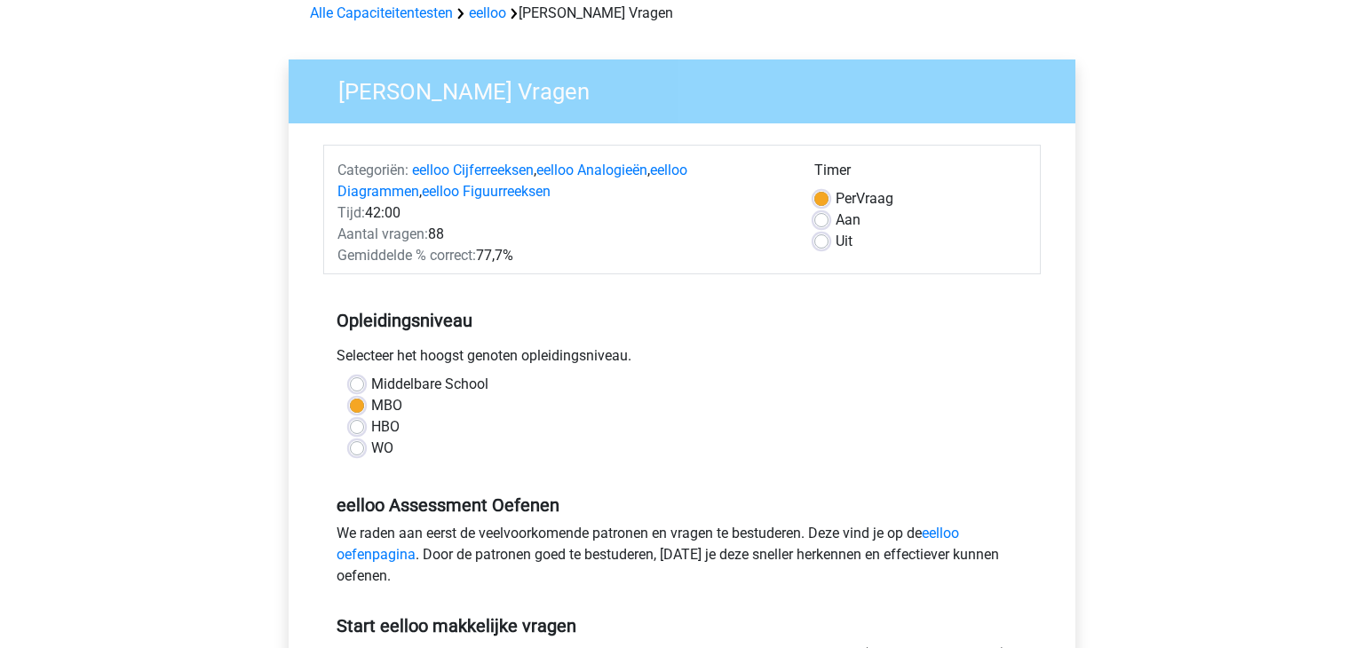
scroll to position [85, 0]
click at [356, 161] on div "Categoriën: eelloo Cijferreeksen , eelloo Analogieën , eelloo Diagrammen , eell…" at bounding box center [562, 182] width 477 height 43
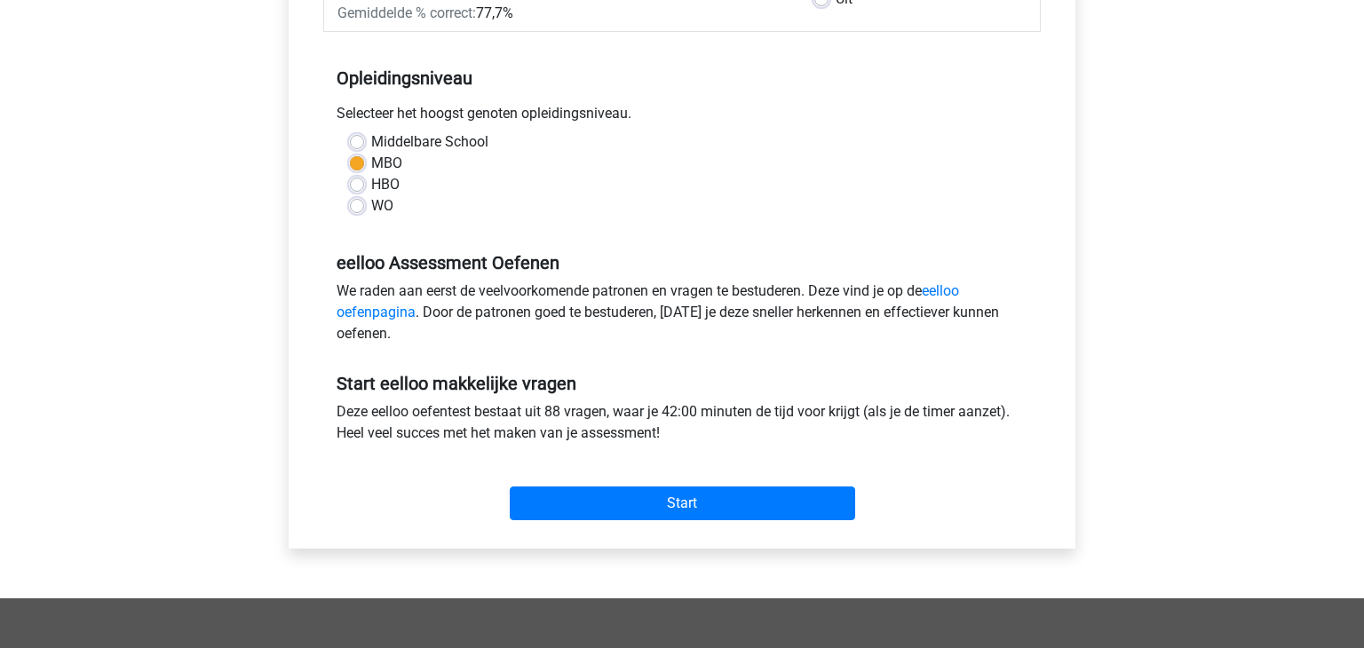
scroll to position [347, 0]
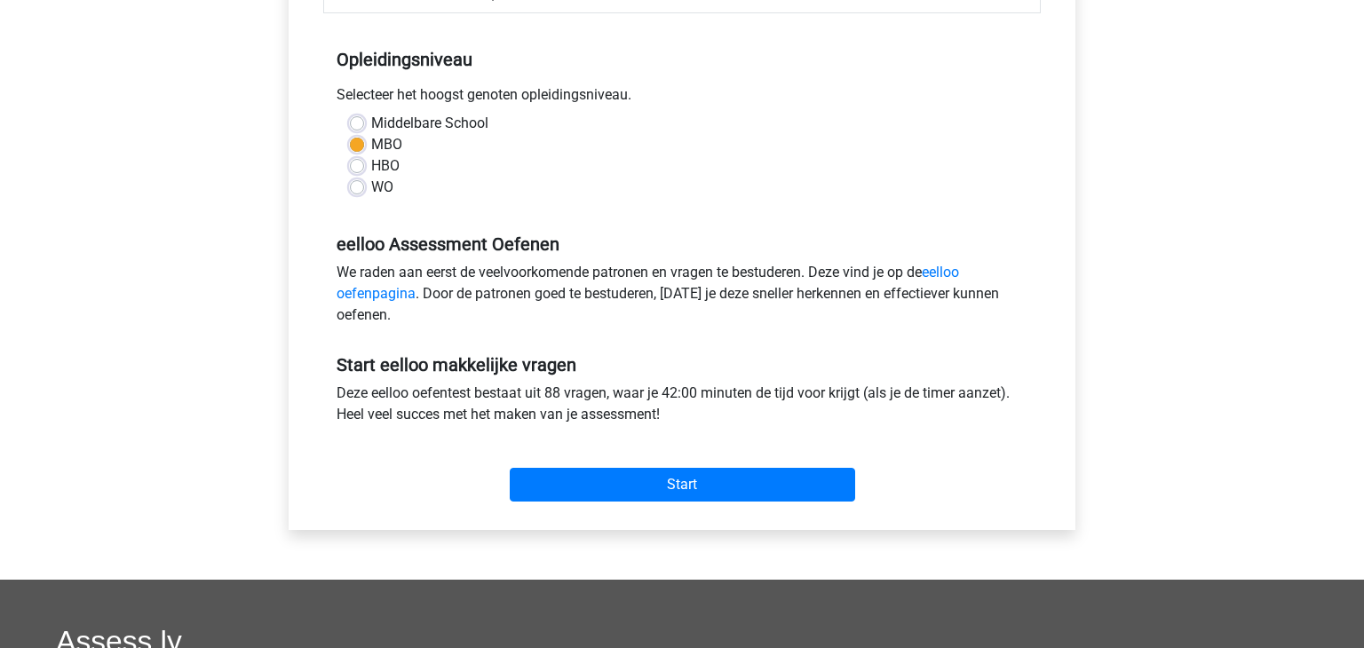
click at [371, 161] on label "HBO" at bounding box center [385, 165] width 28 height 21
click at [356, 161] on input "HBO" at bounding box center [357, 164] width 14 height 18
radio input "true"
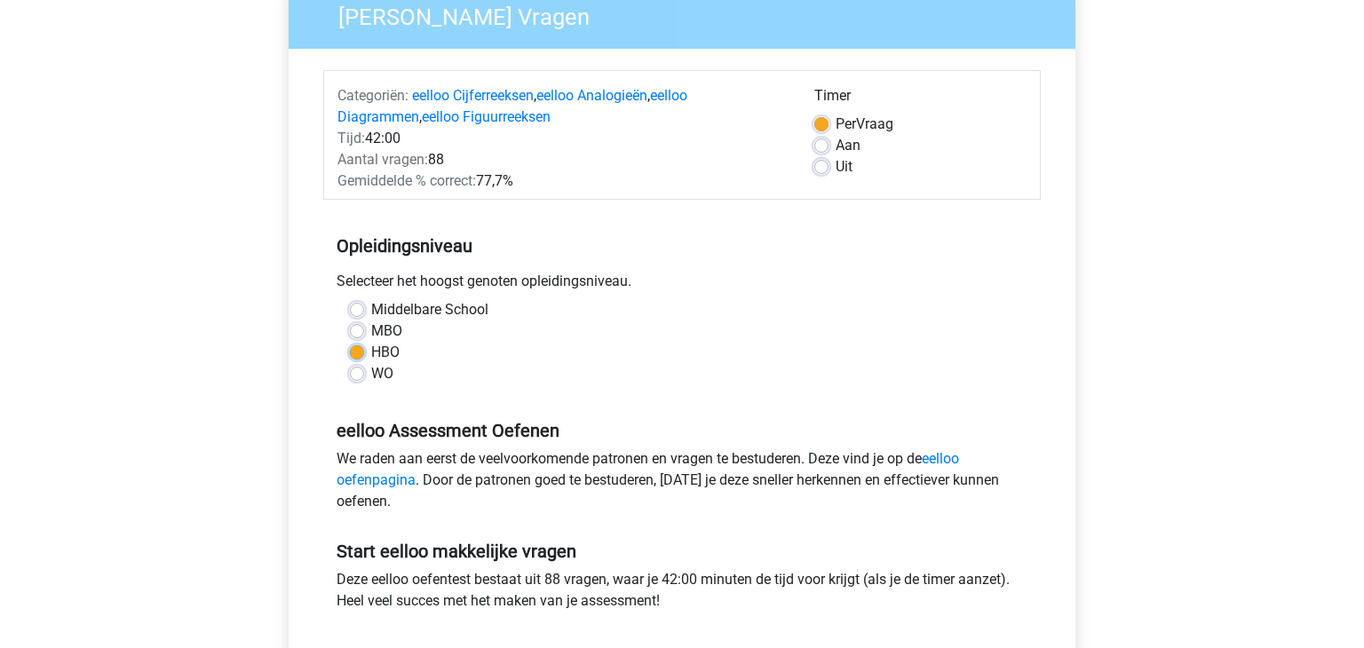
scroll to position [163, 0]
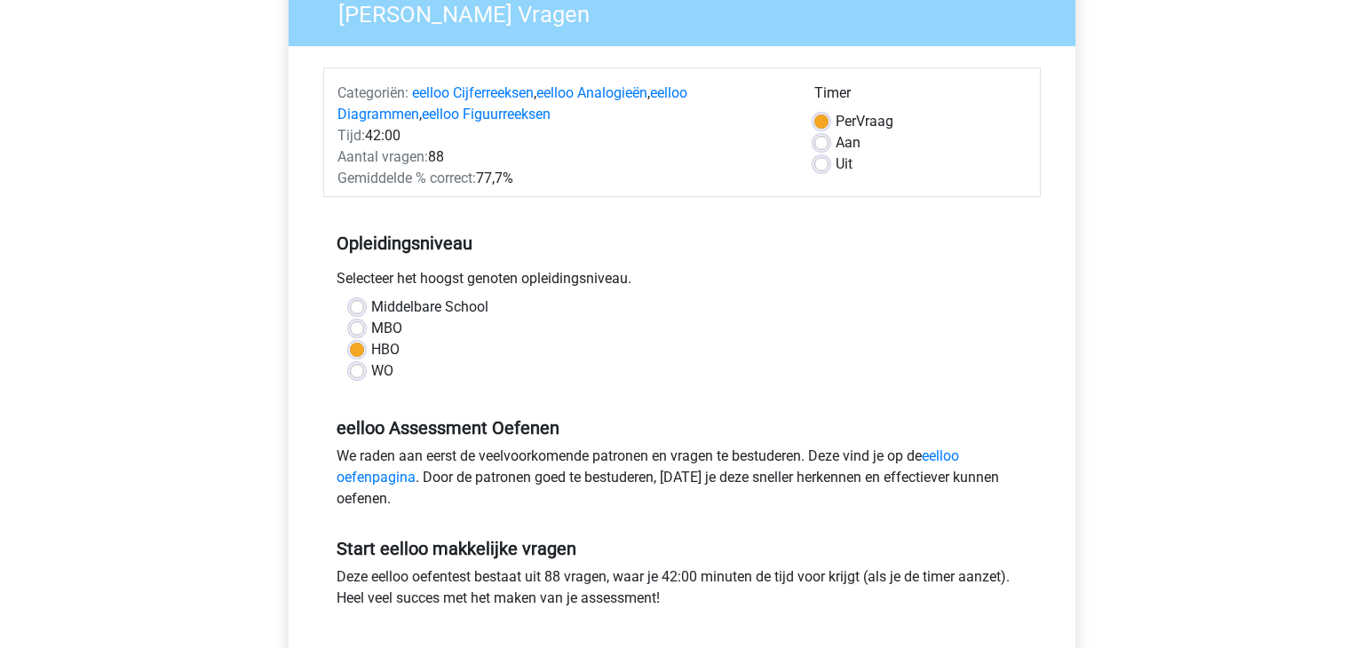
click at [364, 334] on div "MBO" at bounding box center [682, 328] width 664 height 21
click at [371, 330] on label "MBO" at bounding box center [386, 328] width 31 height 21
click at [358, 330] on input "MBO" at bounding box center [357, 327] width 14 height 18
radio input "true"
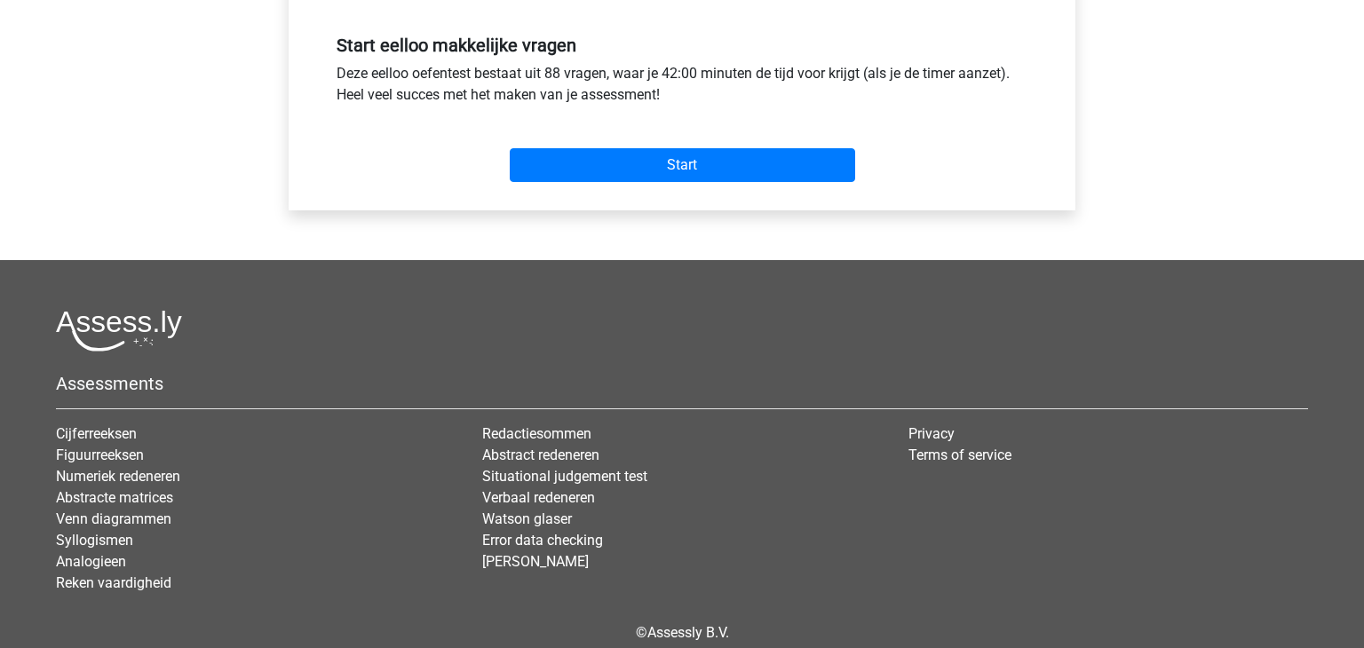
scroll to position [663, 0]
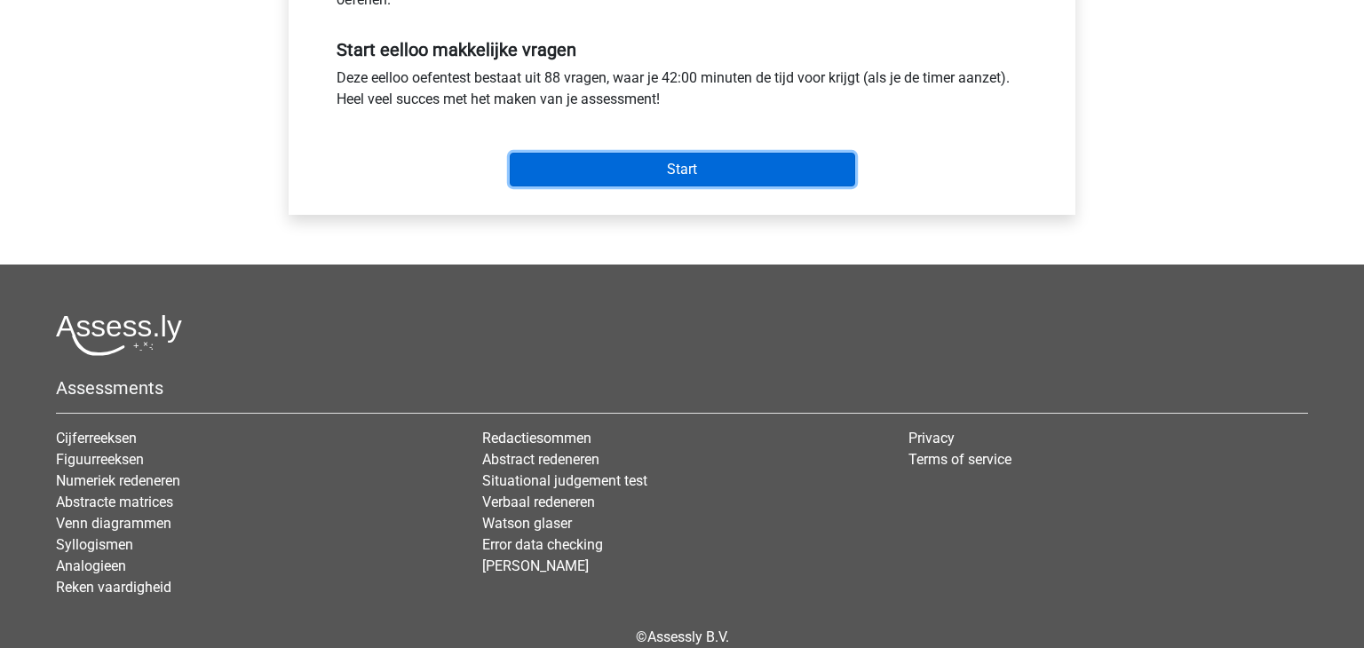
click at [660, 160] on input "Start" at bounding box center [683, 170] width 346 height 34
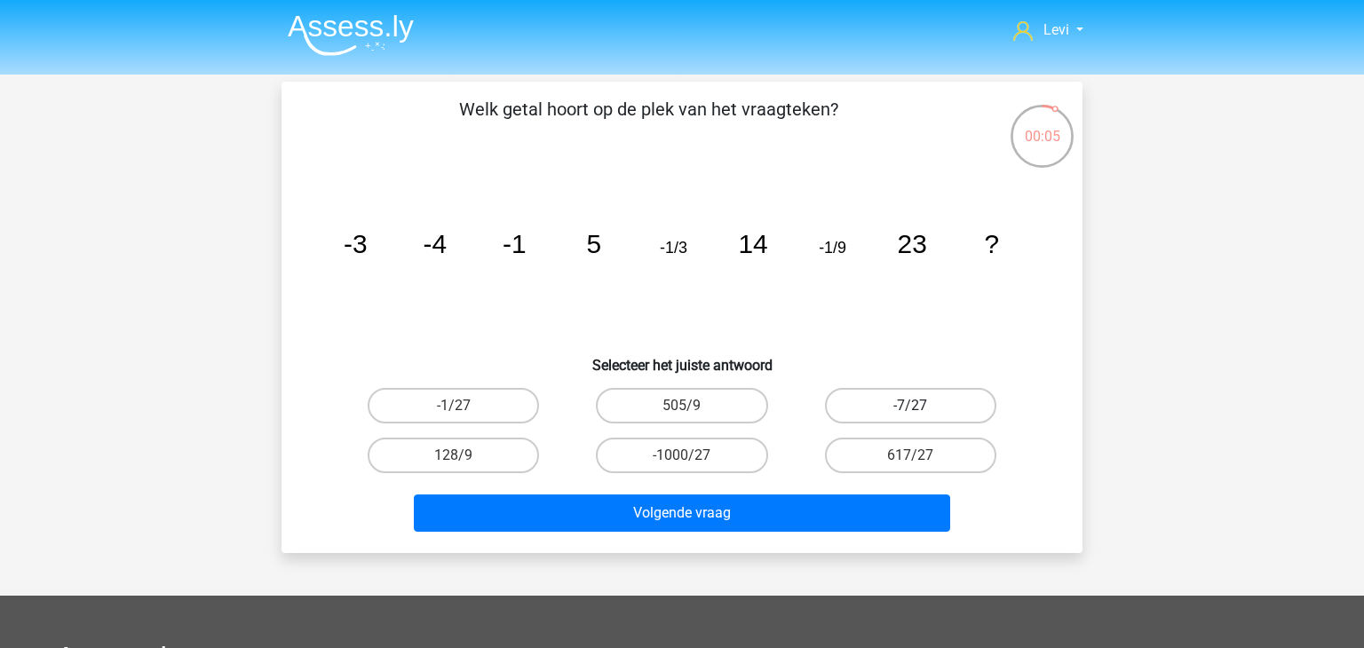
click at [879, 415] on label "-7/27" at bounding box center [910, 406] width 171 height 36
click at [911, 415] on input "-7/27" at bounding box center [917, 412] width 12 height 12
radio input "true"
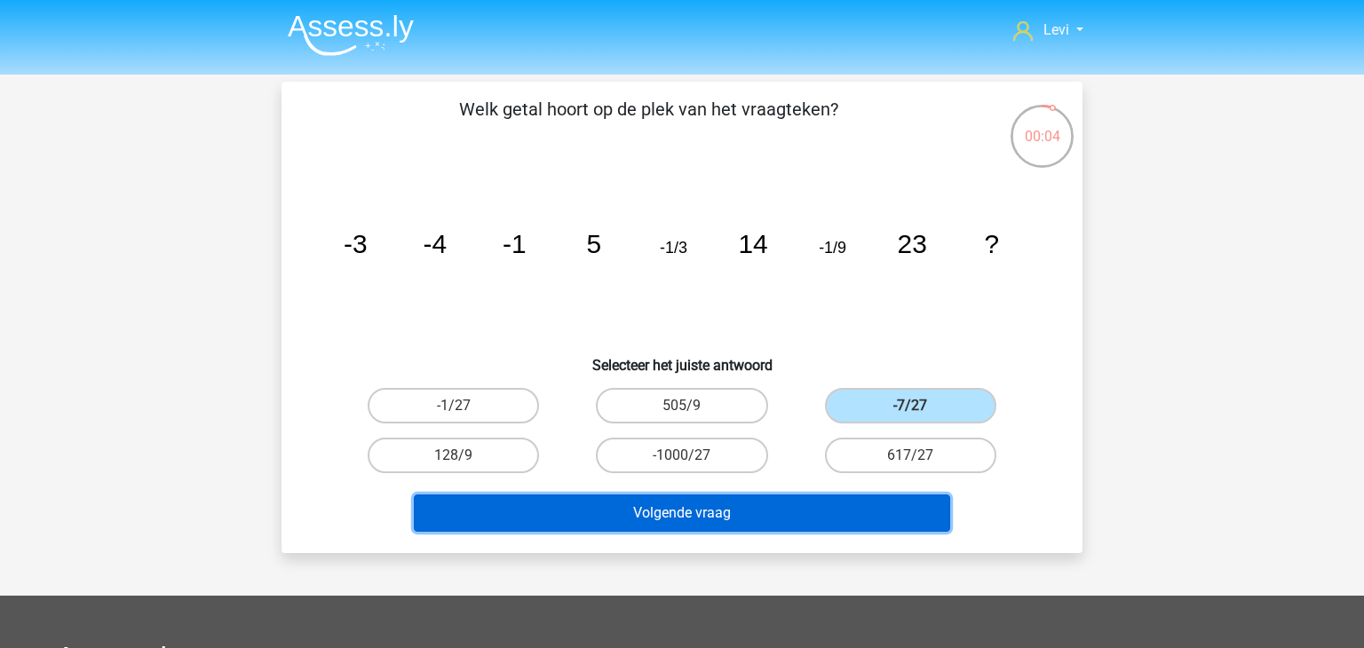
click at [762, 505] on button "Volgende vraag" at bounding box center [682, 513] width 537 height 37
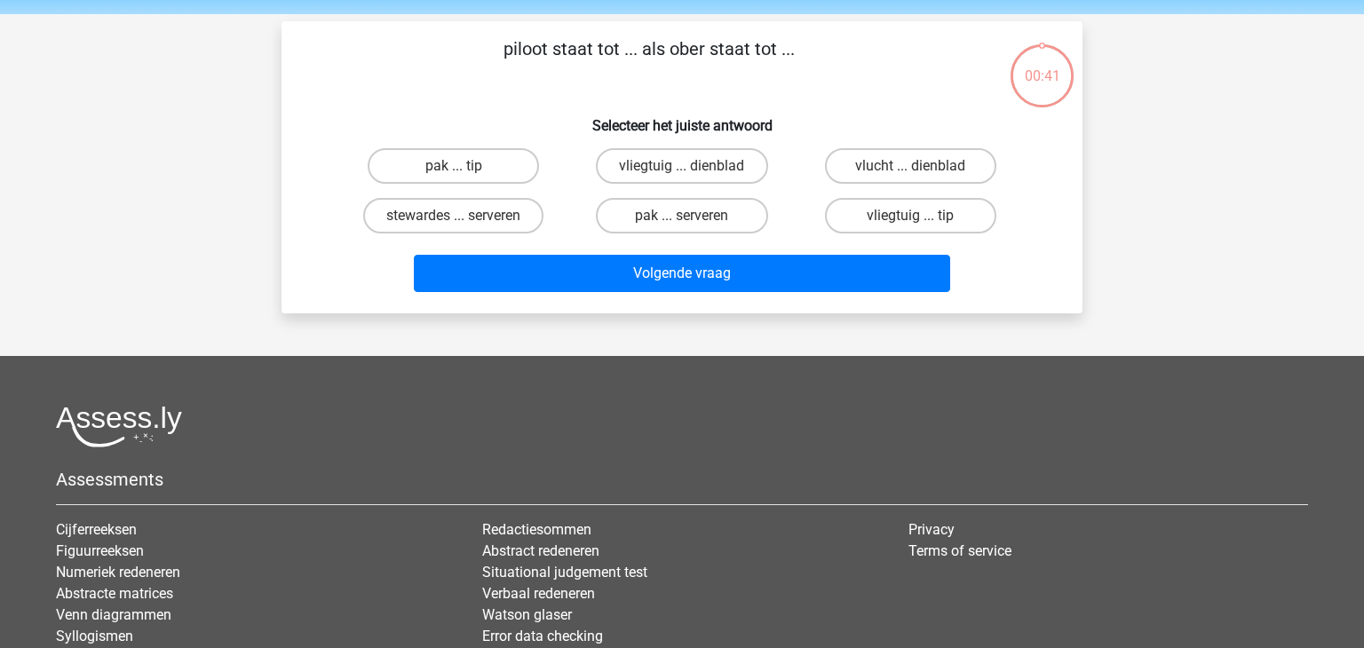
scroll to position [82, 0]
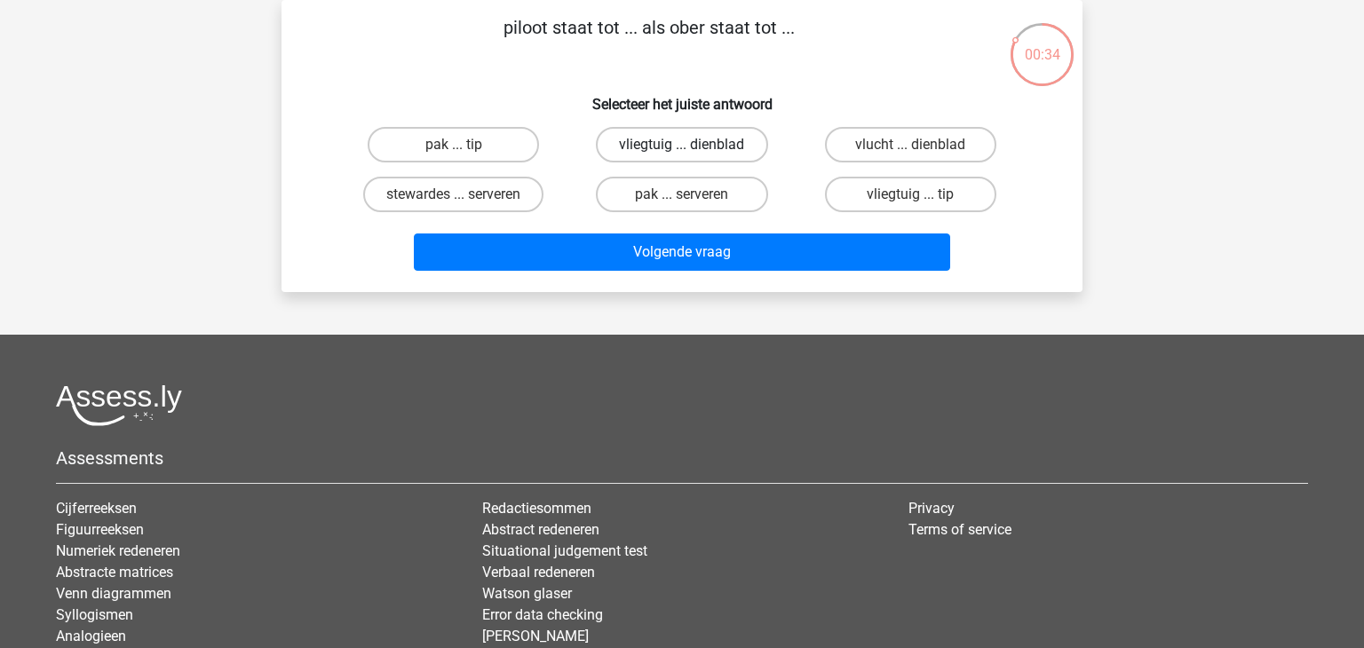
click at [695, 152] on label "vliegtuig ... dienblad" at bounding box center [681, 145] width 171 height 36
click at [694, 152] on input "vliegtuig ... dienblad" at bounding box center [688, 151] width 12 height 12
radio input "true"
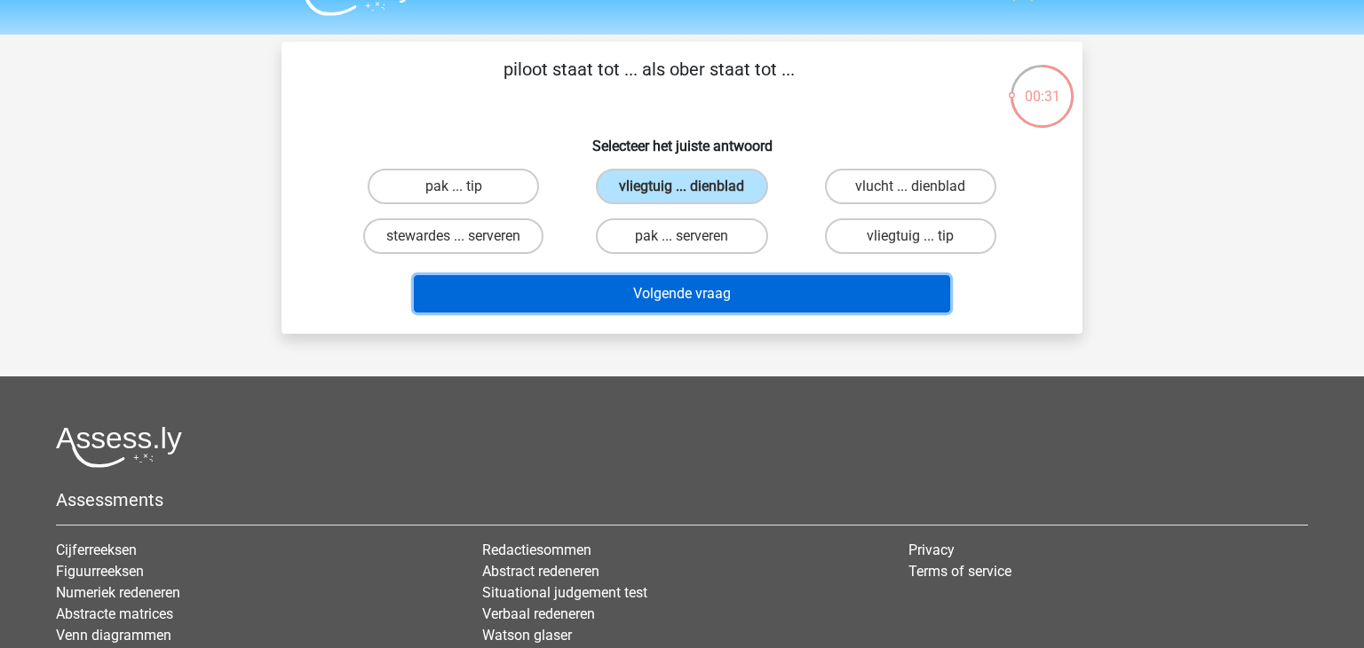
click at [662, 278] on button "Volgende vraag" at bounding box center [682, 293] width 537 height 37
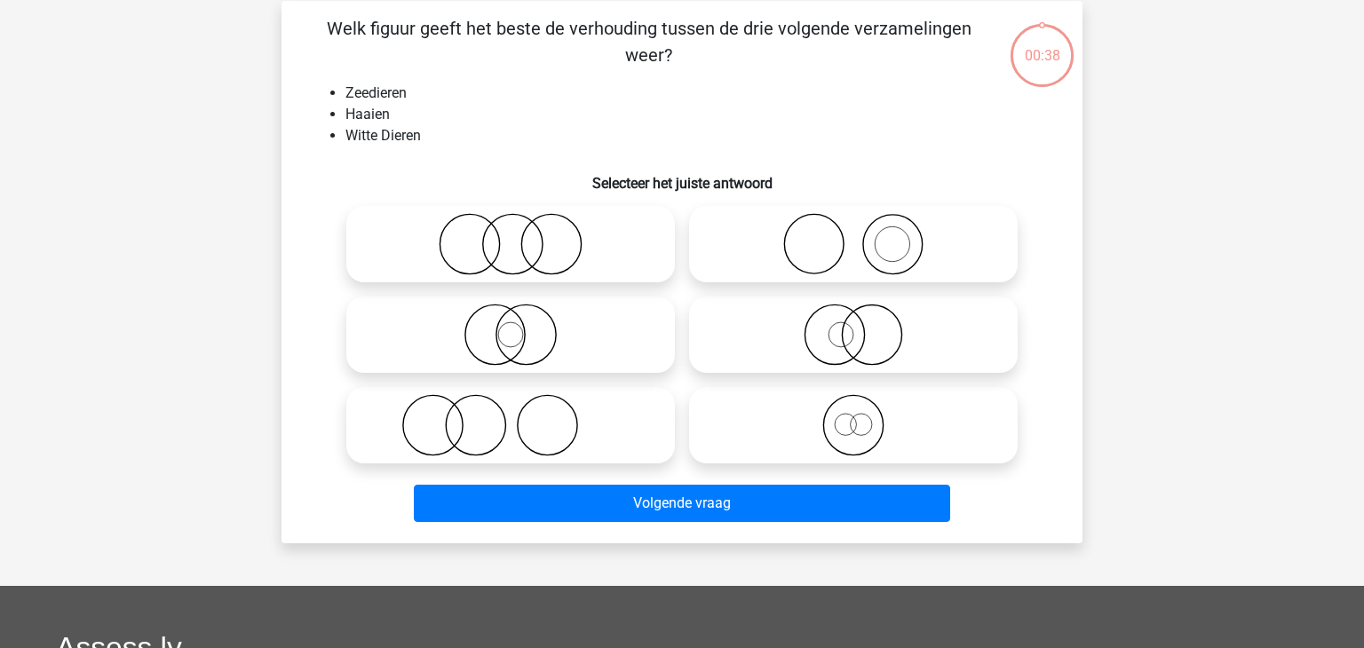
scroll to position [82, 0]
click at [662, 278] on label at bounding box center [510, 243] width 329 height 76
click at [522, 235] on input "radio" at bounding box center [517, 229] width 12 height 12
radio input "true"
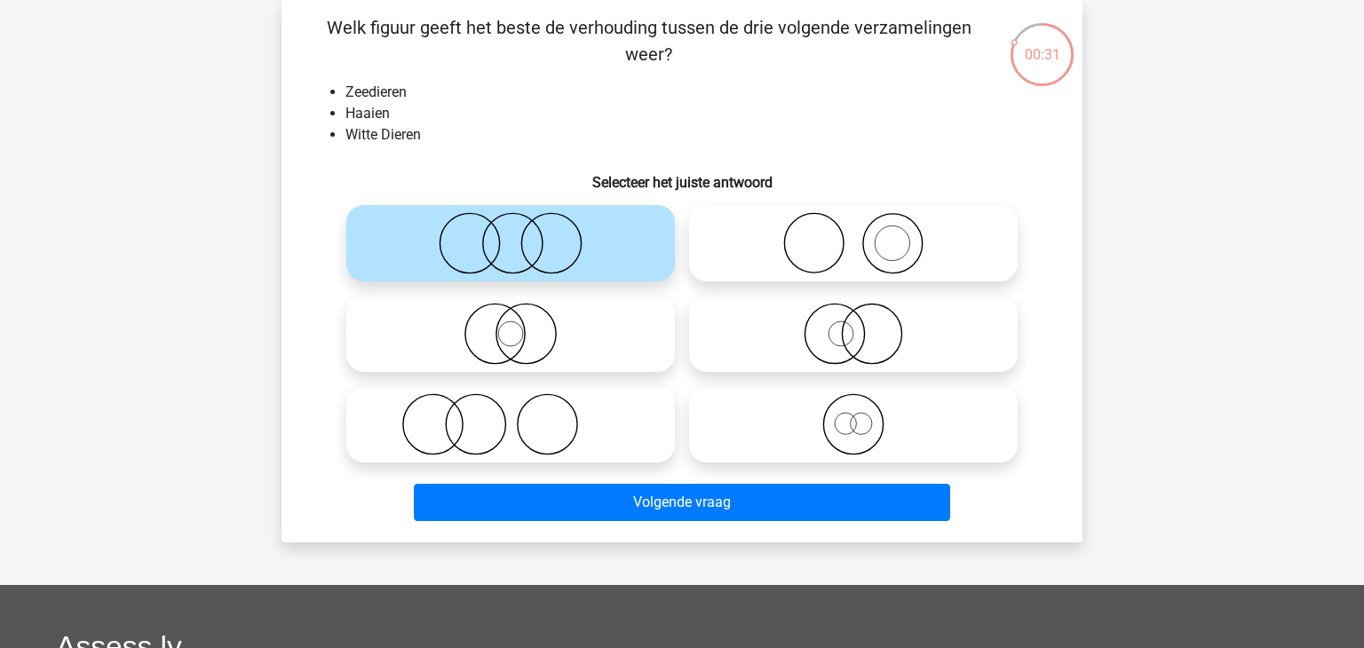
click at [599, 139] on li "Witte Dieren" at bounding box center [700, 134] width 709 height 21
click at [880, 329] on icon at bounding box center [853, 334] width 314 height 62
click at [865, 325] on input "radio" at bounding box center [860, 320] width 12 height 12
radio input "true"
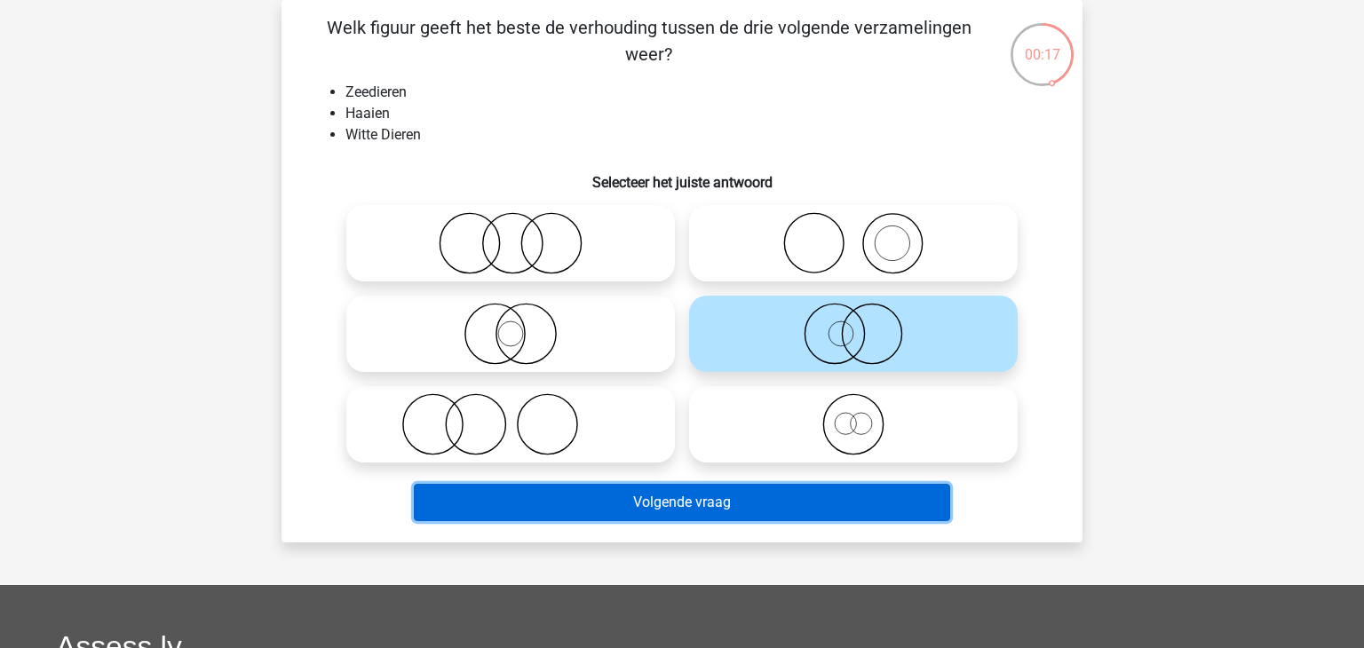
click at [715, 504] on button "Volgende vraag" at bounding box center [682, 502] width 537 height 37
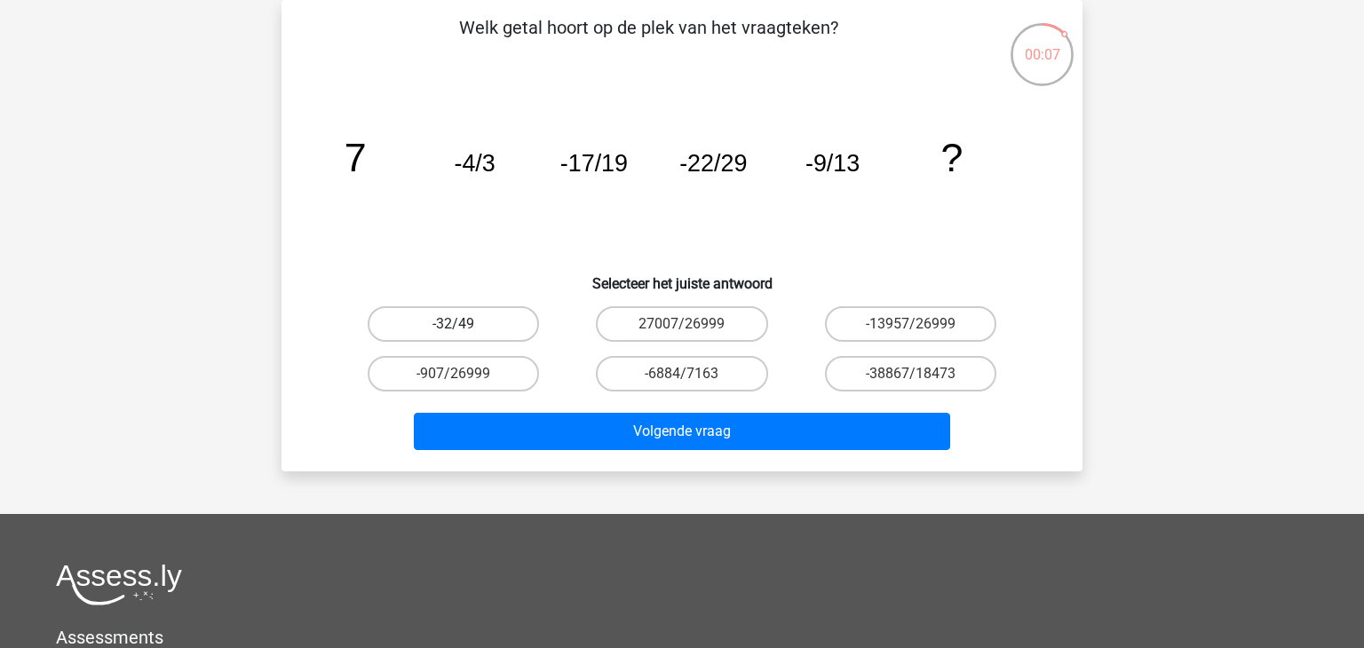
click at [469, 322] on label "-32/49" at bounding box center [453, 324] width 171 height 36
click at [465, 324] on input "-32/49" at bounding box center [460, 330] width 12 height 12
radio input "true"
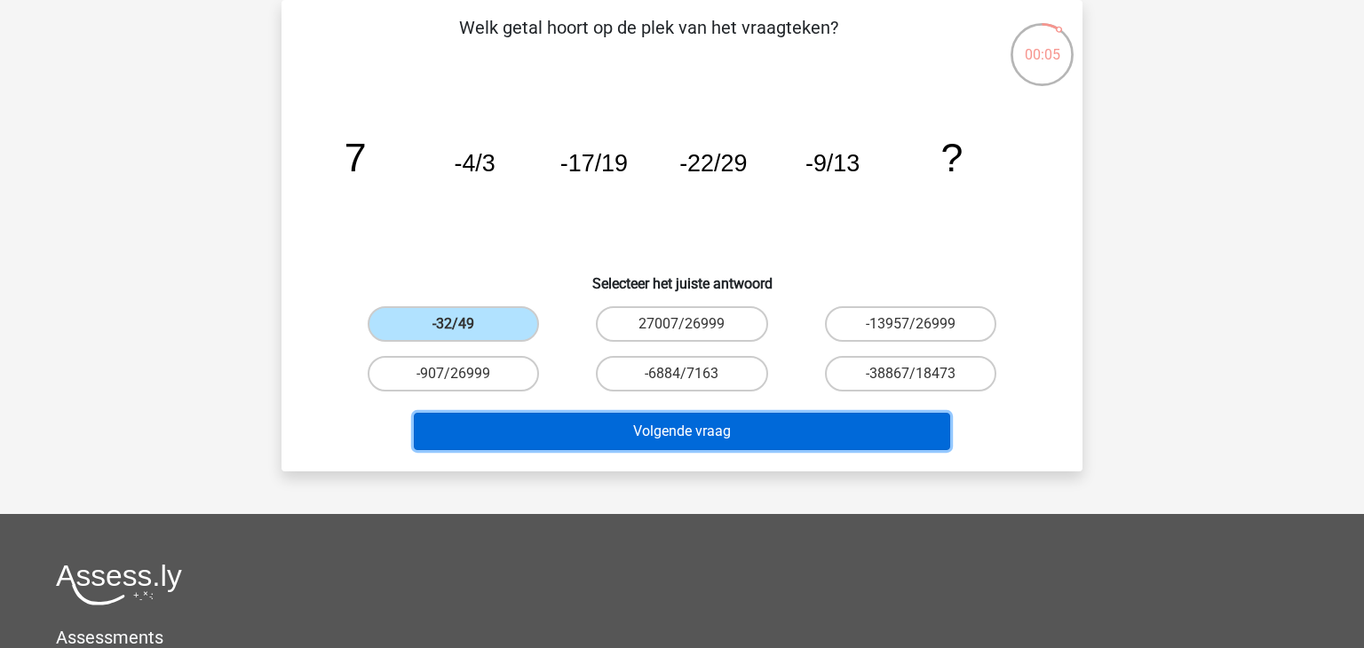
click at [487, 420] on button "Volgende vraag" at bounding box center [682, 431] width 537 height 37
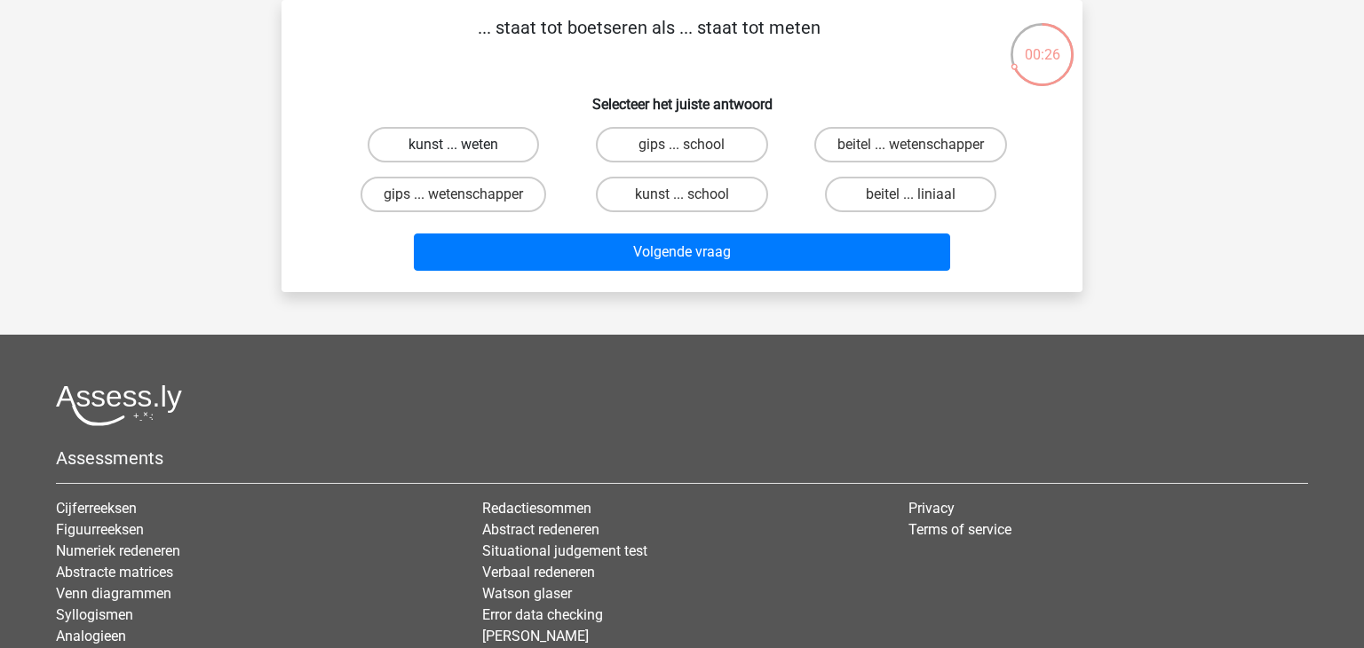
click at [436, 150] on label "kunst ... weten" at bounding box center [453, 145] width 171 height 36
click at [454, 150] on input "kunst ... weten" at bounding box center [460, 151] width 12 height 12
radio input "true"
click at [878, 195] on label "beitel ... liniaal" at bounding box center [910, 195] width 171 height 36
click at [911, 195] on input "beitel ... liniaal" at bounding box center [917, 201] width 12 height 12
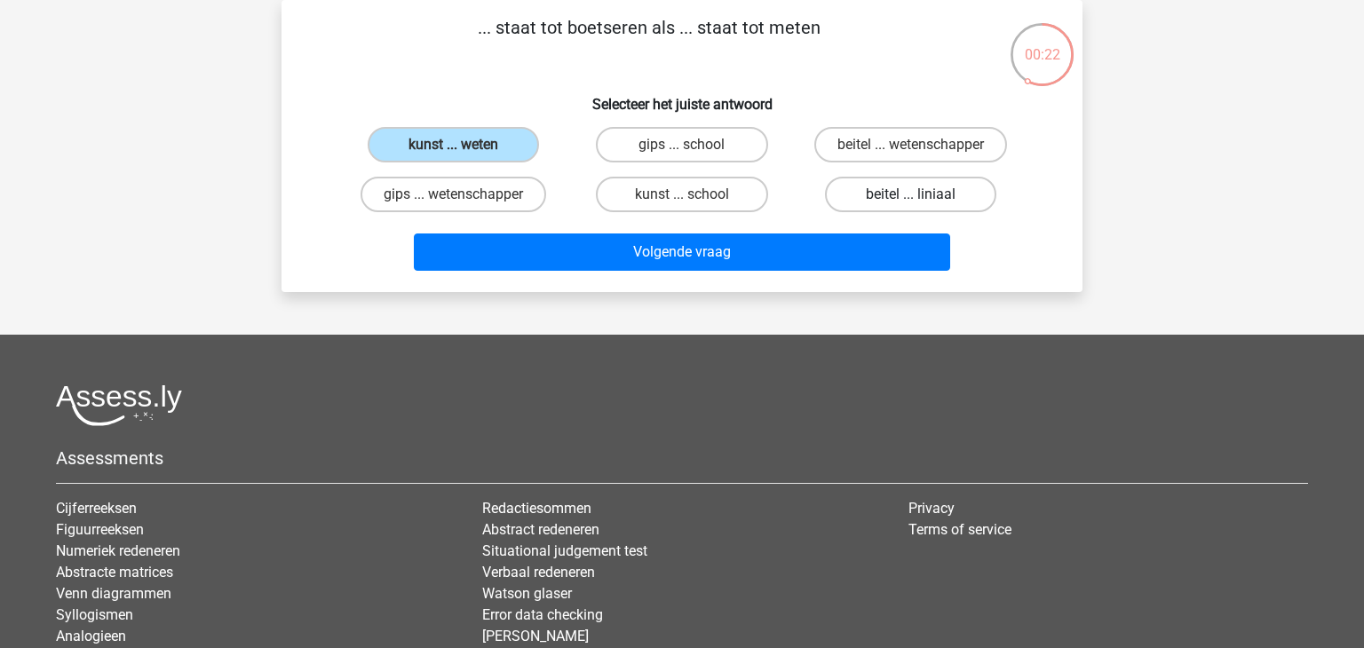
radio input "true"
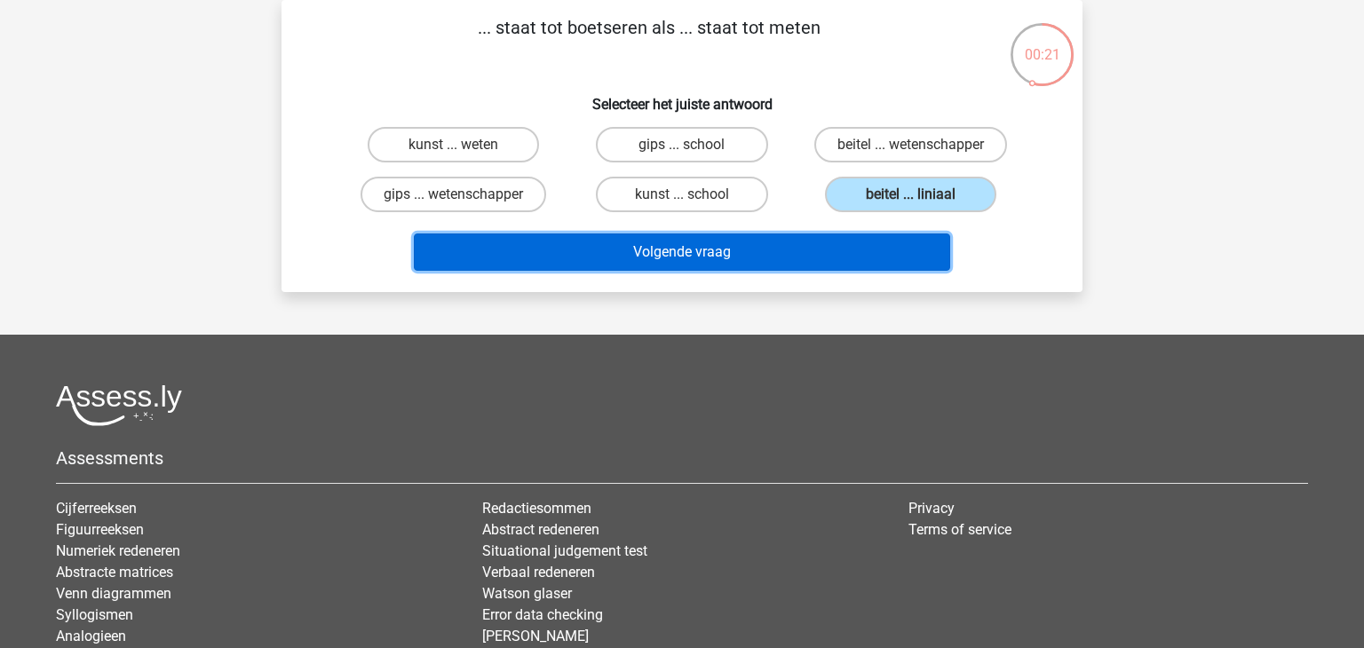
click at [808, 235] on button "Volgende vraag" at bounding box center [682, 252] width 537 height 37
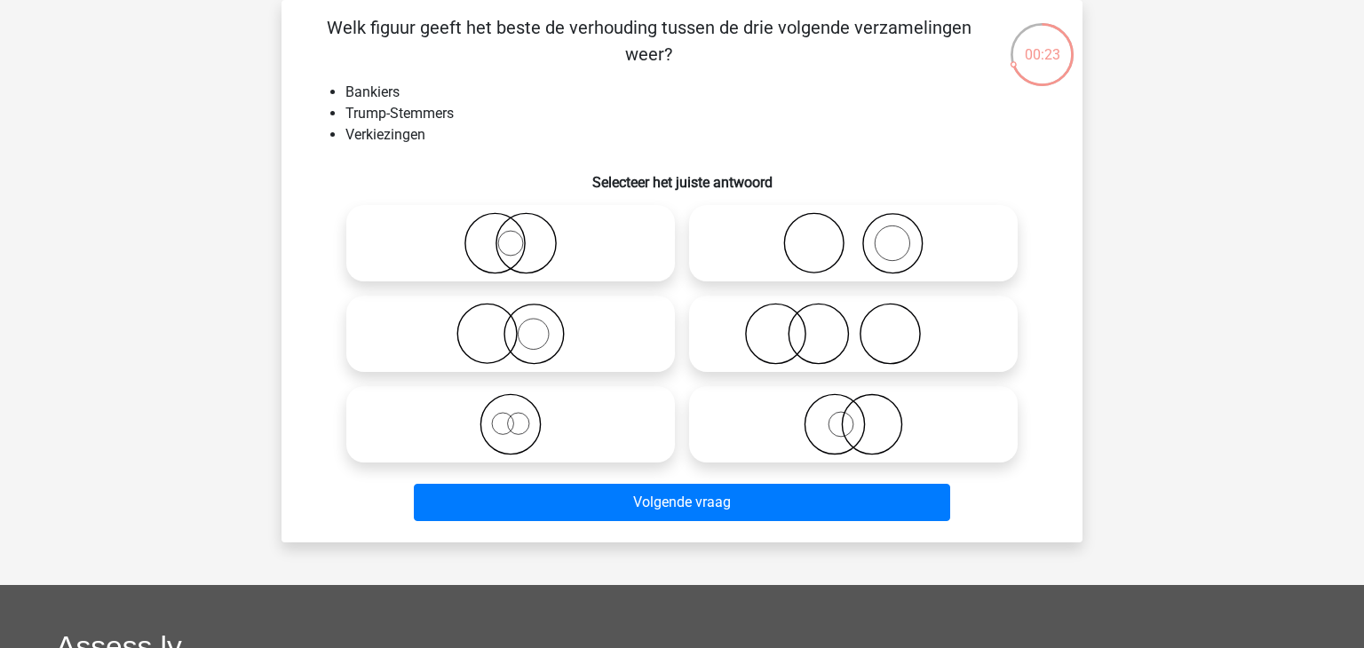
click at [875, 274] on label at bounding box center [853, 243] width 329 height 76
click at [865, 235] on input "radio" at bounding box center [860, 229] width 12 height 12
radio input "true"
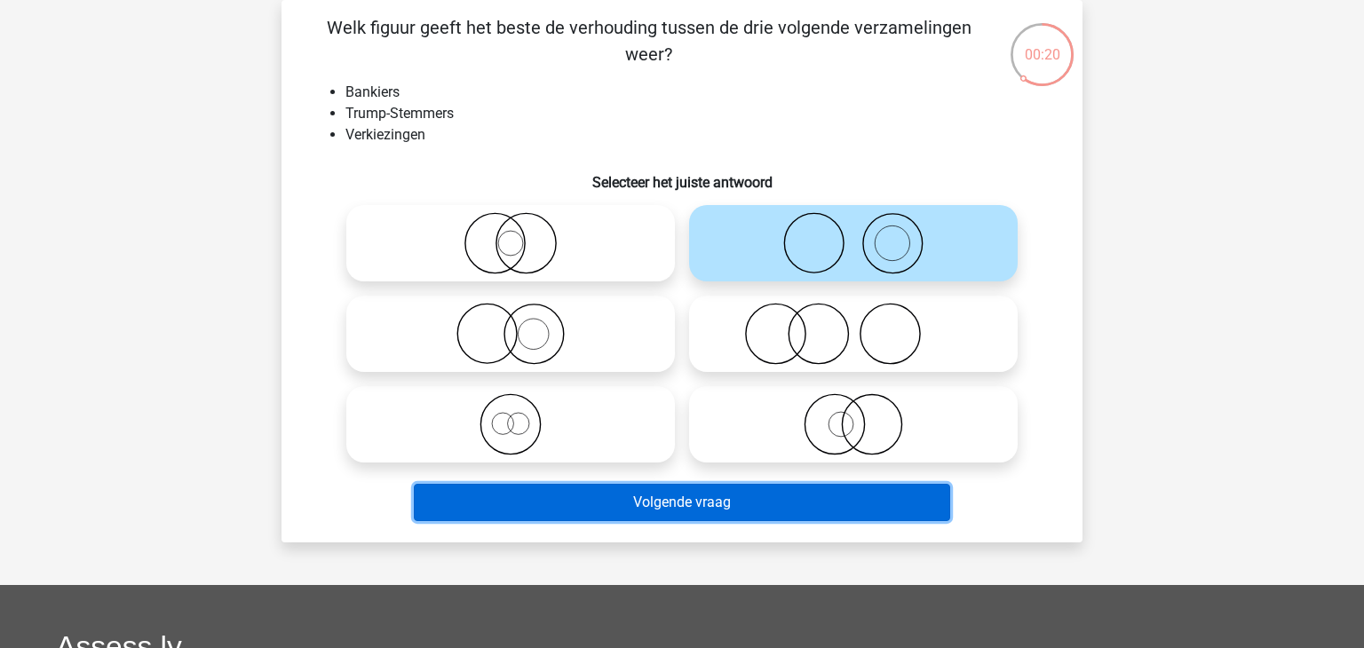
click at [576, 509] on button "Volgende vraag" at bounding box center [682, 502] width 537 height 37
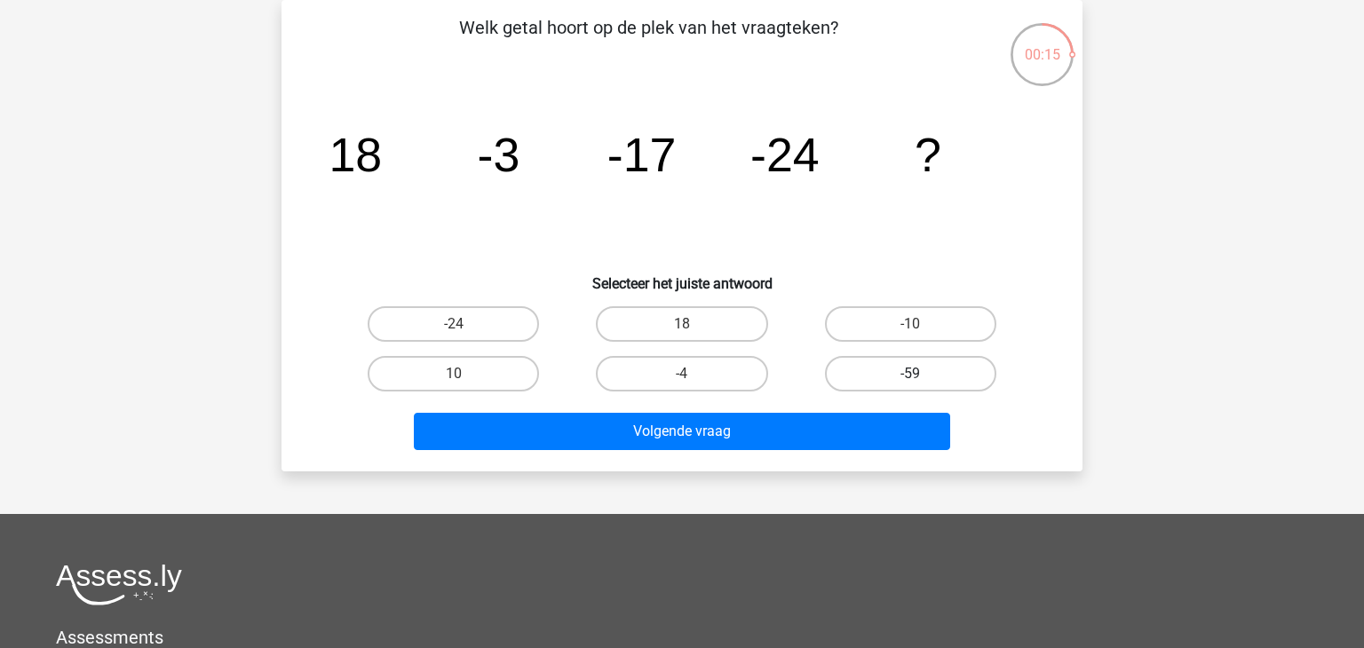
click at [897, 377] on label "-59" at bounding box center [910, 374] width 171 height 36
click at [911, 377] on input "-59" at bounding box center [917, 380] width 12 height 12
radio input "true"
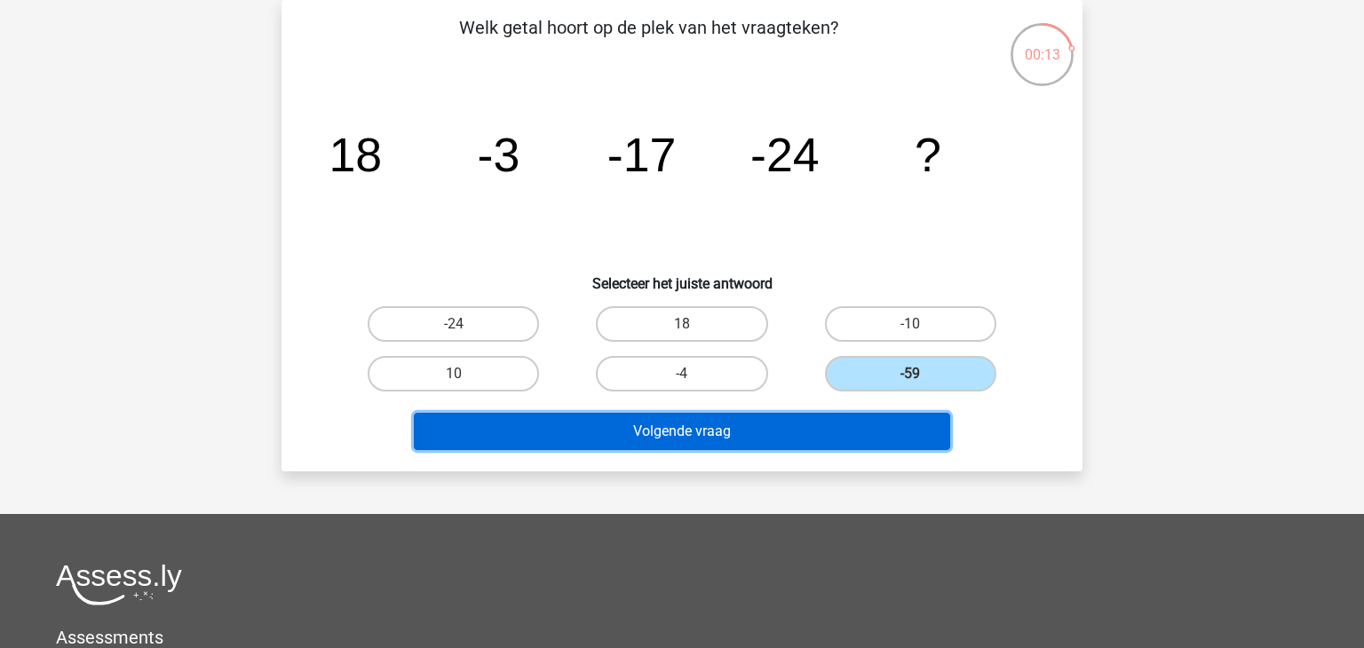
click at [834, 433] on button "Volgende vraag" at bounding box center [682, 431] width 537 height 37
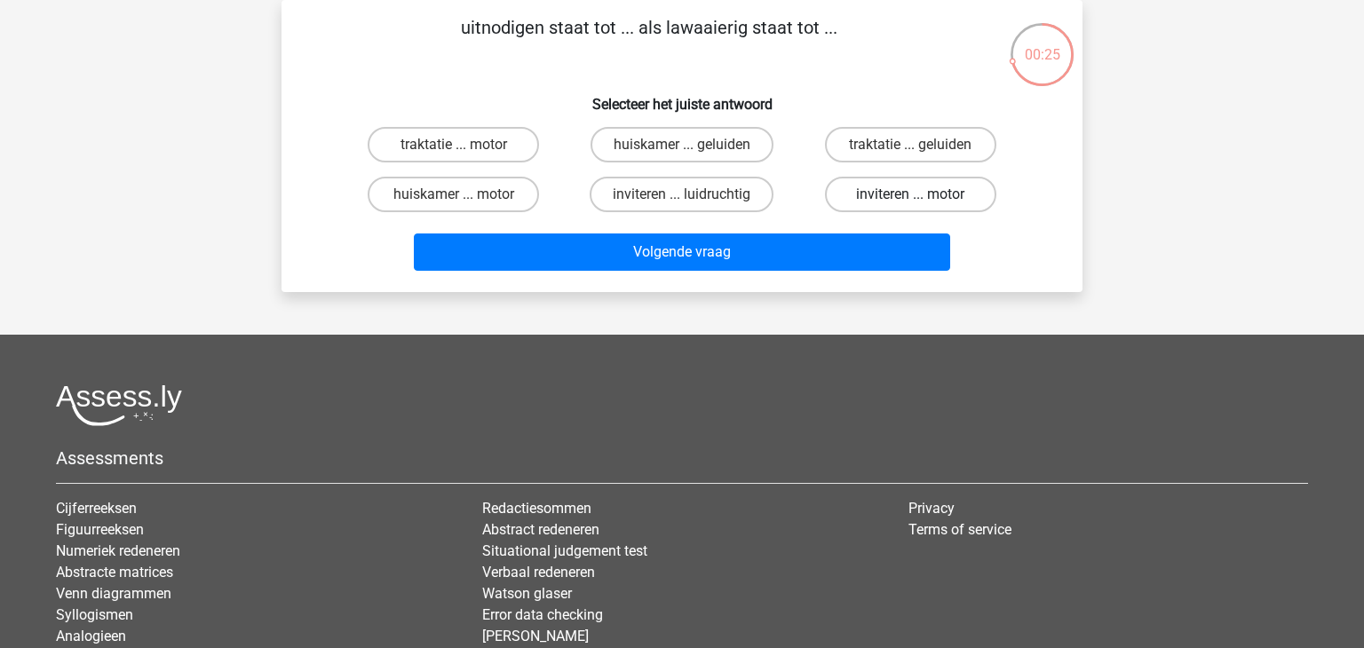
click at [902, 202] on label "inviteren ... motor" at bounding box center [910, 195] width 171 height 36
click at [911, 202] on input "inviteren ... motor" at bounding box center [917, 201] width 12 height 12
radio input "true"
click at [682, 200] on input "inviteren ... luidruchtig" at bounding box center [688, 201] width 12 height 12
radio input "true"
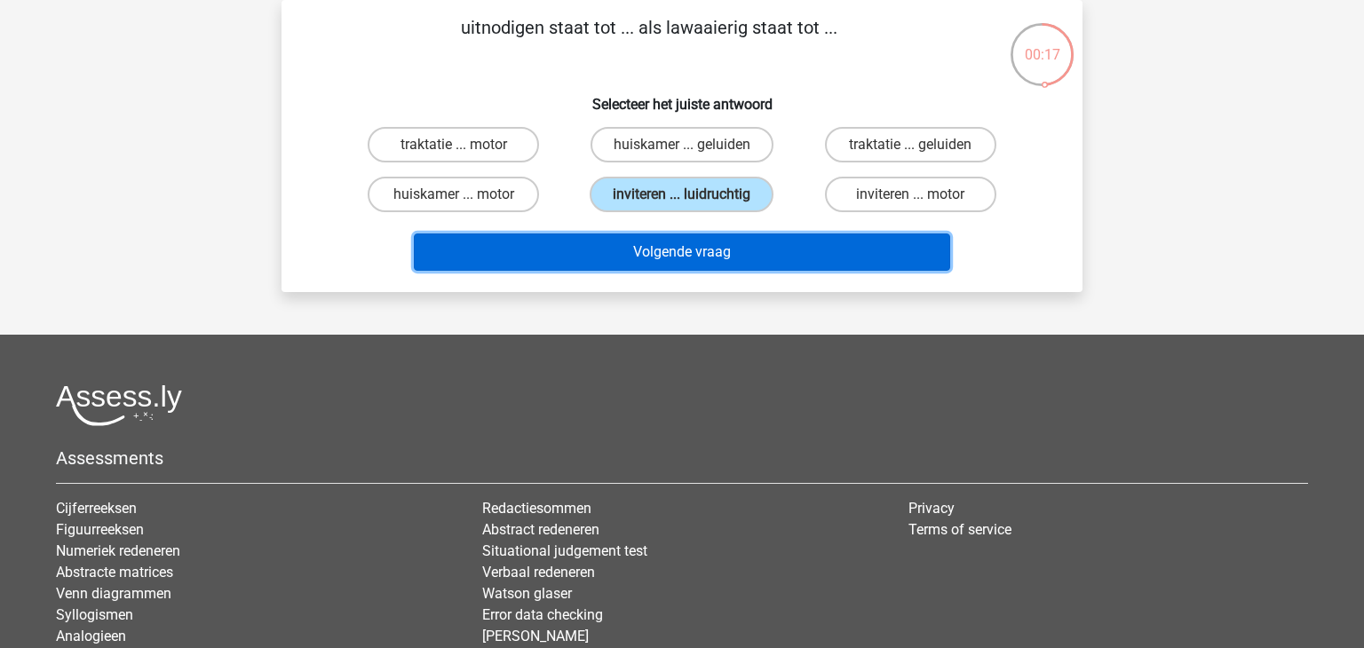
click at [664, 234] on button "Volgende vraag" at bounding box center [682, 252] width 537 height 37
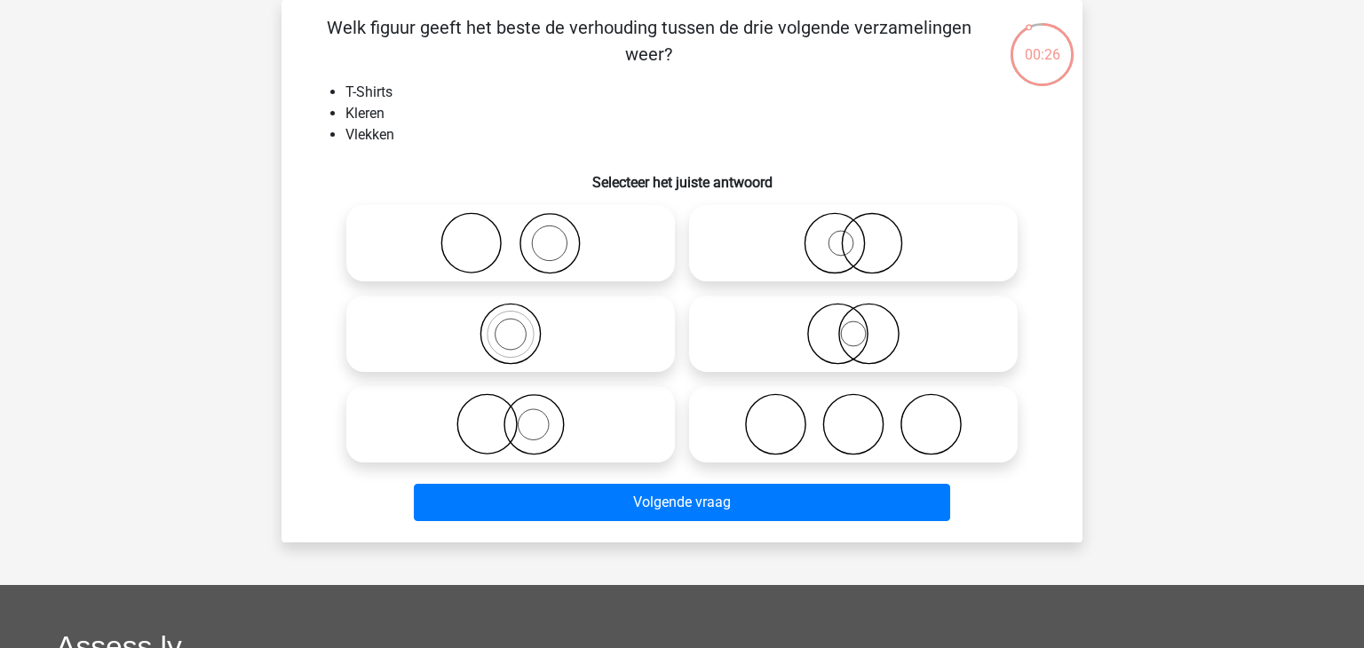
click at [664, 233] on icon at bounding box center [511, 243] width 314 height 62
click at [522, 233] on input "radio" at bounding box center [517, 229] width 12 height 12
radio input "true"
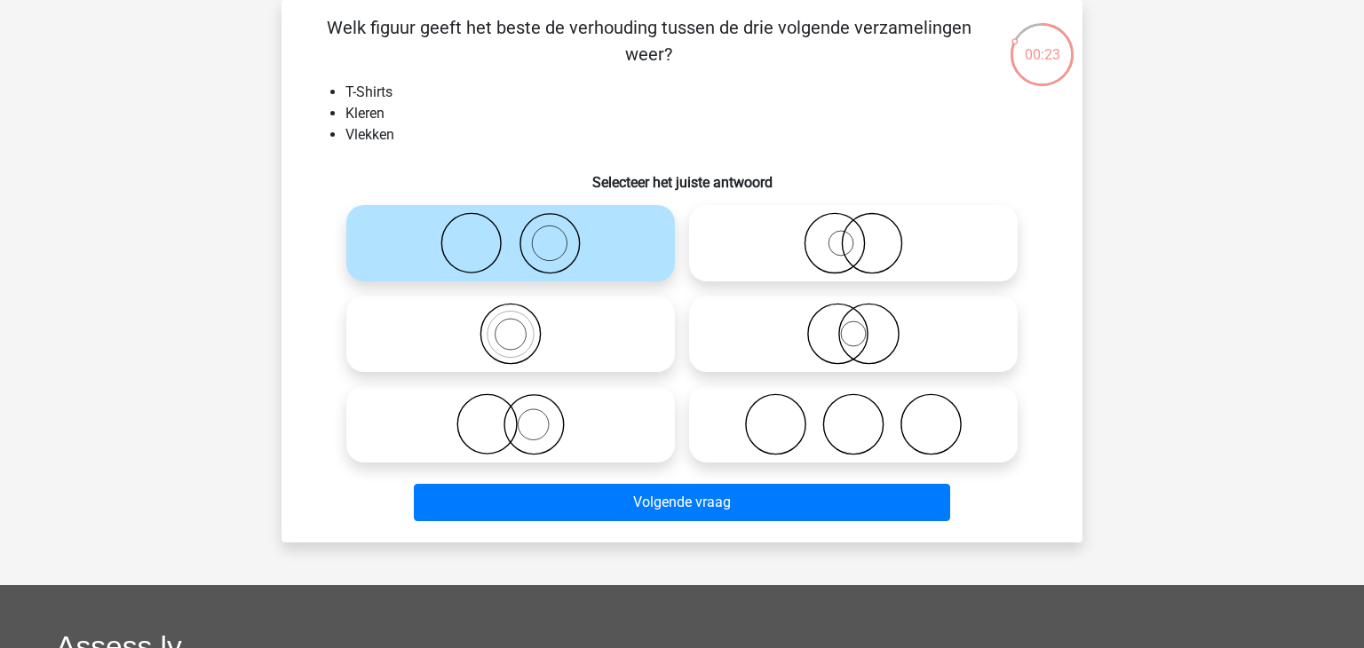
click at [664, 233] on icon at bounding box center [511, 243] width 314 height 62
click at [522, 233] on input "radio" at bounding box center [517, 229] width 12 height 12
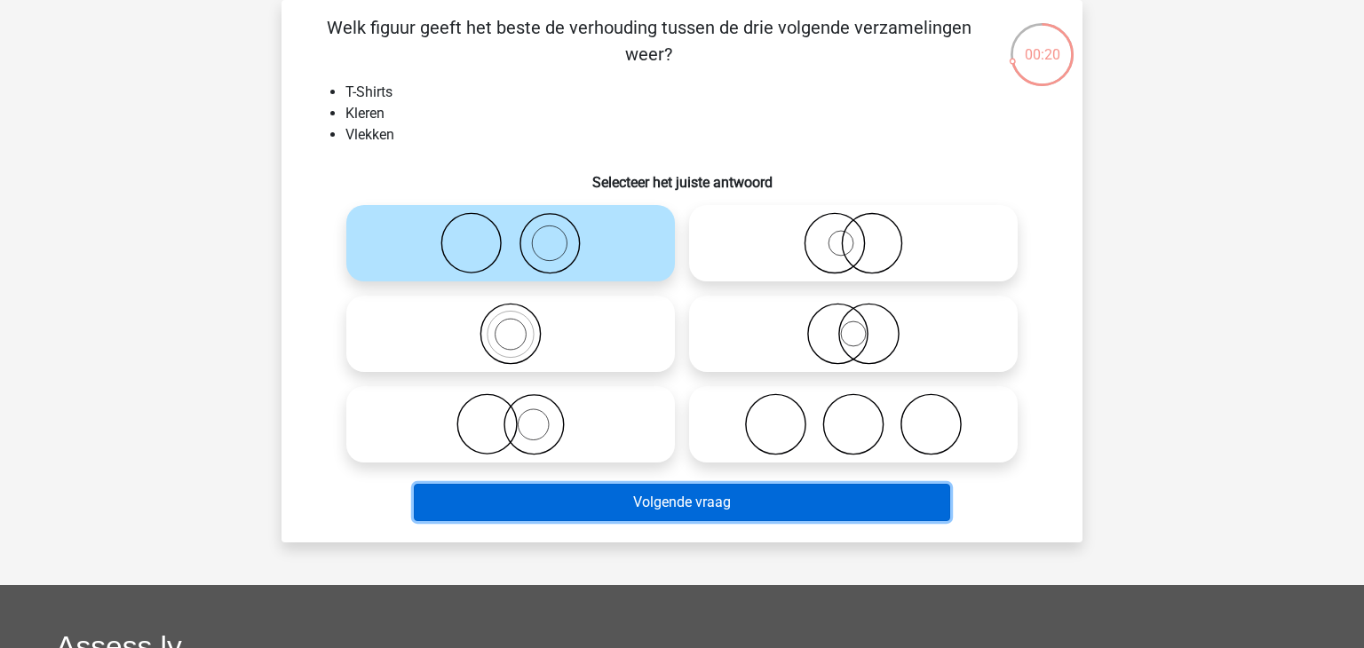
click at [516, 515] on button "Volgende vraag" at bounding box center [682, 502] width 537 height 37
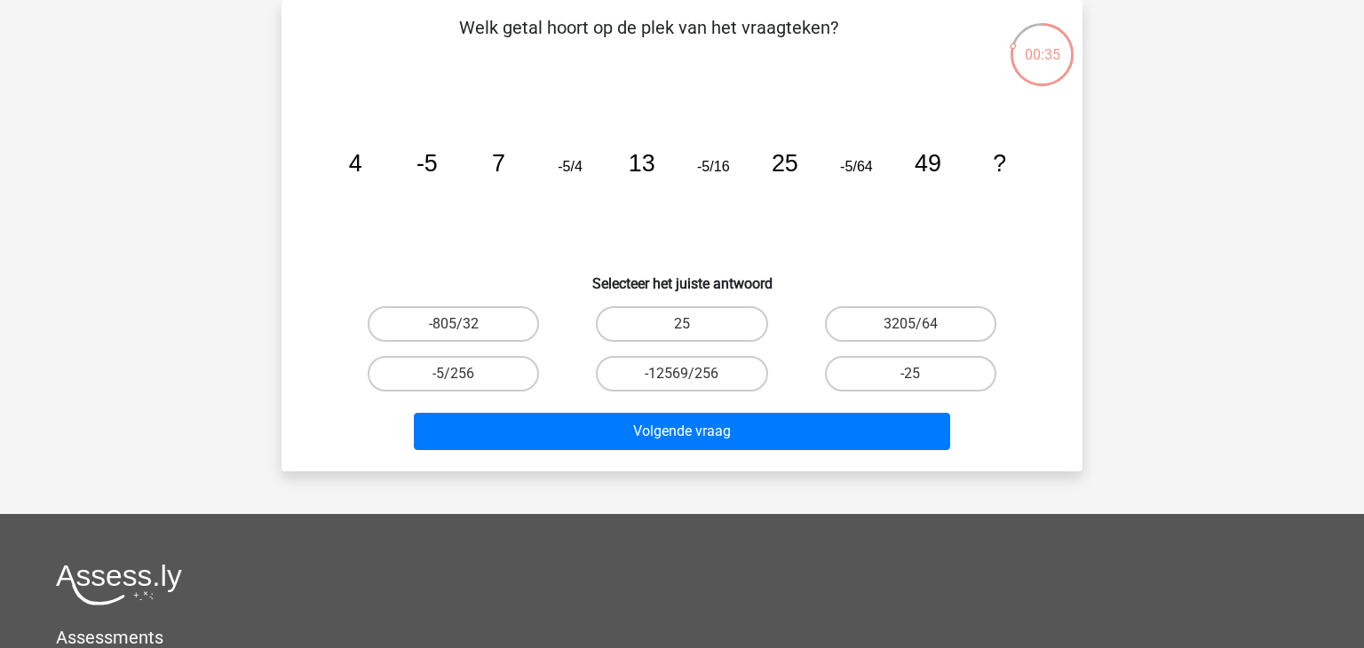
click at [561, 328] on div "25" at bounding box center [453, 324] width 214 height 36
click at [362, 159] on tspan "-5/64" at bounding box center [355, 163] width 13 height 27
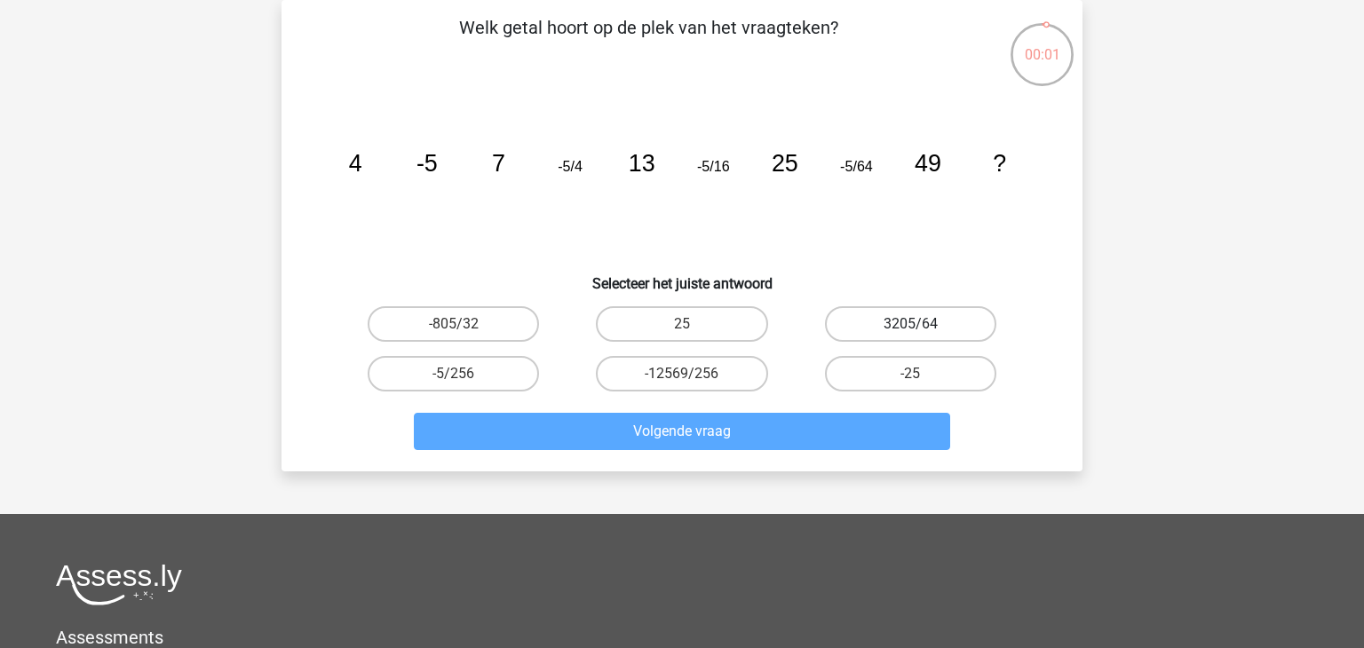
click at [847, 331] on label "3205/64" at bounding box center [910, 324] width 171 height 36
click at [911, 331] on input "3205/64" at bounding box center [917, 330] width 12 height 12
radio input "true"
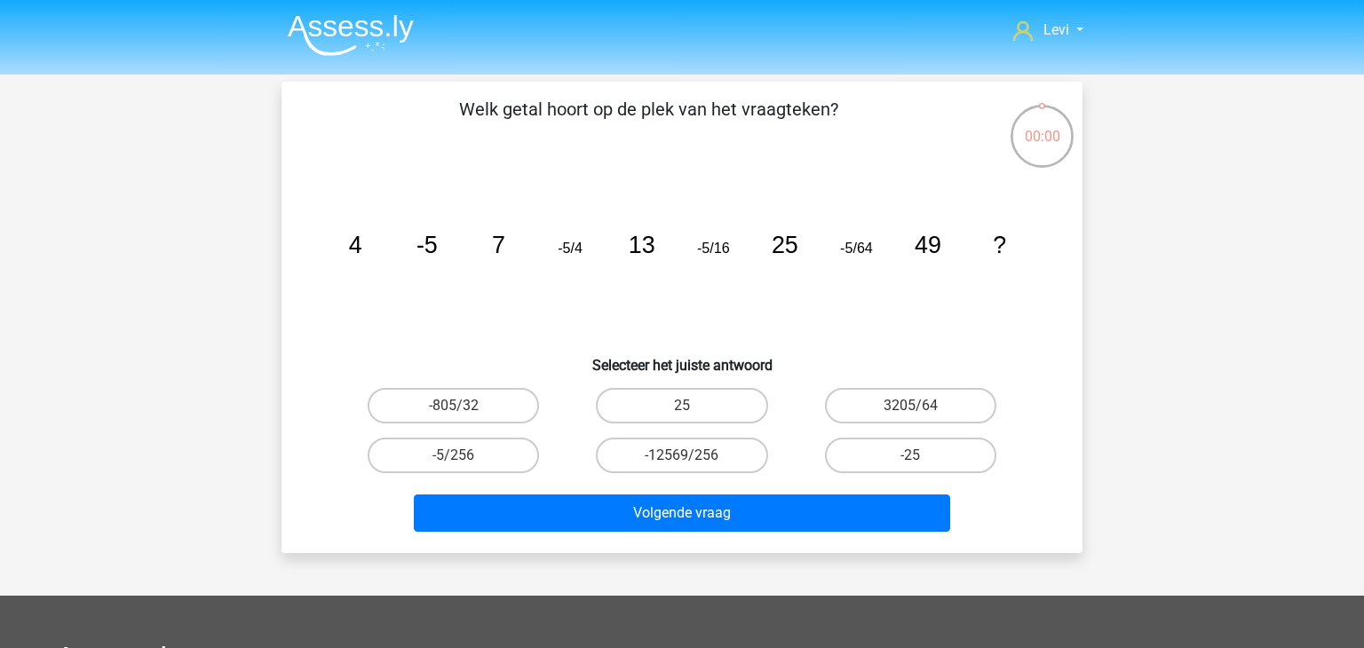
scroll to position [82, 0]
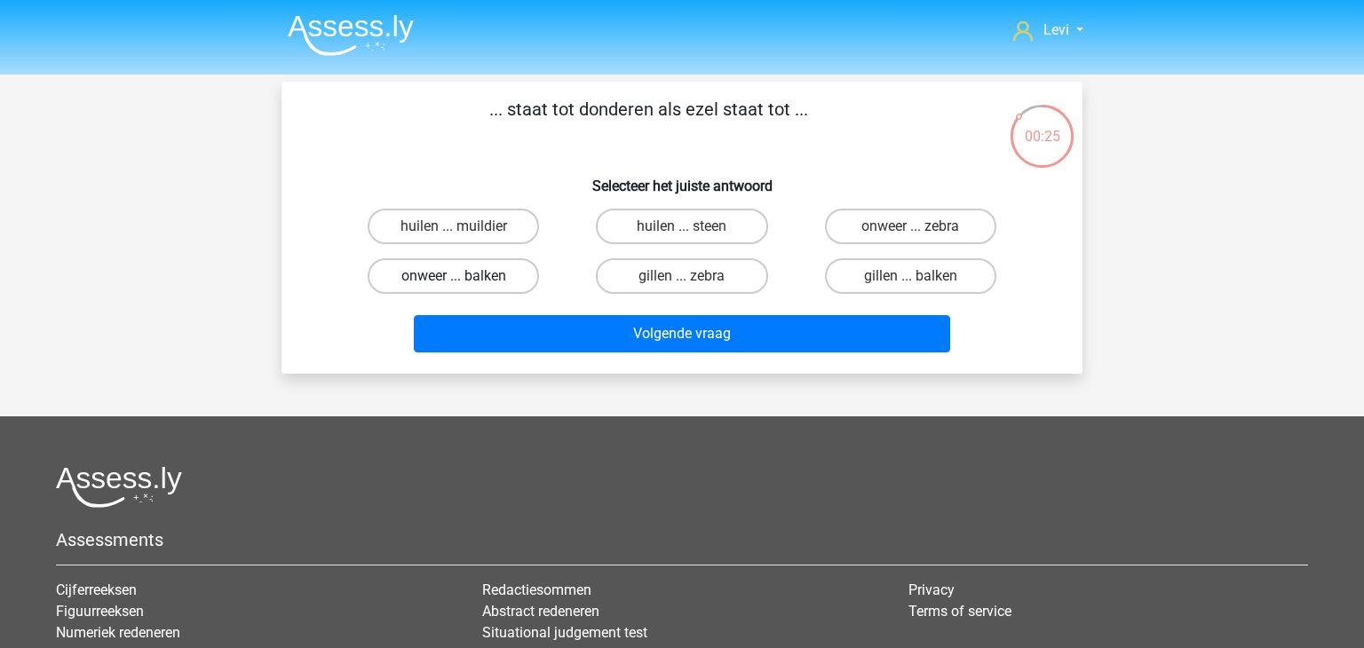
click at [514, 278] on label "onweer ... balken" at bounding box center [453, 276] width 171 height 36
click at [465, 278] on input "onweer ... balken" at bounding box center [460, 282] width 12 height 12
radio input "true"
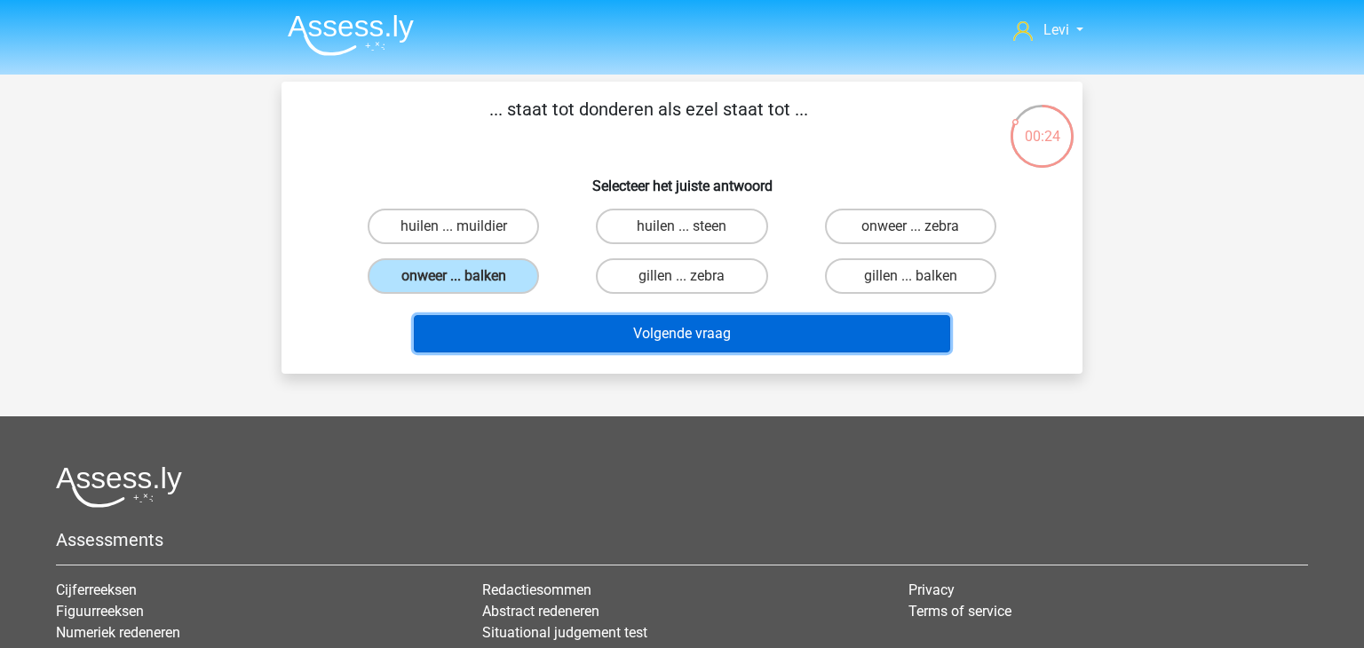
click at [508, 330] on button "Volgende vraag" at bounding box center [682, 333] width 537 height 37
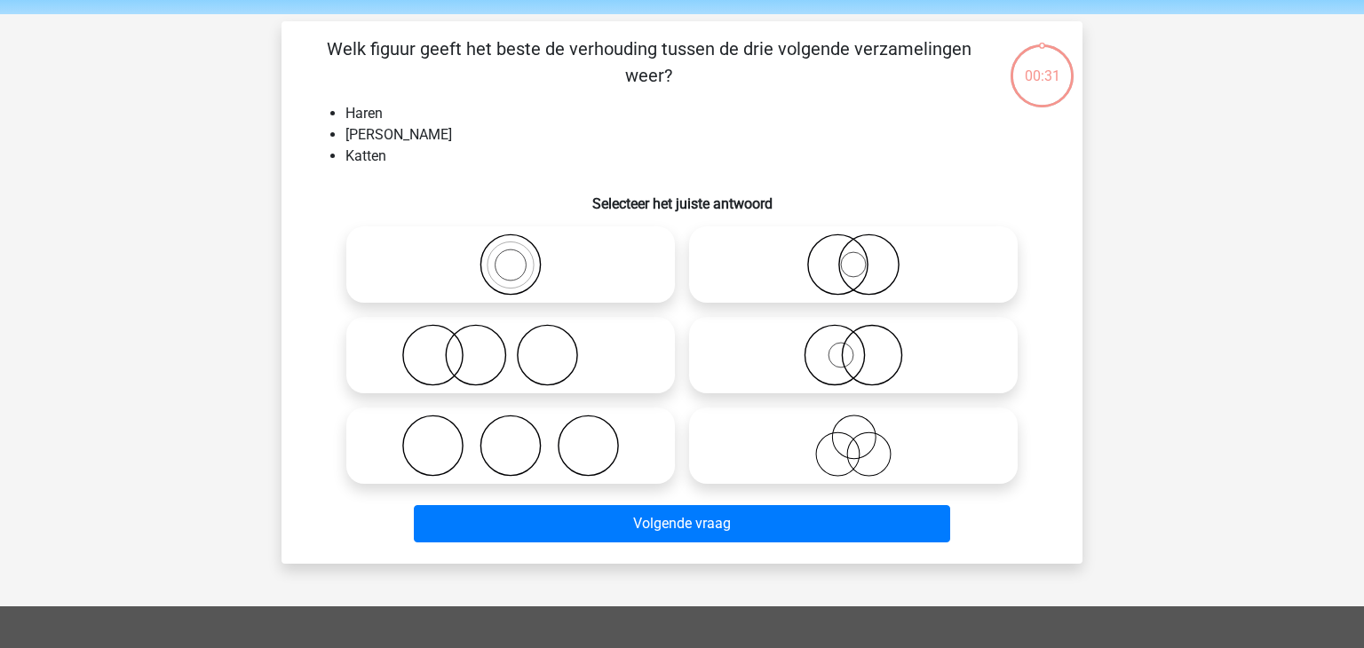
scroll to position [82, 0]
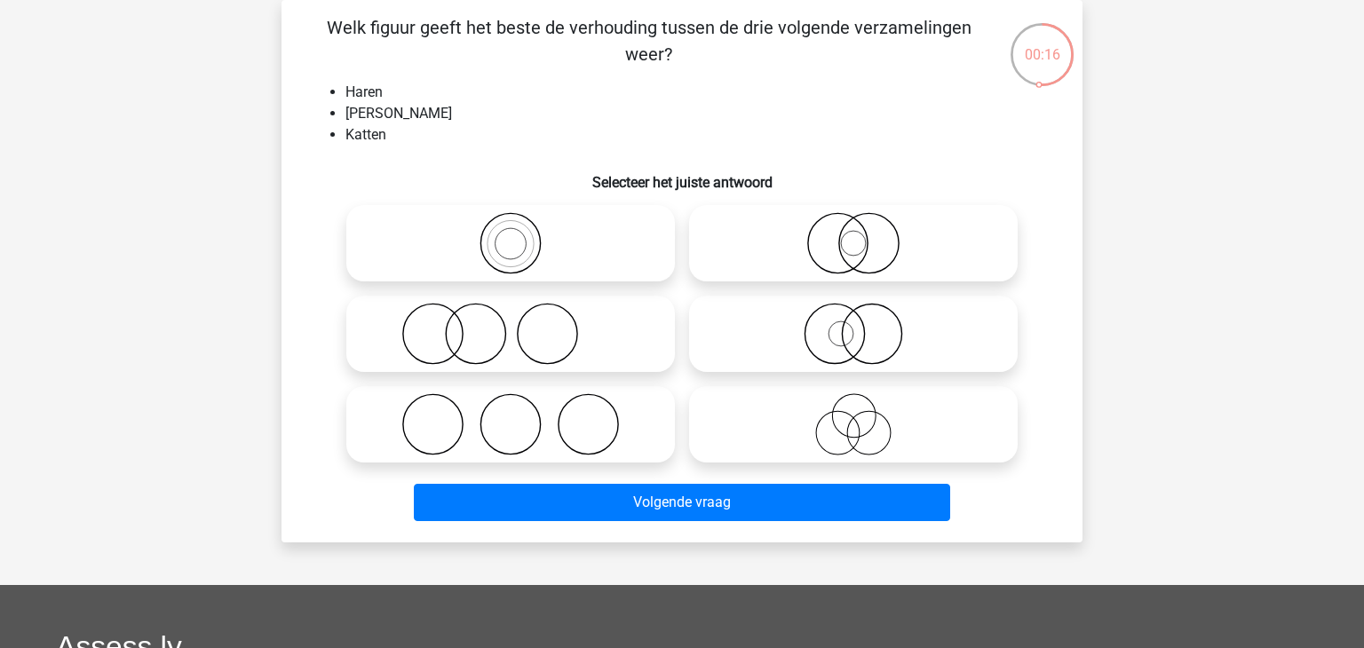
click at [785, 328] on icon at bounding box center [853, 334] width 314 height 62
click at [854, 325] on input "radio" at bounding box center [860, 320] width 12 height 12
radio input "true"
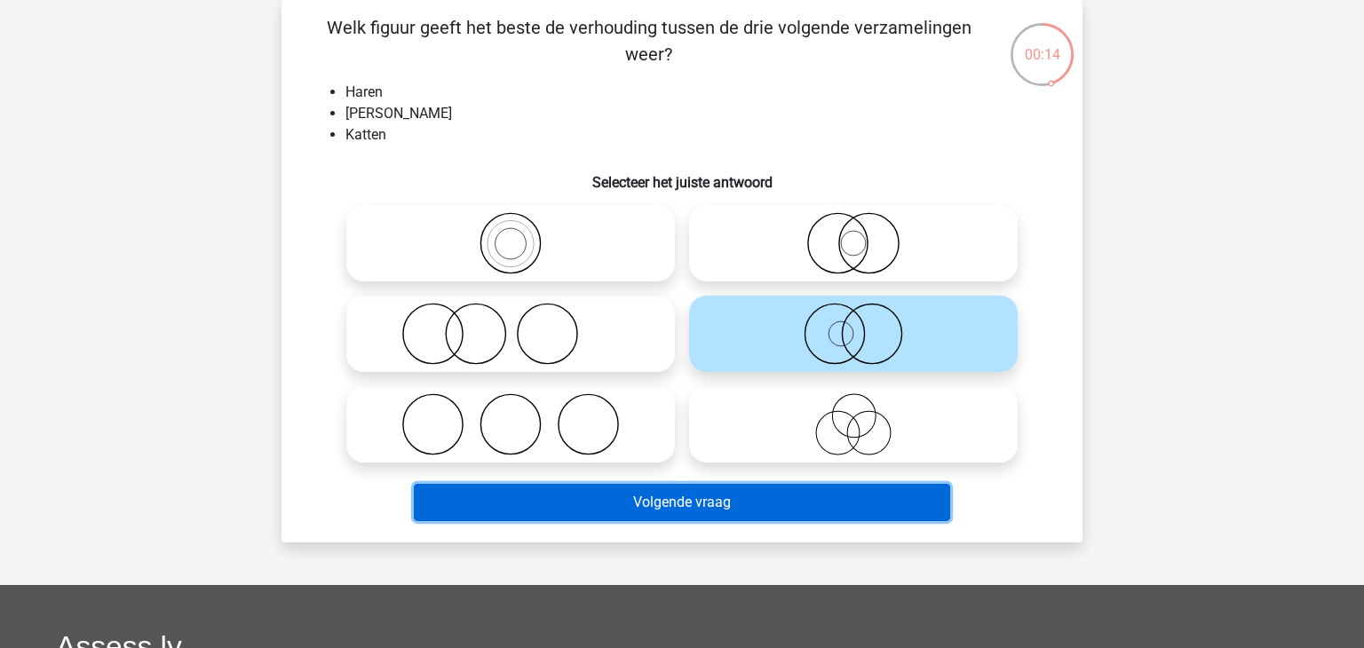
click at [643, 503] on button "Volgende vraag" at bounding box center [682, 502] width 537 height 37
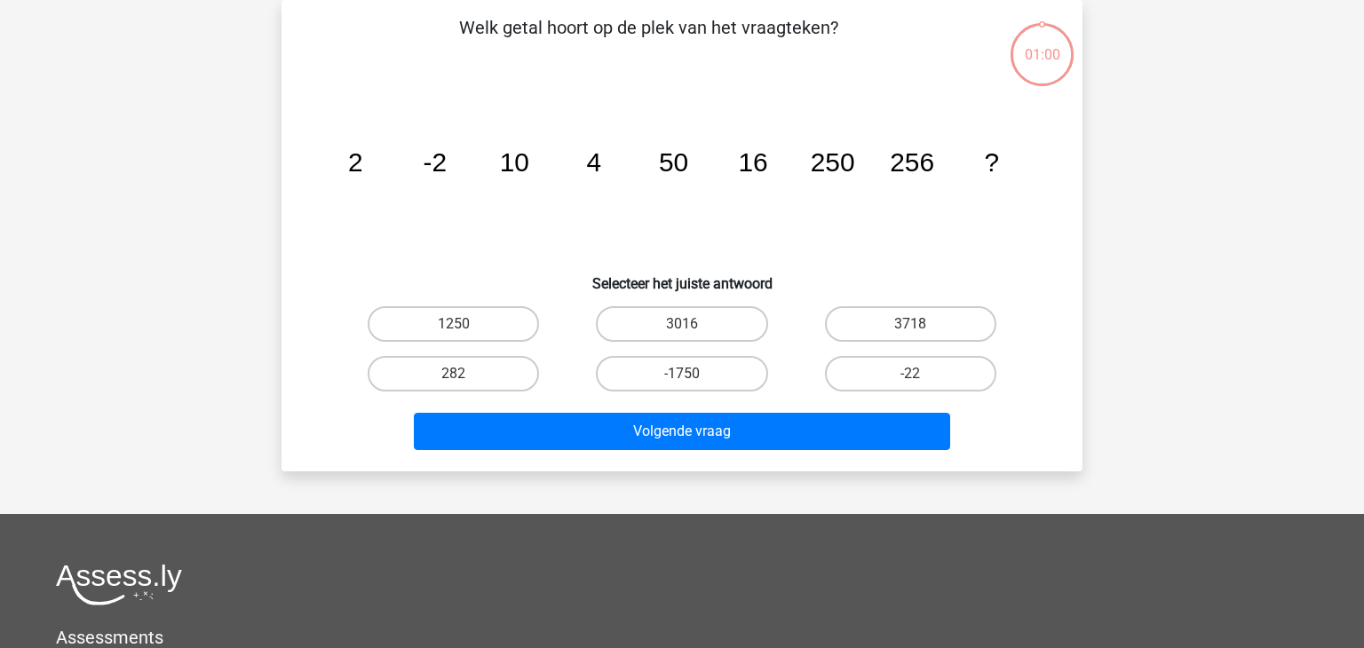
click at [643, 503] on div "Levi Levivermaat@gmail.com" at bounding box center [682, 450] width 1364 height 1065
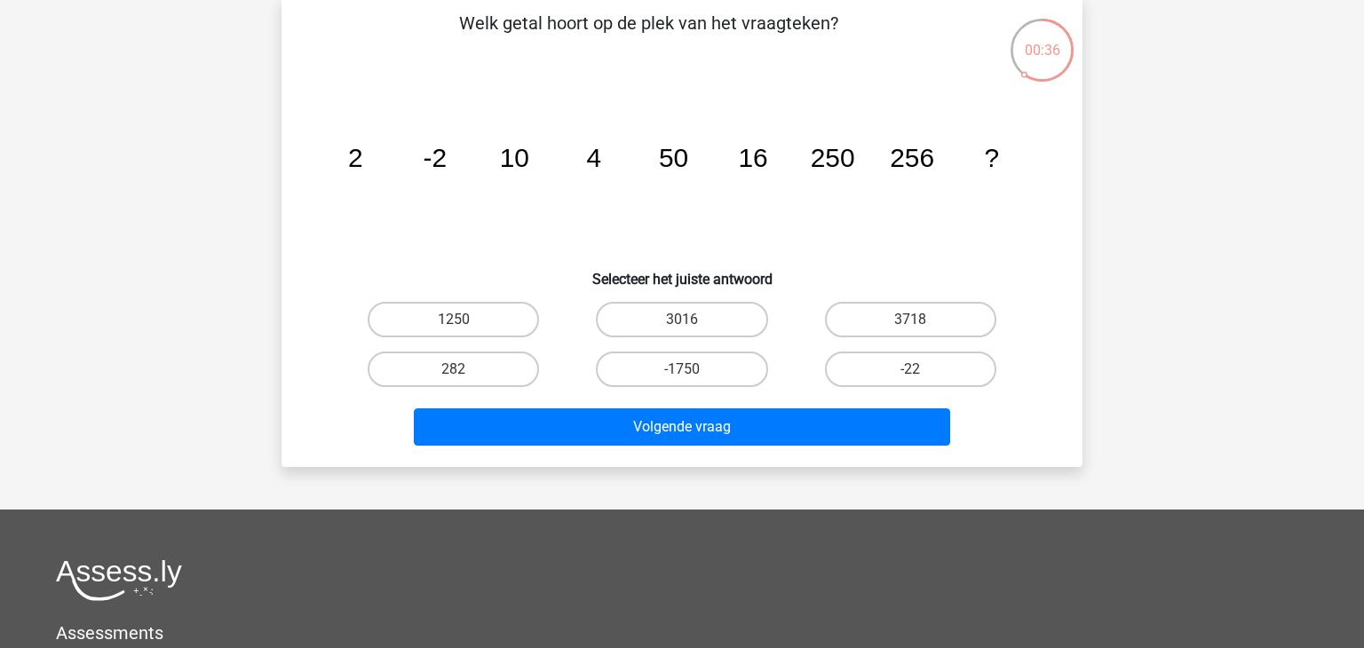
scroll to position [85, 0]
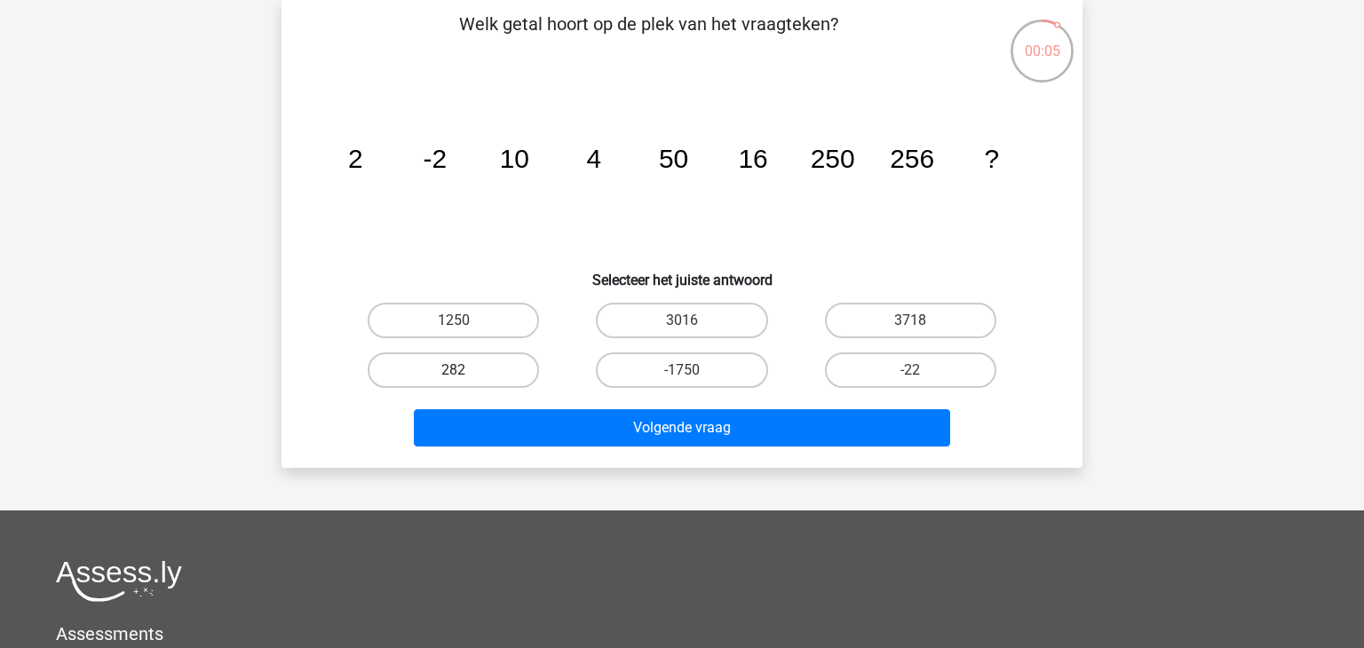
click at [505, 354] on label "282" at bounding box center [453, 371] width 171 height 36
click at [465, 370] on input "282" at bounding box center [460, 376] width 12 height 12
radio input "true"
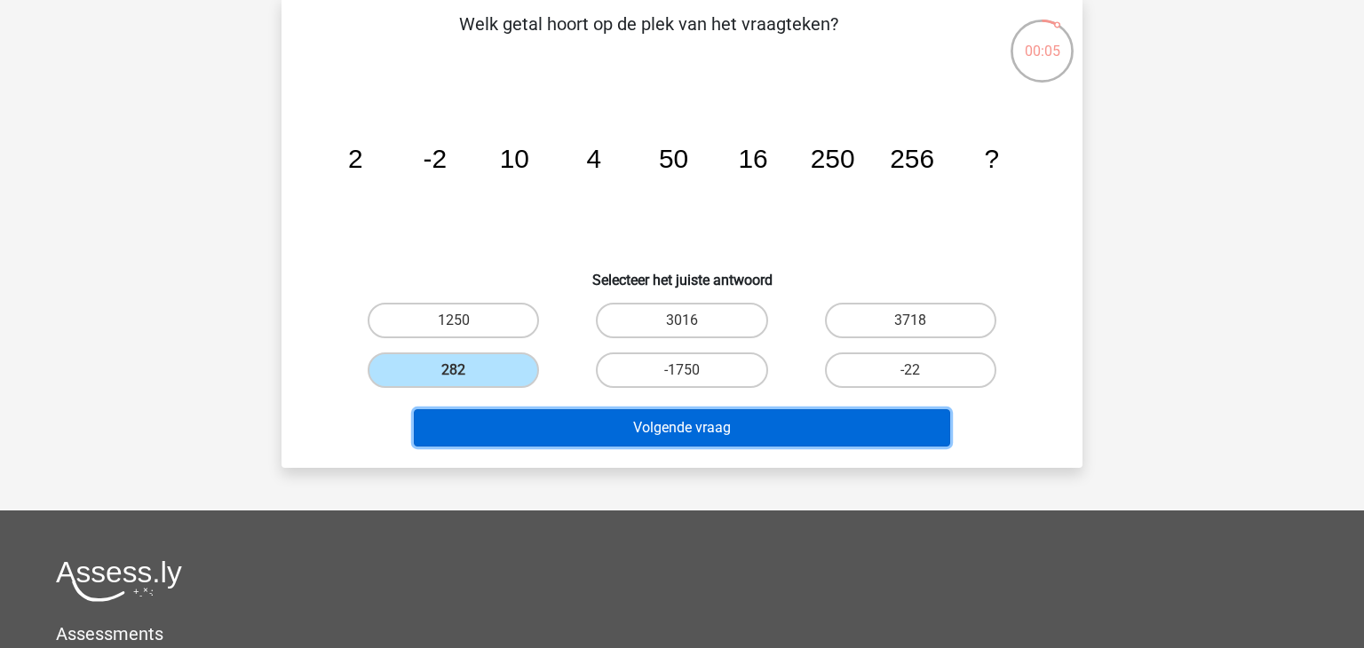
click at [517, 427] on button "Volgende vraag" at bounding box center [682, 428] width 537 height 37
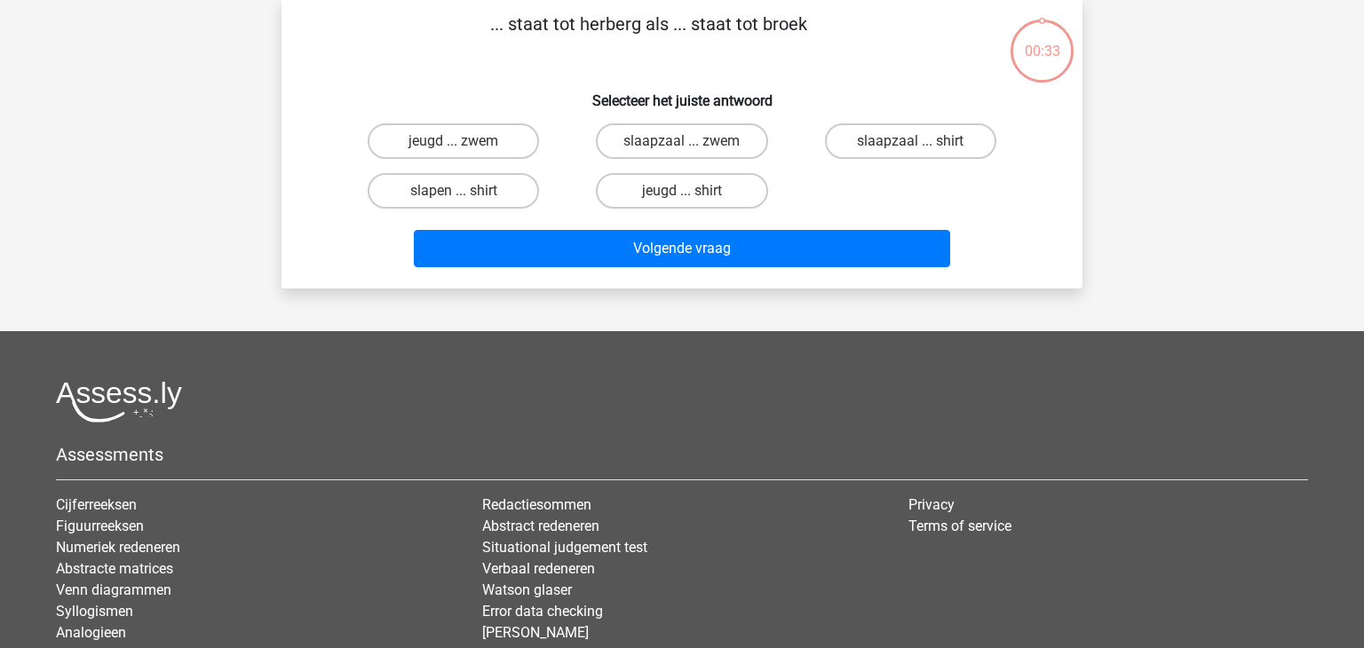
scroll to position [82, 0]
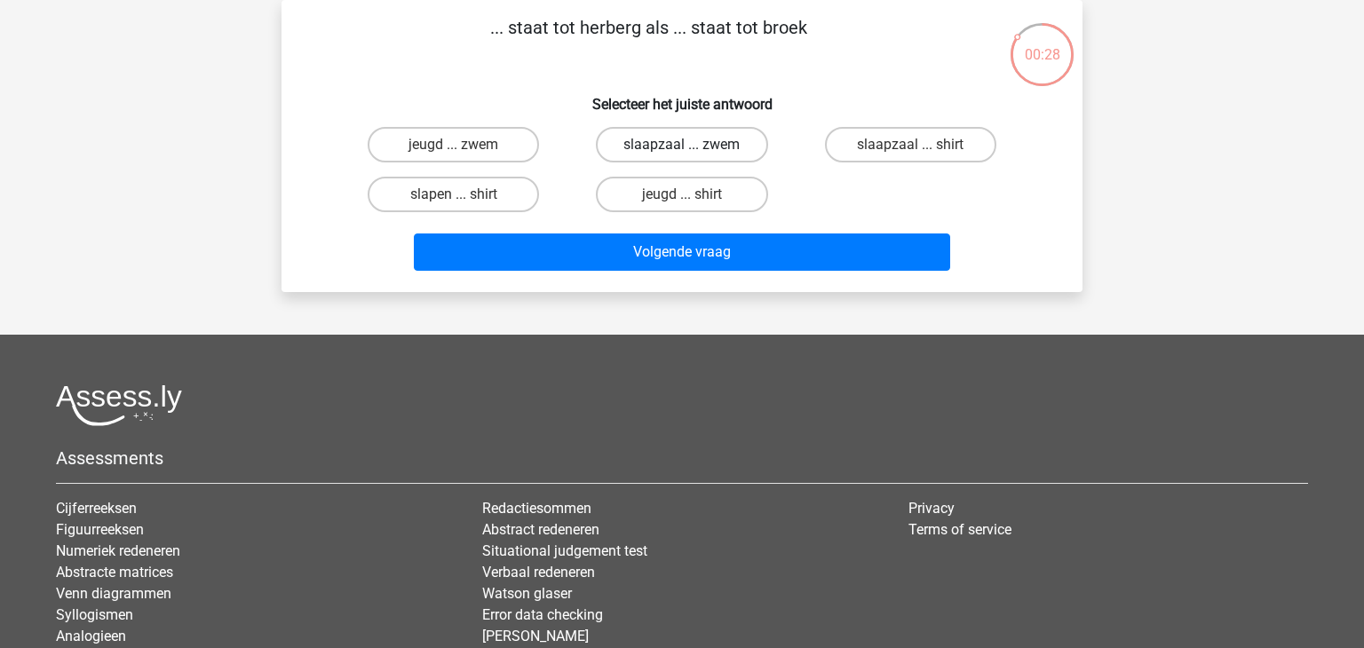
click at [677, 147] on label "slaapzaal ... zwem" at bounding box center [681, 145] width 171 height 36
click at [682, 147] on input "slaapzaal ... zwem" at bounding box center [688, 151] width 12 height 12
radio input "true"
click at [677, 147] on label "slaapzaal ... zwem" at bounding box center [681, 145] width 171 height 36
click at [682, 147] on input "slaapzaal ... zwem" at bounding box center [688, 151] width 12 height 12
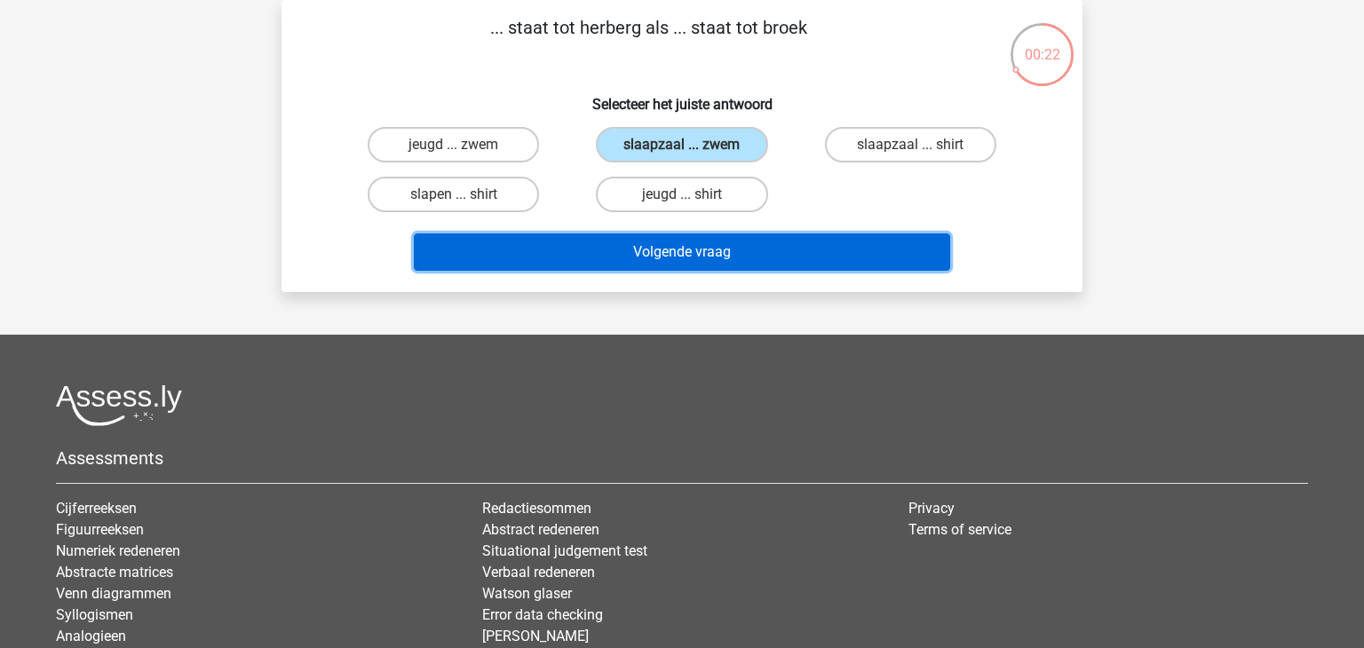
click at [712, 245] on button "Volgende vraag" at bounding box center [682, 252] width 537 height 37
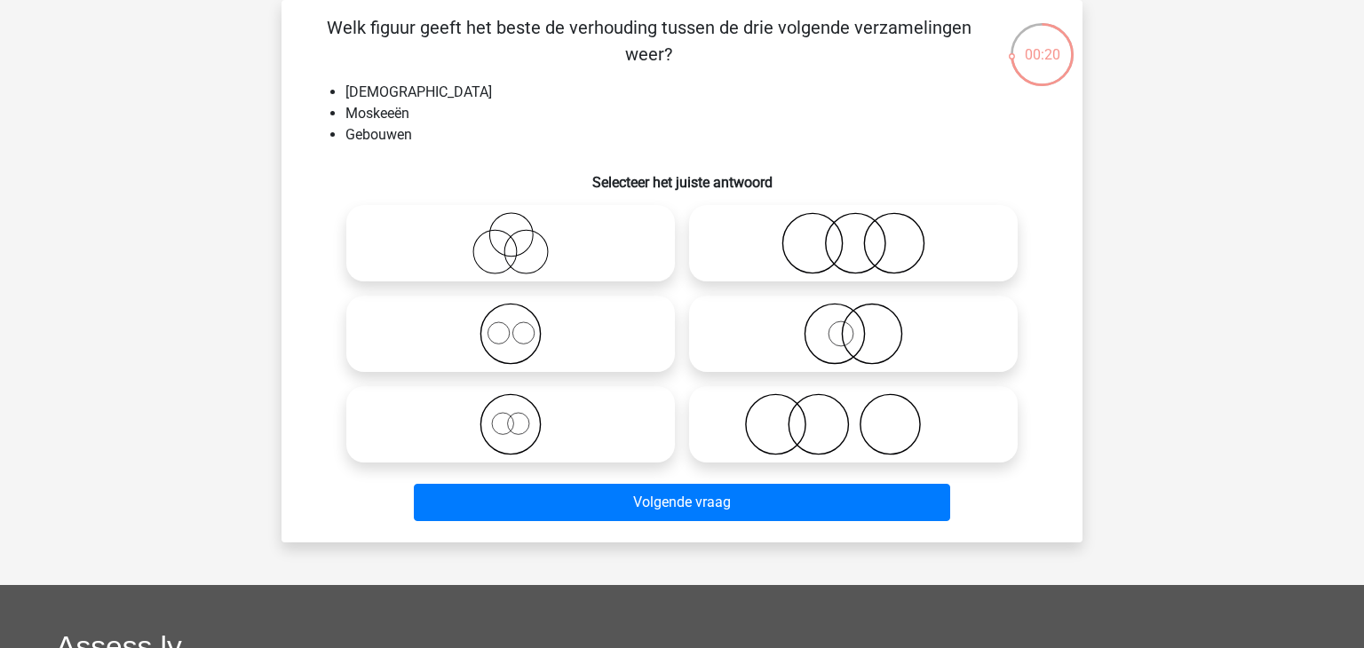
click at [513, 347] on icon at bounding box center [511, 334] width 314 height 62
click at [513, 325] on input "radio" at bounding box center [517, 320] width 12 height 12
radio input "true"
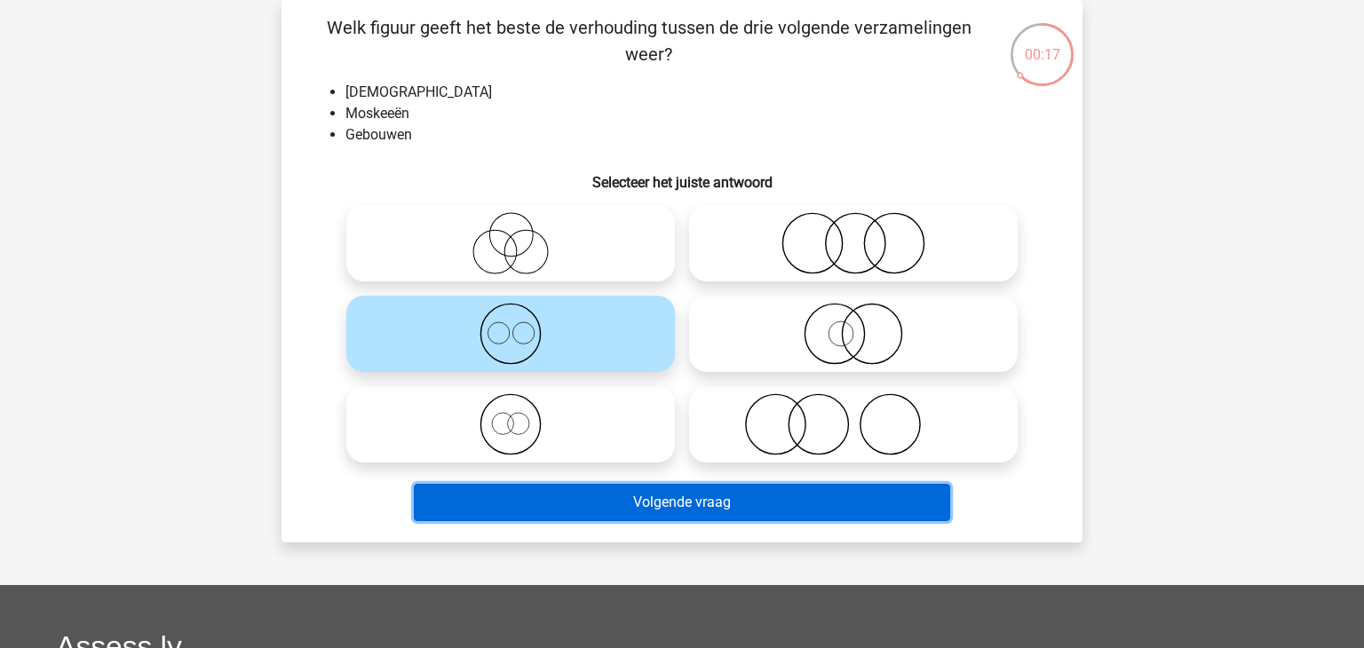
click at [538, 503] on button "Volgende vraag" at bounding box center [682, 502] width 537 height 37
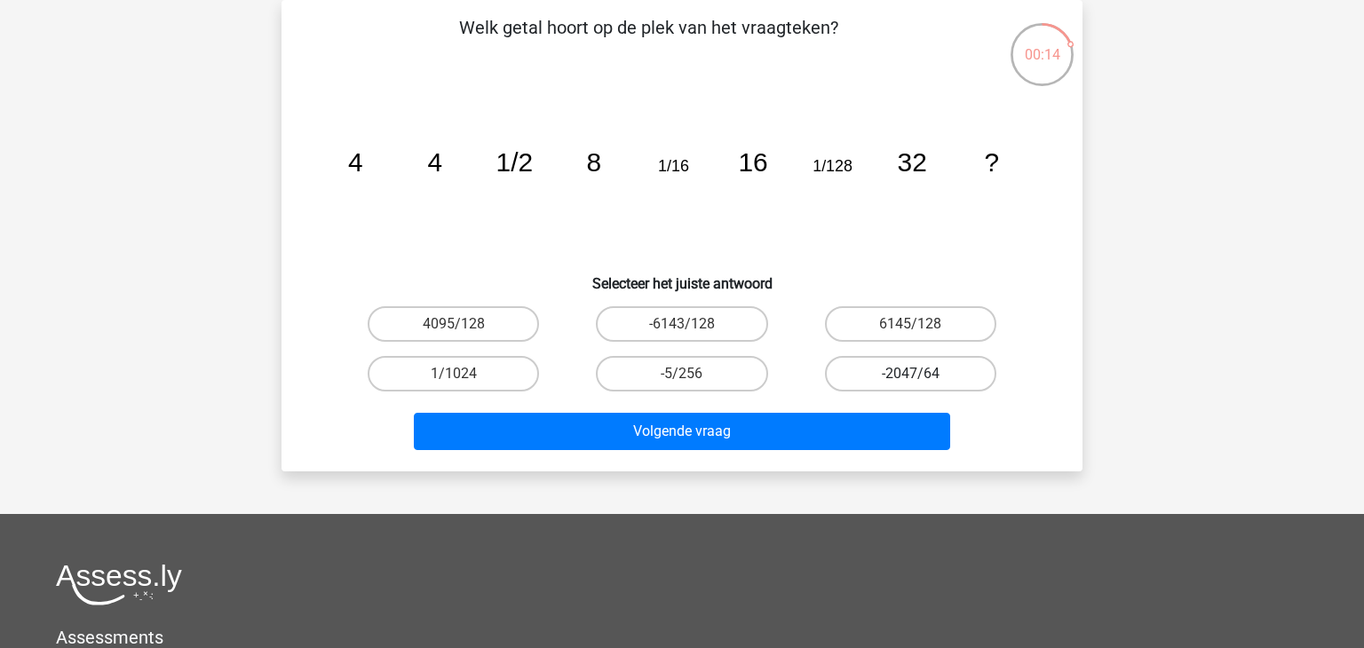
click at [905, 373] on label "-2047/64" at bounding box center [910, 374] width 171 height 36
click at [911, 374] on input "-2047/64" at bounding box center [917, 380] width 12 height 12
radio input "true"
click at [742, 405] on div "Volgende vraag" at bounding box center [682, 428] width 744 height 59
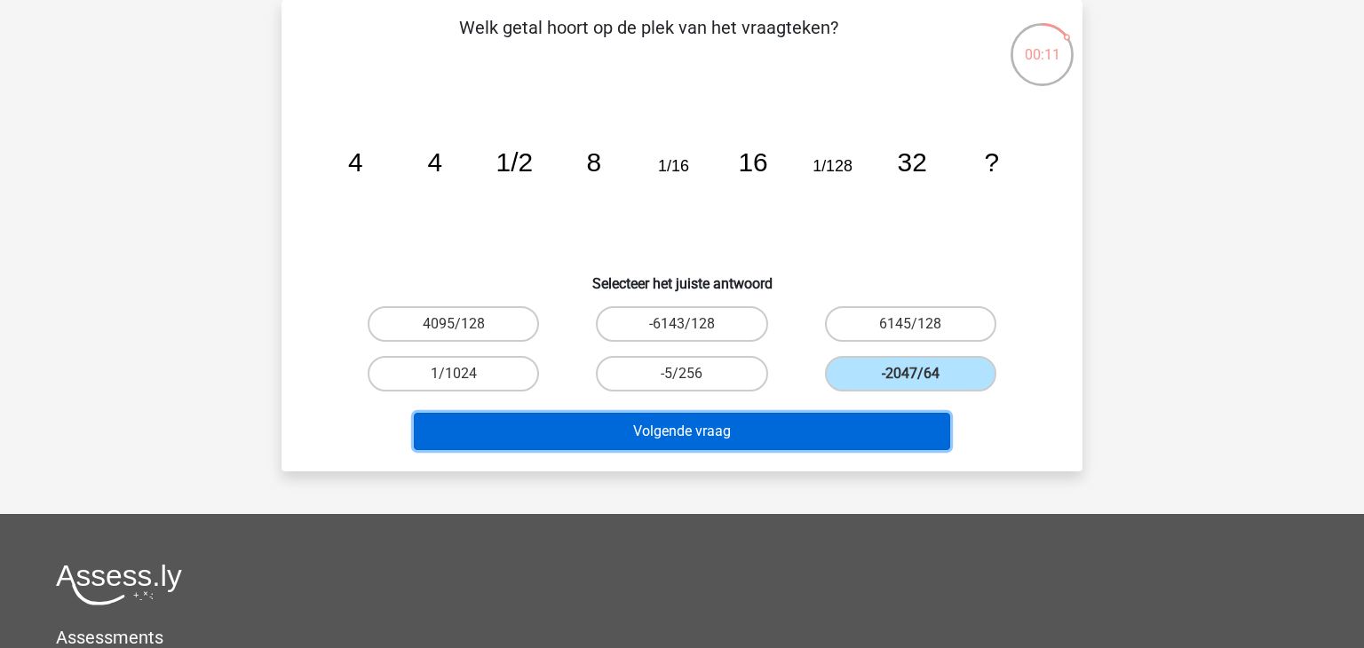
click at [737, 425] on button "Volgende vraag" at bounding box center [682, 431] width 537 height 37
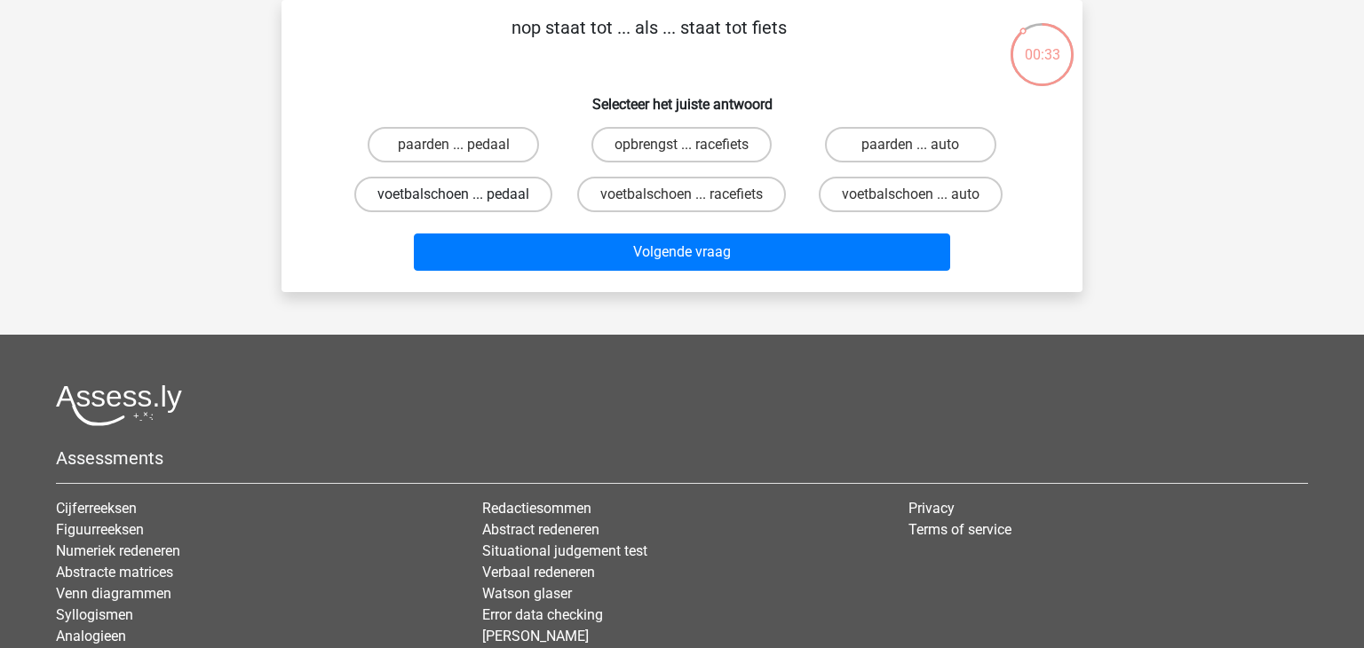
click at [476, 195] on label "voetbalschoen ... pedaal" at bounding box center [453, 195] width 198 height 36
click at [465, 195] on input "voetbalschoen ... pedaal" at bounding box center [460, 201] width 12 height 12
radio input "true"
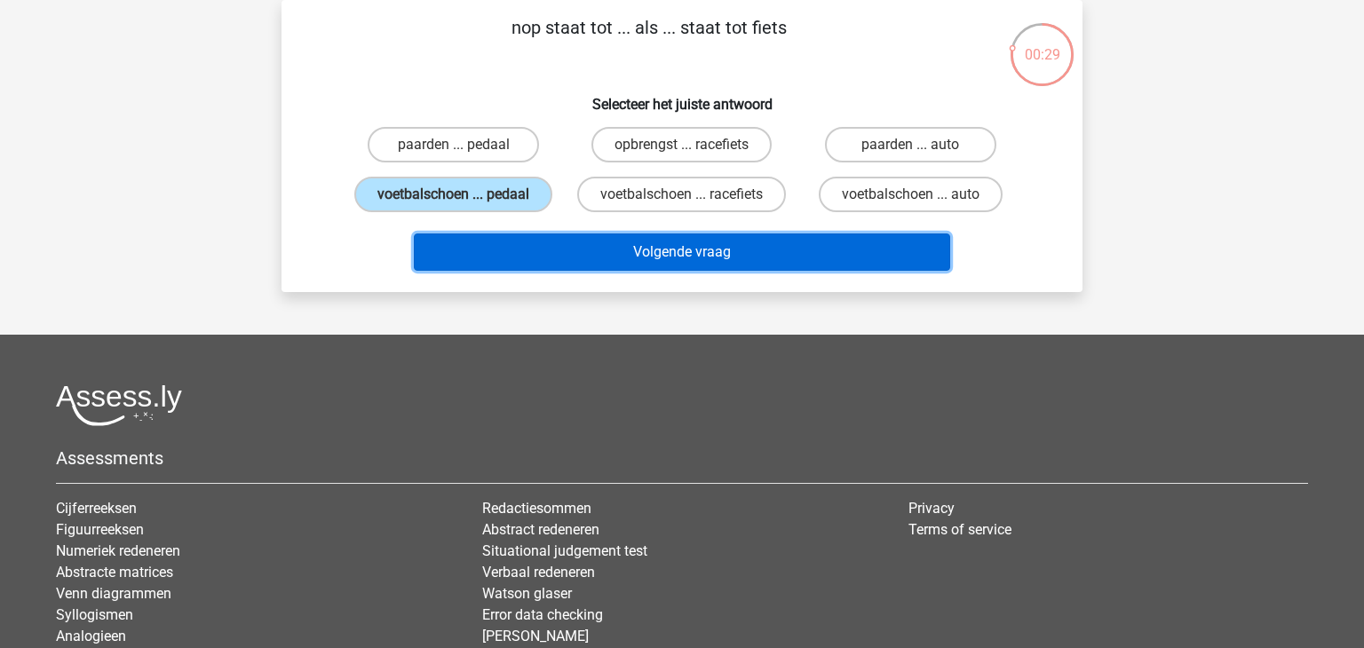
click at [561, 244] on button "Volgende vraag" at bounding box center [682, 252] width 537 height 37
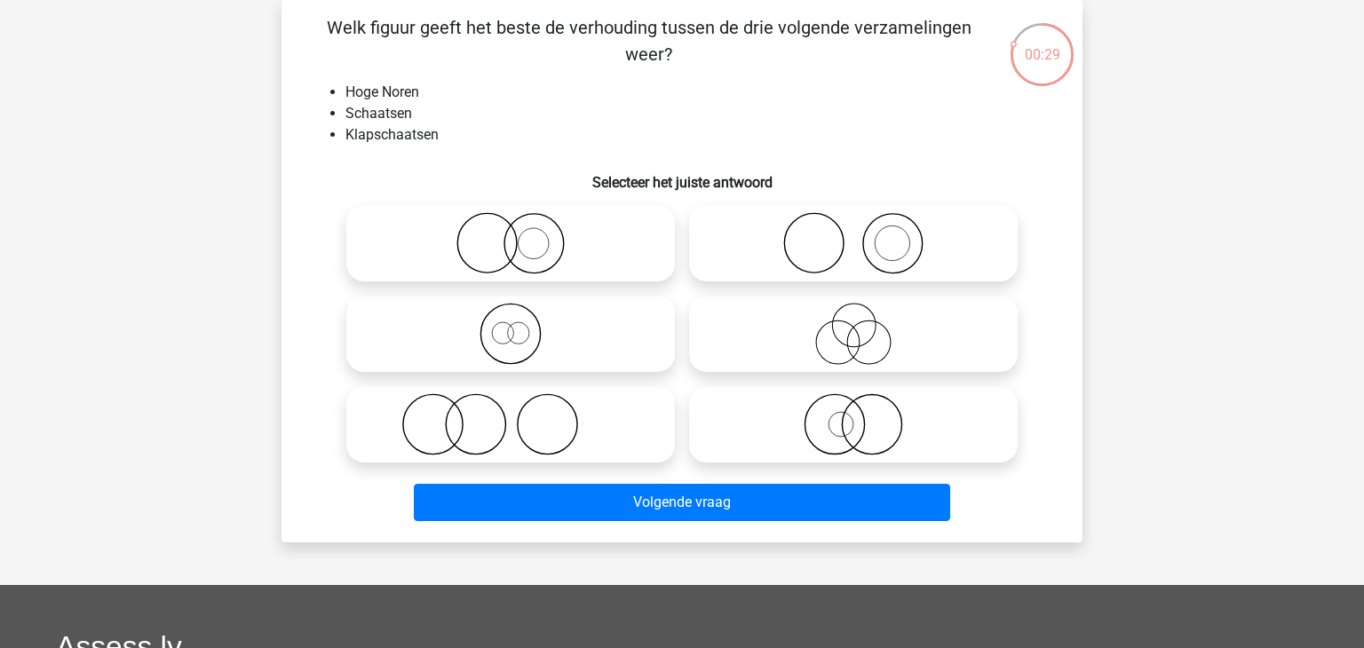
click at [852, 217] on icon at bounding box center [853, 243] width 314 height 62
click at [854, 223] on input "radio" at bounding box center [860, 229] width 12 height 12
radio input "true"
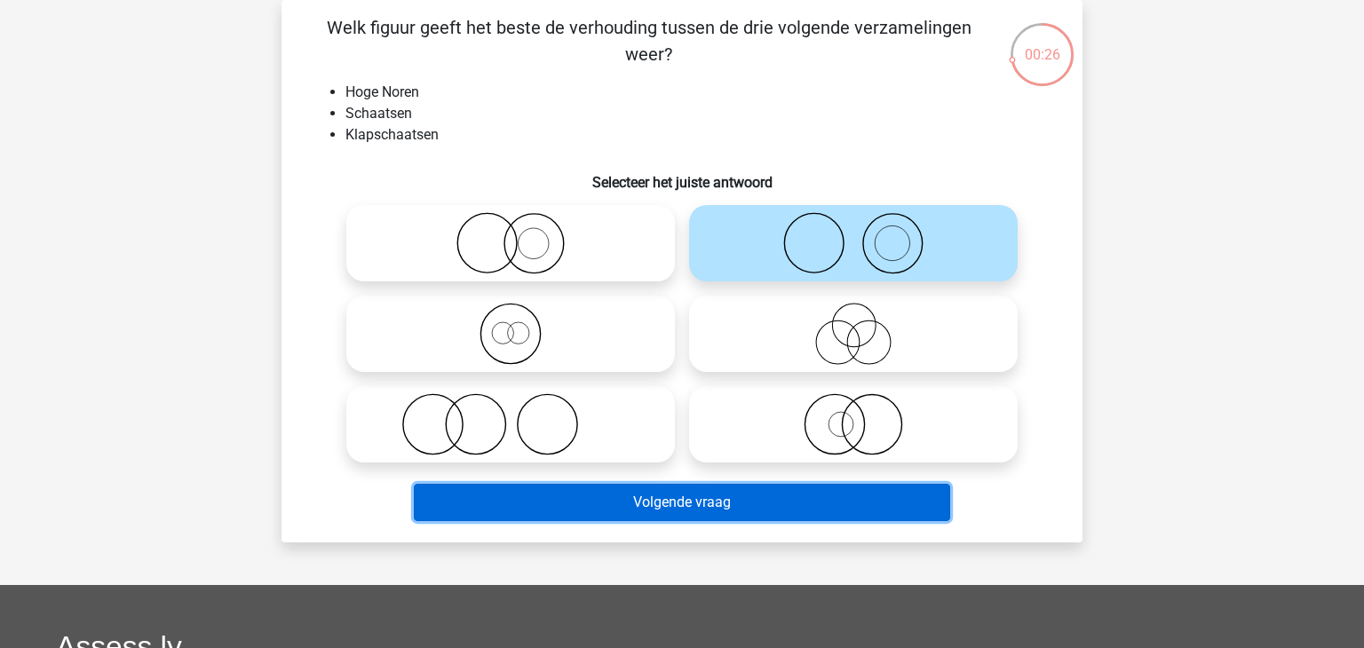
click at [757, 502] on button "Volgende vraag" at bounding box center [682, 502] width 537 height 37
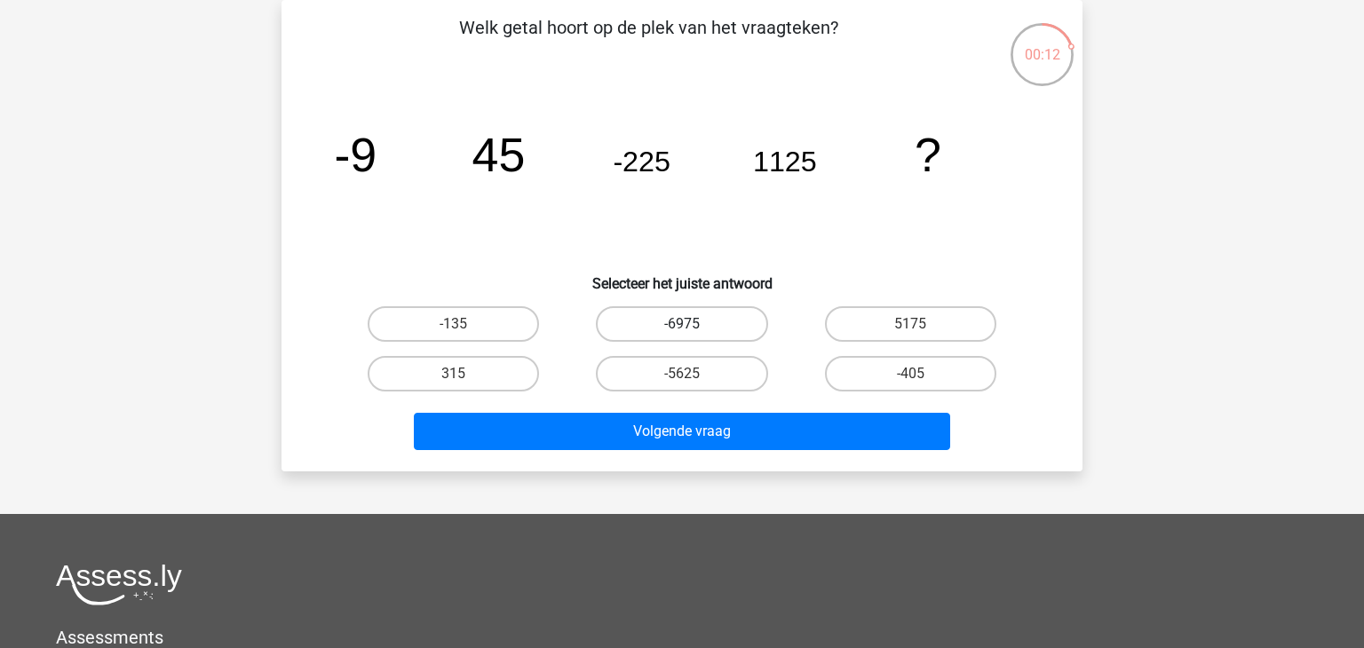
click at [663, 315] on label "-6975" at bounding box center [681, 324] width 171 height 36
click at [682, 324] on input "-6975" at bounding box center [688, 330] width 12 height 12
radio input "true"
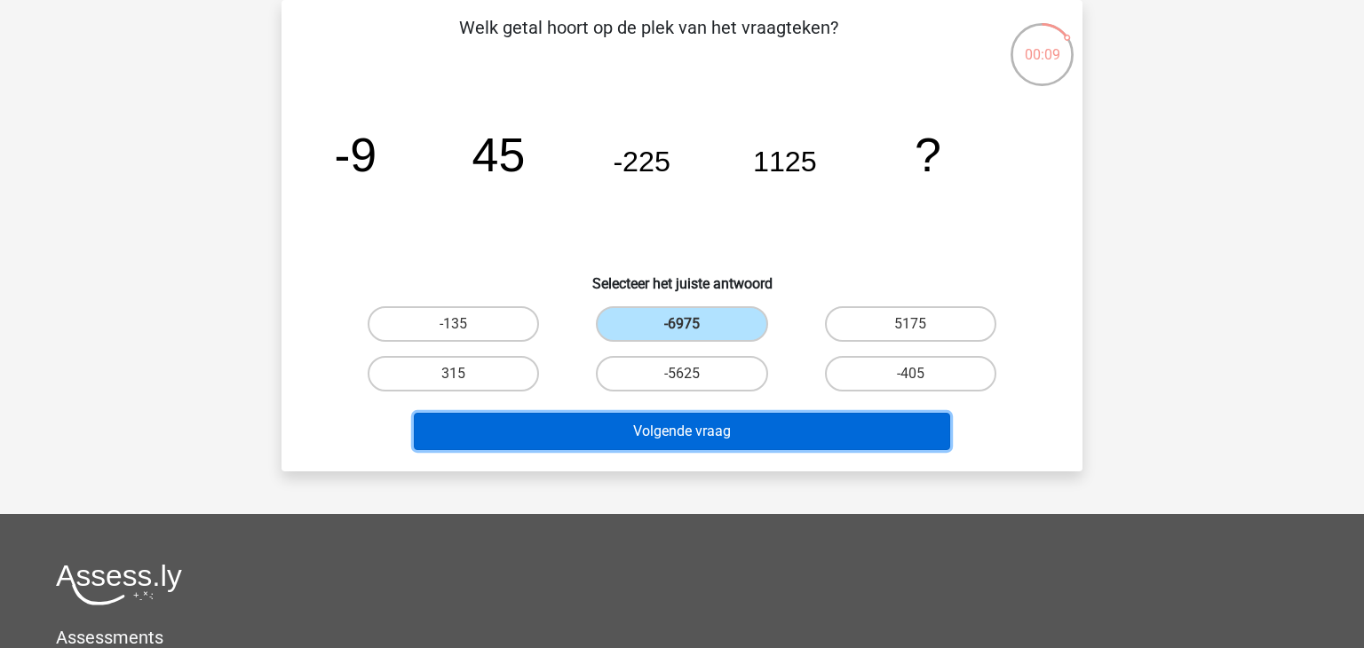
click at [651, 433] on button "Volgende vraag" at bounding box center [682, 431] width 537 height 37
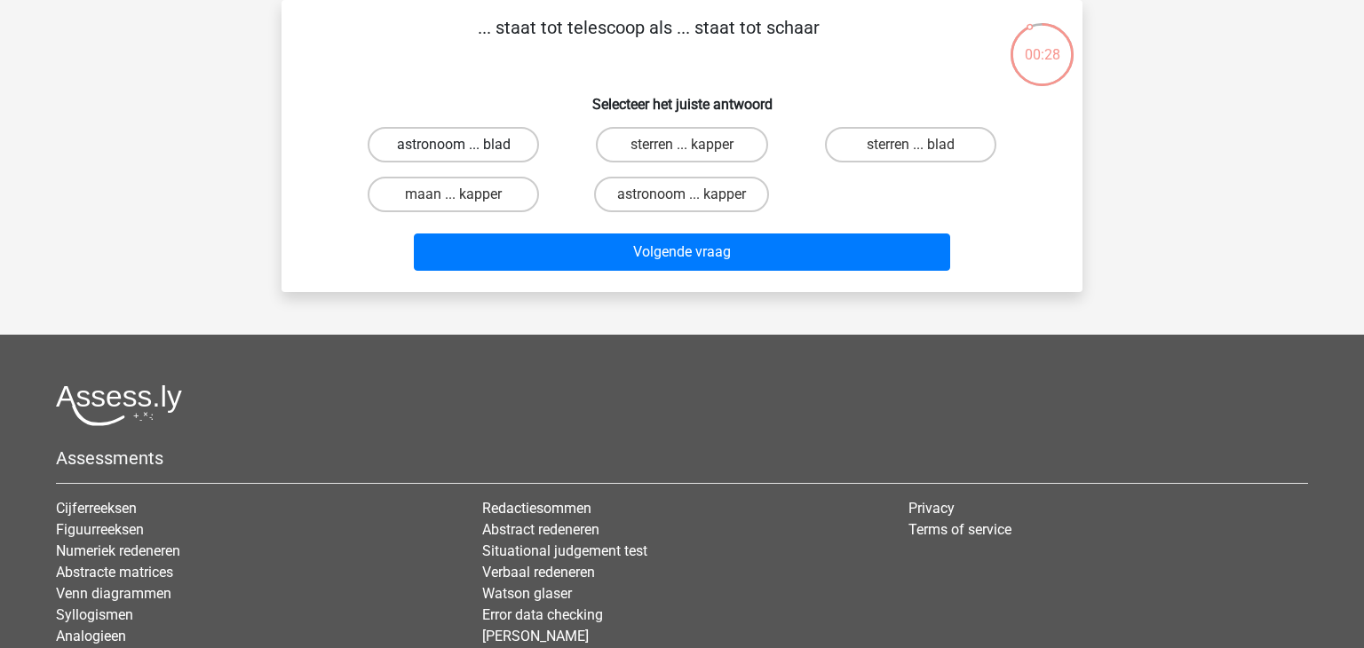
click at [526, 142] on label "astronoom ... blad" at bounding box center [453, 145] width 171 height 36
click at [465, 145] on input "astronoom ... blad" at bounding box center [460, 151] width 12 height 12
radio input "true"
click at [676, 195] on label "astronoom ... kapper" at bounding box center [681, 195] width 175 height 36
click at [682, 195] on input "astronoom ... kapper" at bounding box center [688, 201] width 12 height 12
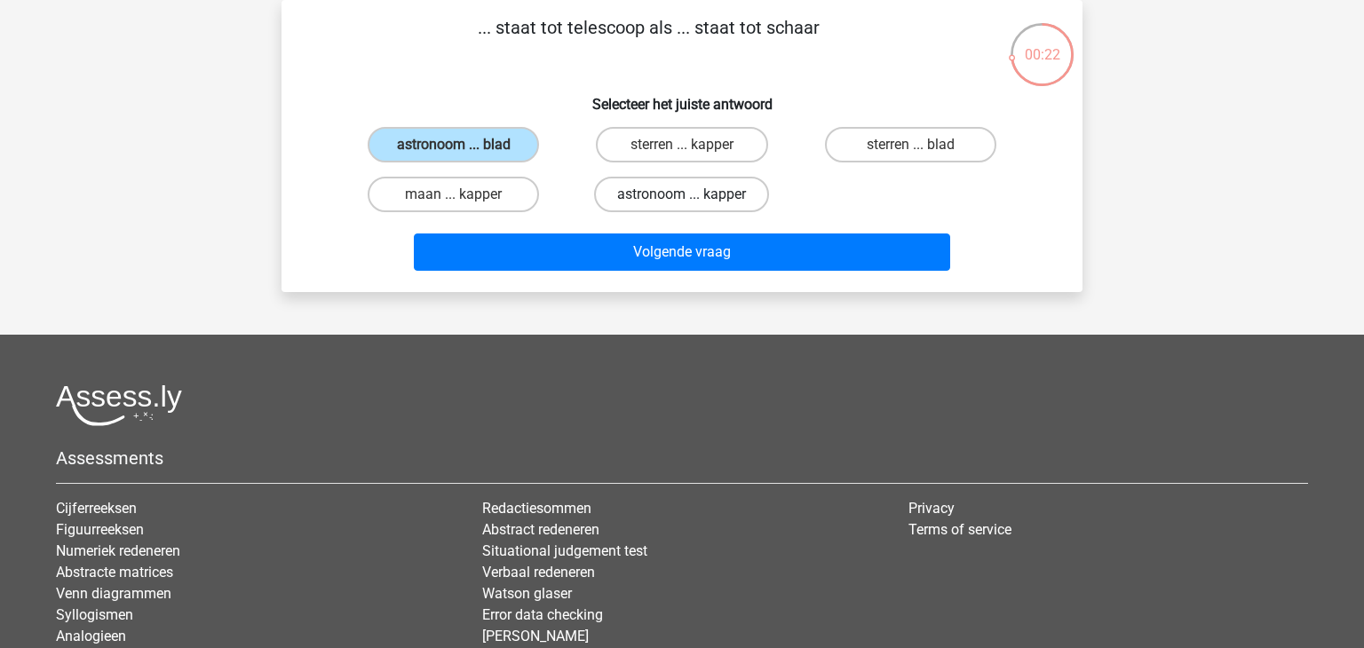
radio input "true"
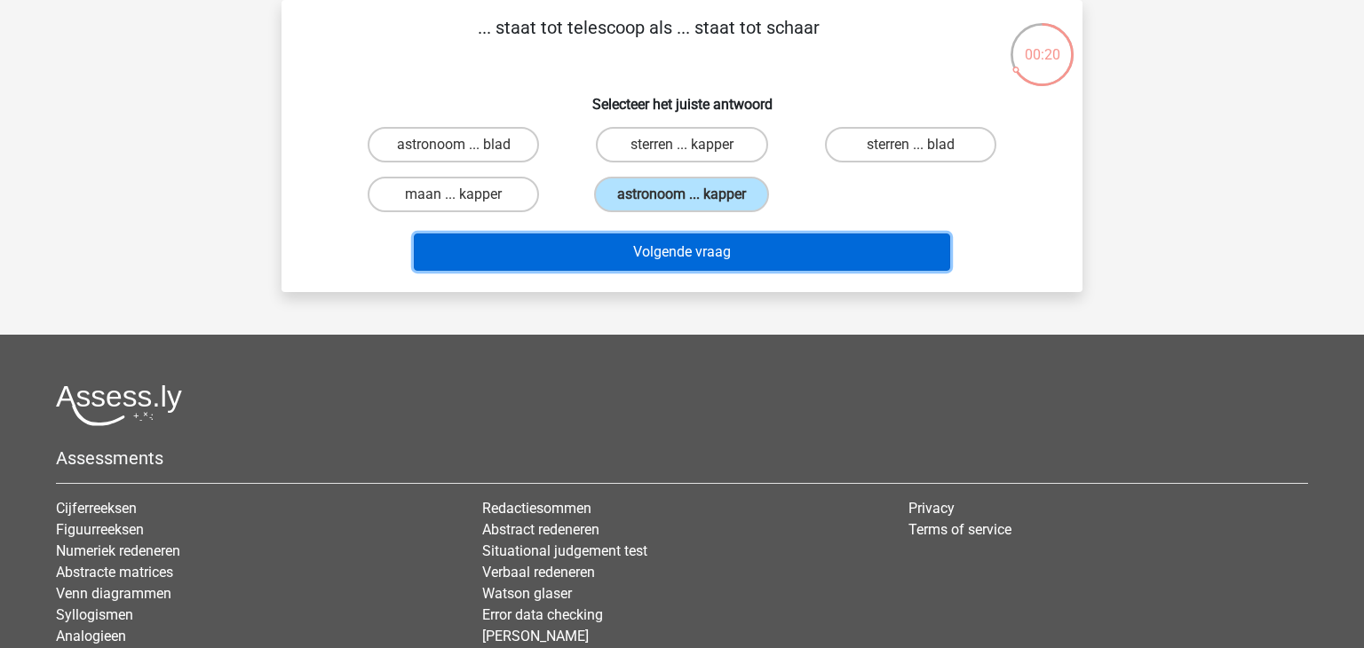
click at [672, 243] on button "Volgende vraag" at bounding box center [682, 252] width 537 height 37
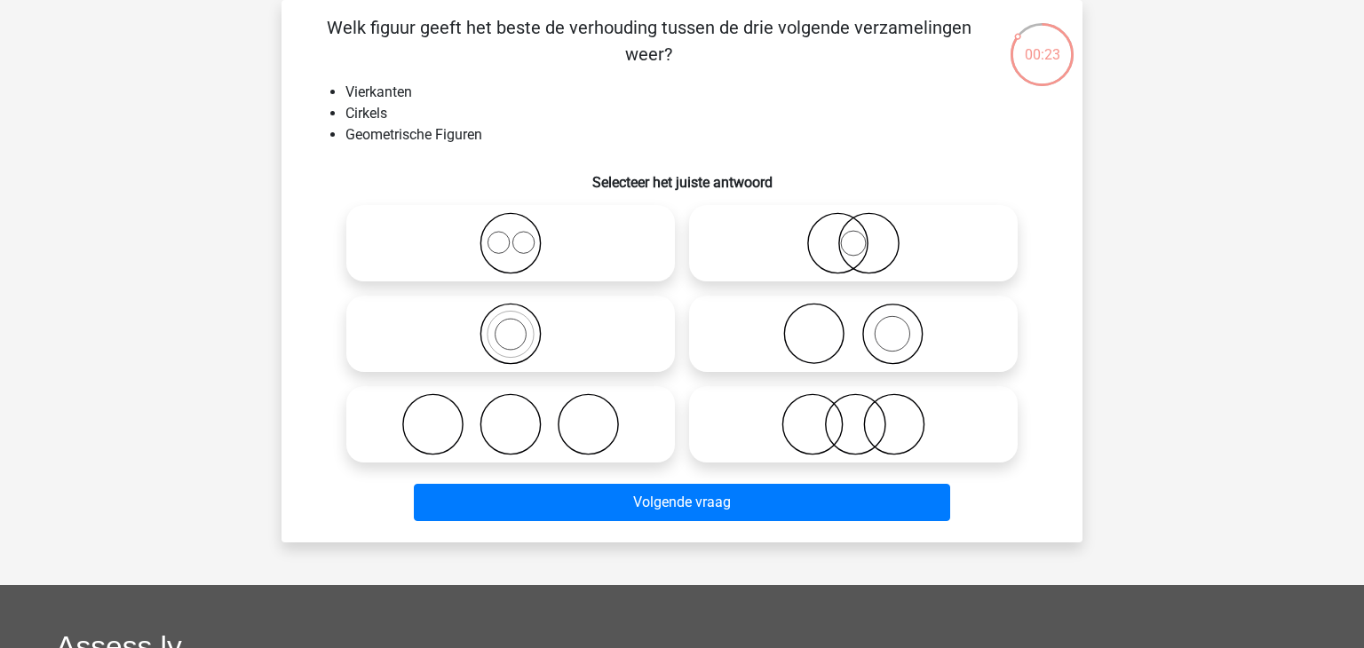
click at [506, 272] on icon at bounding box center [511, 243] width 314 height 62
click at [511, 235] on input "radio" at bounding box center [517, 229] width 12 height 12
radio input "true"
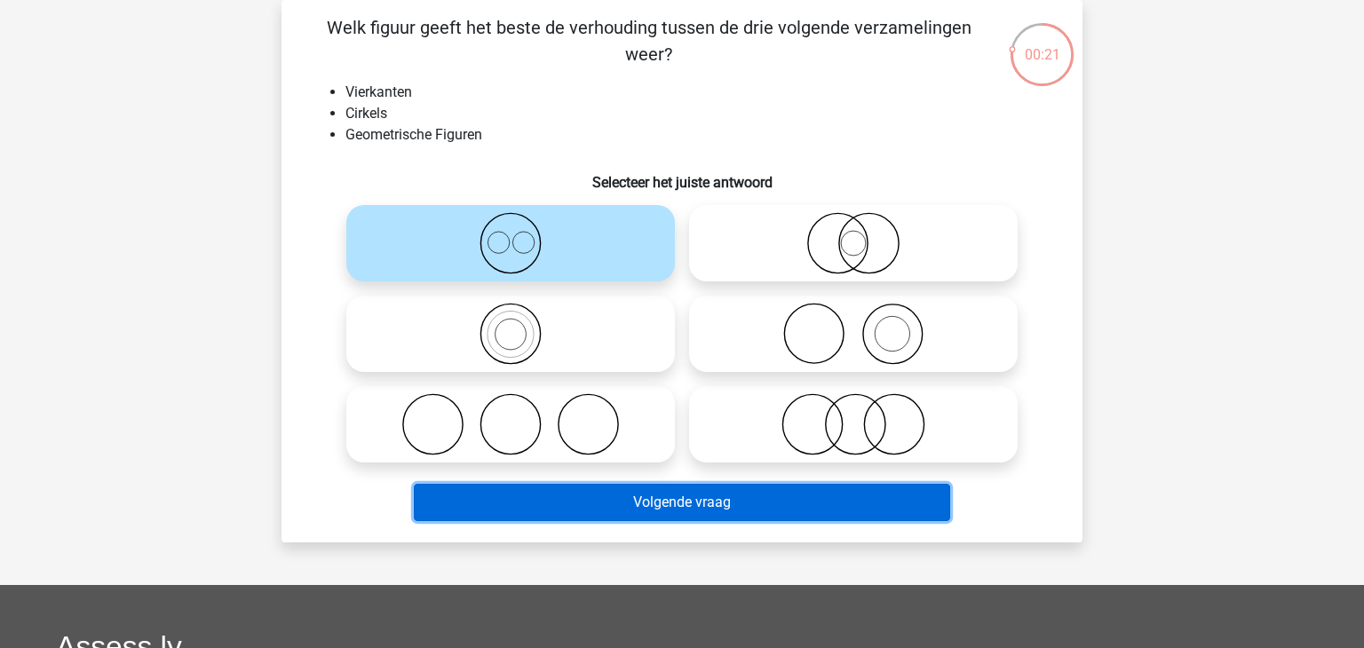
click at [528, 489] on button "Volgende vraag" at bounding box center [682, 502] width 537 height 37
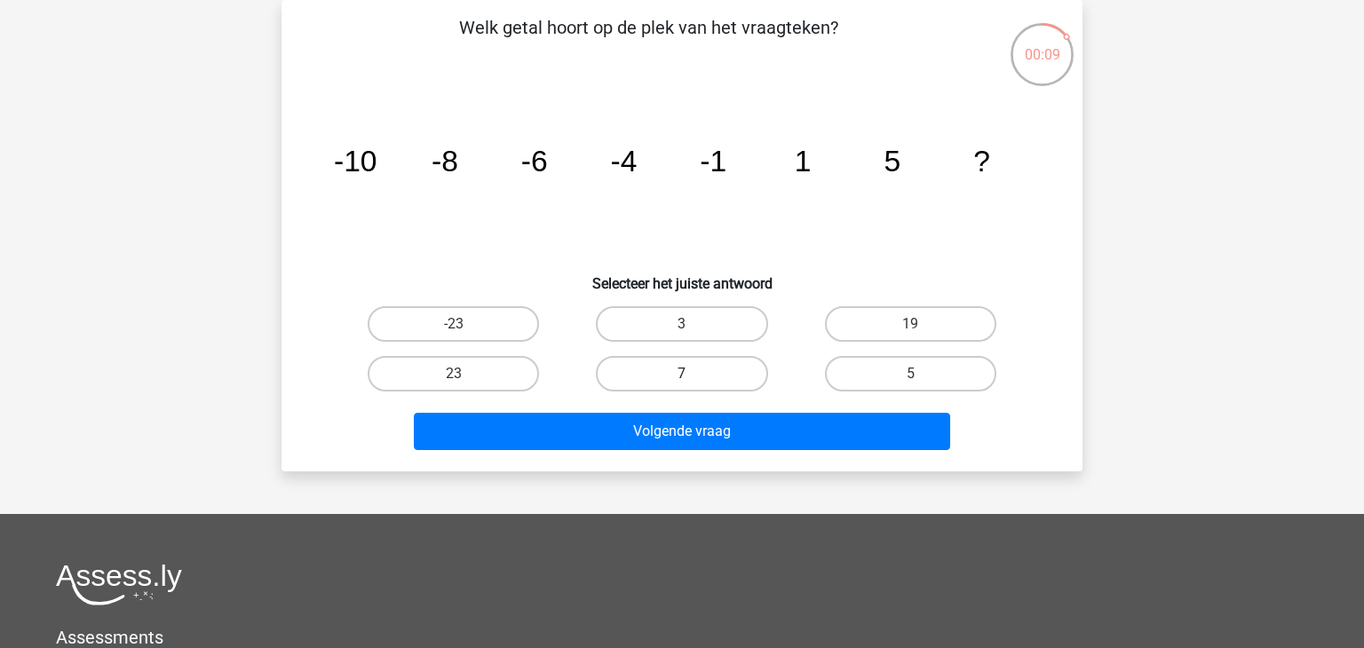
click at [727, 363] on label "7" at bounding box center [681, 374] width 171 height 36
click at [694, 374] on input "7" at bounding box center [688, 380] width 12 height 12
radio input "true"
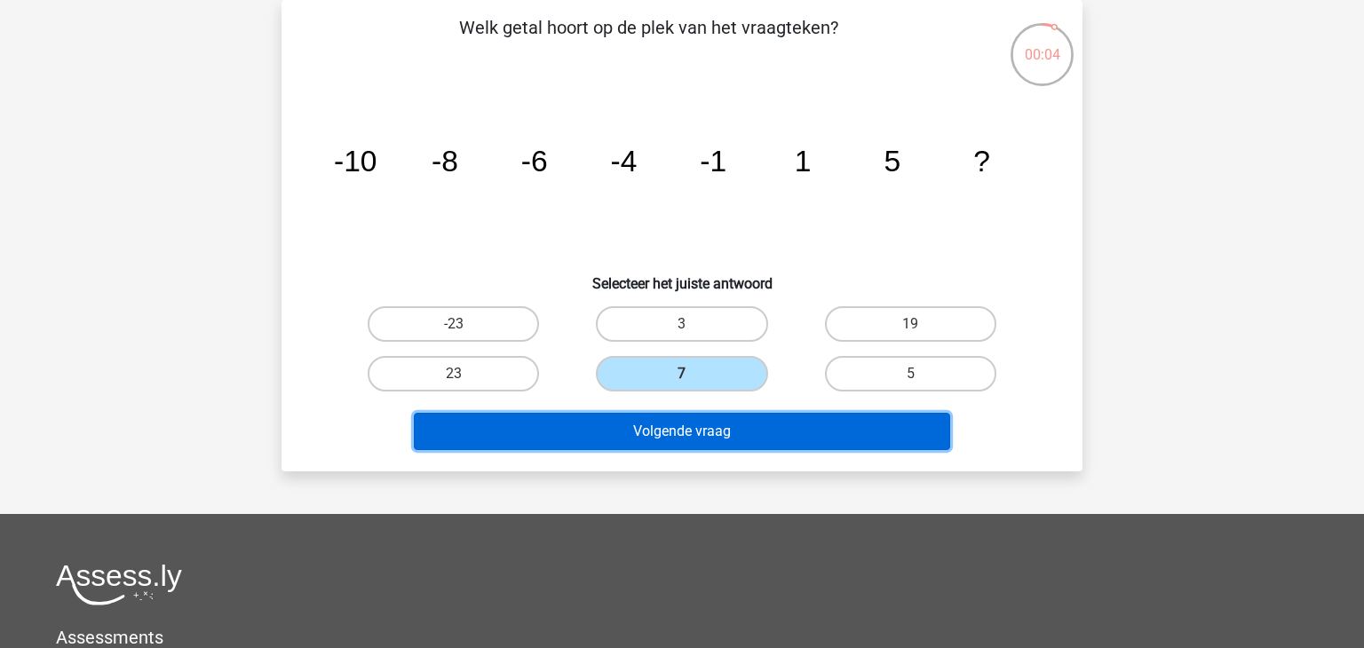
click at [683, 427] on button "Volgende vraag" at bounding box center [682, 431] width 537 height 37
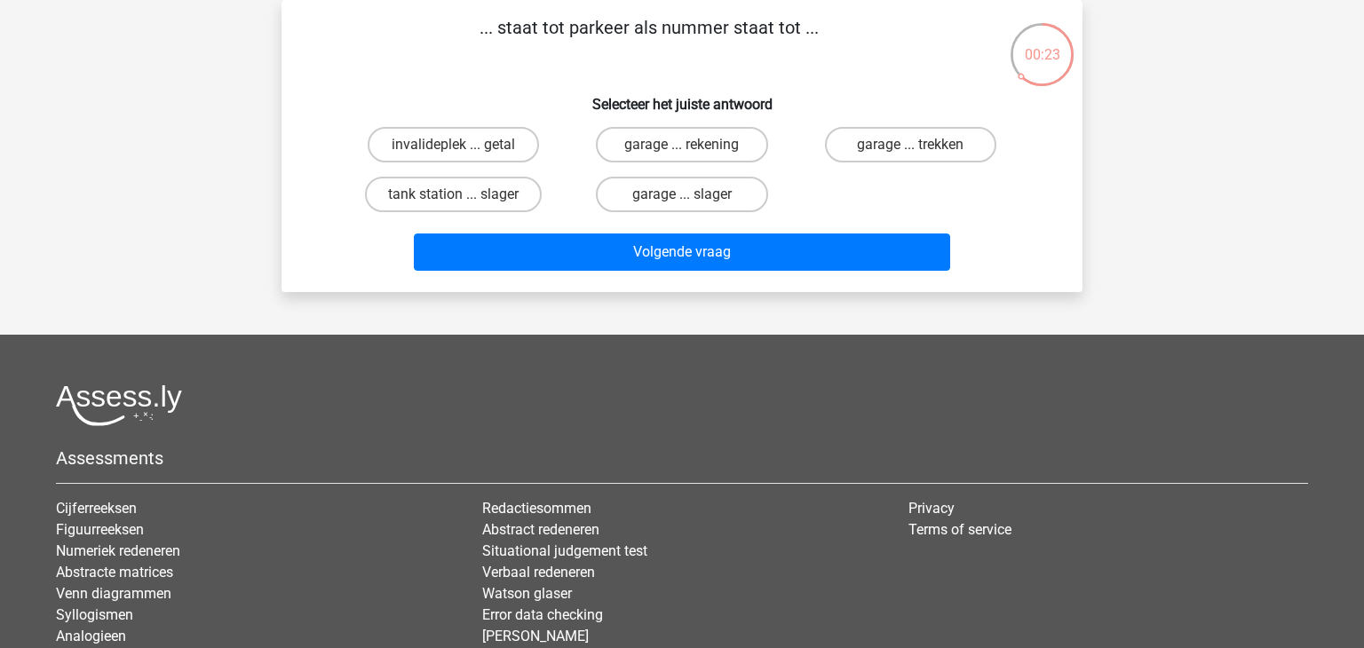
click at [463, 152] on input "invalideplek ... getal" at bounding box center [460, 151] width 12 height 12
radio input "true"
click at [463, 152] on input "invalideplek ... getal" at bounding box center [460, 151] width 12 height 12
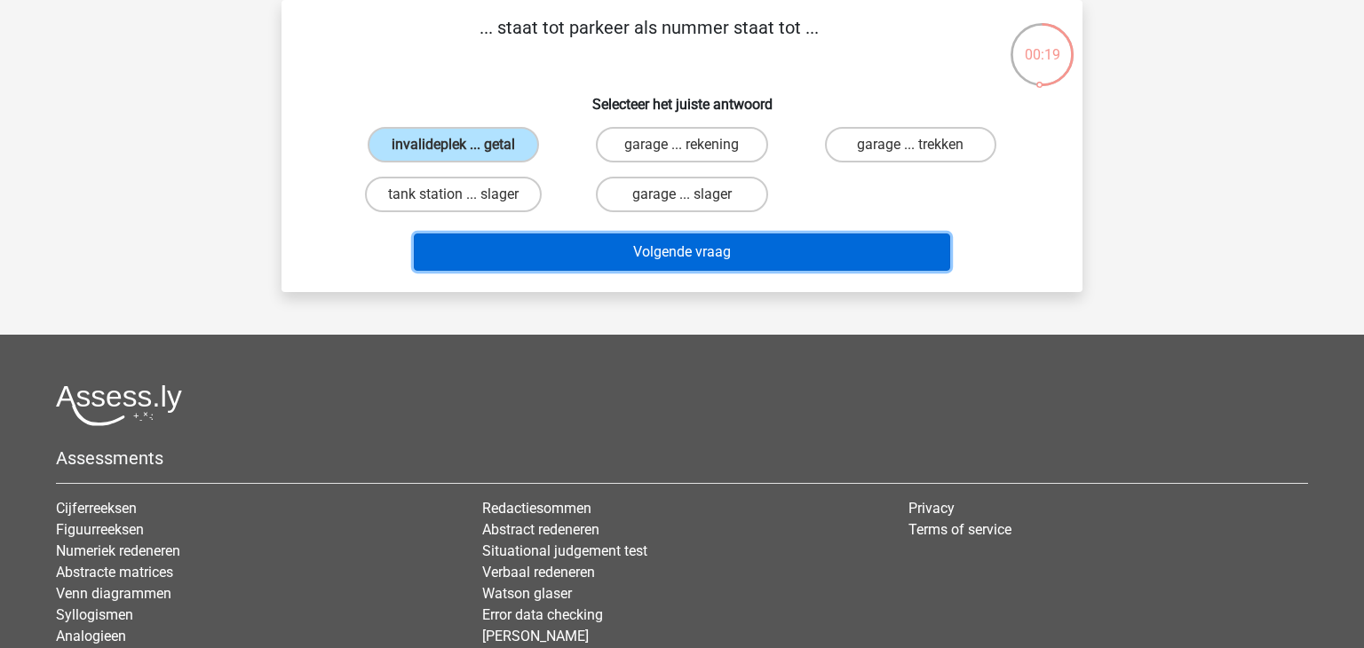
click at [516, 236] on button "Volgende vraag" at bounding box center [682, 252] width 537 height 37
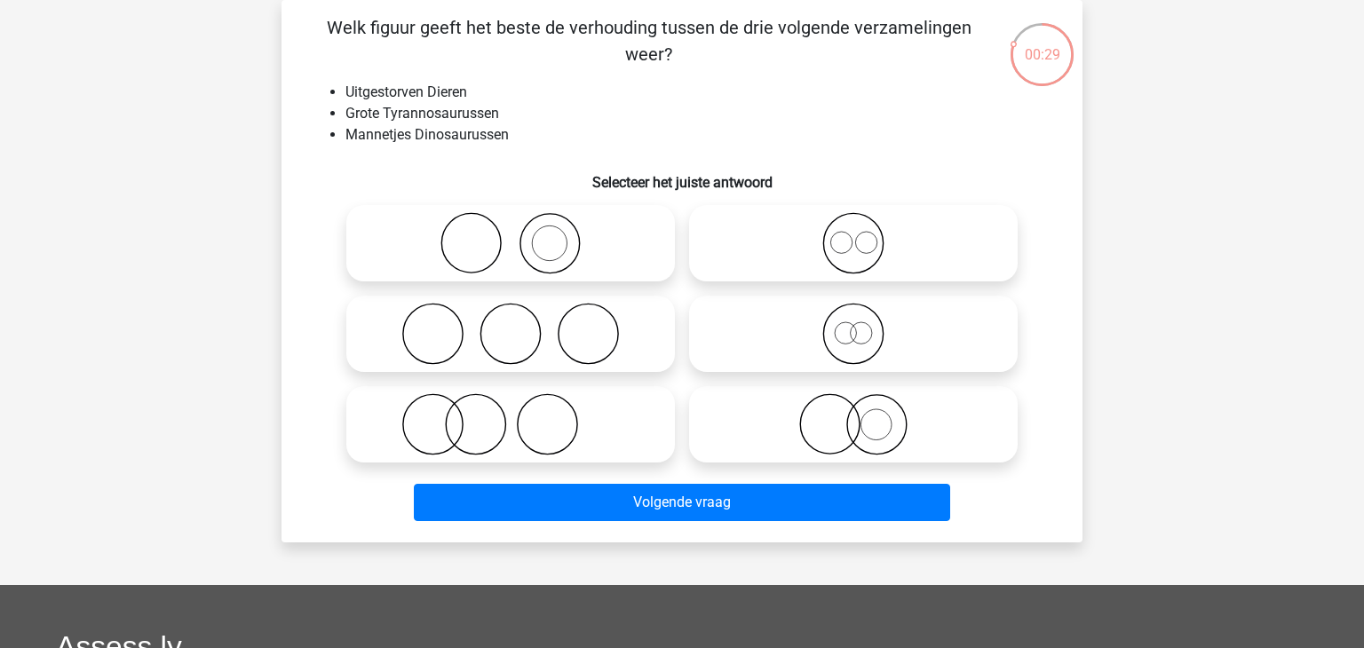
click at [848, 266] on icon at bounding box center [853, 243] width 314 height 62
click at [854, 235] on input "radio" at bounding box center [860, 229] width 12 height 12
radio input "true"
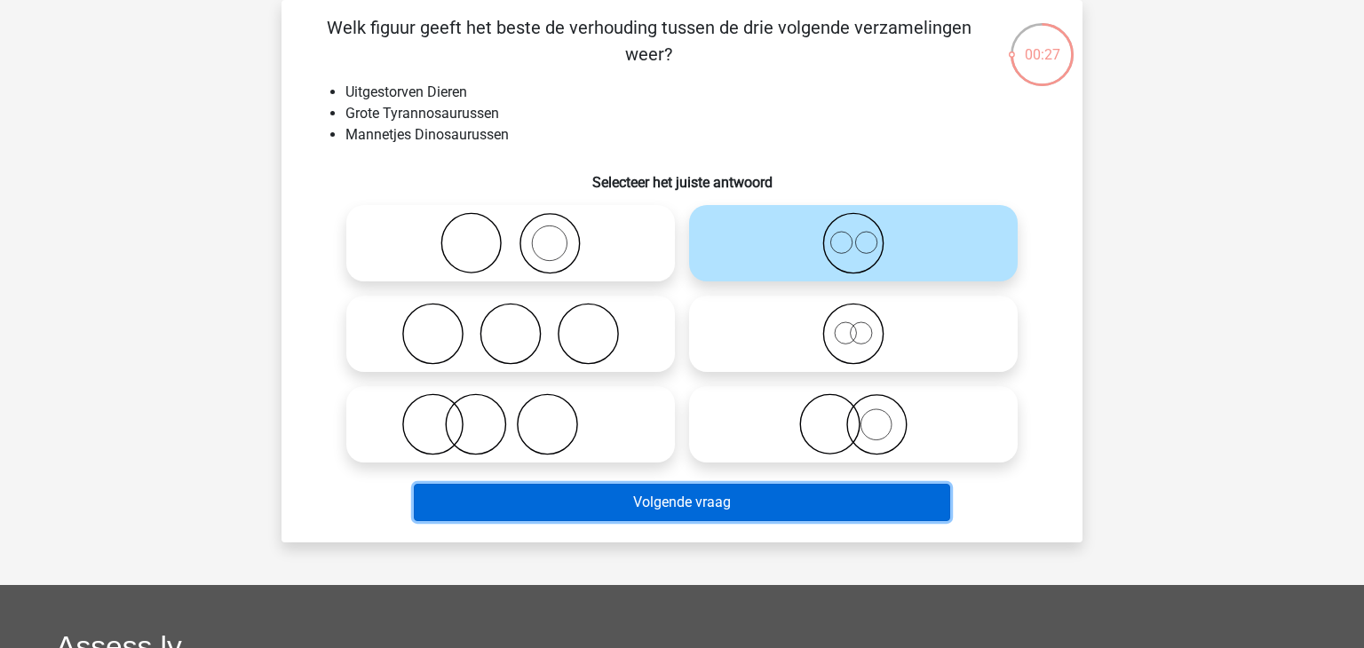
click at [698, 489] on button "Volgende vraag" at bounding box center [682, 502] width 537 height 37
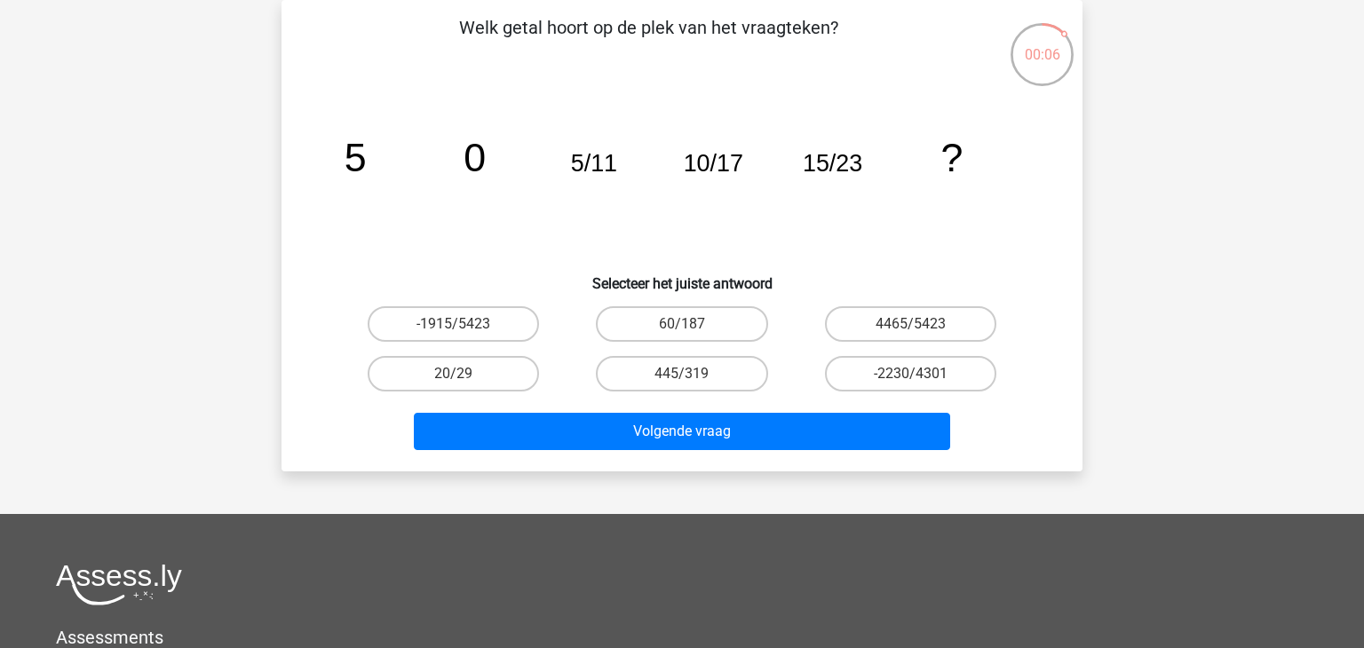
click at [698, 489] on div "Levi Levivermaat@gmail.com" at bounding box center [682, 450] width 1364 height 1065
click at [432, 370] on label "20/29" at bounding box center [453, 374] width 171 height 36
click at [454, 374] on input "20/29" at bounding box center [460, 380] width 12 height 12
radio input "true"
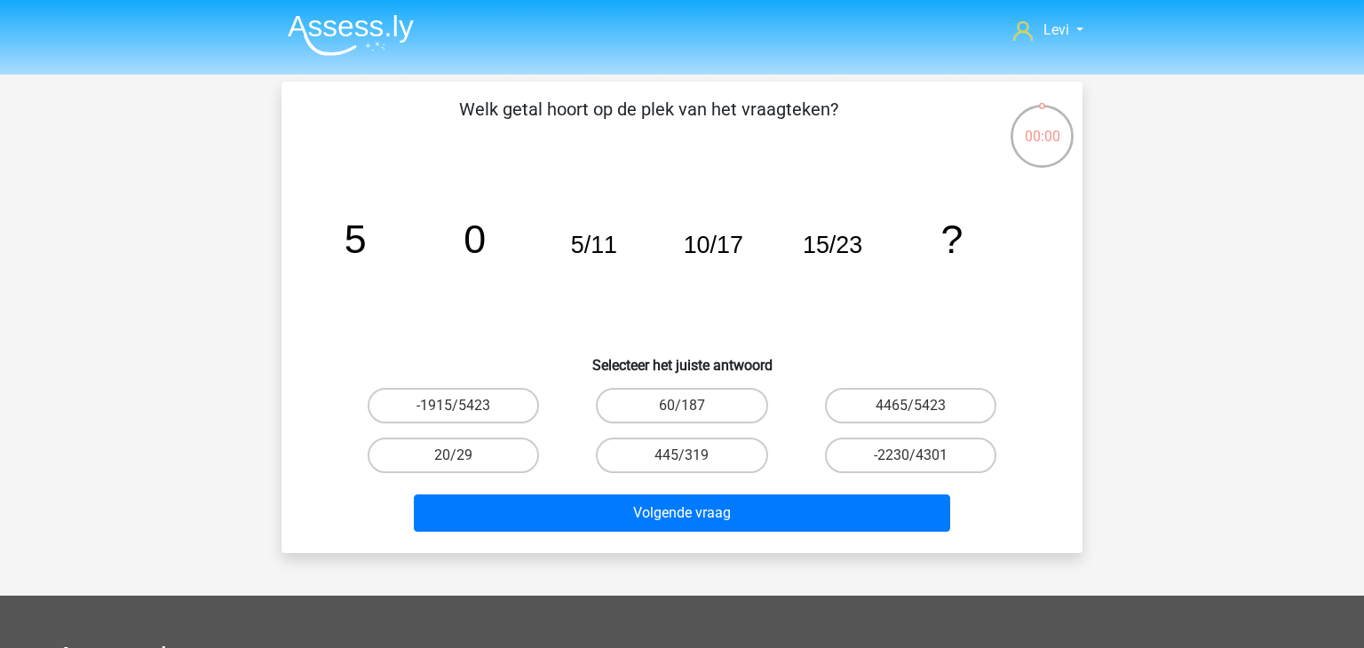
scroll to position [82, 0]
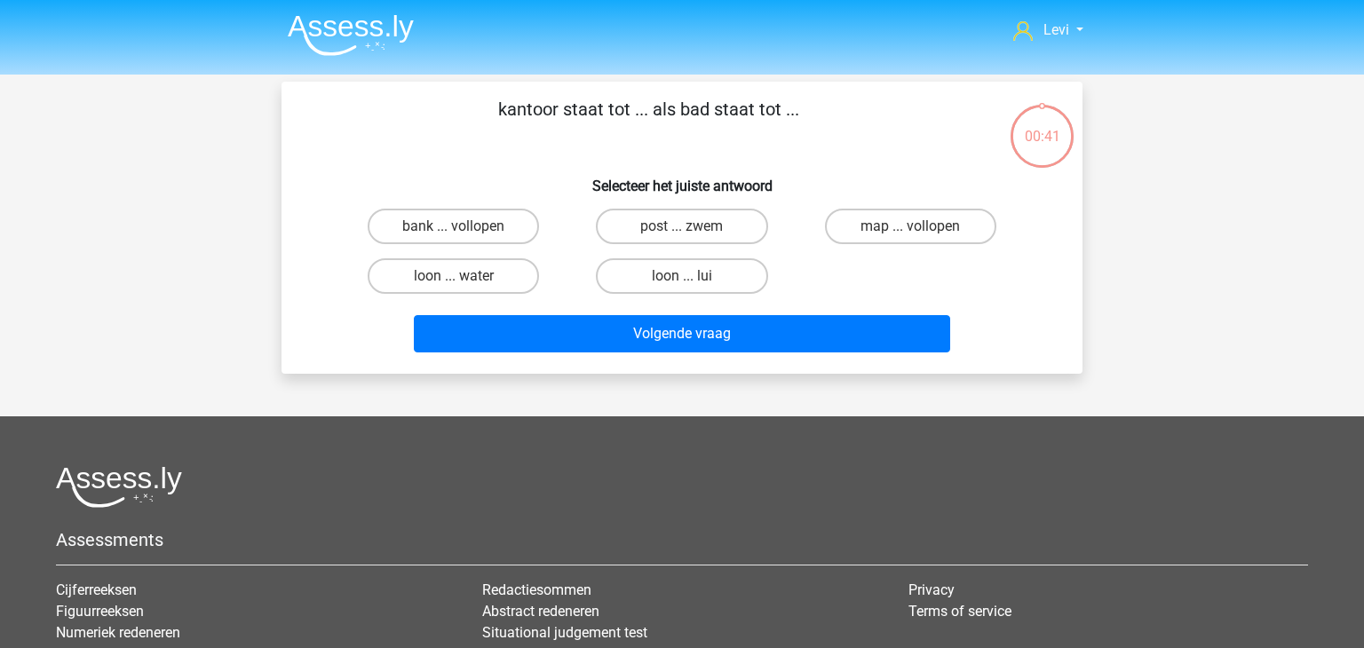
scroll to position [82, 0]
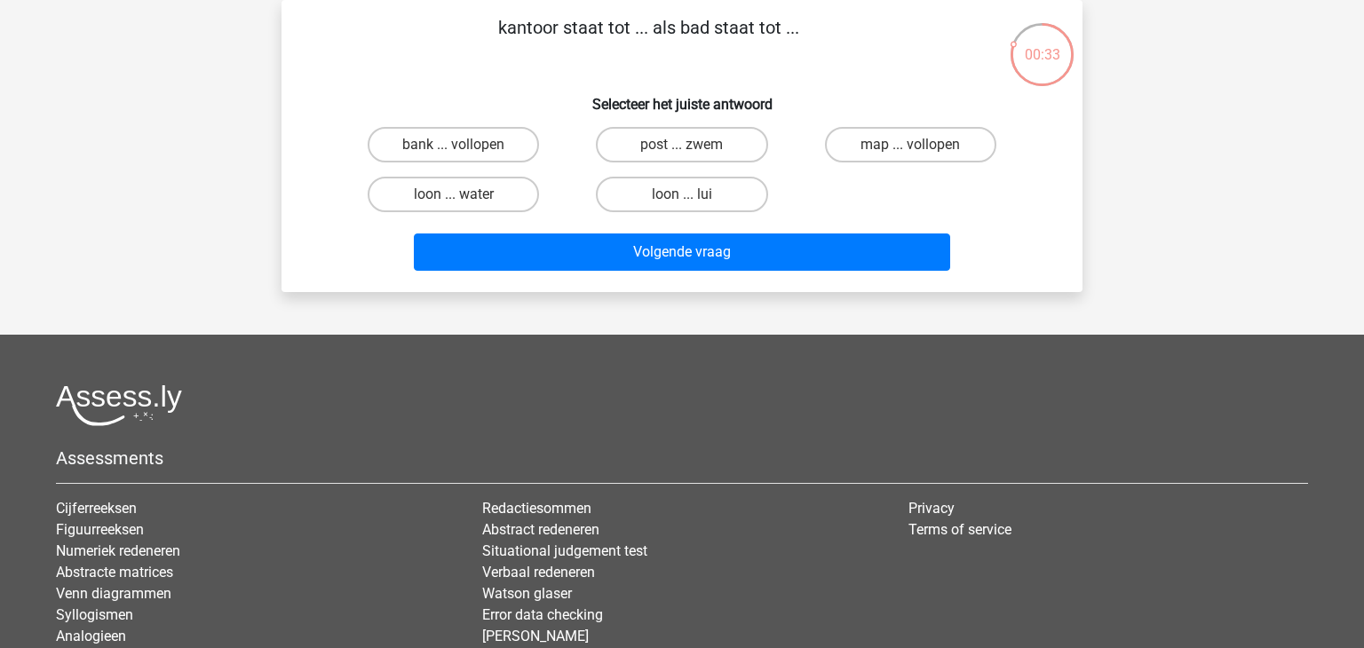
click at [454, 152] on input "bank ... vollopen" at bounding box center [460, 151] width 12 height 12
radio input "true"
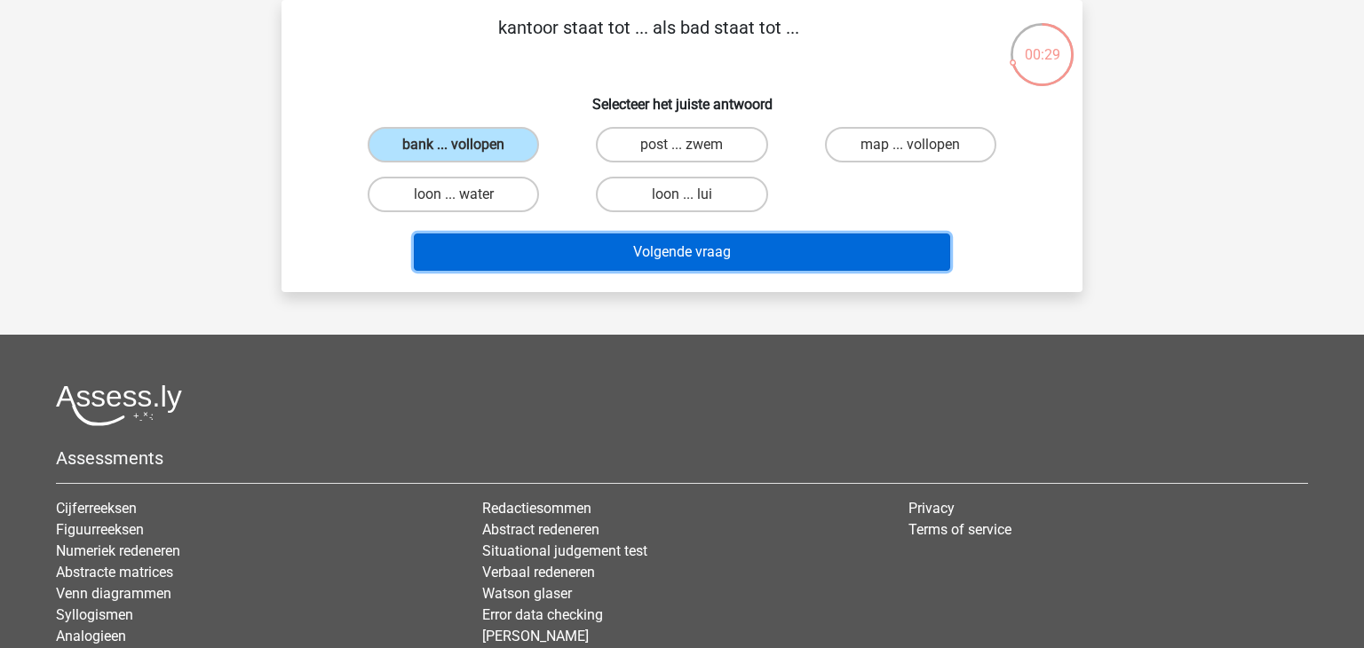
click at [504, 239] on button "Volgende vraag" at bounding box center [682, 252] width 537 height 37
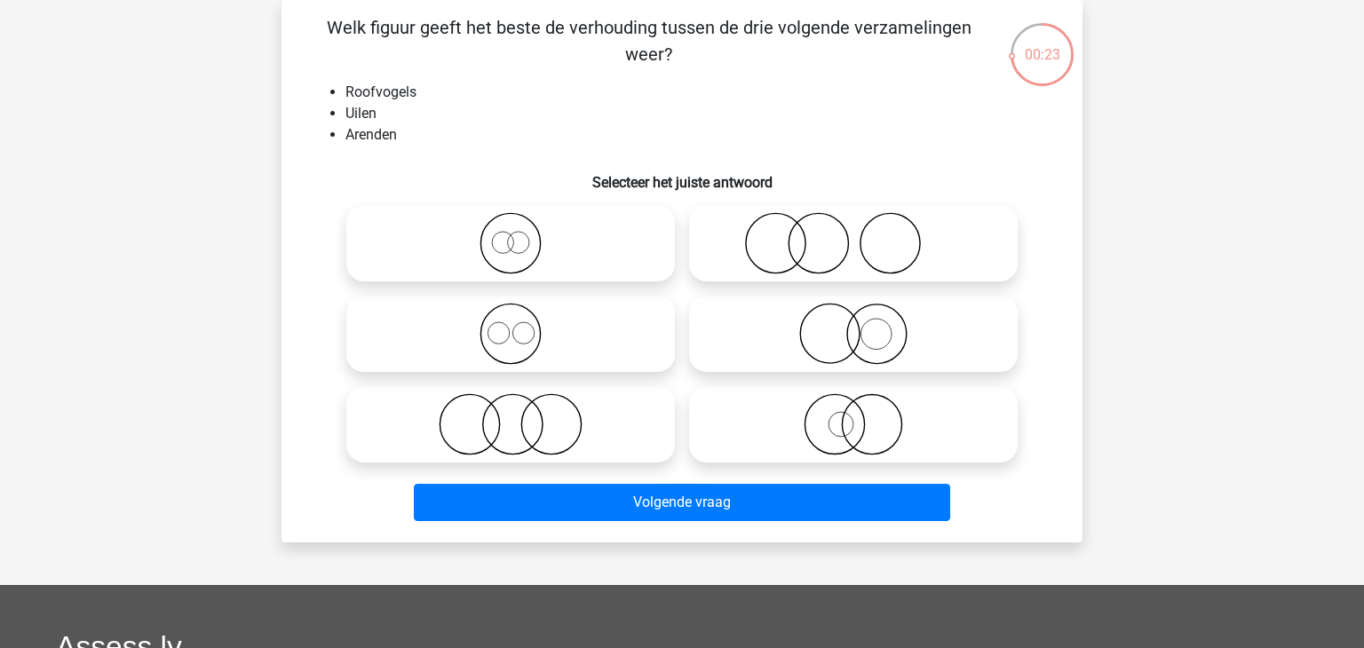
click at [864, 354] on icon at bounding box center [853, 334] width 314 height 62
click at [864, 325] on input "radio" at bounding box center [860, 320] width 12 height 12
radio input "true"
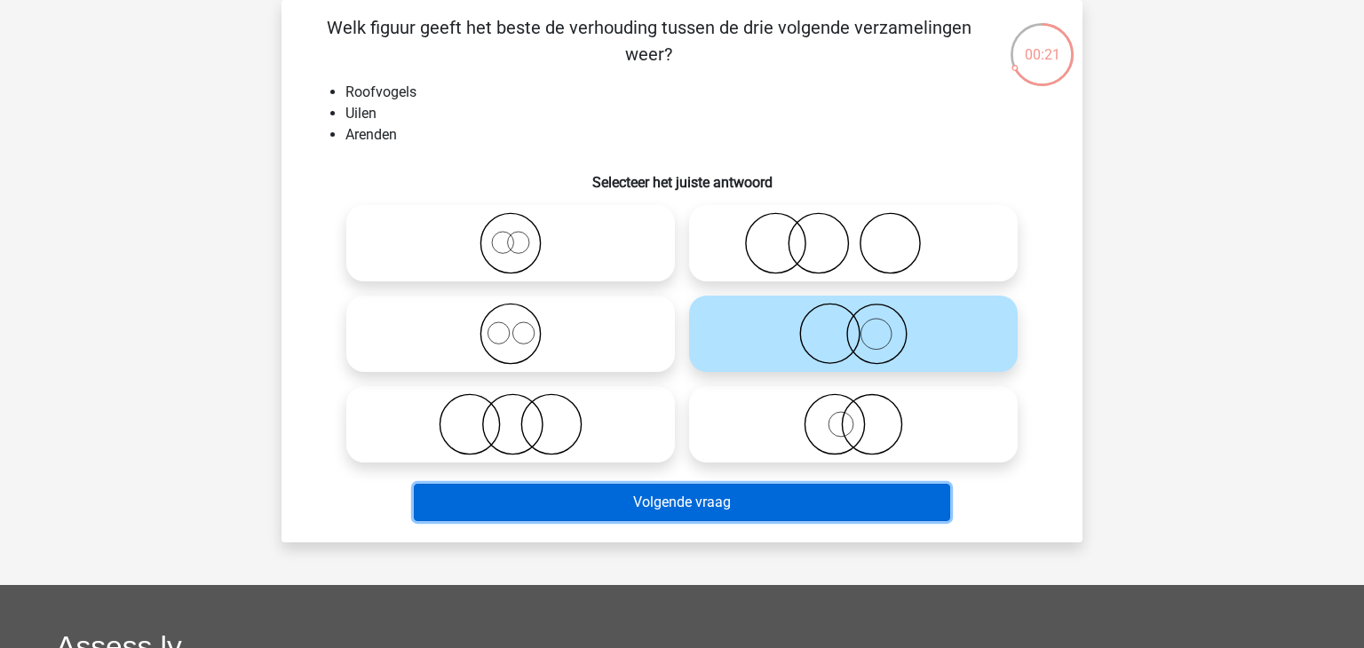
click at [662, 505] on button "Volgende vraag" at bounding box center [682, 502] width 537 height 37
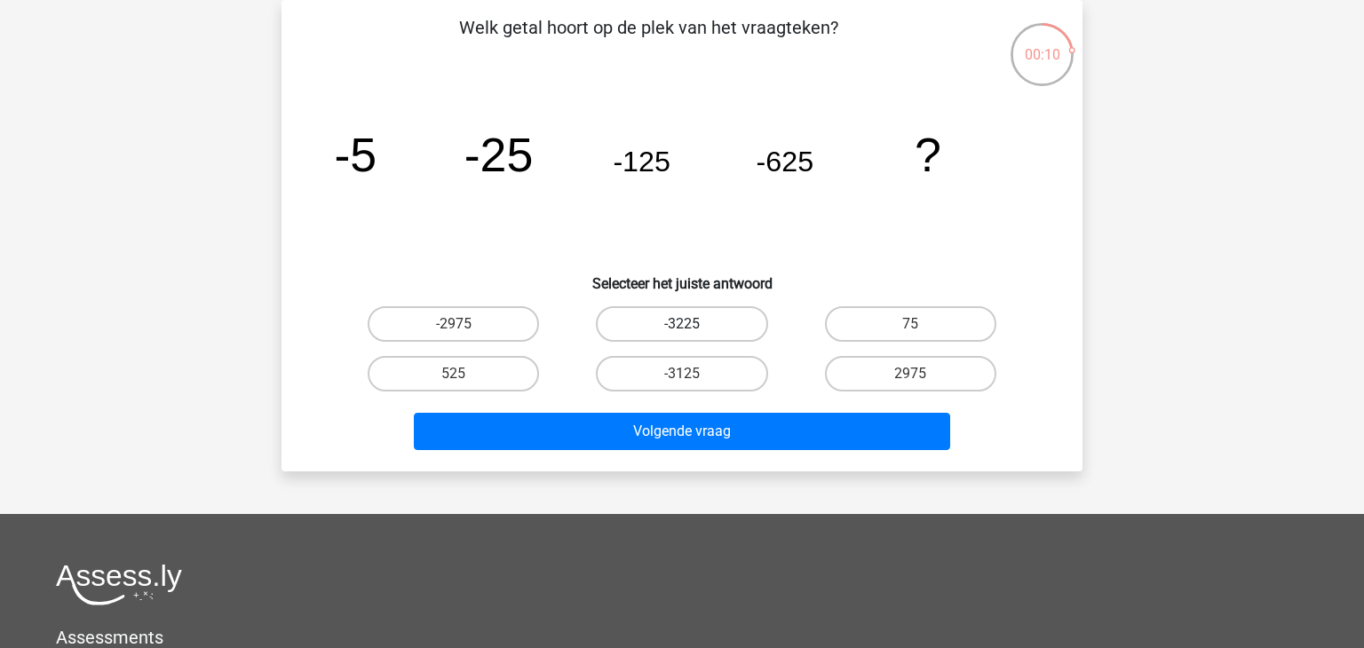
click at [671, 323] on label "-3225" at bounding box center [681, 324] width 171 height 36
click at [682, 324] on input "-3225" at bounding box center [688, 330] width 12 height 12
radio input "true"
click at [671, 323] on label "-3225" at bounding box center [681, 324] width 171 height 36
click at [682, 324] on input "-3225" at bounding box center [688, 330] width 12 height 12
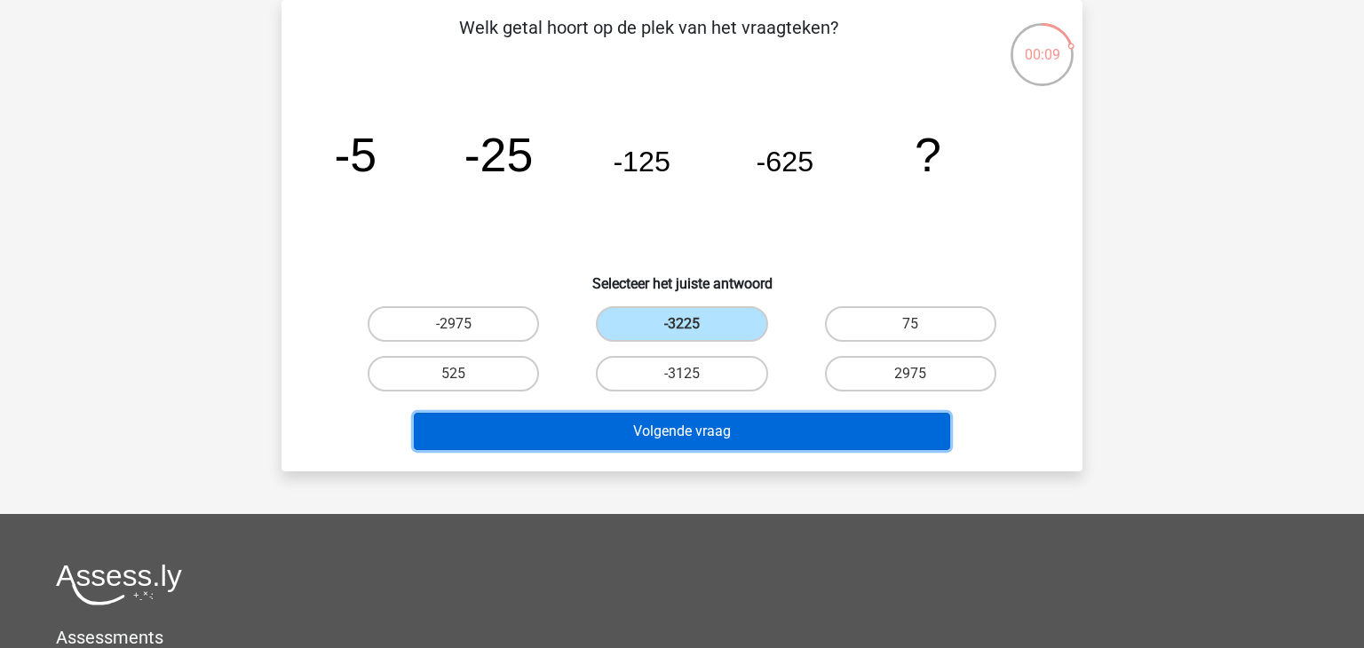
click at [681, 440] on button "Volgende vraag" at bounding box center [682, 431] width 537 height 37
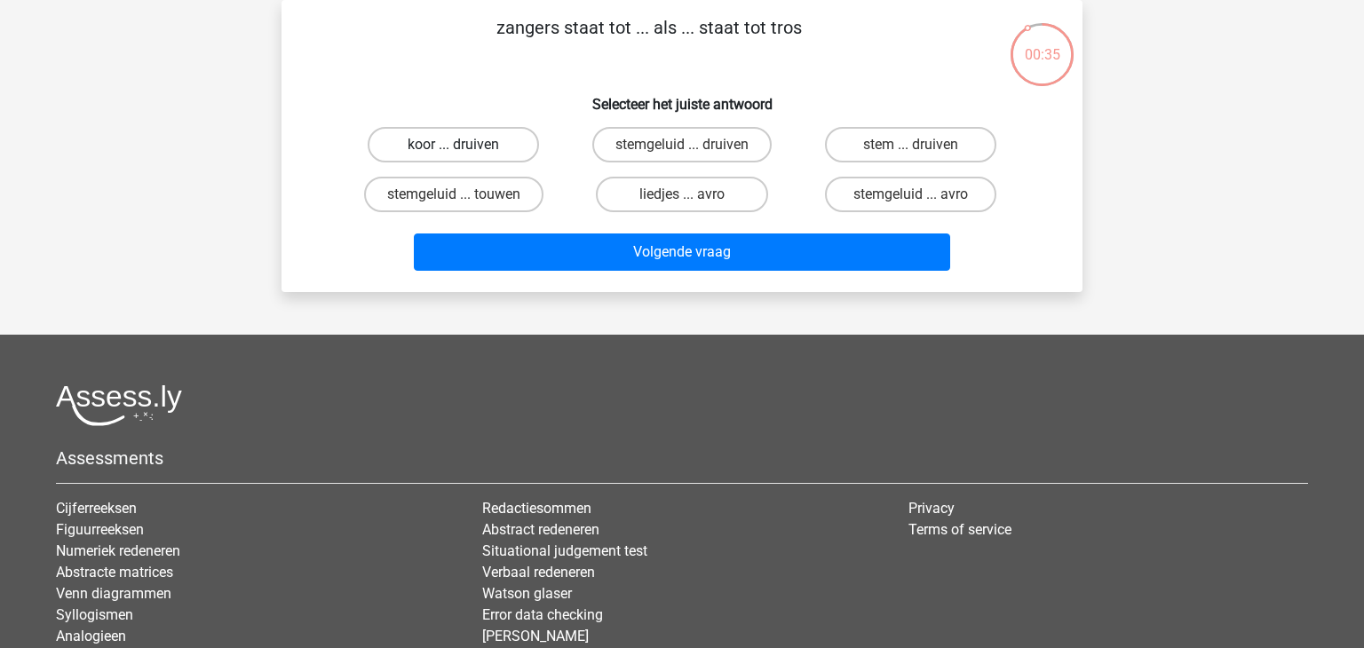
click at [483, 154] on label "koor ... druiven" at bounding box center [453, 145] width 171 height 36
click at [465, 154] on input "koor ... druiven" at bounding box center [460, 151] width 12 height 12
radio input "true"
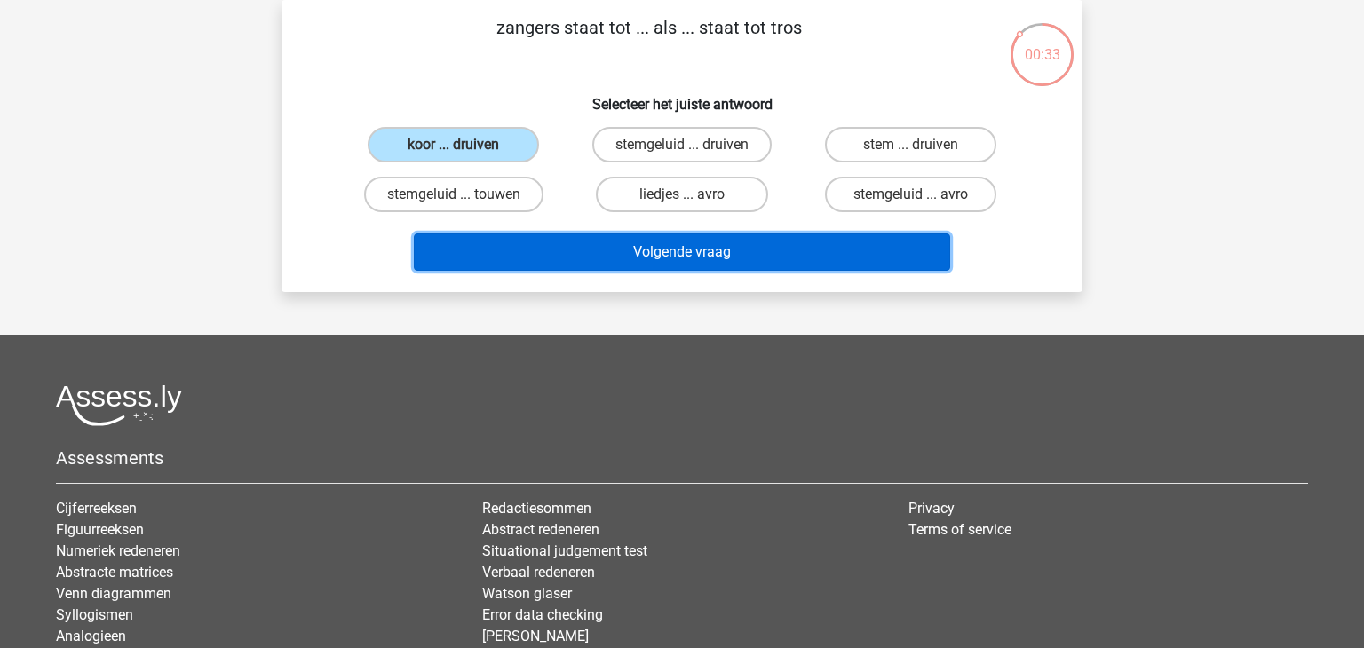
click at [505, 241] on button "Volgende vraag" at bounding box center [682, 252] width 537 height 37
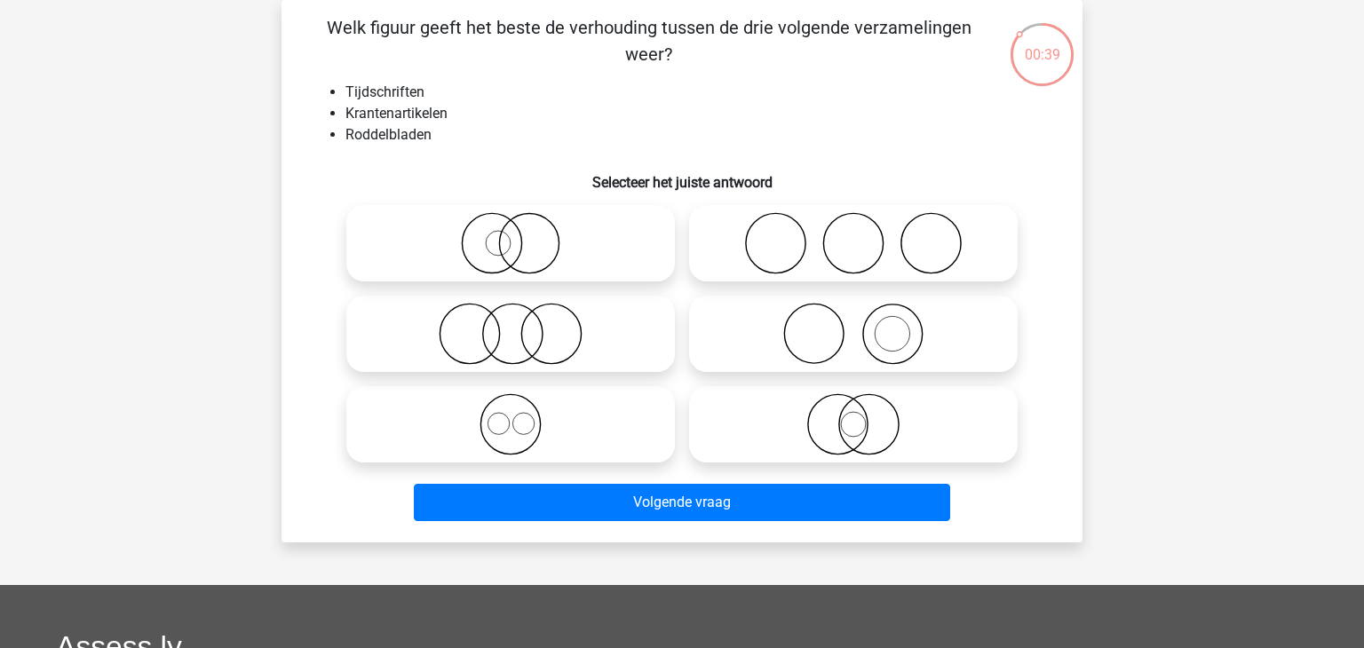
click at [496, 464] on div at bounding box center [510, 424] width 343 height 91
click at [591, 397] on icon at bounding box center [511, 425] width 314 height 62
click at [522, 404] on input "radio" at bounding box center [517, 410] width 12 height 12
radio input "true"
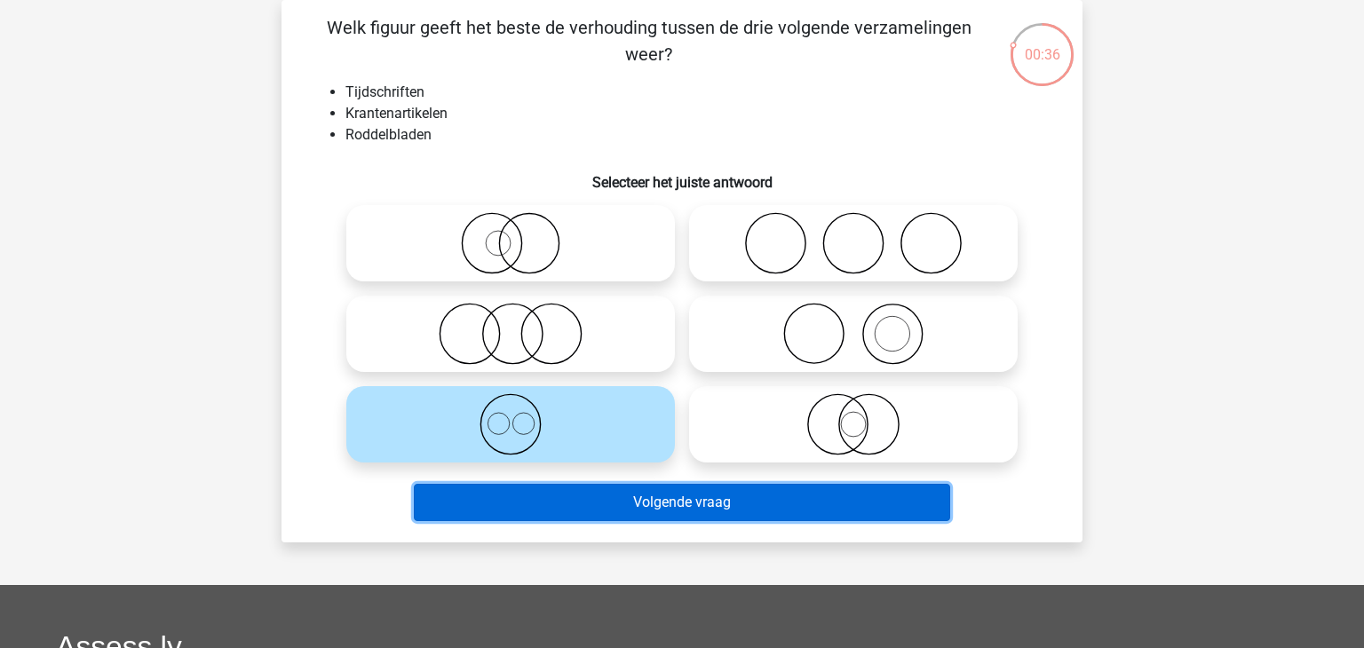
click at [572, 497] on button "Volgende vraag" at bounding box center [682, 502] width 537 height 37
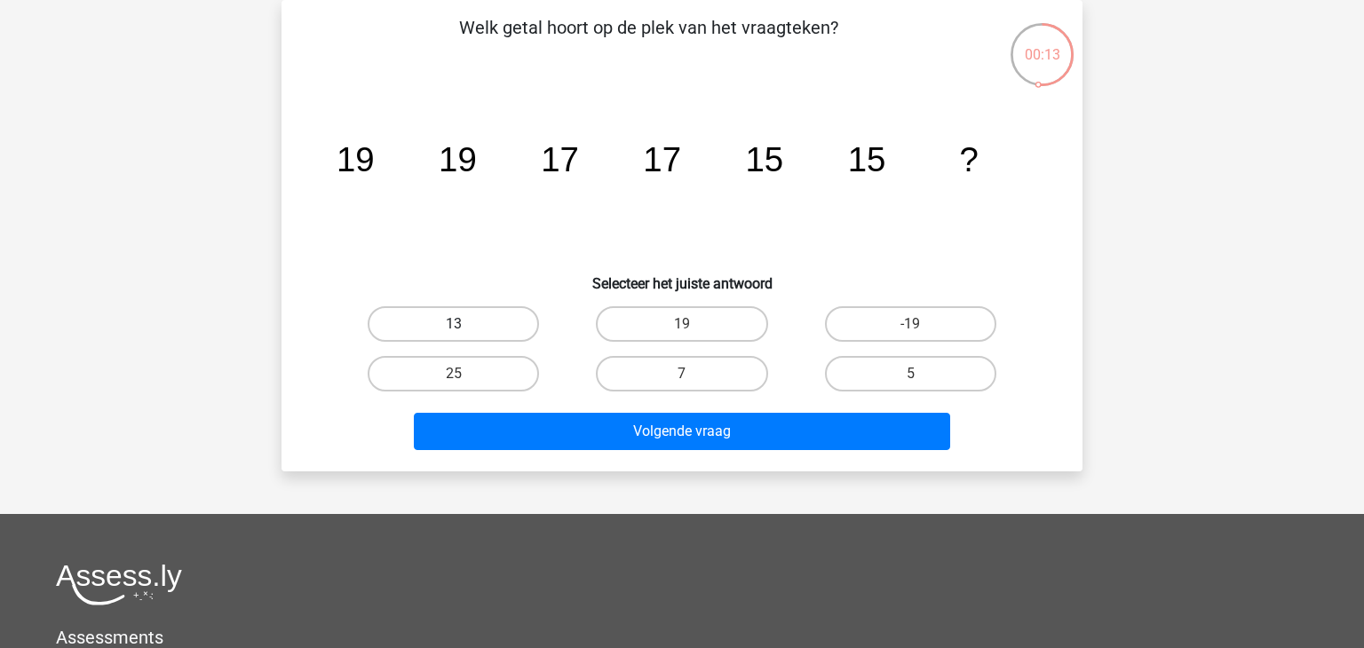
click at [483, 329] on label "13" at bounding box center [453, 324] width 171 height 36
click at [465, 329] on input "13" at bounding box center [460, 330] width 12 height 12
radio input "true"
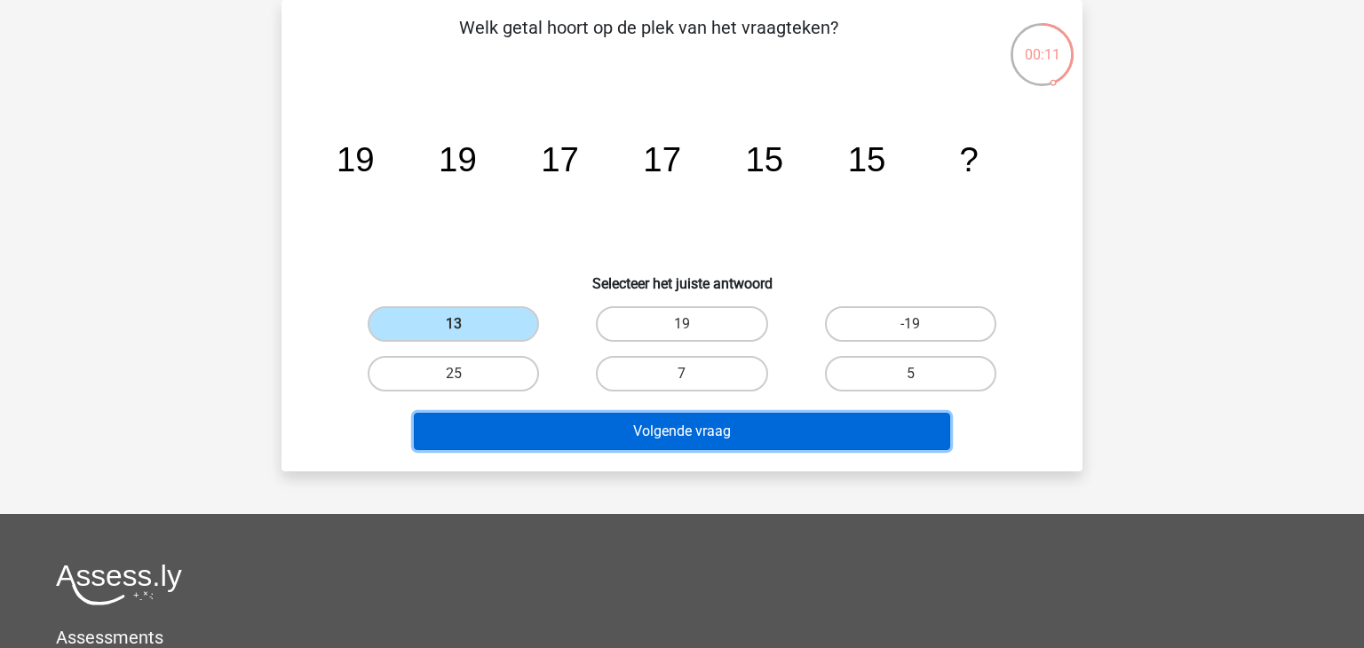
click at [559, 423] on button "Volgende vraag" at bounding box center [682, 431] width 537 height 37
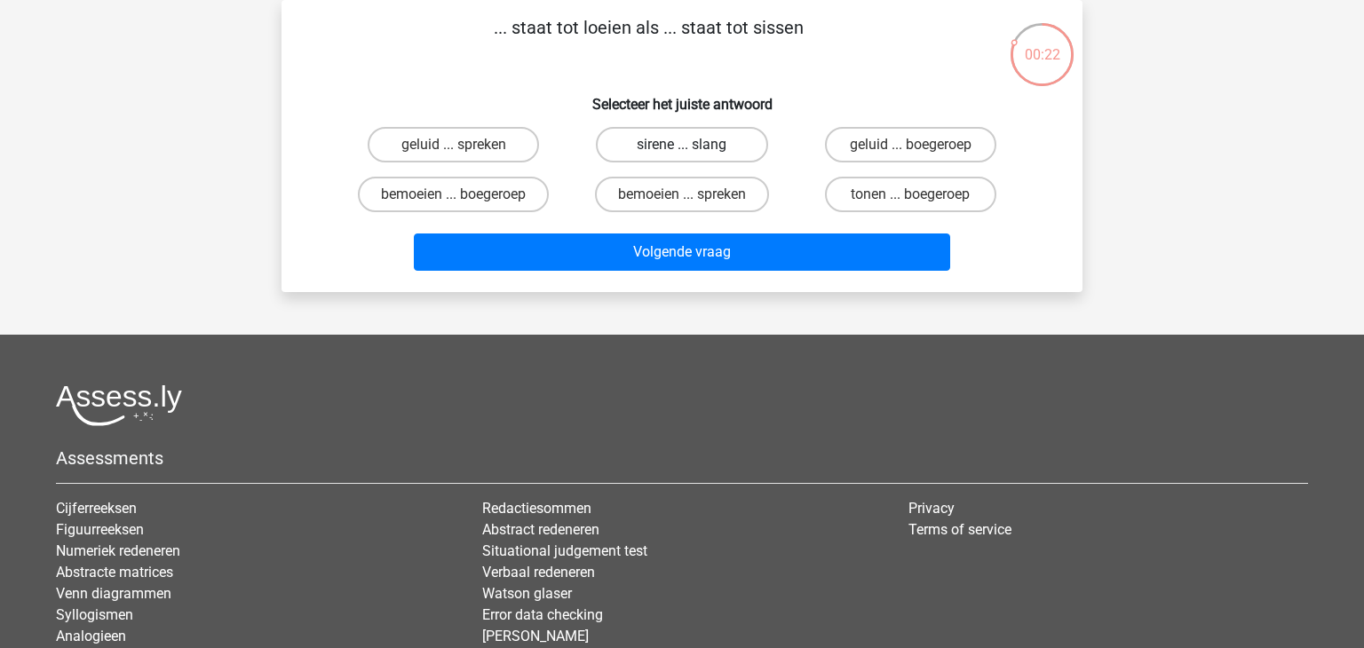
click at [680, 155] on label "sirene ... slang" at bounding box center [681, 145] width 171 height 36
click at [682, 155] on input "sirene ... slang" at bounding box center [688, 151] width 12 height 12
radio input "true"
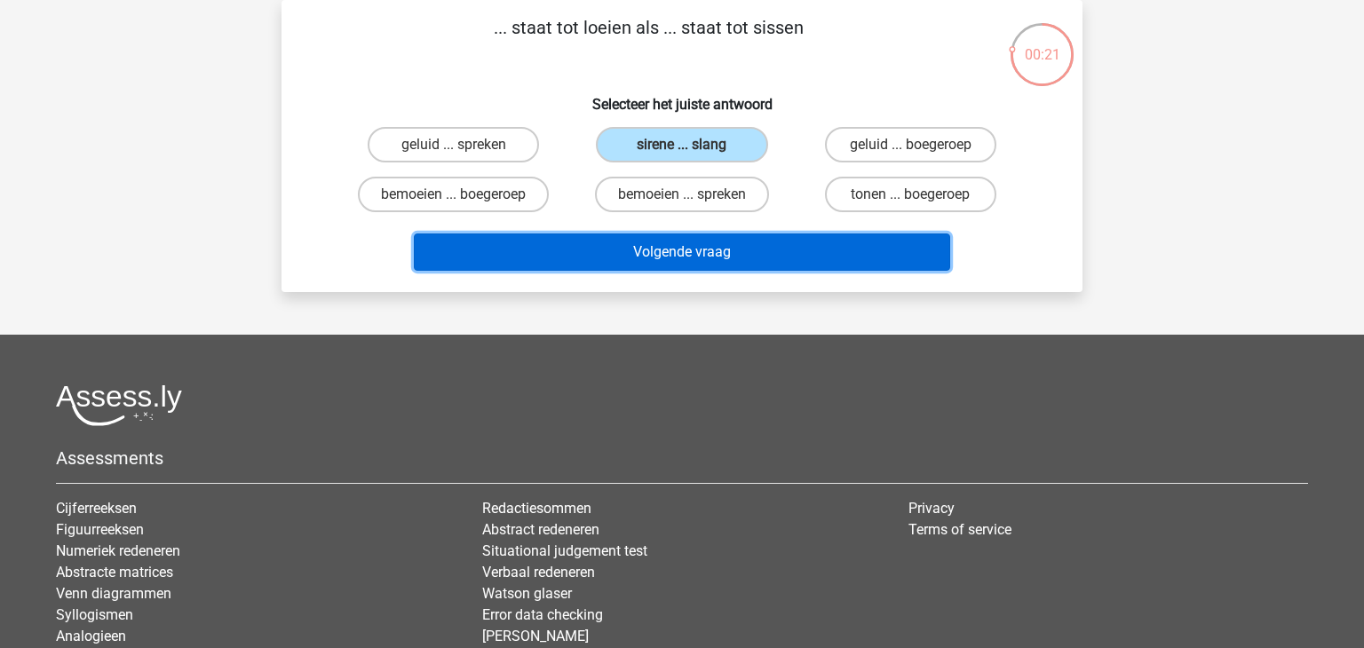
click at [648, 239] on button "Volgende vraag" at bounding box center [682, 252] width 537 height 37
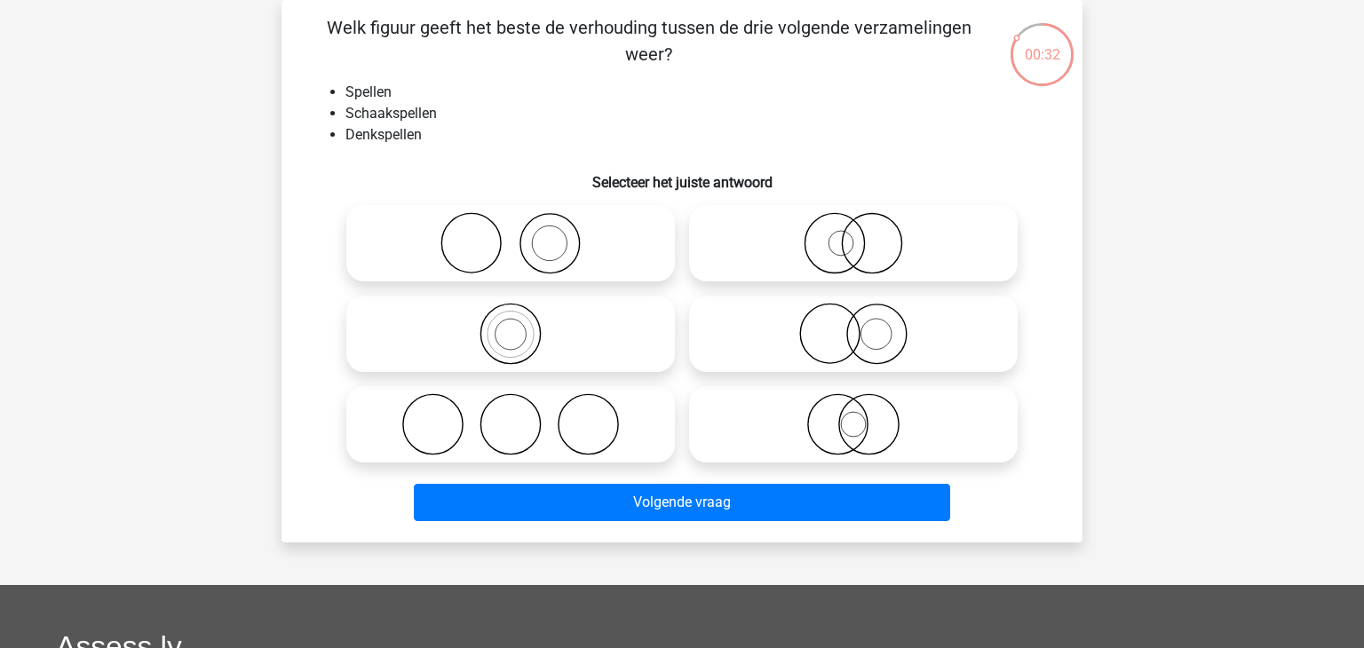
click at [597, 314] on icon at bounding box center [511, 334] width 314 height 62
click at [522, 314] on input "radio" at bounding box center [517, 320] width 12 height 12
radio input "true"
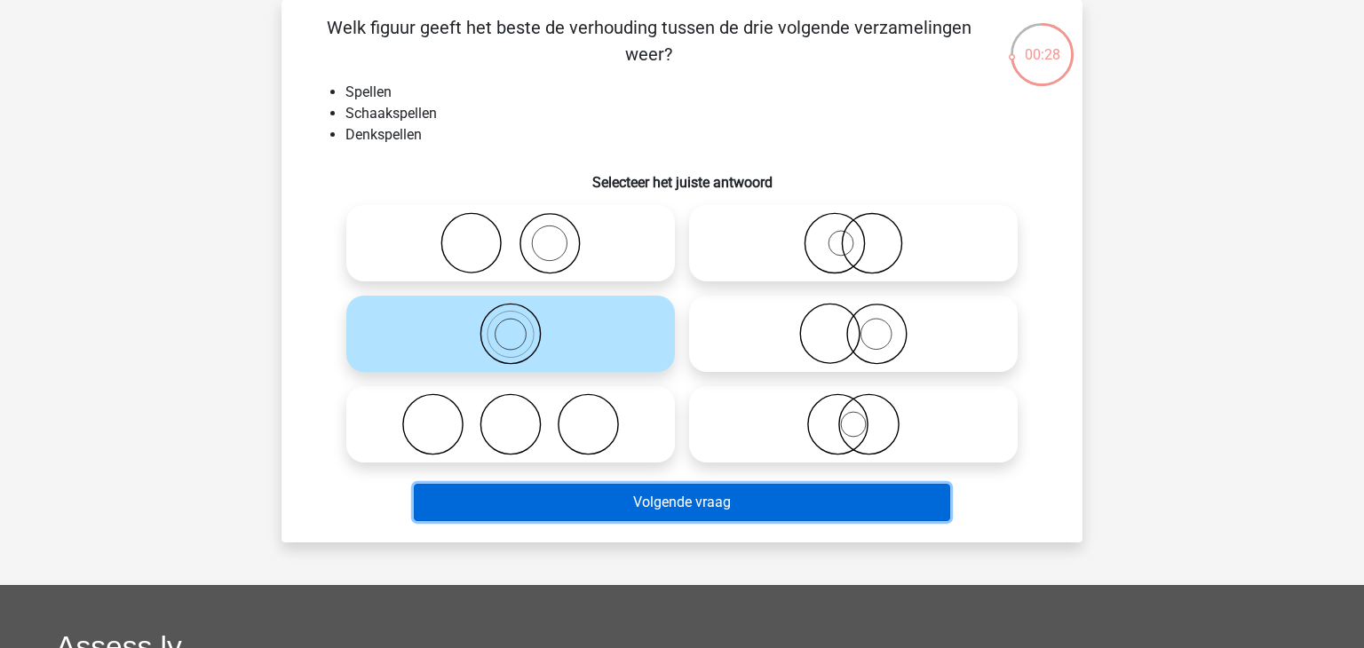
click at [611, 501] on button "Volgende vraag" at bounding box center [682, 502] width 537 height 37
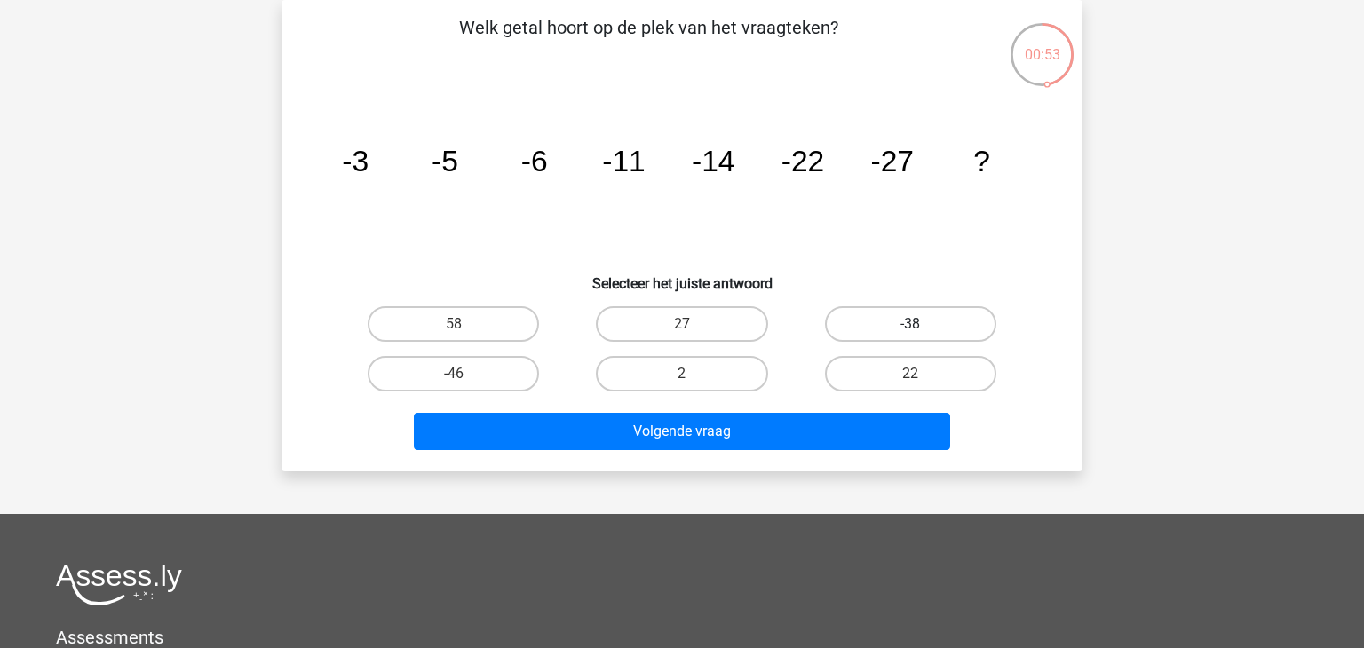
click at [940, 330] on label "-38" at bounding box center [910, 324] width 171 height 36
click at [922, 330] on input "-38" at bounding box center [917, 330] width 12 height 12
radio input "true"
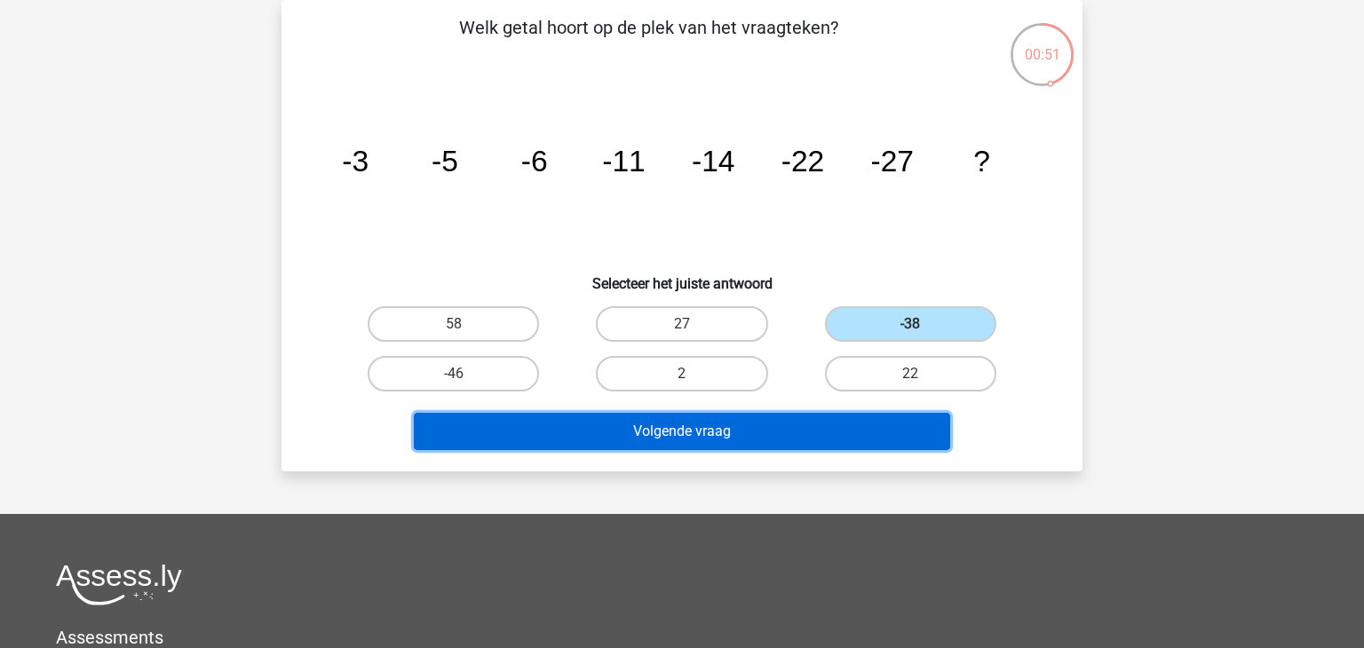
click at [711, 426] on button "Volgende vraag" at bounding box center [682, 431] width 537 height 37
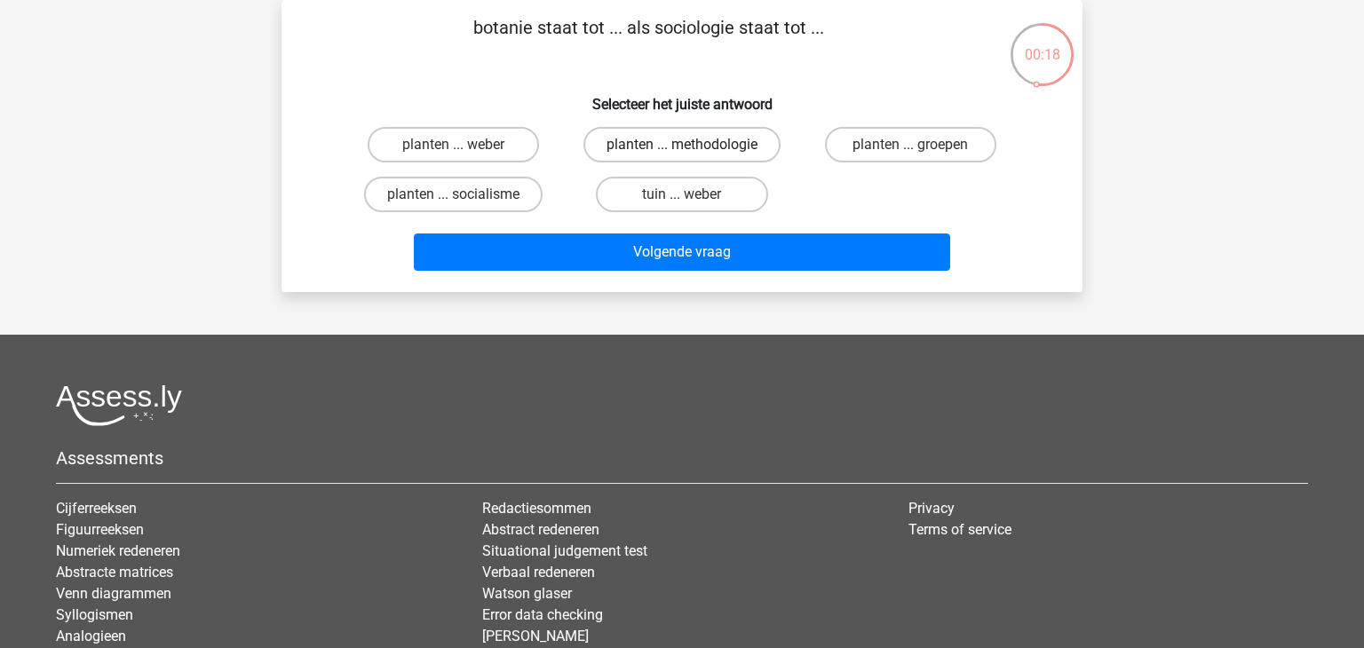
click at [716, 154] on label "planten ... methodologie" at bounding box center [682, 145] width 197 height 36
click at [694, 154] on input "planten ... methodologie" at bounding box center [688, 151] width 12 height 12
radio input "true"
click at [866, 148] on label "planten ... groepen" at bounding box center [910, 145] width 171 height 36
click at [911, 148] on input "planten ... groepen" at bounding box center [917, 151] width 12 height 12
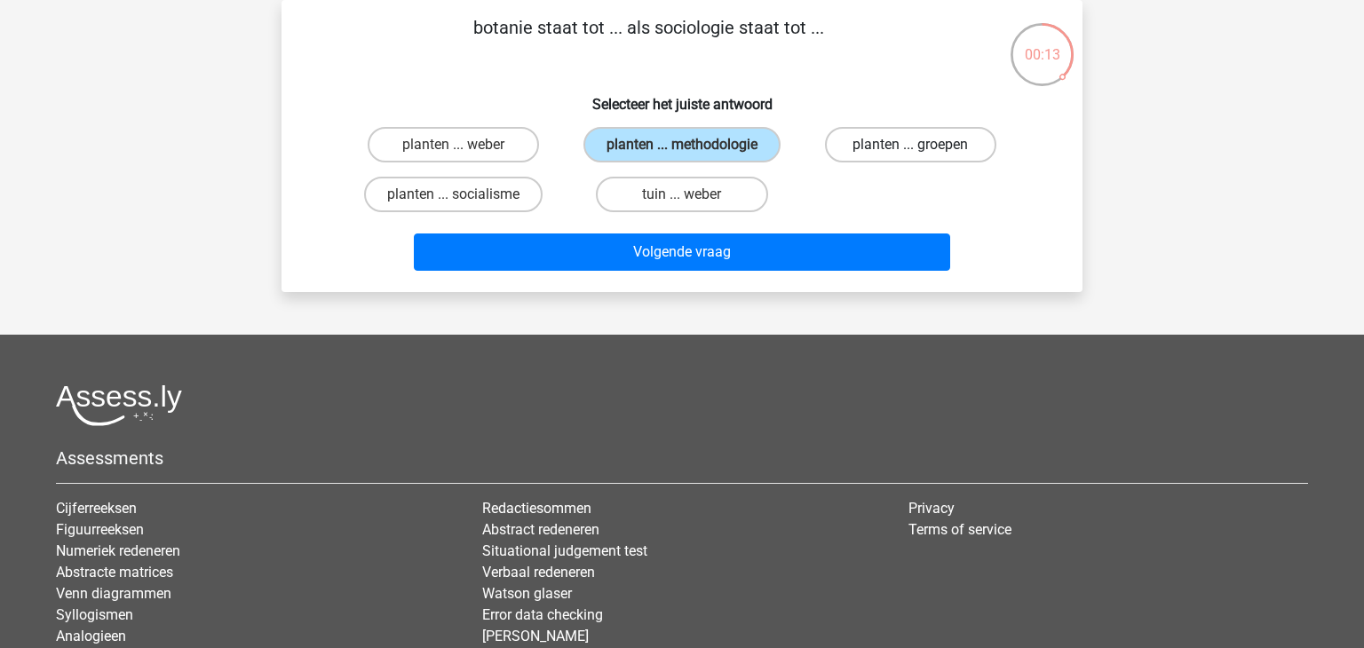
radio input "true"
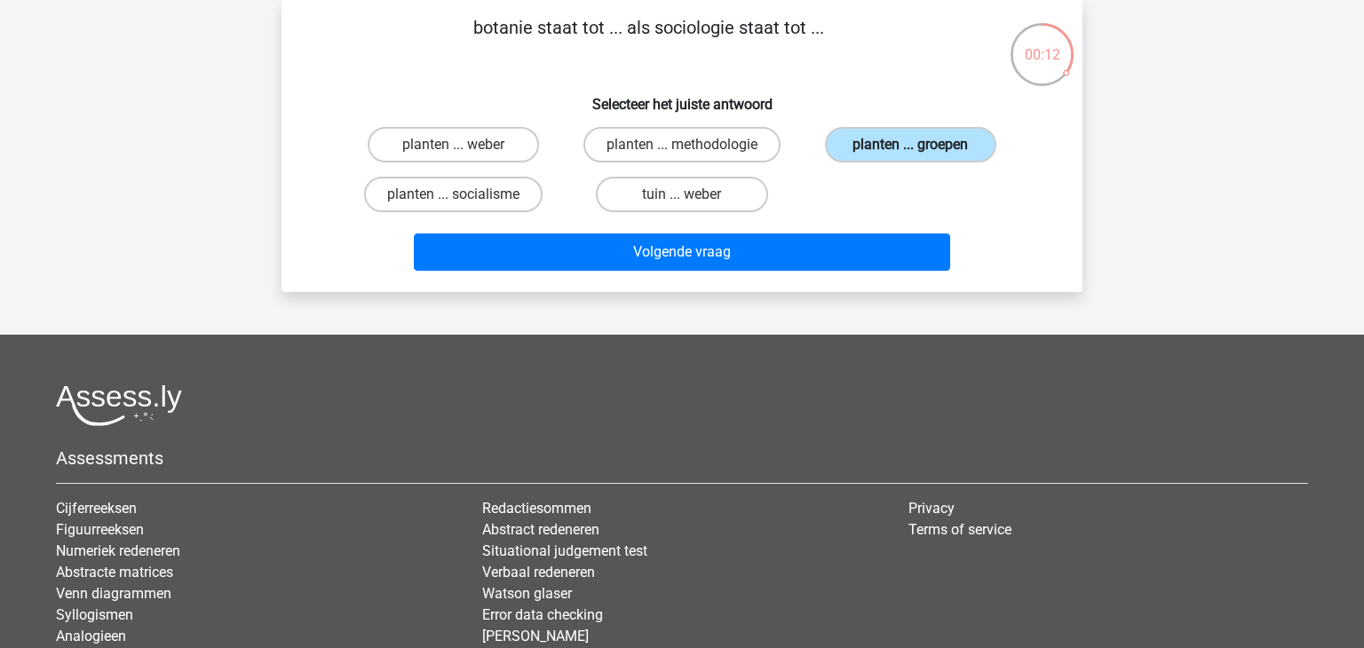
click at [866, 148] on label "planten ... groepen" at bounding box center [910, 145] width 171 height 36
click at [911, 148] on input "planten ... groepen" at bounding box center [917, 151] width 12 height 12
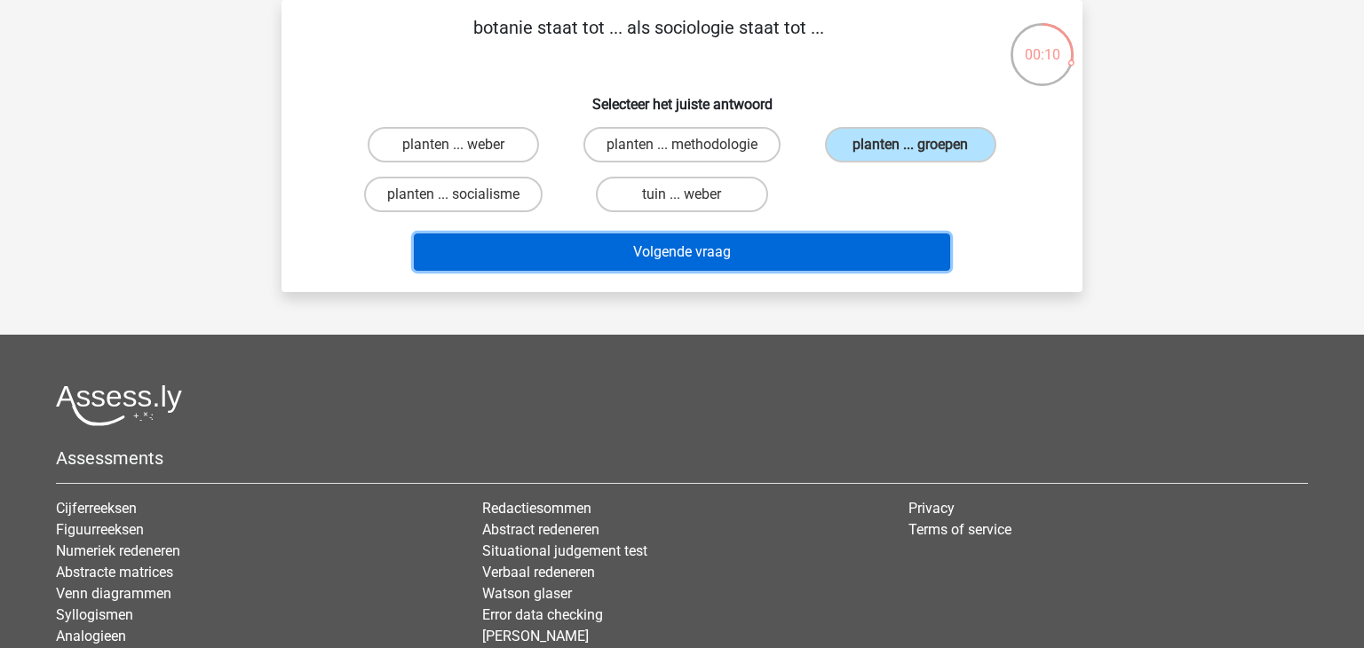
click at [748, 242] on button "Volgende vraag" at bounding box center [682, 252] width 537 height 37
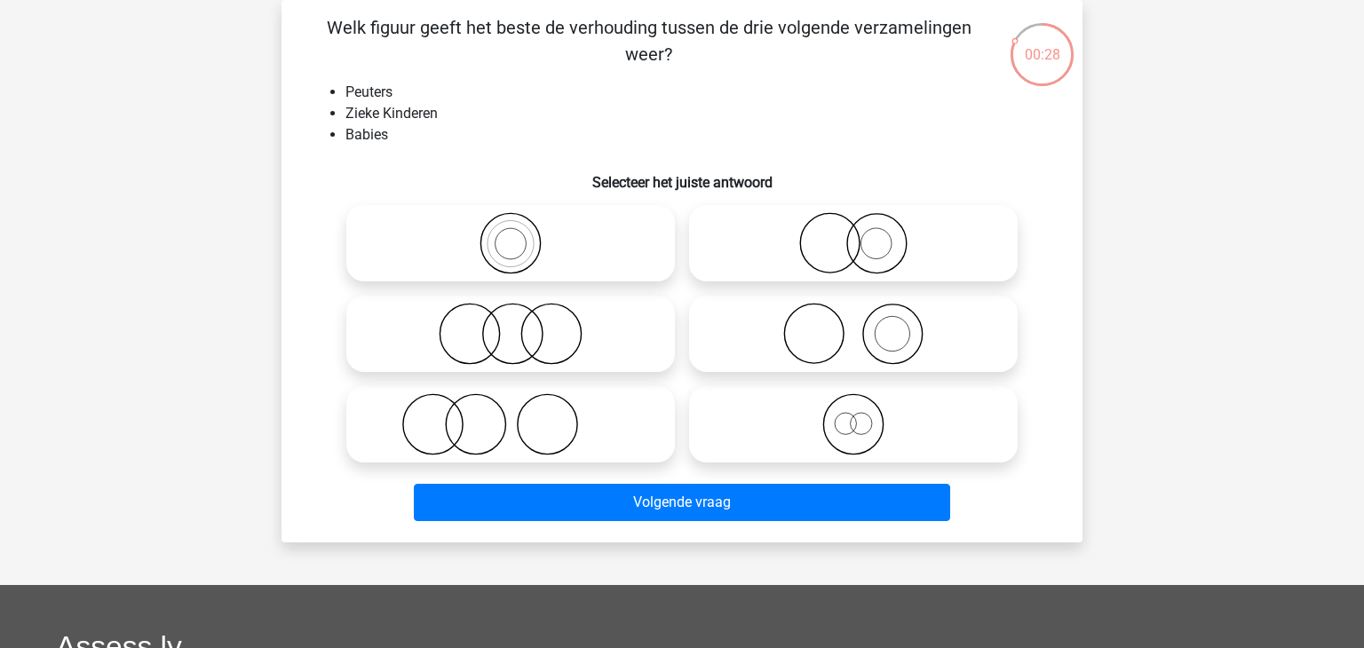
click at [801, 415] on icon at bounding box center [853, 425] width 314 height 62
click at [854, 415] on input "radio" at bounding box center [860, 410] width 12 height 12
radio input "true"
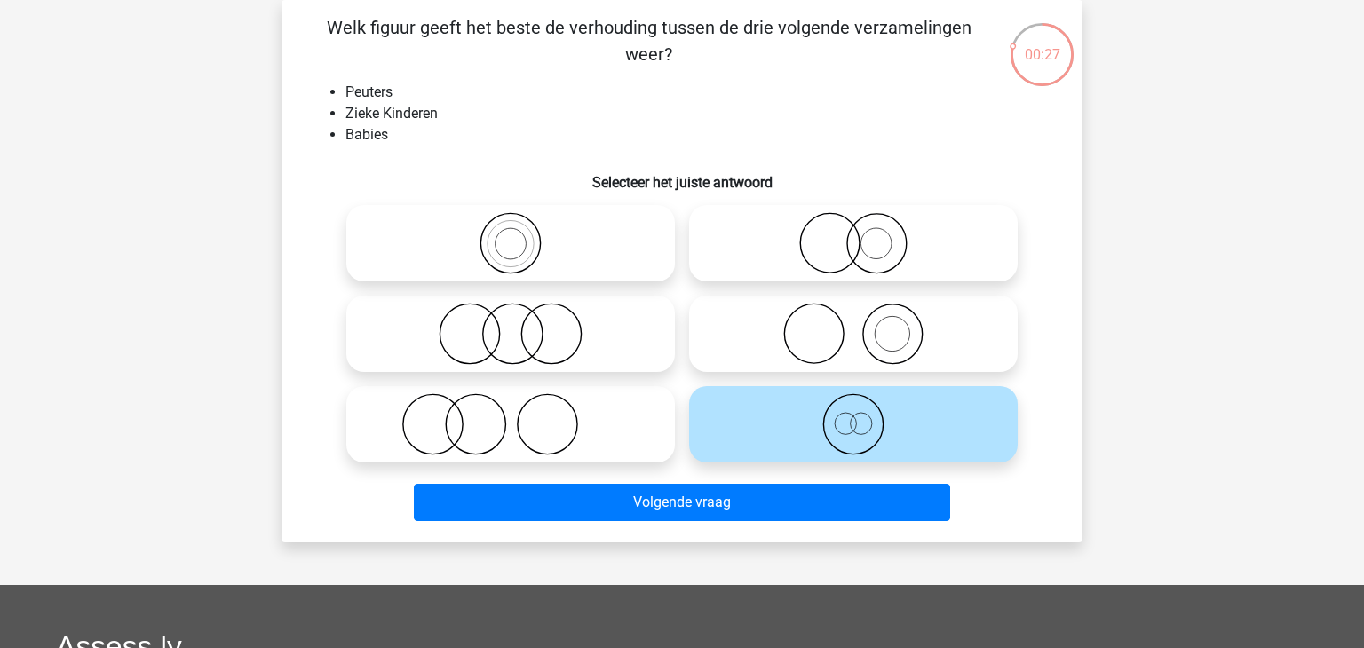
click at [801, 415] on icon at bounding box center [853, 425] width 314 height 62
click at [854, 415] on input "radio" at bounding box center [860, 410] width 12 height 12
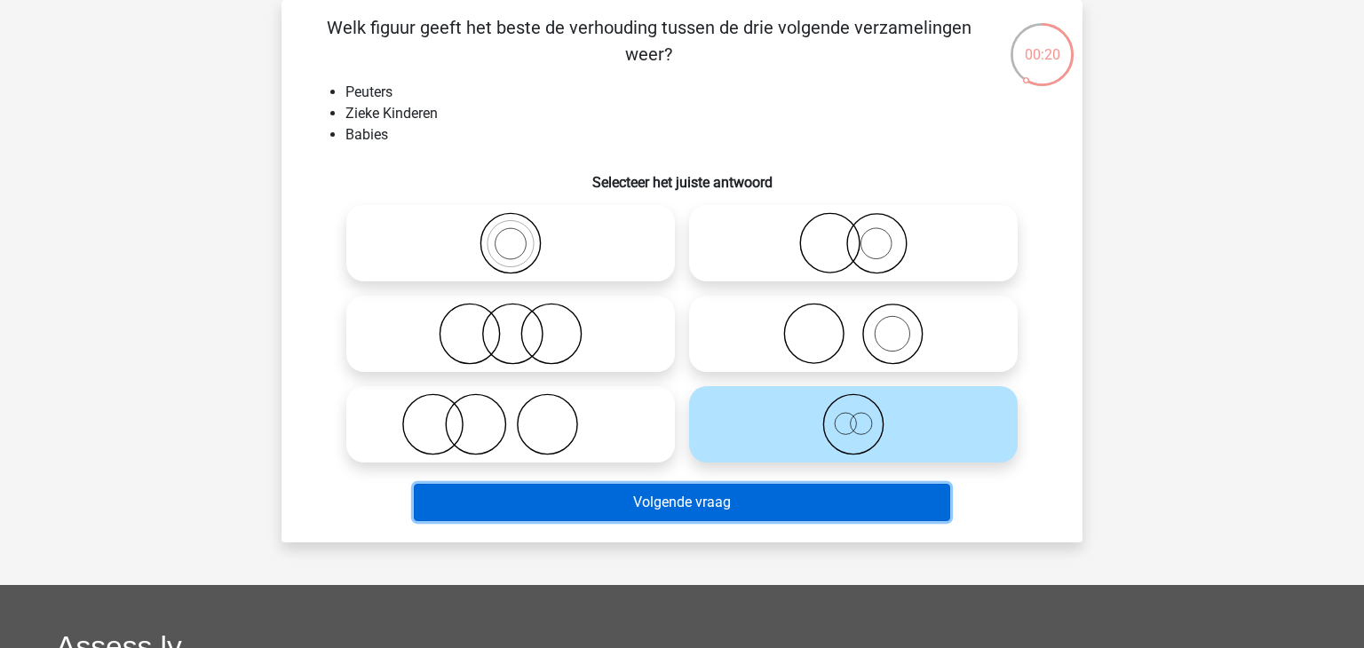
click at [660, 507] on button "Volgende vraag" at bounding box center [682, 502] width 537 height 37
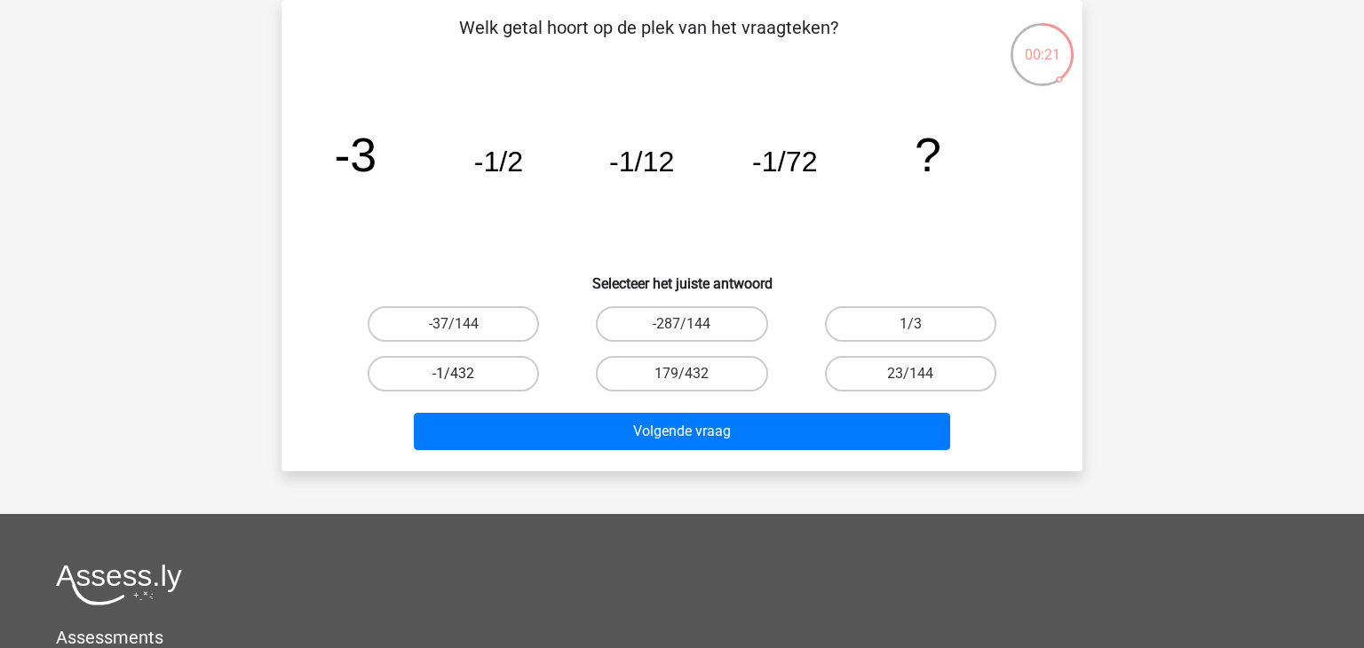
click at [480, 379] on label "-1/432" at bounding box center [453, 374] width 171 height 36
click at [465, 379] on input "-1/432" at bounding box center [460, 380] width 12 height 12
radio input "true"
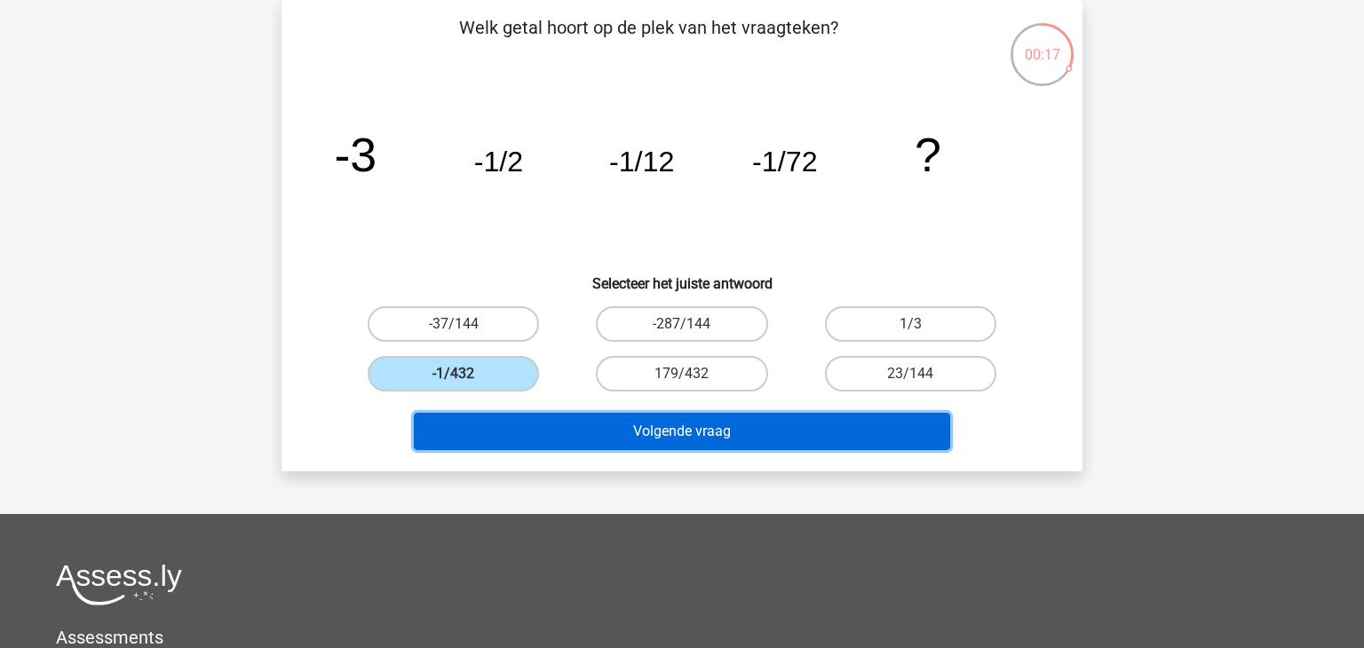
click at [508, 441] on button "Volgende vraag" at bounding box center [682, 431] width 537 height 37
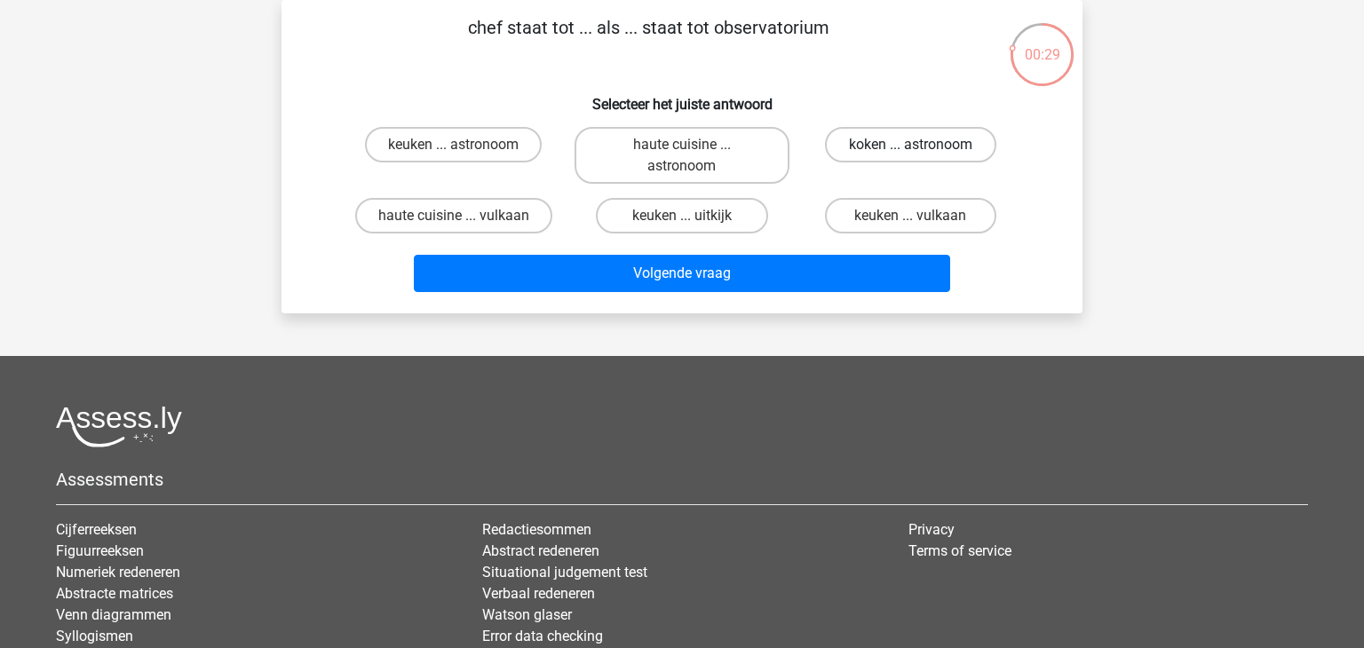
click at [896, 153] on label "koken ... astronoom" at bounding box center [910, 145] width 171 height 36
click at [911, 153] on input "koken ... astronoom" at bounding box center [917, 151] width 12 height 12
radio input "true"
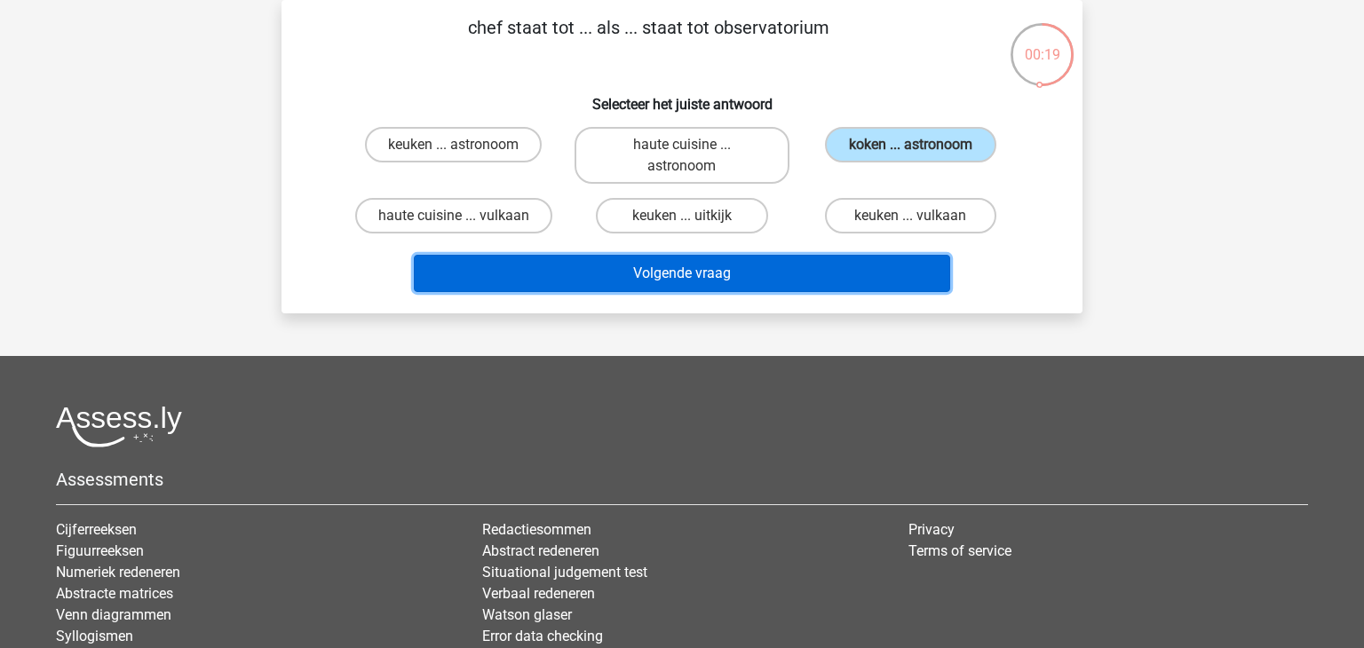
click at [769, 286] on button "Volgende vraag" at bounding box center [682, 273] width 537 height 37
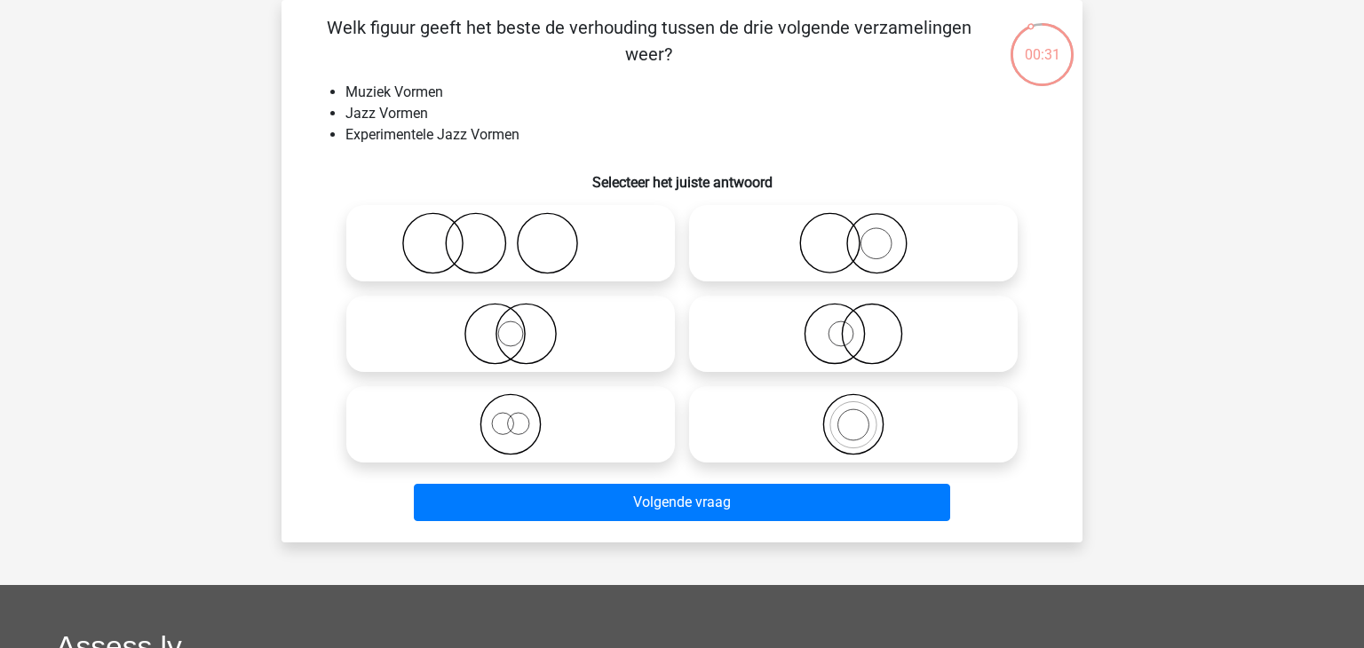
click at [769, 286] on div at bounding box center [853, 243] width 343 height 91
click at [603, 423] on icon at bounding box center [511, 425] width 314 height 62
click at [522, 416] on input "radio" at bounding box center [517, 410] width 12 height 12
radio input "true"
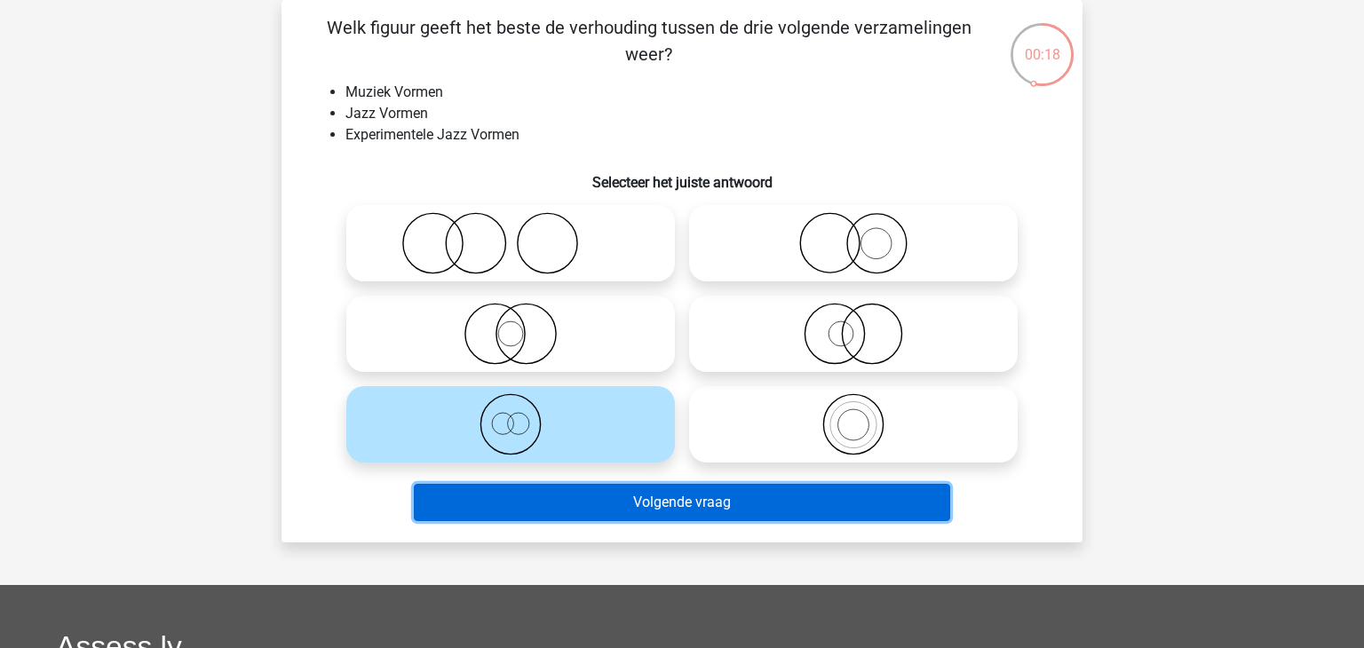
click at [609, 498] on button "Volgende vraag" at bounding box center [682, 502] width 537 height 37
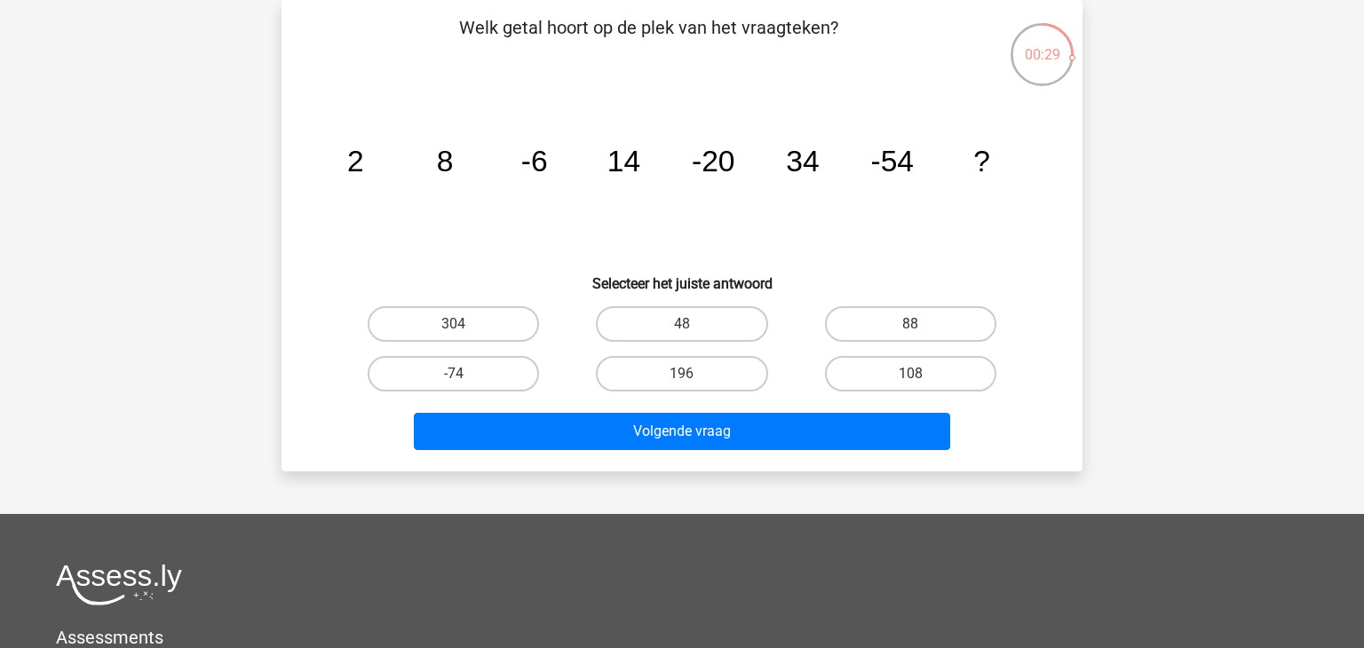
click at [718, 395] on div "196" at bounding box center [682, 374] width 228 height 50
click at [706, 371] on label "196" at bounding box center [681, 374] width 171 height 36
click at [694, 374] on input "196" at bounding box center [688, 380] width 12 height 12
radio input "true"
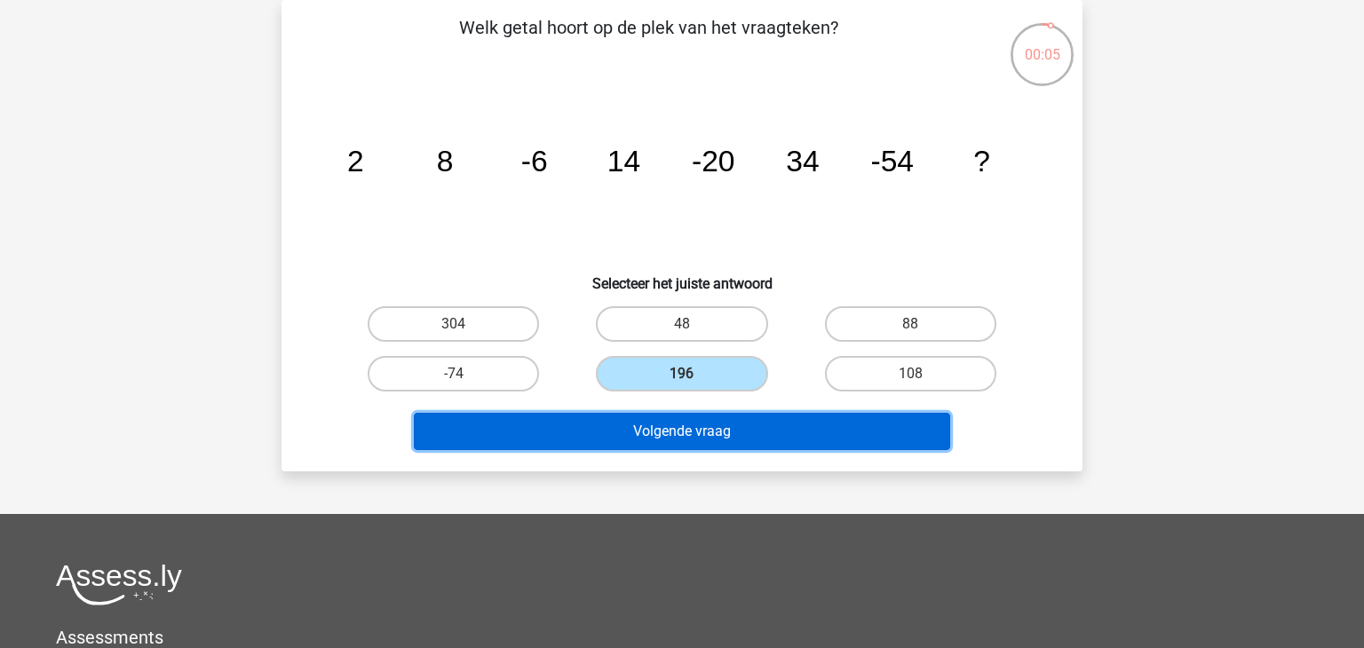
click at [745, 446] on button "Volgende vraag" at bounding box center [682, 431] width 537 height 37
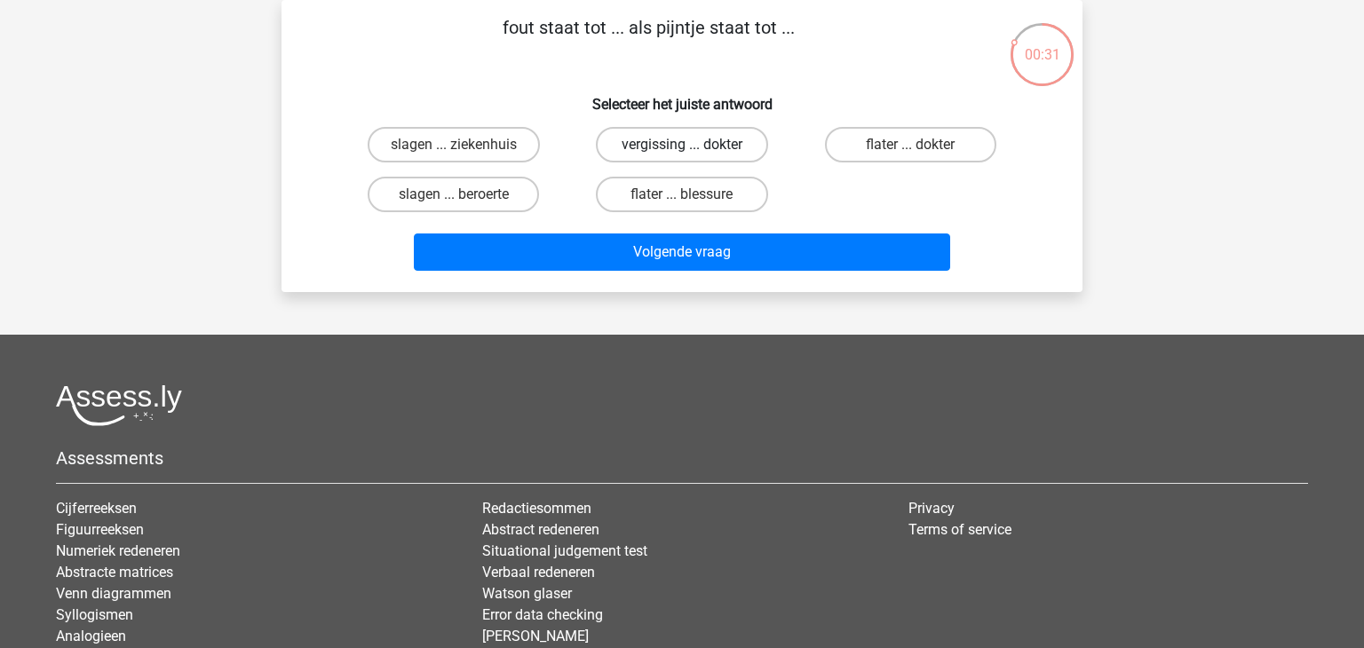
click at [729, 153] on label "vergissing ... dokter" at bounding box center [681, 145] width 171 height 36
click at [694, 153] on input "vergissing ... dokter" at bounding box center [688, 151] width 12 height 12
radio input "true"
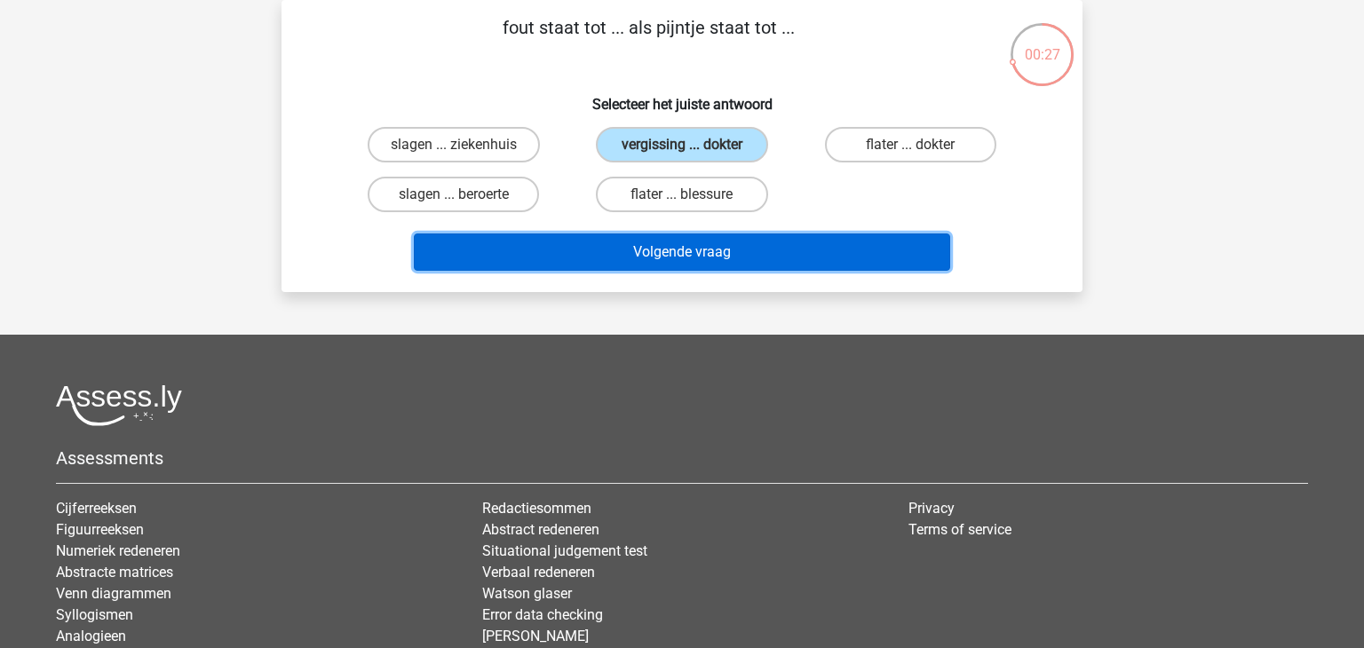
click at [705, 256] on button "Volgende vraag" at bounding box center [682, 252] width 537 height 37
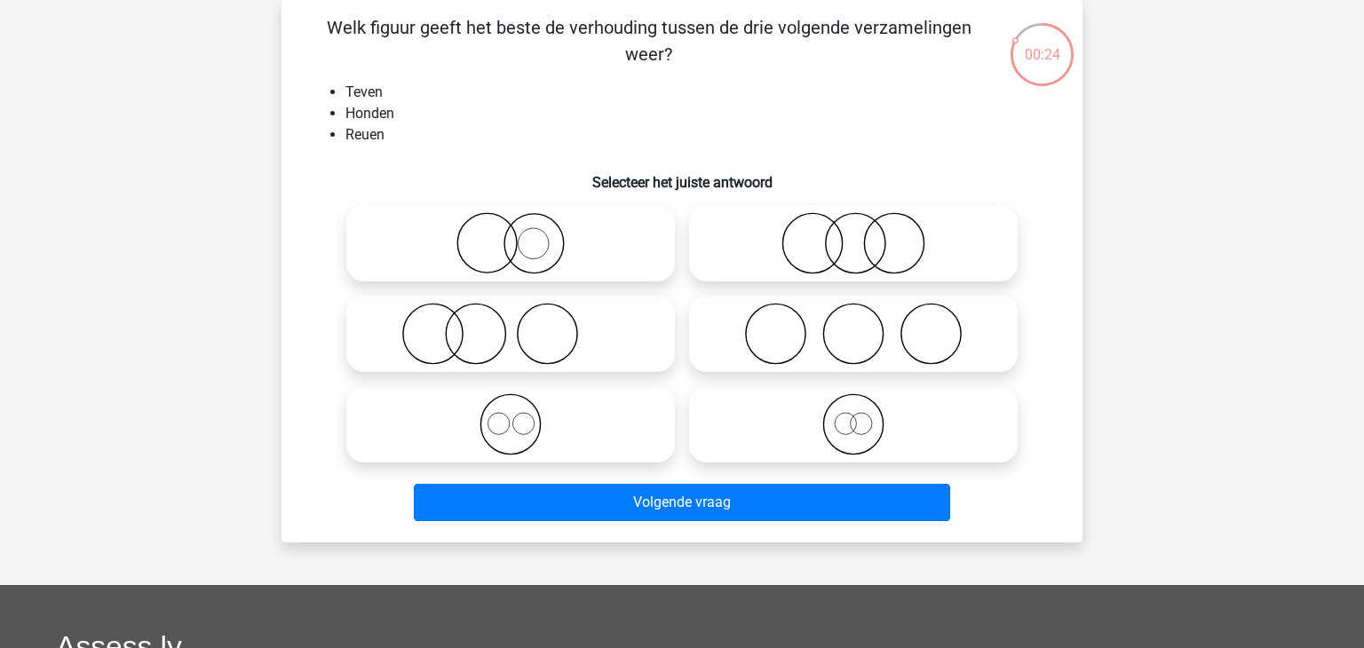
click at [632, 415] on icon at bounding box center [511, 425] width 314 height 62
click at [522, 415] on input "radio" at bounding box center [517, 410] width 12 height 12
radio input "true"
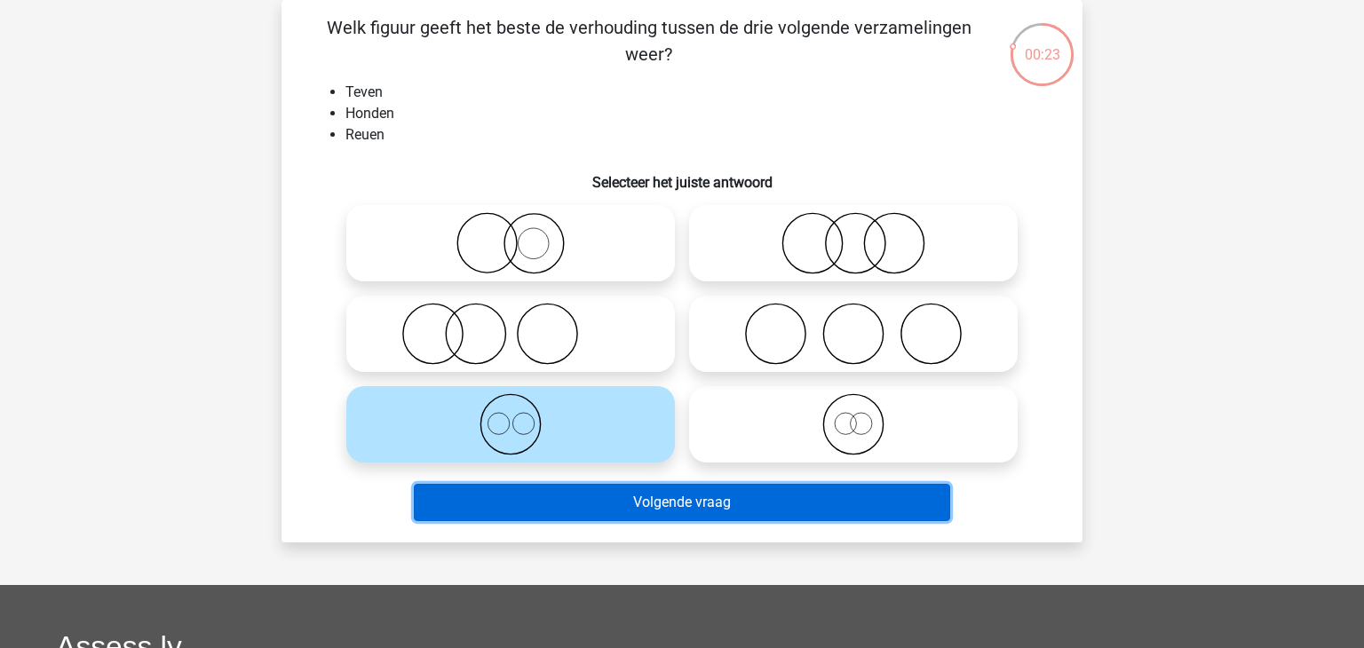
click at [610, 489] on button "Volgende vraag" at bounding box center [682, 502] width 537 height 37
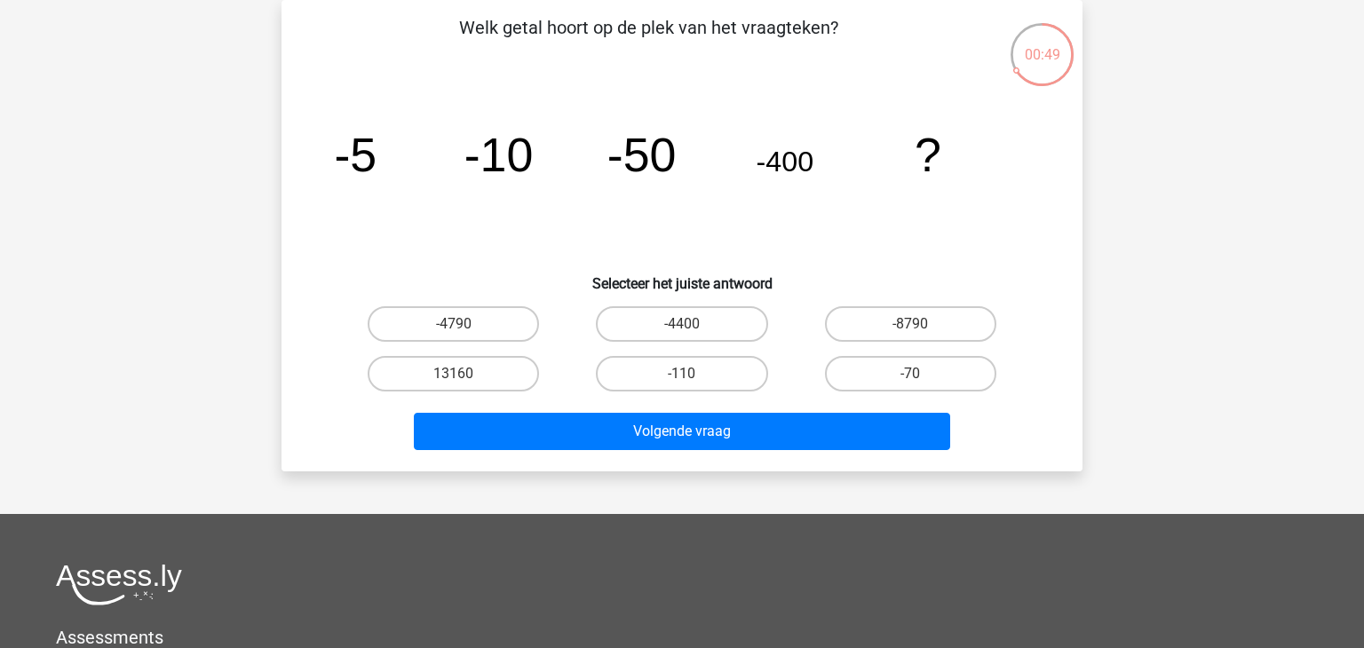
click at [728, 301] on div "-4400" at bounding box center [682, 324] width 228 height 50
click at [710, 334] on label "-4400" at bounding box center [681, 324] width 171 height 36
click at [694, 334] on input "-4400" at bounding box center [688, 330] width 12 height 12
radio input "true"
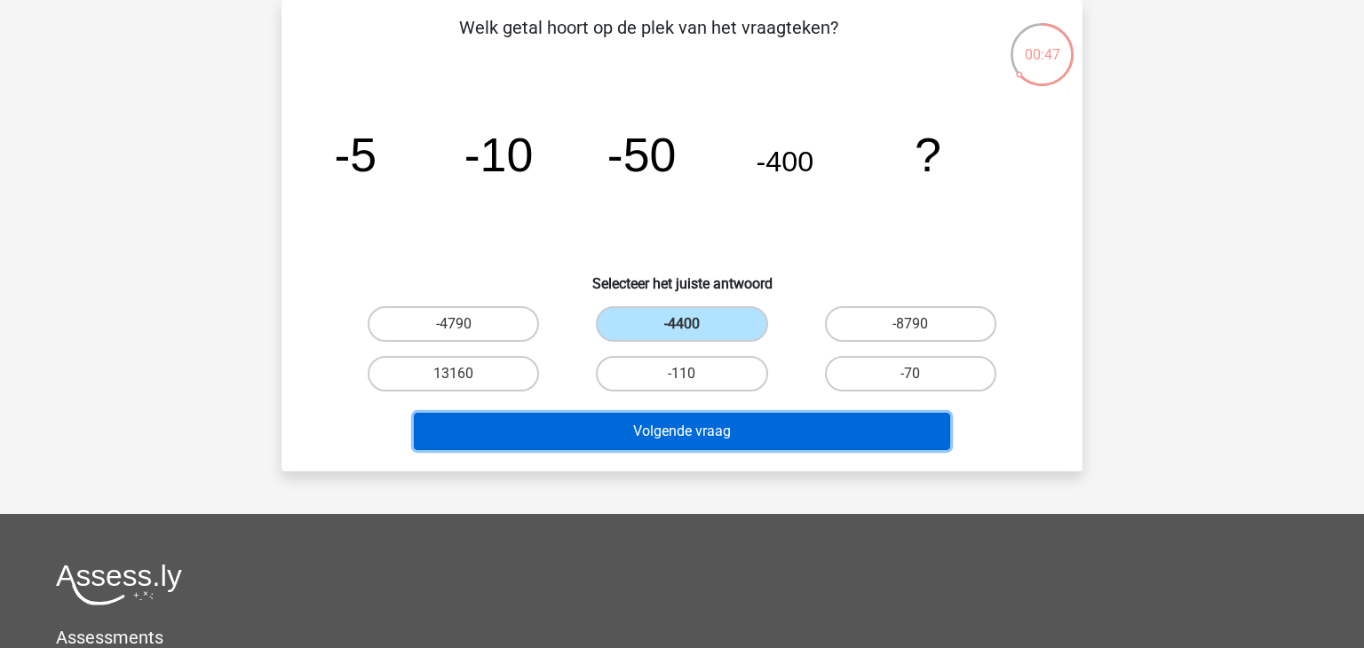
click at [667, 433] on button "Volgende vraag" at bounding box center [682, 431] width 537 height 37
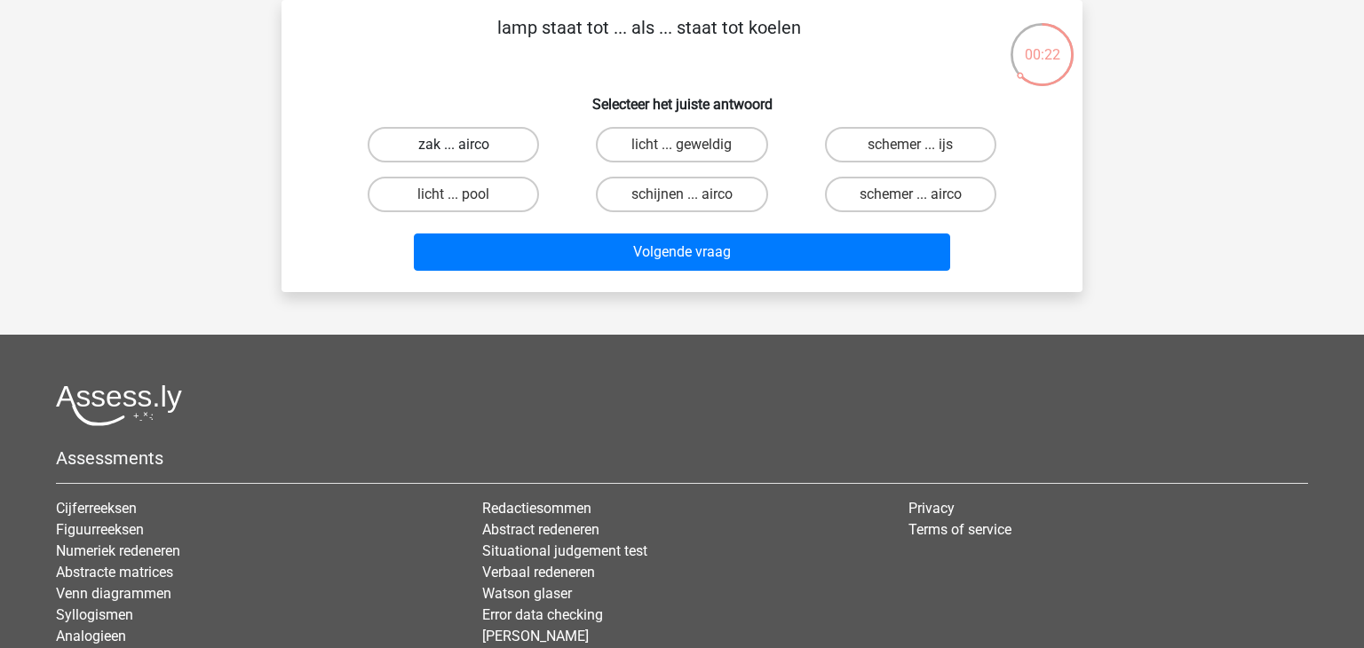
click at [502, 147] on label "zak ... airco" at bounding box center [453, 145] width 171 height 36
click at [465, 147] on input "zak ... airco" at bounding box center [460, 151] width 12 height 12
radio input "true"
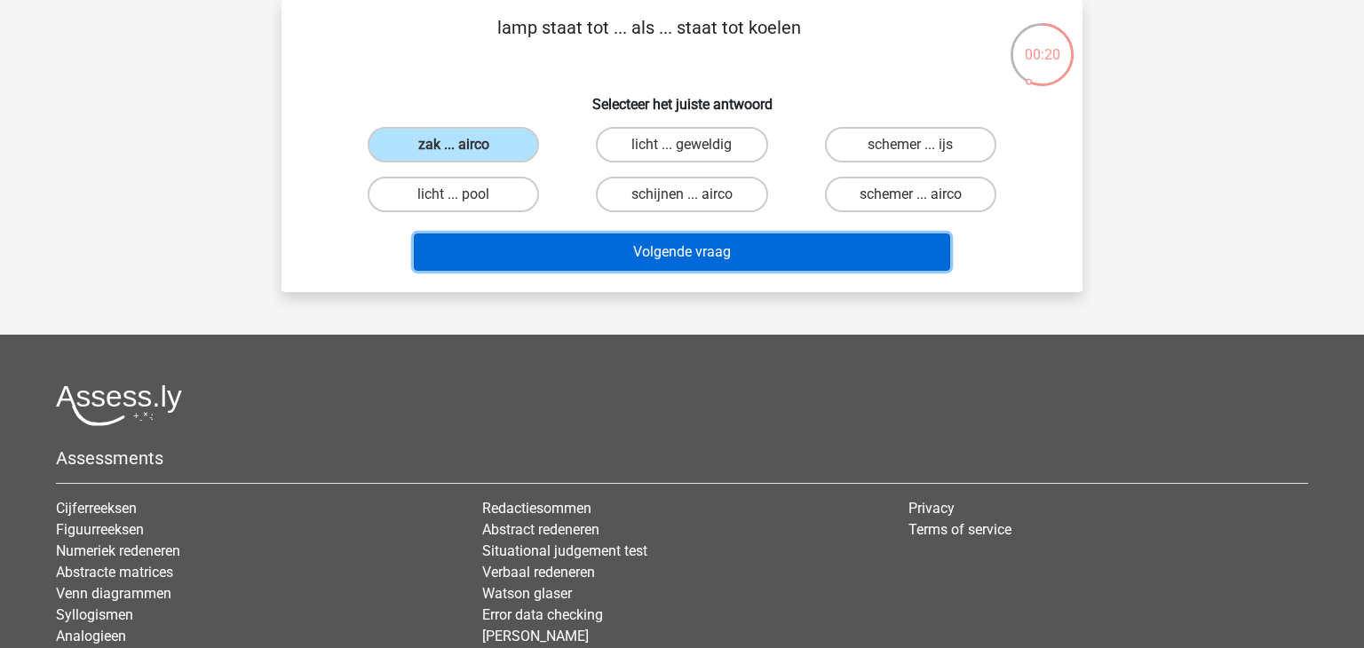
click at [521, 241] on button "Volgende vraag" at bounding box center [682, 252] width 537 height 37
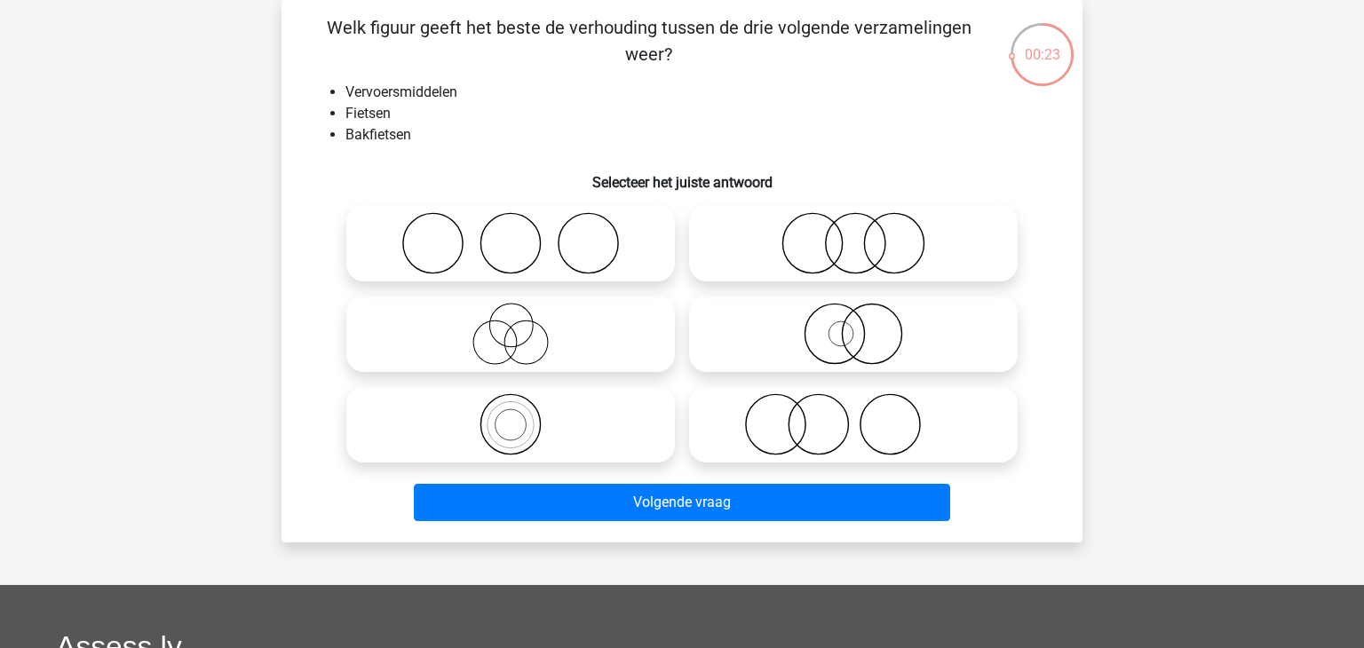
click at [779, 345] on icon at bounding box center [853, 334] width 314 height 62
click at [854, 325] on input "radio" at bounding box center [860, 320] width 12 height 12
radio input "true"
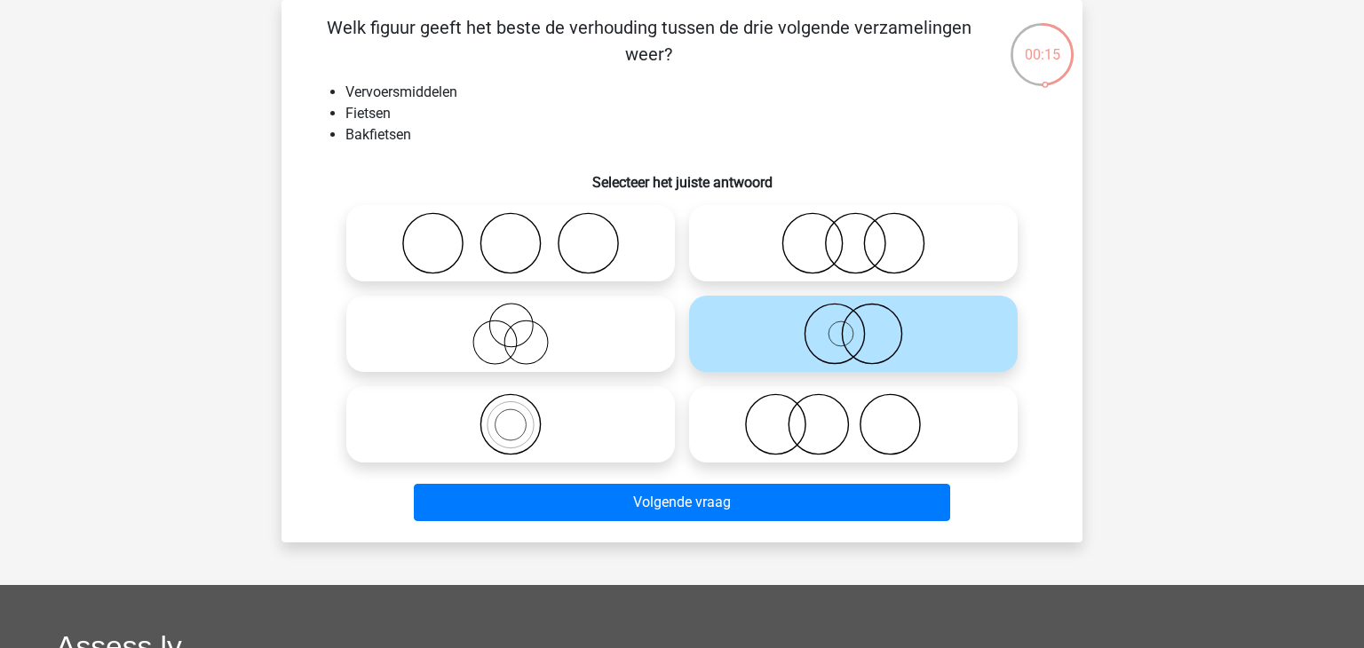
click at [570, 437] on icon at bounding box center [511, 425] width 314 height 62
click at [522, 416] on input "radio" at bounding box center [517, 410] width 12 height 12
radio input "true"
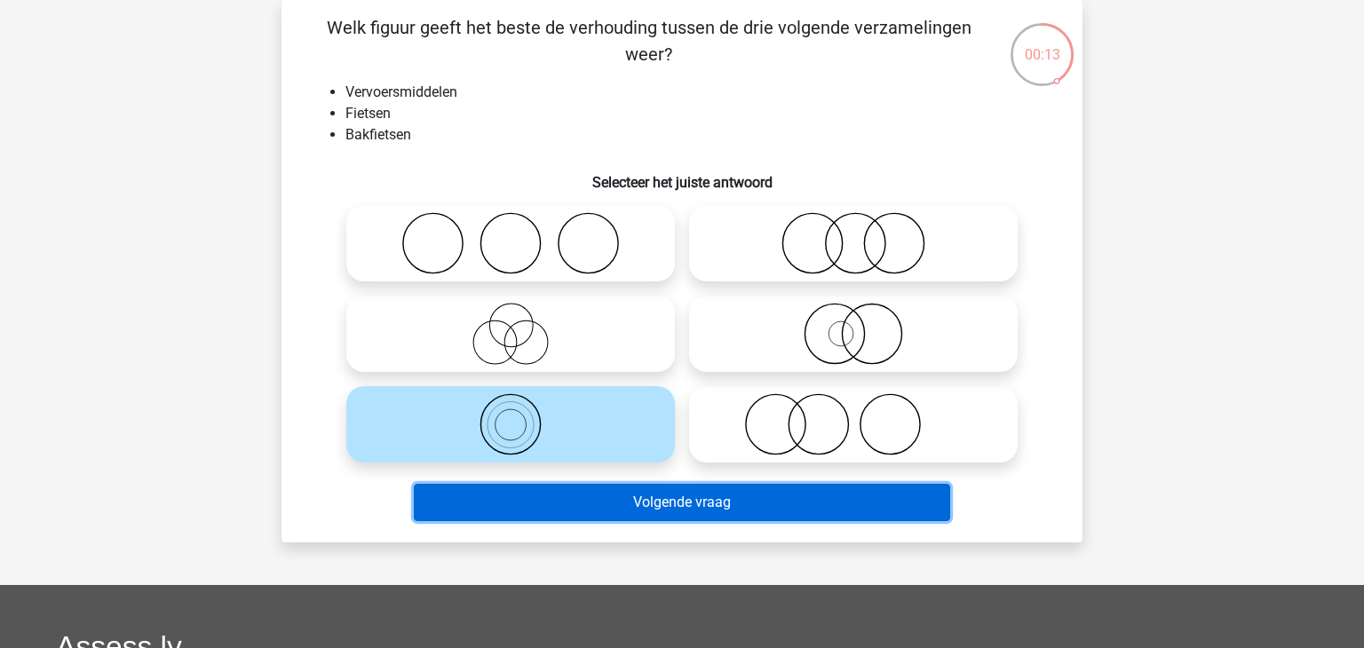
click at [638, 506] on button "Volgende vraag" at bounding box center [682, 502] width 537 height 37
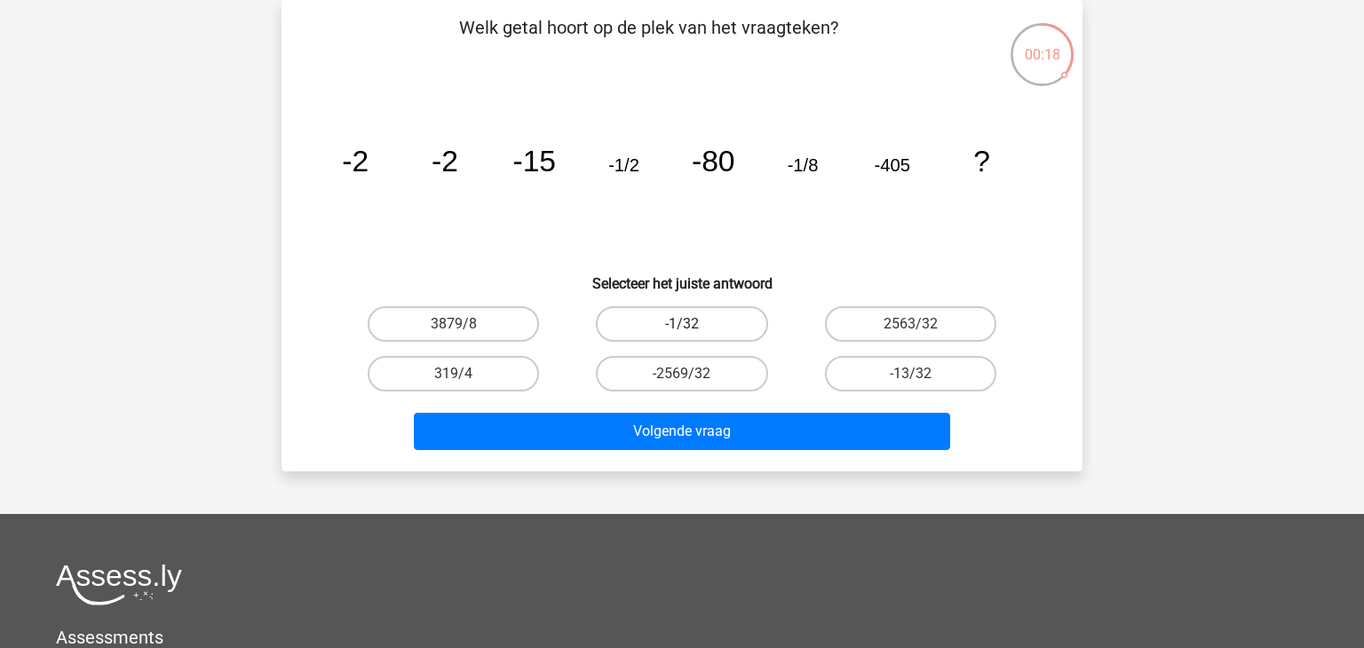
click at [646, 336] on label "-1/32" at bounding box center [681, 324] width 171 height 36
click at [682, 336] on input "-1/32" at bounding box center [688, 330] width 12 height 12
radio input "true"
click at [646, 336] on label "-1/32" at bounding box center [681, 324] width 171 height 36
click at [682, 336] on input "-1/32" at bounding box center [688, 330] width 12 height 12
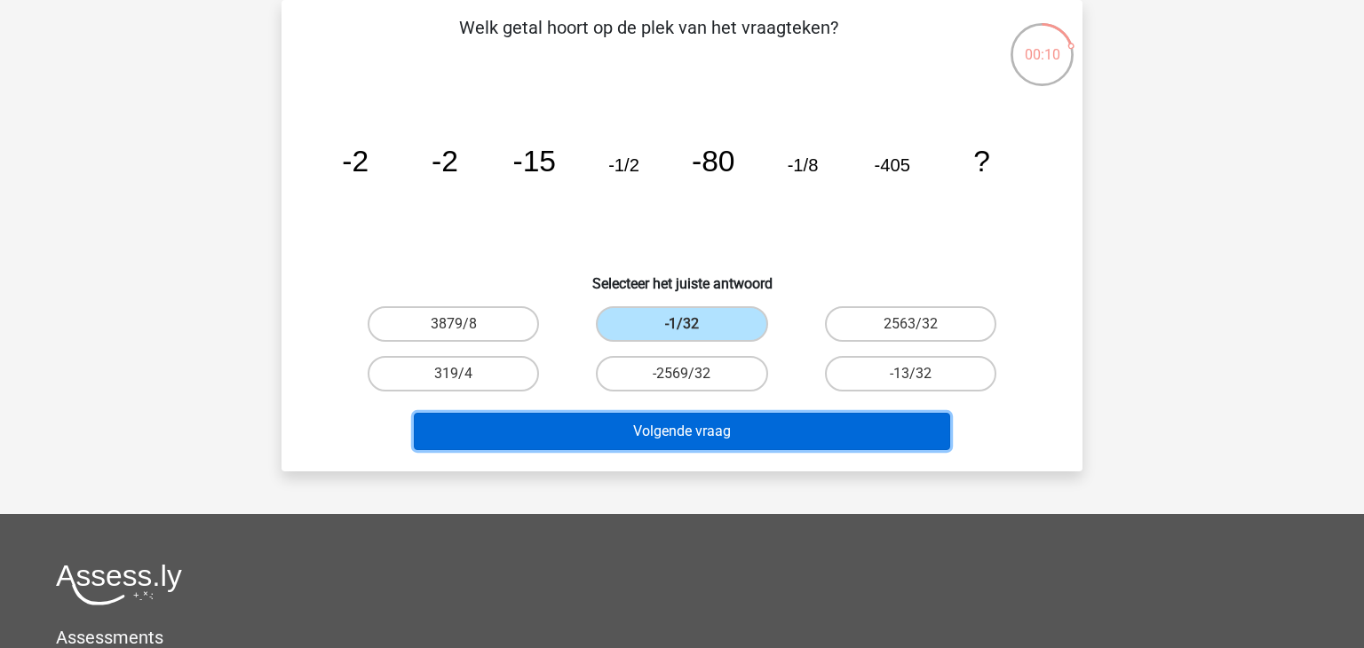
click at [647, 422] on button "Volgende vraag" at bounding box center [682, 431] width 537 height 37
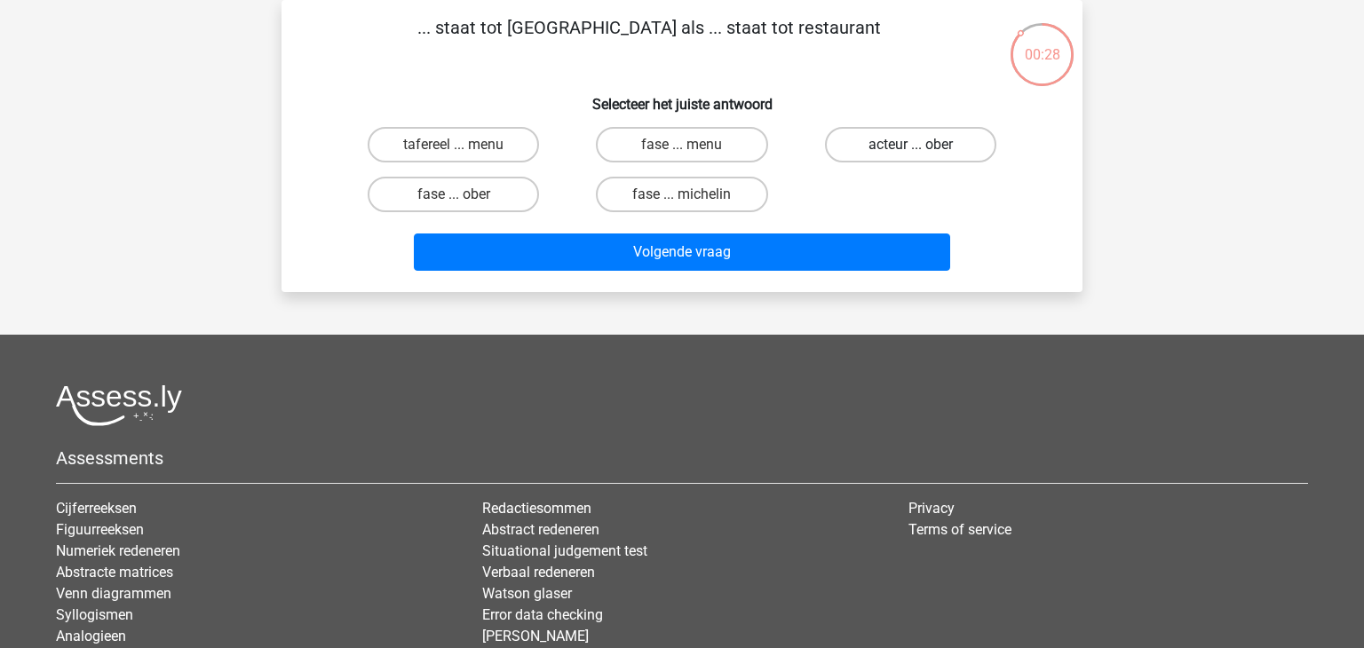
click at [926, 141] on label "acteur ... ober" at bounding box center [910, 145] width 171 height 36
click at [922, 145] on input "acteur ... ober" at bounding box center [917, 151] width 12 height 12
radio input "true"
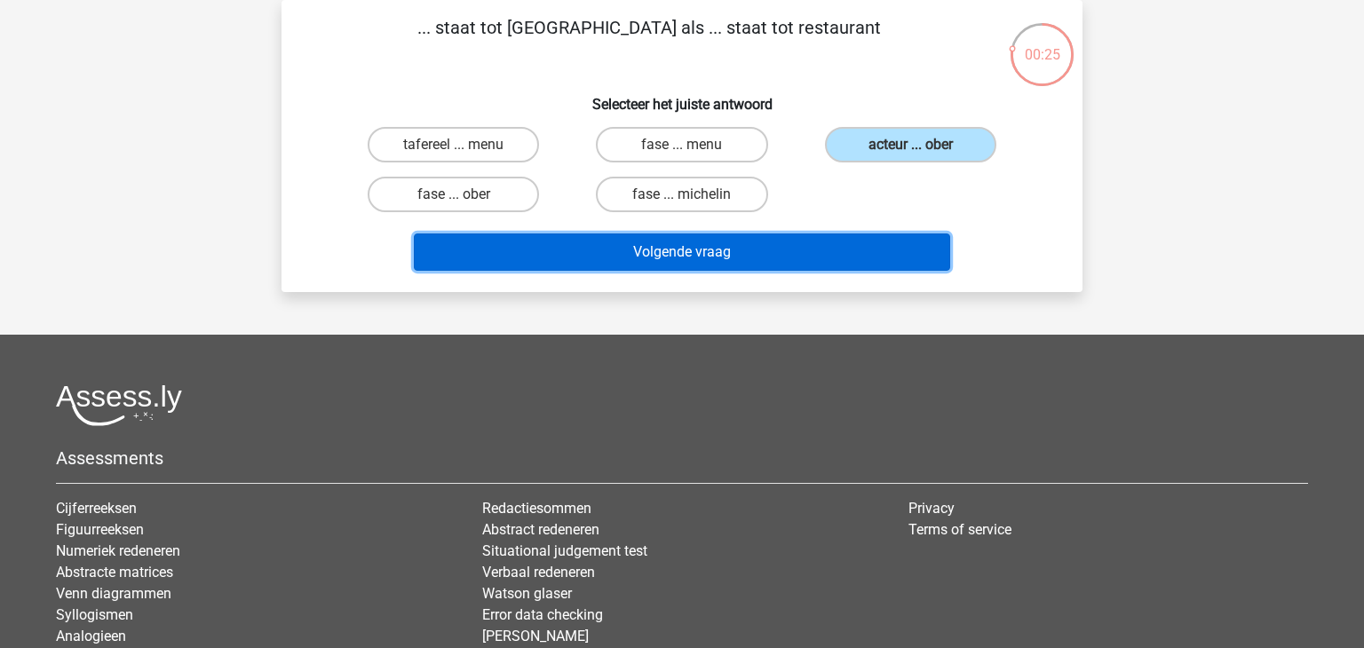
click at [827, 250] on button "Volgende vraag" at bounding box center [682, 252] width 537 height 37
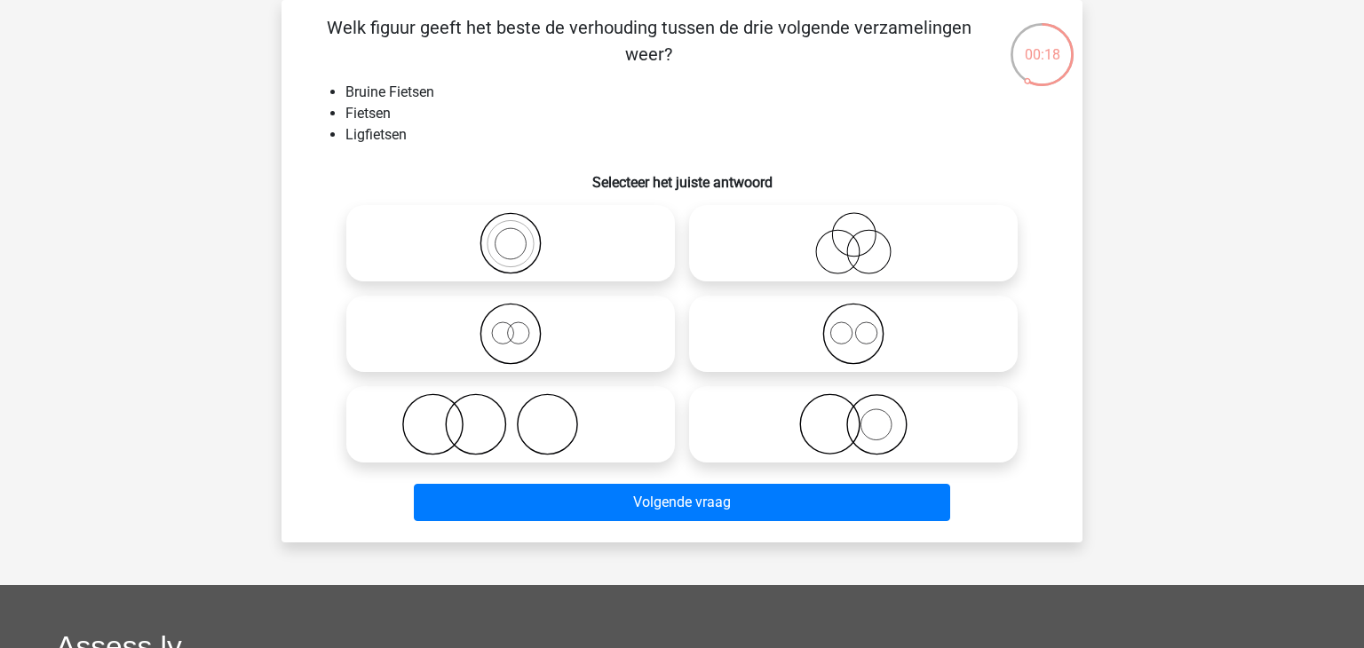
click at [764, 327] on icon at bounding box center [853, 334] width 314 height 62
click at [854, 325] on input "radio" at bounding box center [860, 320] width 12 height 12
radio input "true"
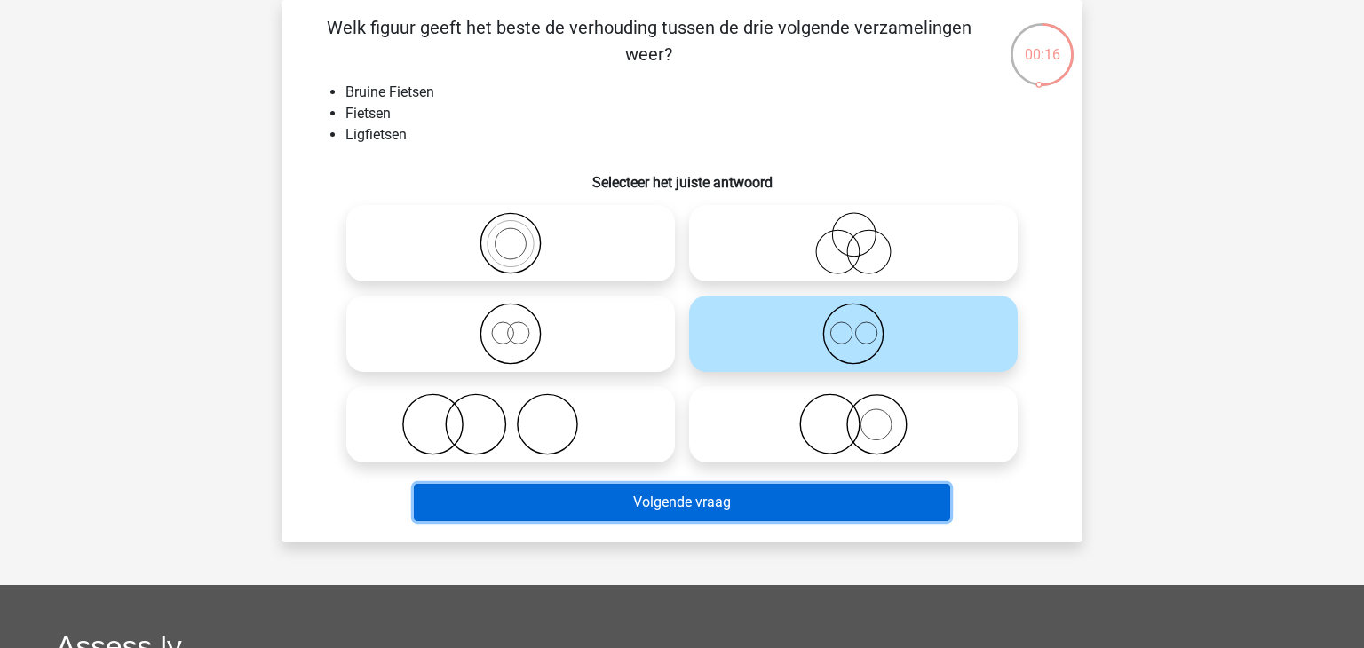
click at [646, 519] on button "Volgende vraag" at bounding box center [682, 502] width 537 height 37
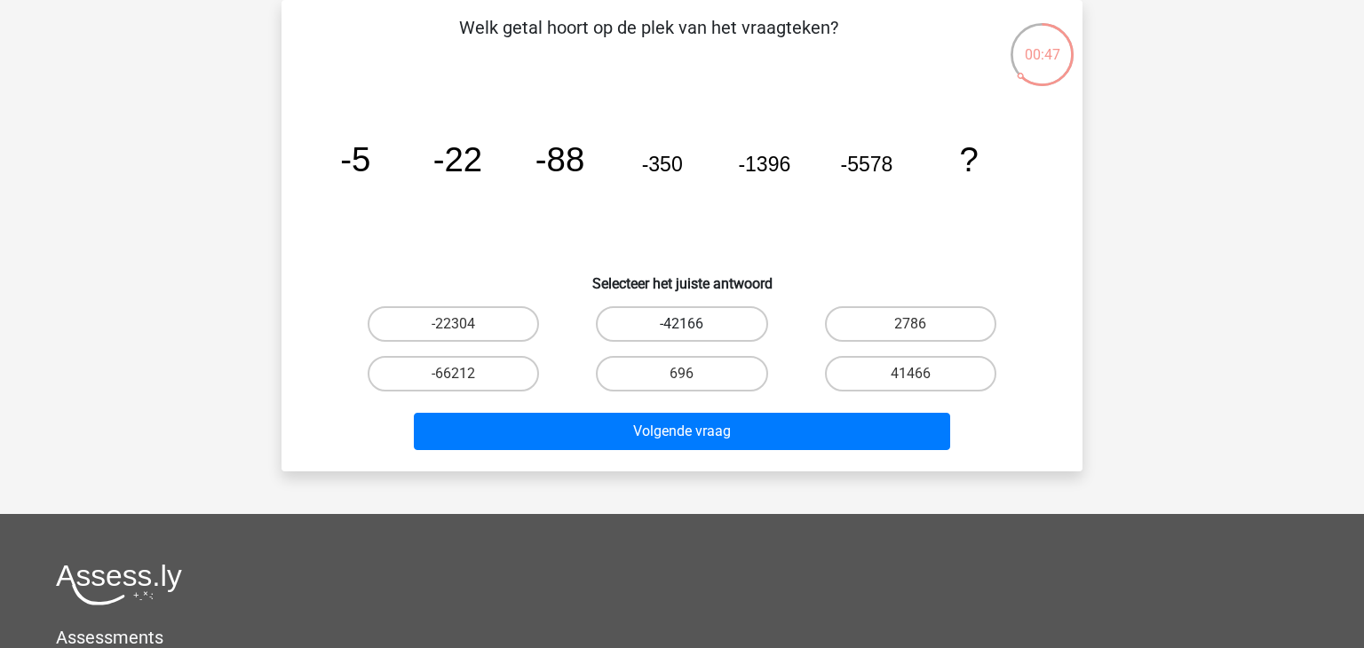
click at [696, 325] on label "-42166" at bounding box center [681, 324] width 171 height 36
click at [694, 325] on input "-42166" at bounding box center [688, 330] width 12 height 12
radio input "true"
click at [511, 362] on label "-66212" at bounding box center [453, 374] width 171 height 36
click at [465, 374] on input "-66212" at bounding box center [460, 380] width 12 height 12
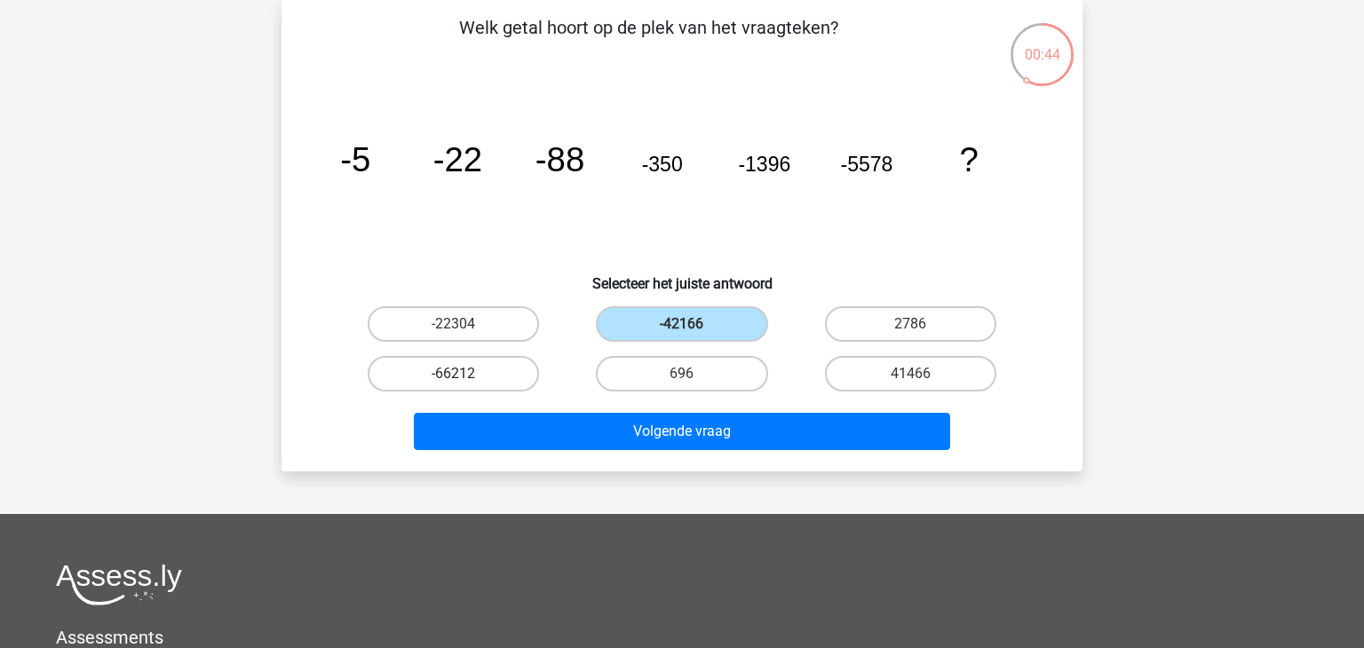
radio input "true"
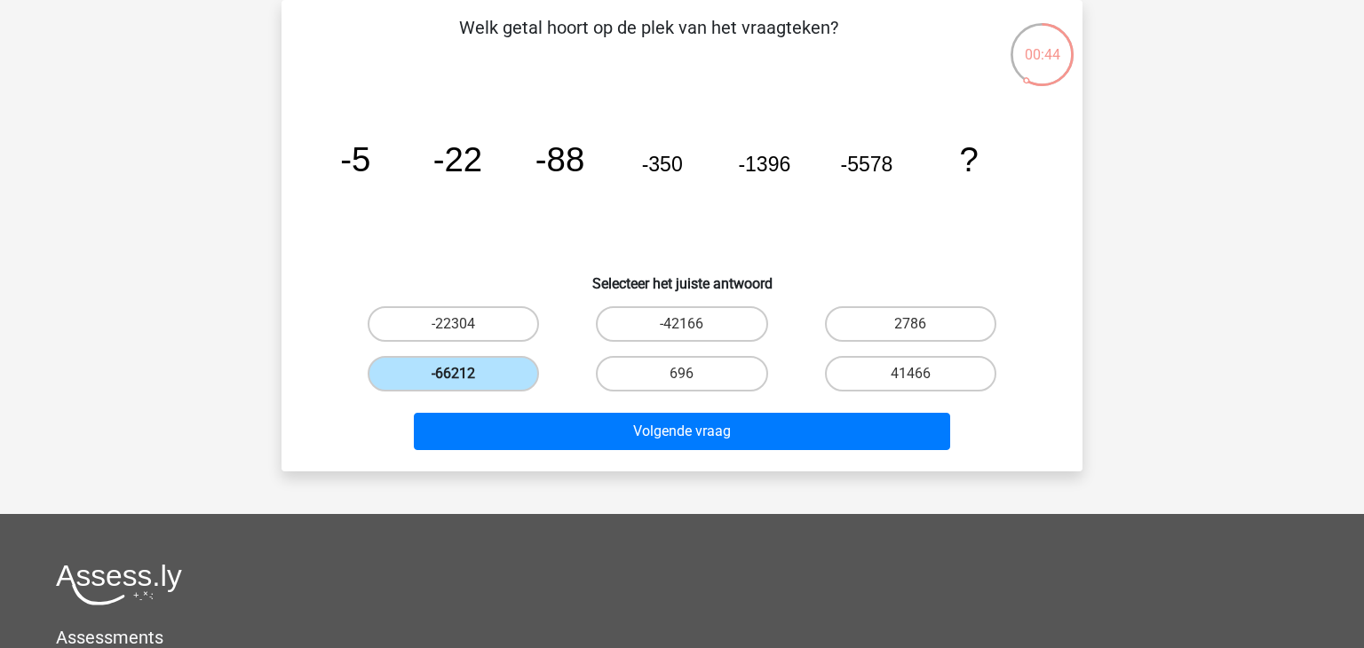
click at [511, 362] on label "-66212" at bounding box center [453, 374] width 171 height 36
click at [465, 374] on input "-66212" at bounding box center [460, 380] width 12 height 12
click at [506, 323] on label "-22304" at bounding box center [453, 324] width 171 height 36
click at [465, 324] on input "-22304" at bounding box center [460, 330] width 12 height 12
radio input "true"
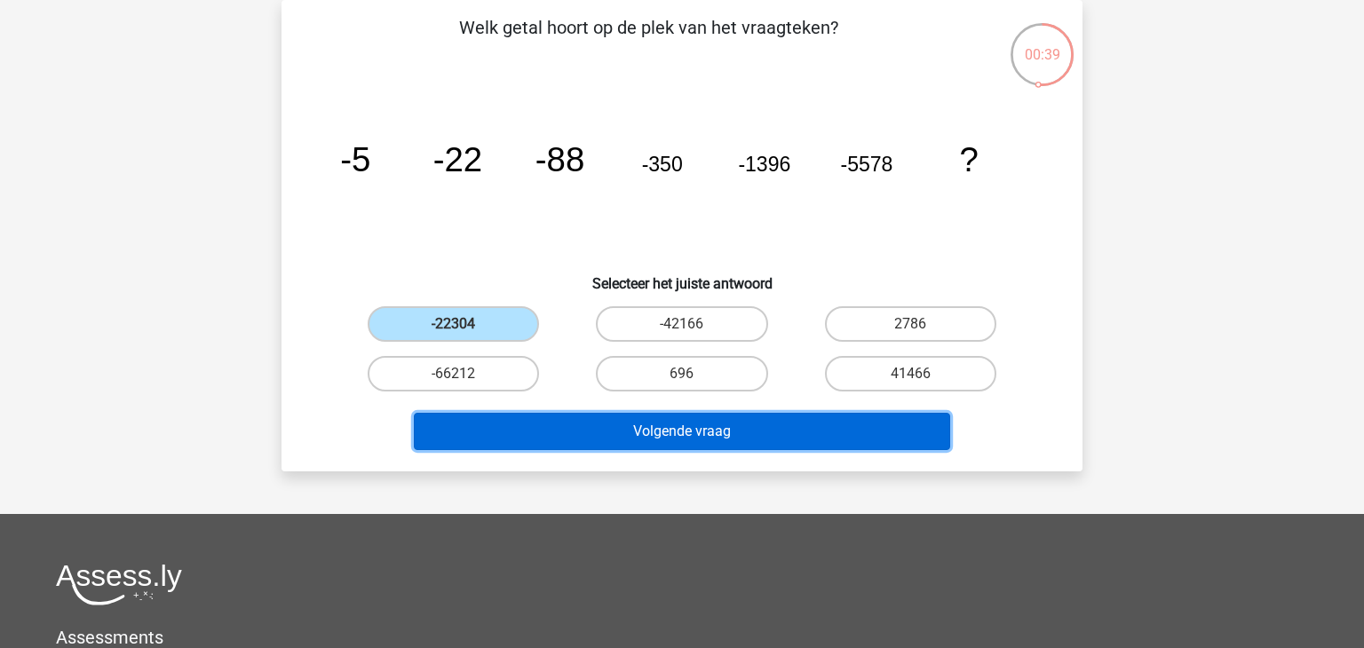
click at [611, 440] on button "Volgende vraag" at bounding box center [682, 431] width 537 height 37
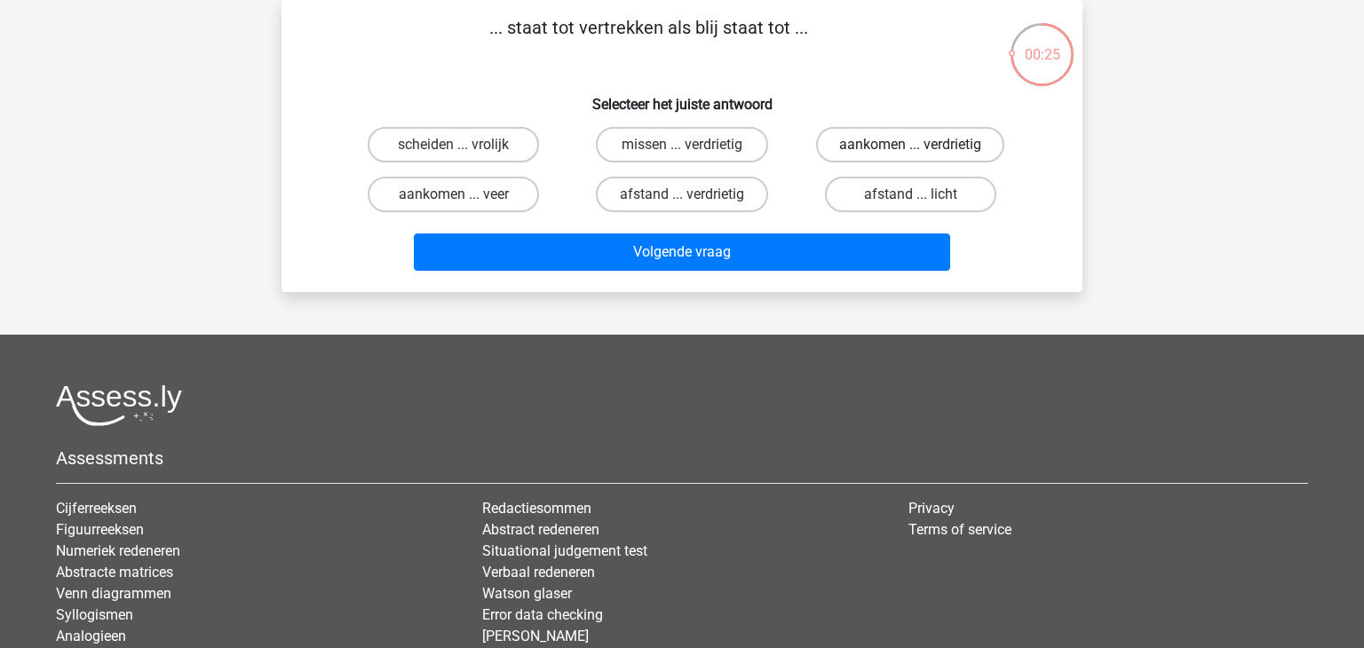
click at [853, 146] on label "aankomen ... verdrietig" at bounding box center [910, 145] width 188 height 36
click at [911, 146] on input "aankomen ... verdrietig" at bounding box center [917, 151] width 12 height 12
radio input "true"
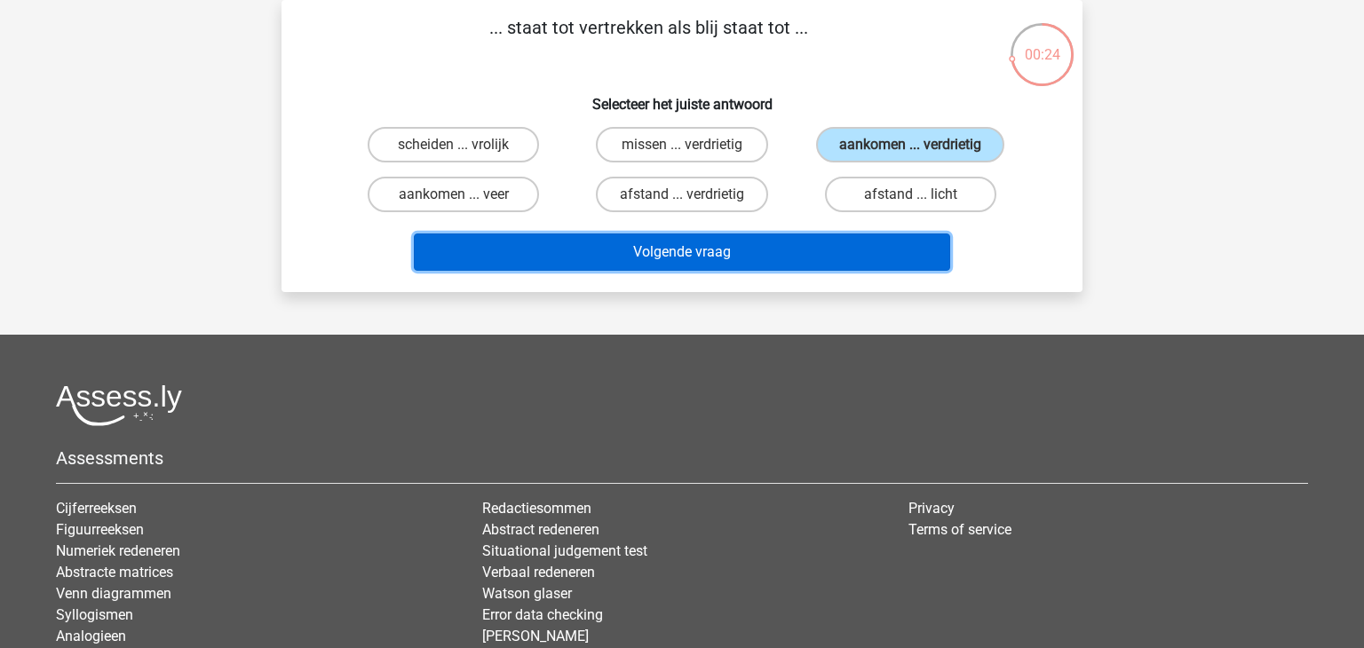
click at [753, 241] on button "Volgende vraag" at bounding box center [682, 252] width 537 height 37
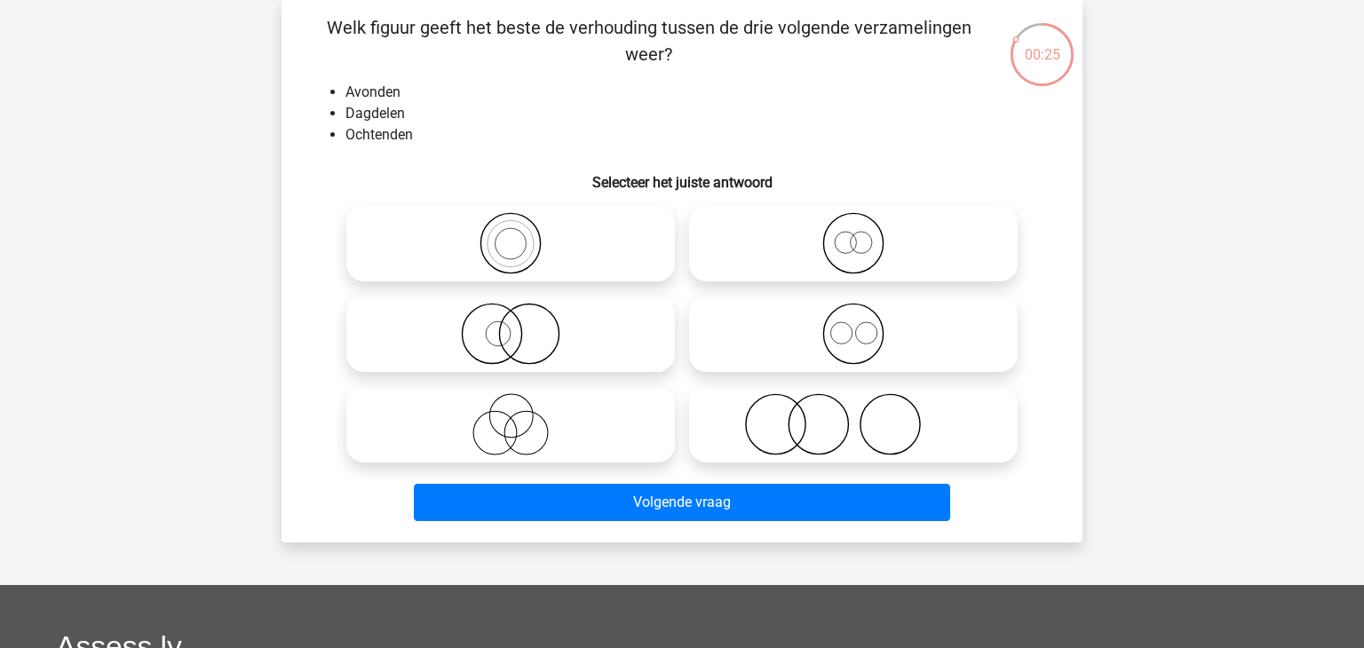
click at [748, 330] on icon at bounding box center [853, 334] width 314 height 62
click at [854, 325] on input "radio" at bounding box center [860, 320] width 12 height 12
radio input "true"
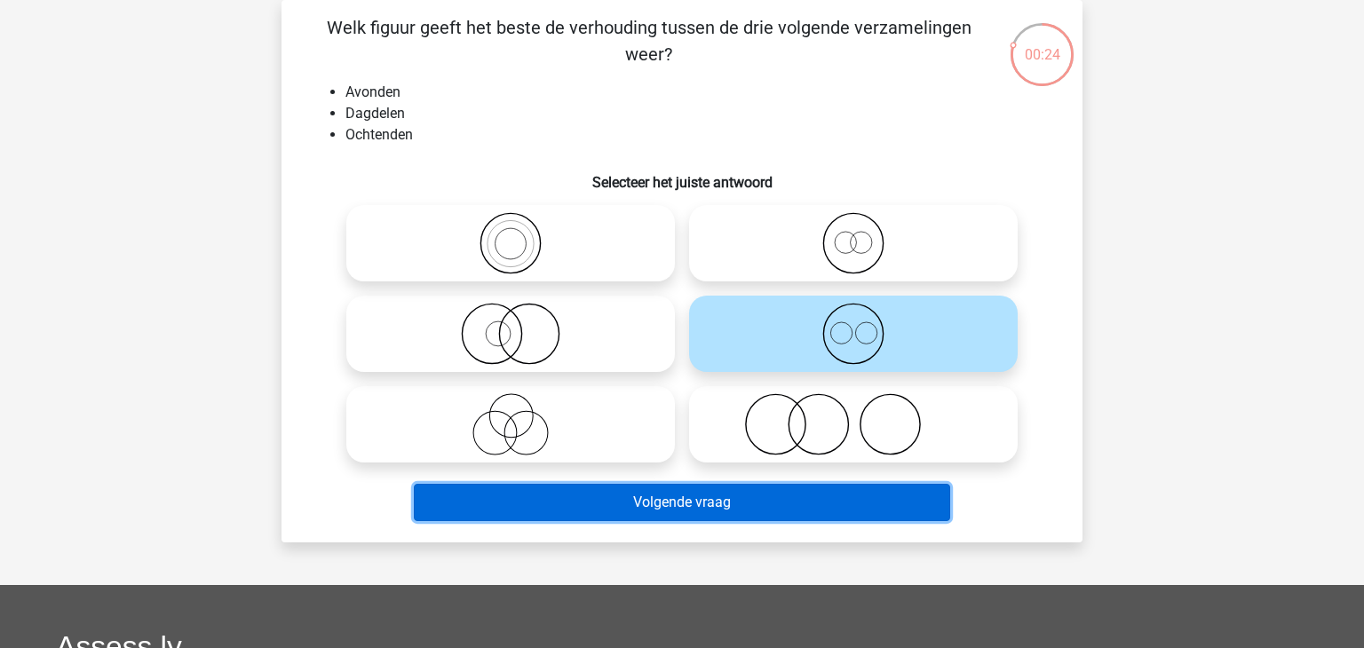
click at [598, 485] on button "Volgende vraag" at bounding box center [682, 502] width 537 height 37
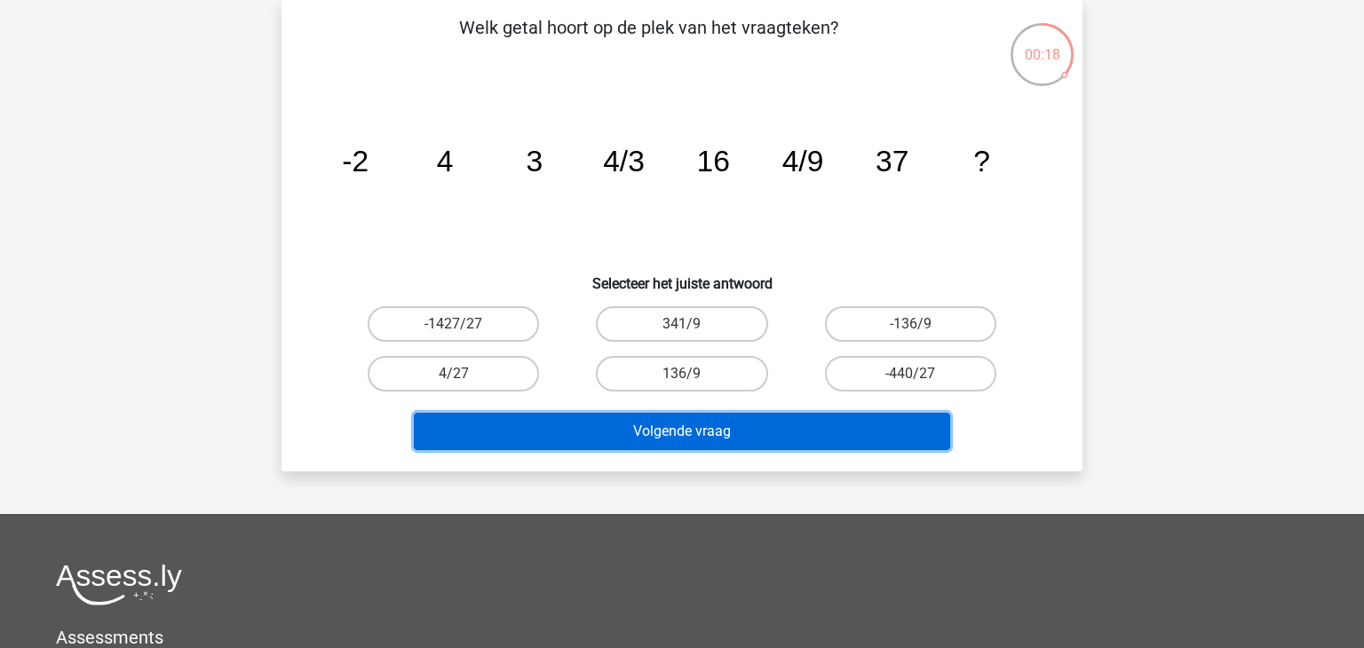
click at [597, 444] on button "Volgende vraag" at bounding box center [682, 431] width 537 height 37
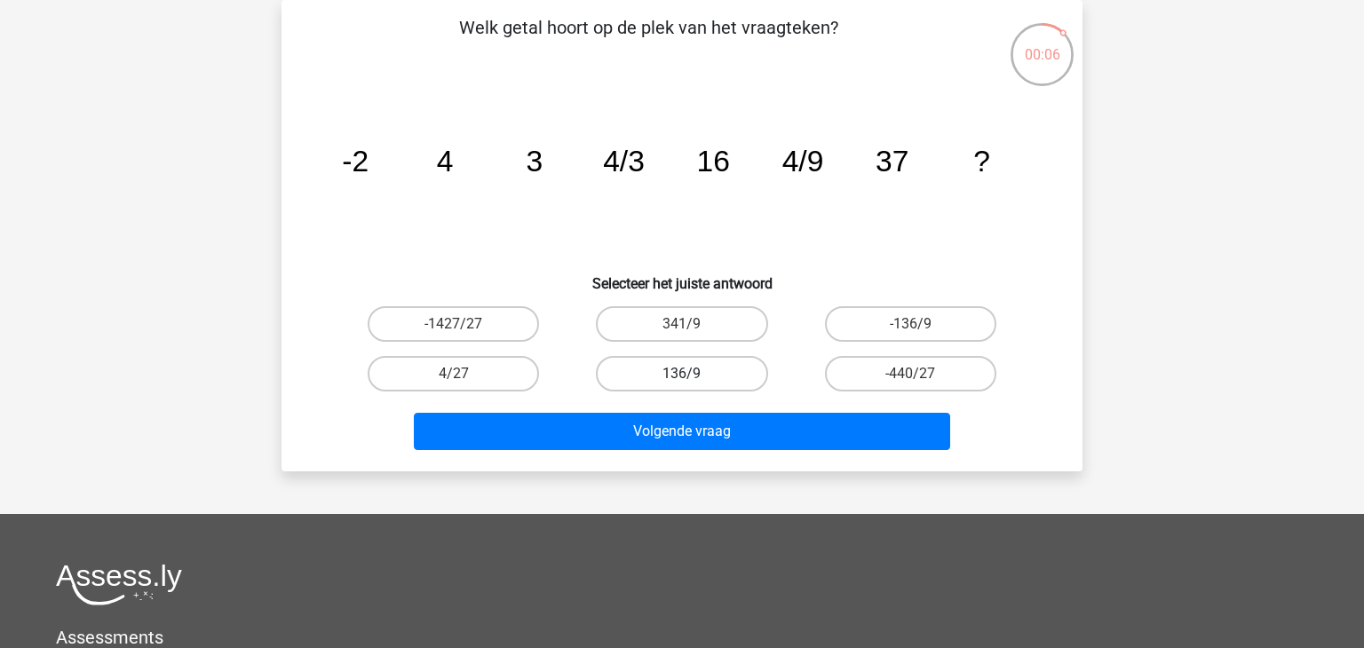
click at [708, 376] on label "136/9" at bounding box center [681, 374] width 171 height 36
click at [694, 376] on input "136/9" at bounding box center [688, 380] width 12 height 12
radio input "true"
click at [944, 385] on label "-440/27" at bounding box center [910, 374] width 171 height 36
click at [922, 385] on input "-440/27" at bounding box center [917, 380] width 12 height 12
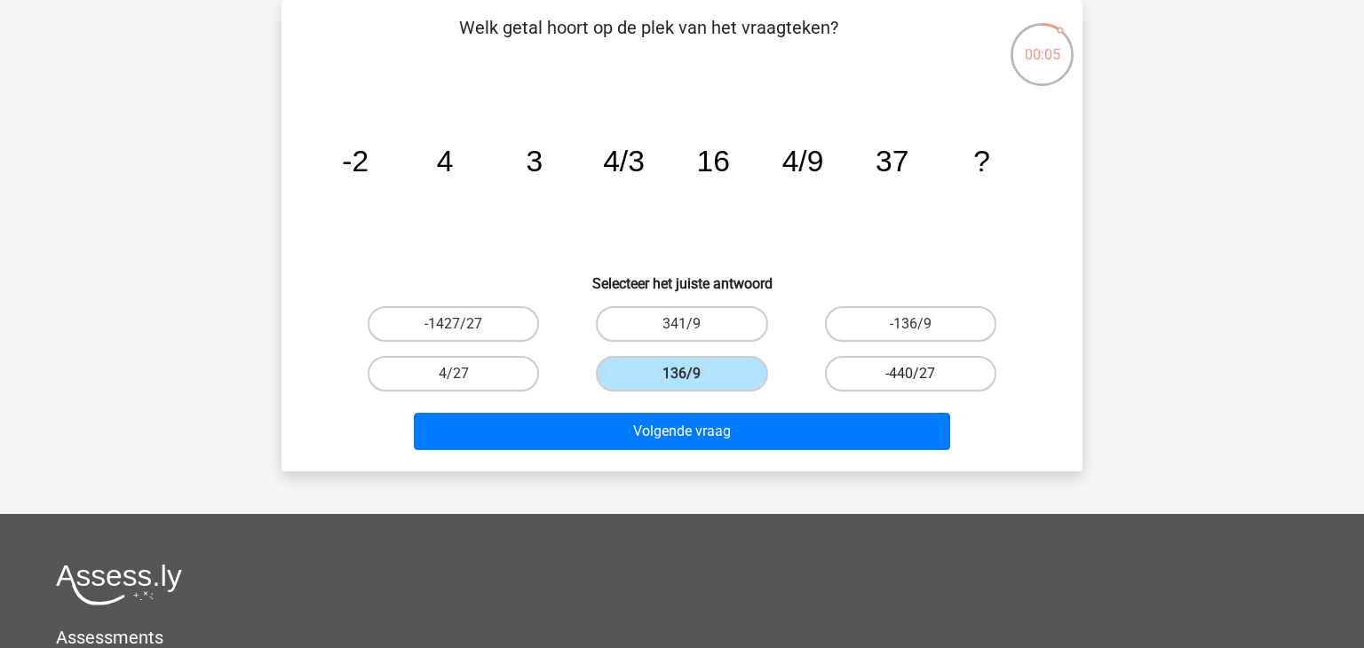
radio input "true"
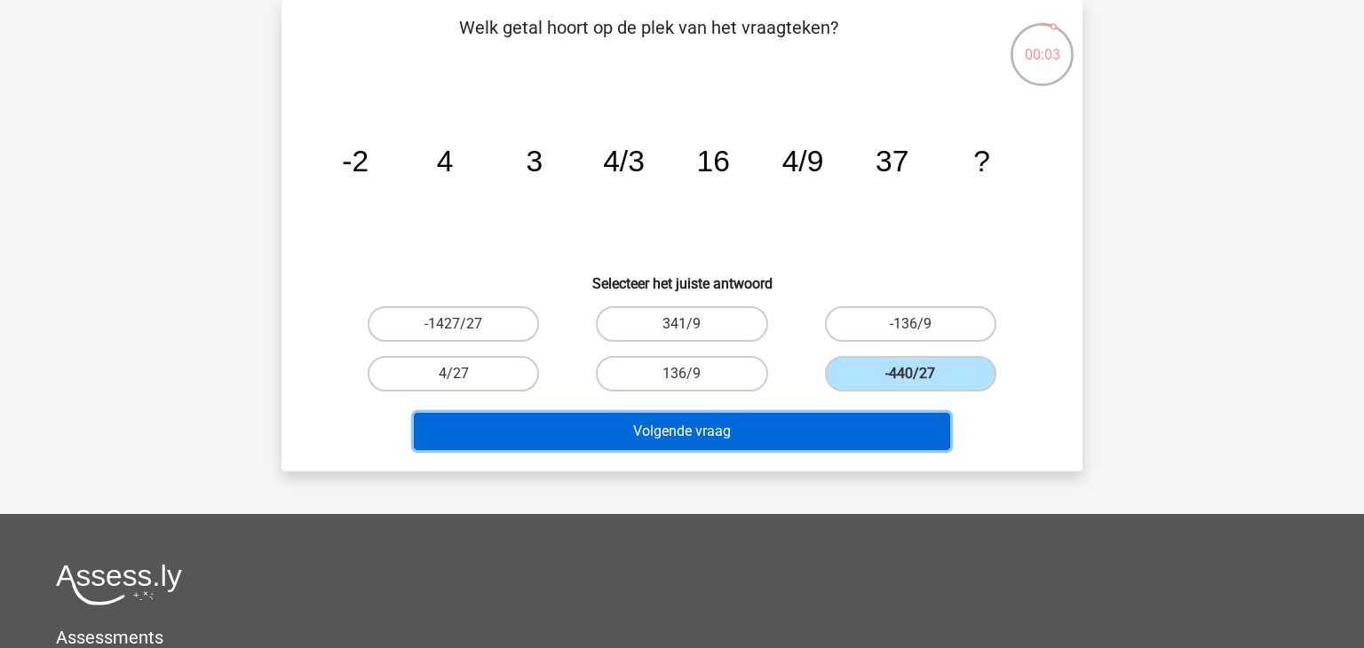
click at [870, 418] on button "Volgende vraag" at bounding box center [682, 431] width 537 height 37
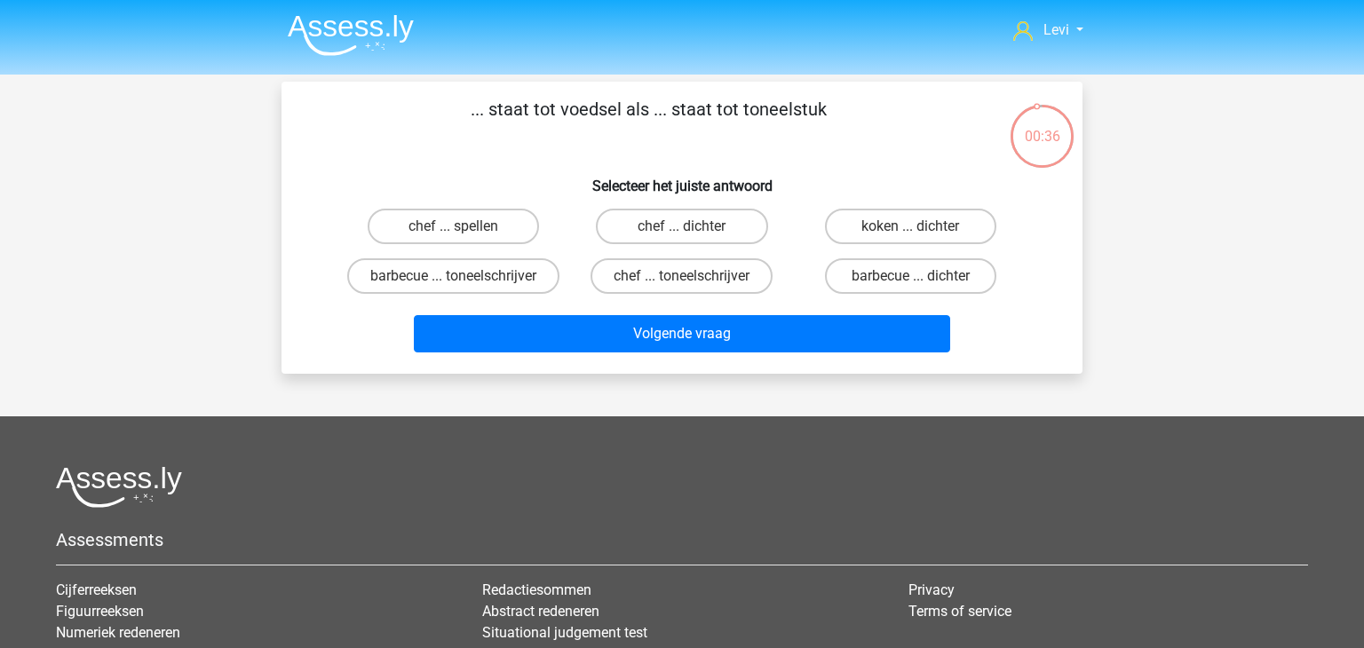
scroll to position [82, 0]
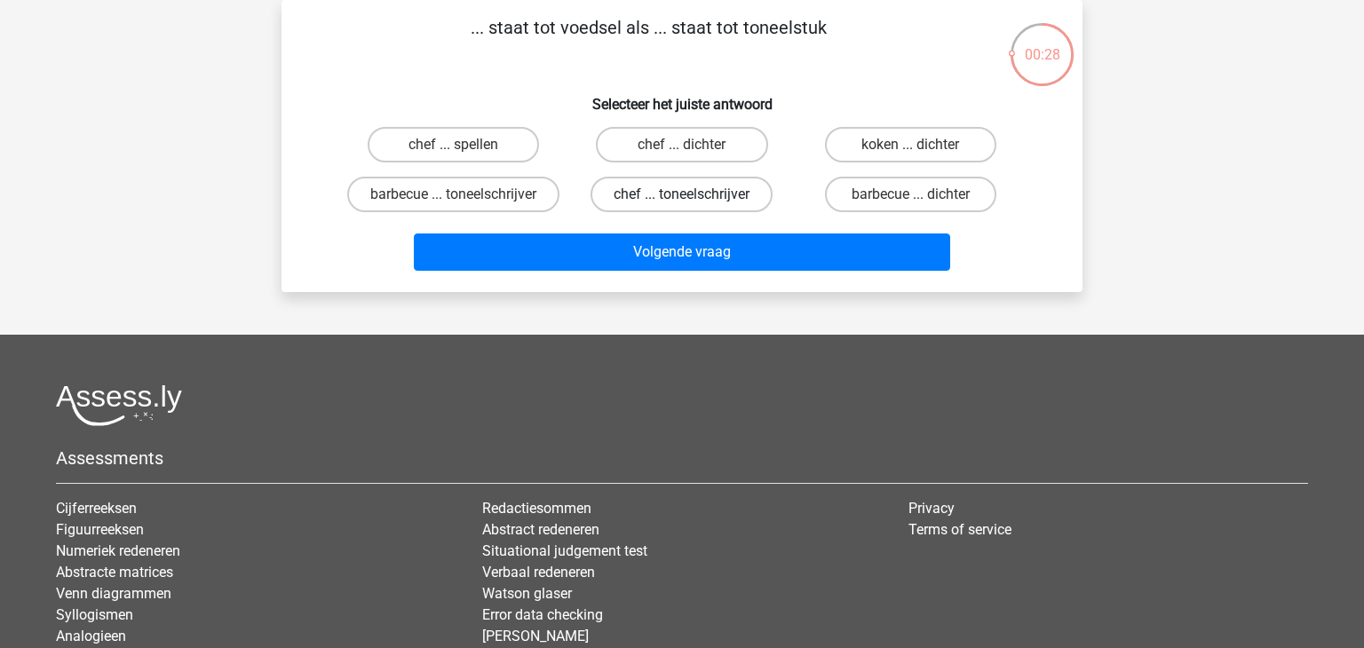
click at [727, 197] on label "chef ... toneelschrijver" at bounding box center [682, 195] width 182 height 36
click at [694, 197] on input "chef ... toneelschrijver" at bounding box center [688, 201] width 12 height 12
radio input "true"
click at [723, 292] on div "... staat tot voedsel als ... staat tot toneelstuk Selecteer het juiste antwoor…" at bounding box center [682, 146] width 801 height 292
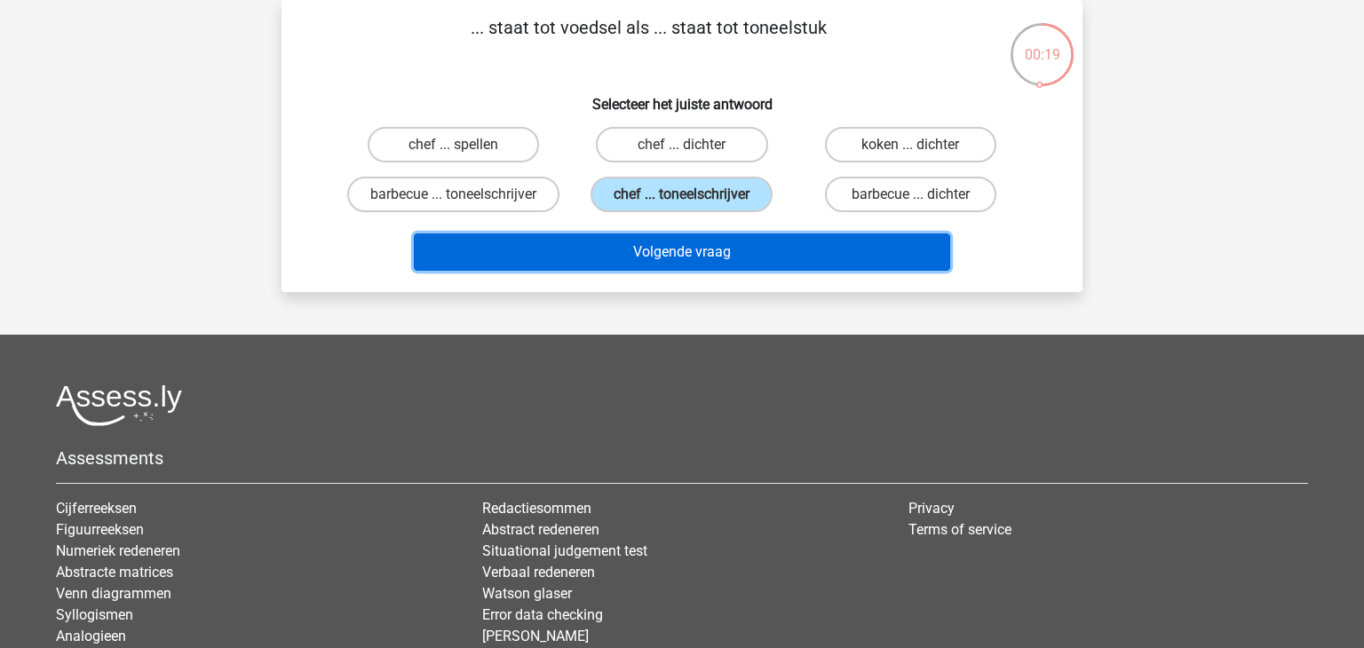
click at [729, 271] on button "Volgende vraag" at bounding box center [682, 252] width 537 height 37
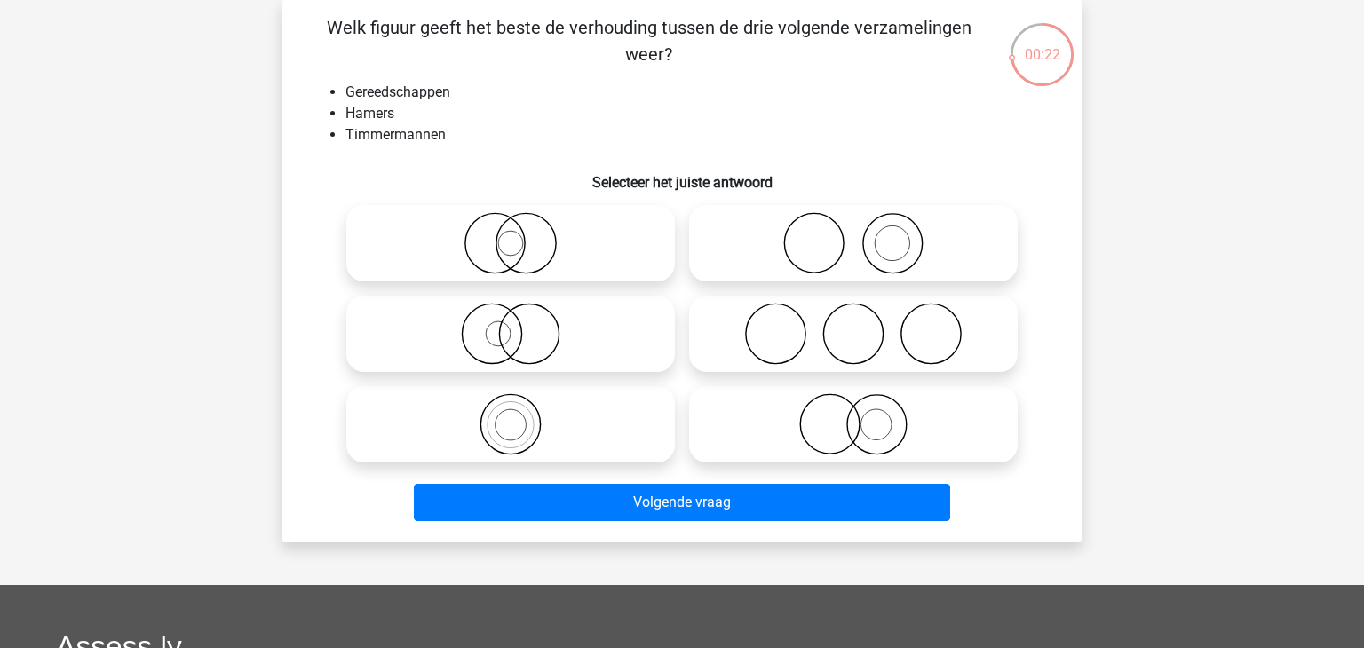
click at [587, 314] on icon at bounding box center [511, 334] width 314 height 62
click at [522, 314] on input "radio" at bounding box center [517, 320] width 12 height 12
radio input "true"
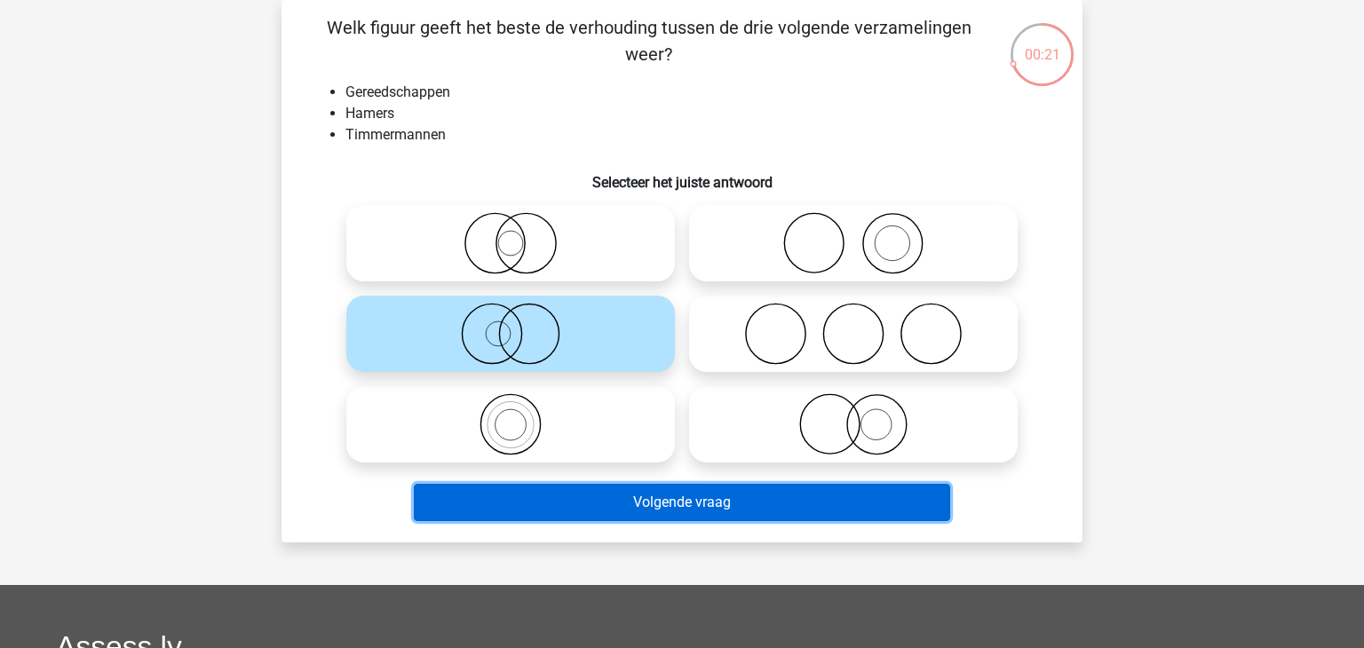
click at [510, 492] on button "Volgende vraag" at bounding box center [682, 502] width 537 height 37
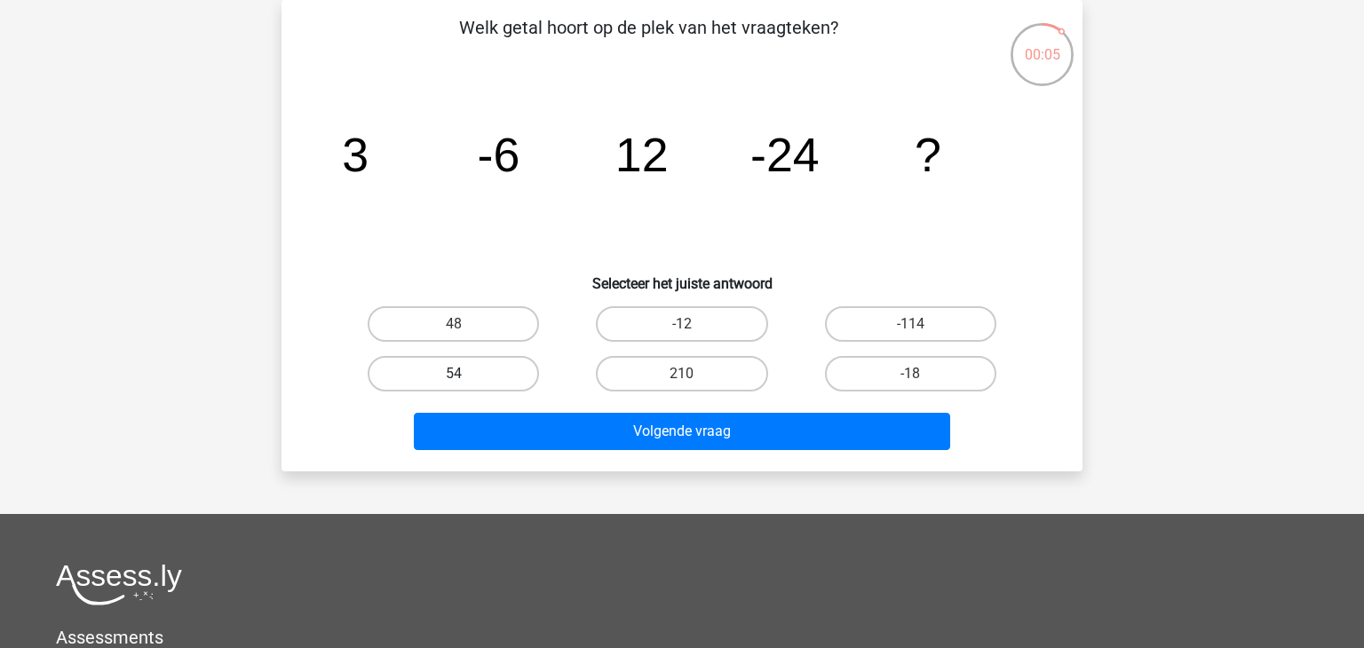
click at [449, 374] on label "54" at bounding box center [453, 374] width 171 height 36
click at [454, 374] on input "54" at bounding box center [460, 380] width 12 height 12
radio input "true"
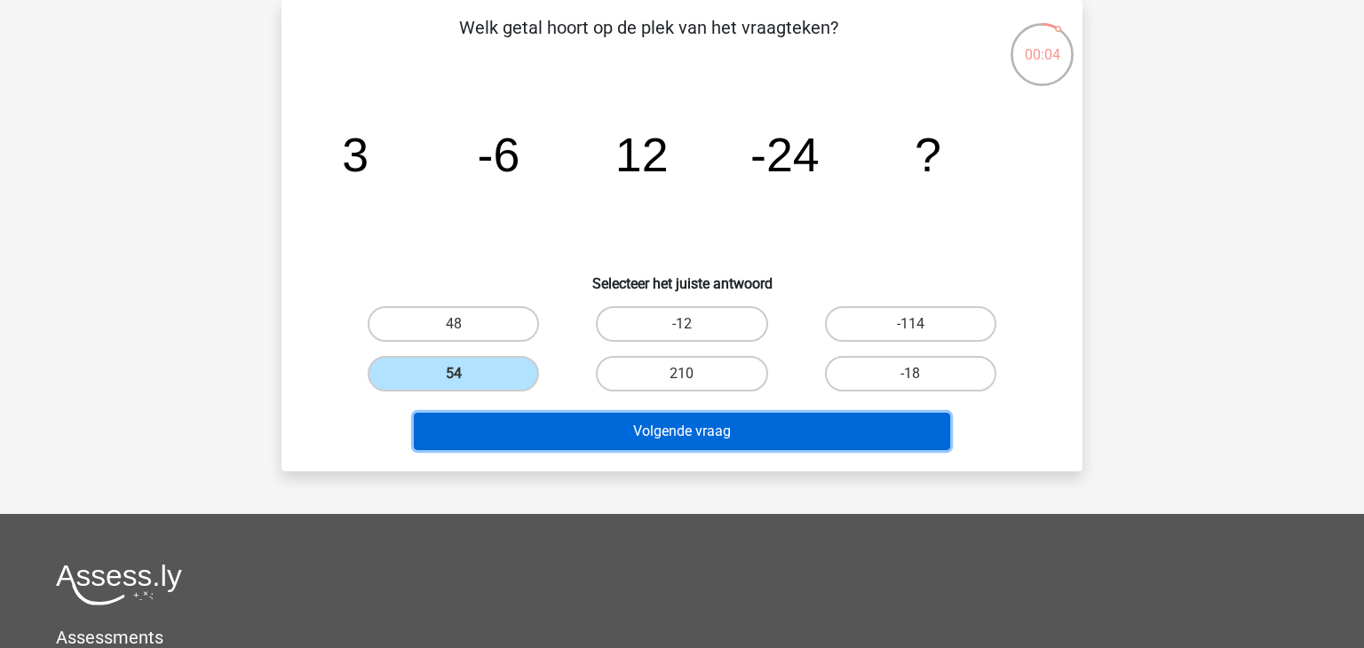
click at [473, 440] on button "Volgende vraag" at bounding box center [682, 431] width 537 height 37
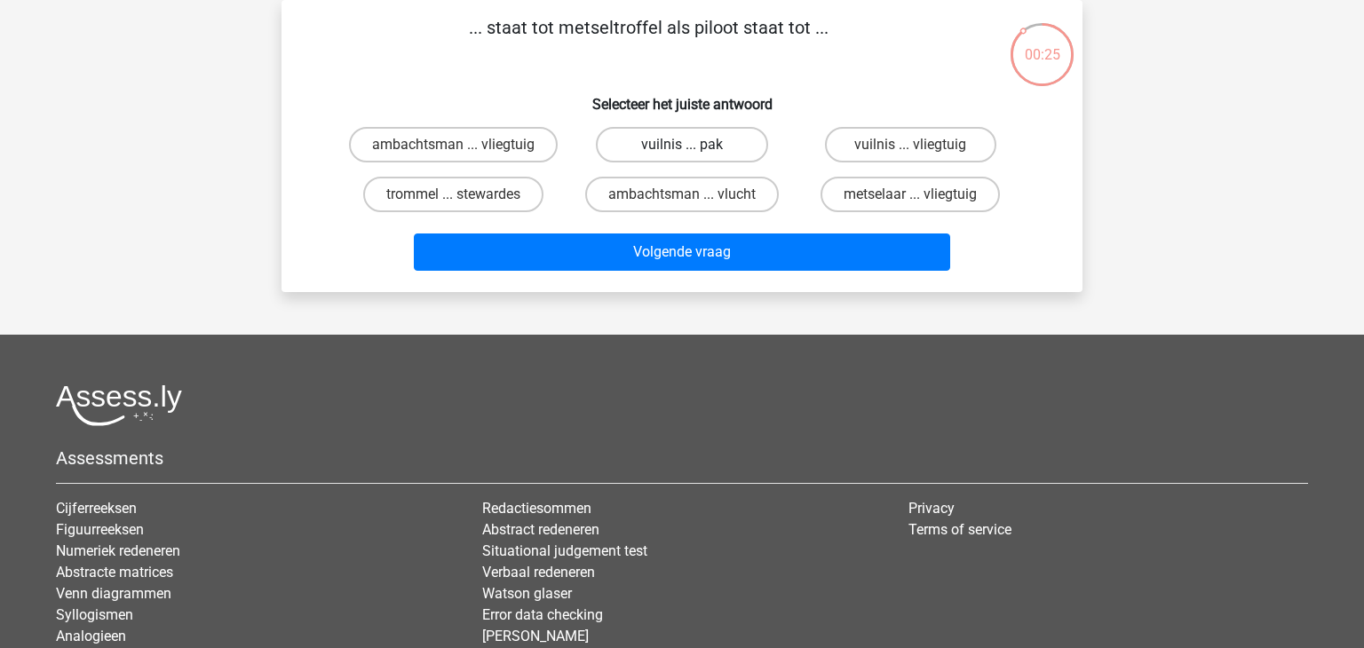
click at [749, 135] on label "vuilnis ... pak" at bounding box center [681, 145] width 171 height 36
click at [694, 145] on input "vuilnis ... pak" at bounding box center [688, 151] width 12 height 12
radio input "true"
click at [648, 198] on label "ambachtsman ... vlucht" at bounding box center [682, 195] width 194 height 36
click at [682, 198] on input "ambachtsman ... vlucht" at bounding box center [688, 201] width 12 height 12
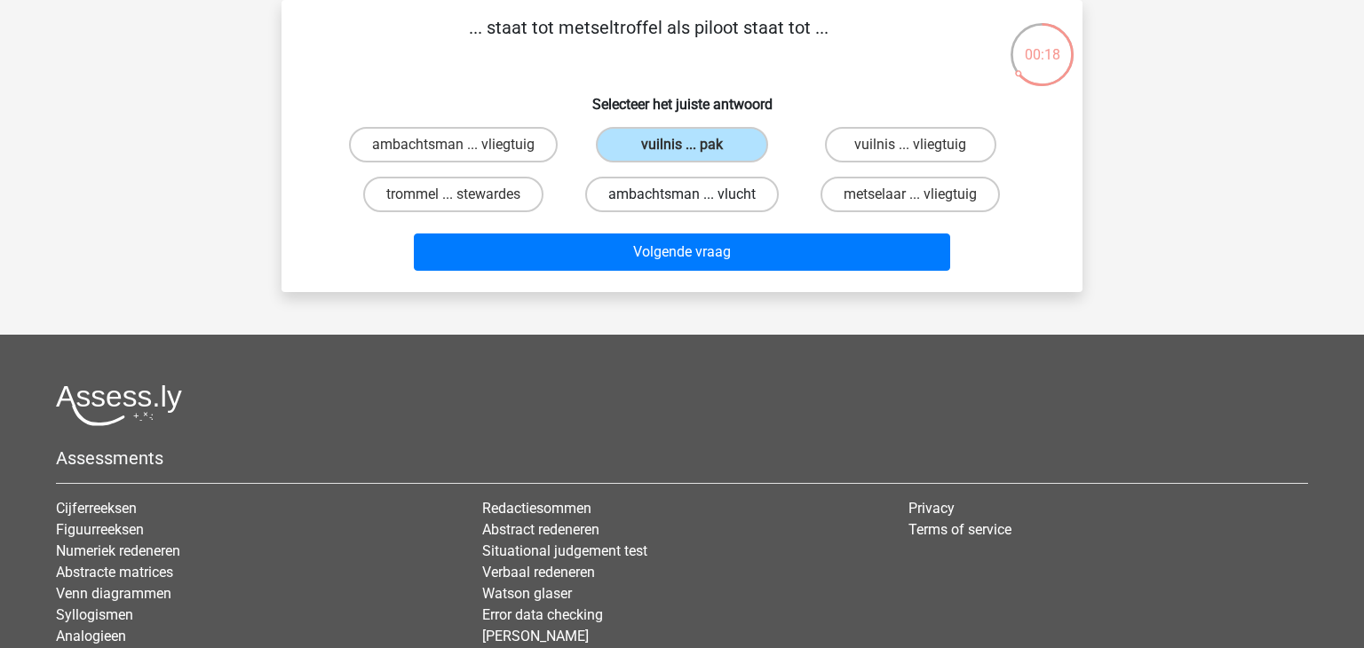
radio input "true"
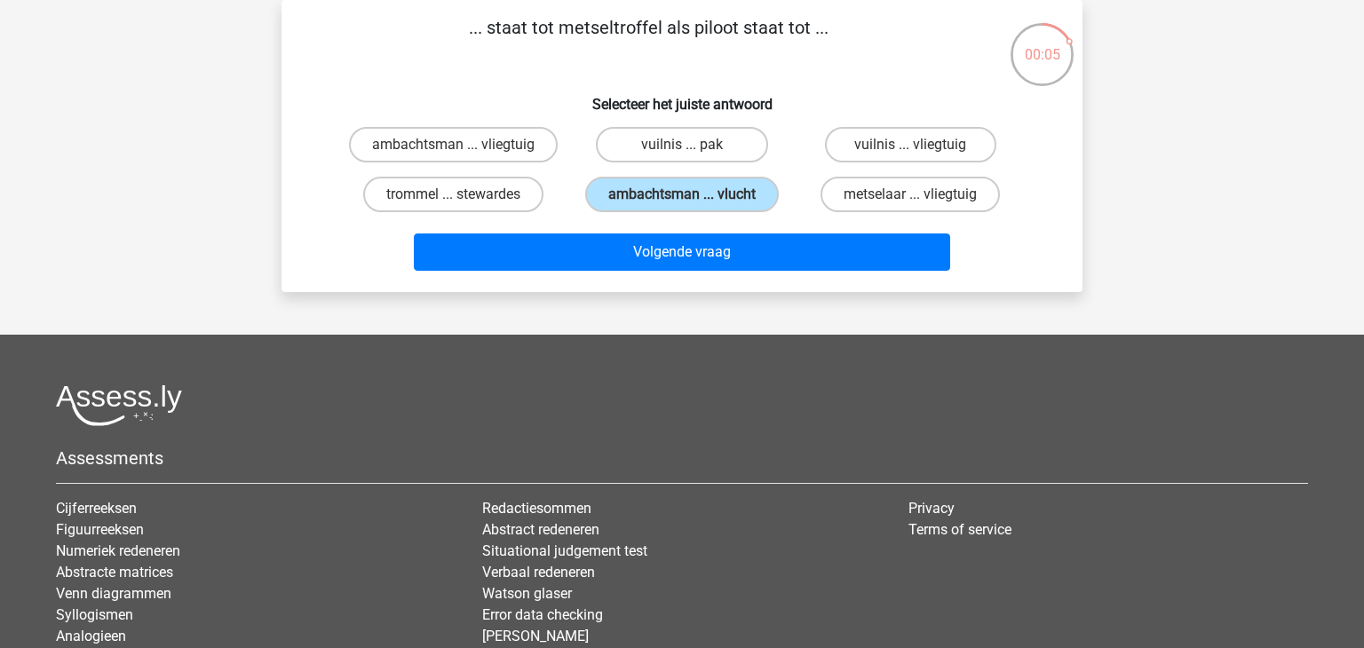
click at [431, 119] on div "... staat tot metseltroffel als piloot staat tot ... Selecteer het juiste antwo…" at bounding box center [682, 146] width 787 height 264
click at [445, 140] on label "ambachtsman ... vliegtuig" at bounding box center [453, 145] width 209 height 36
click at [454, 145] on input "ambachtsman ... vliegtuig" at bounding box center [460, 151] width 12 height 12
radio input "true"
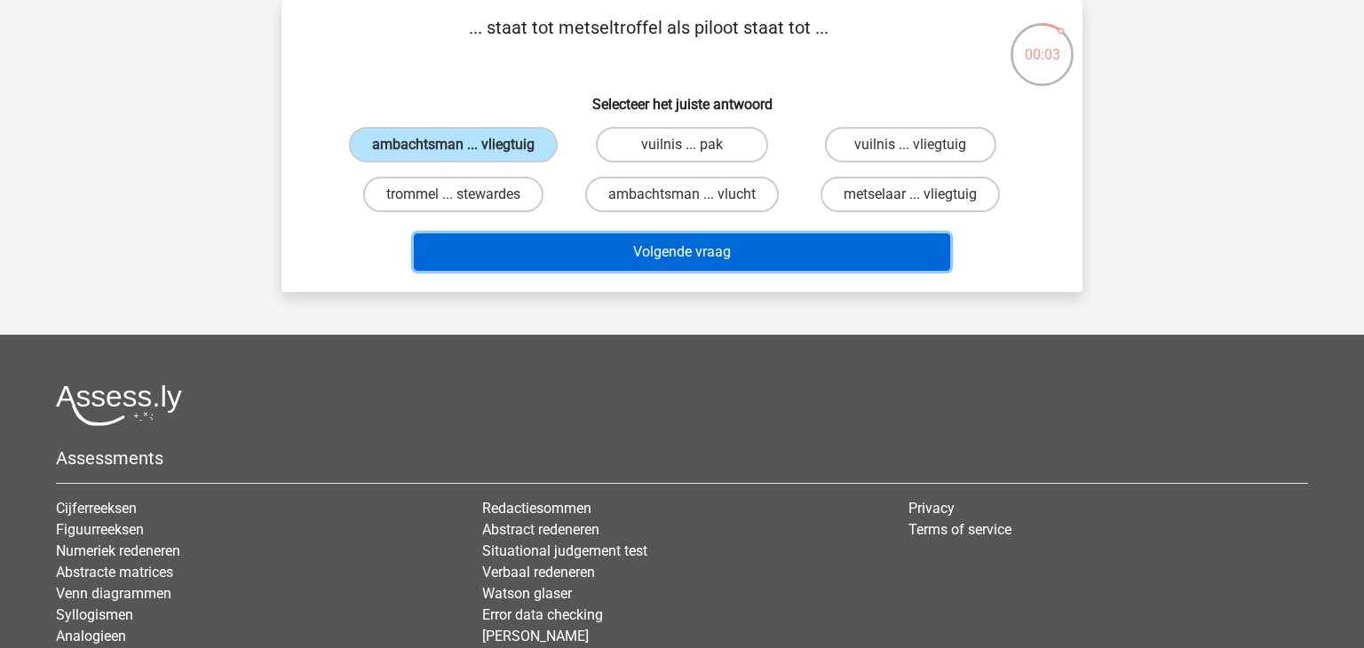
click at [502, 260] on button "Volgende vraag" at bounding box center [682, 252] width 537 height 37
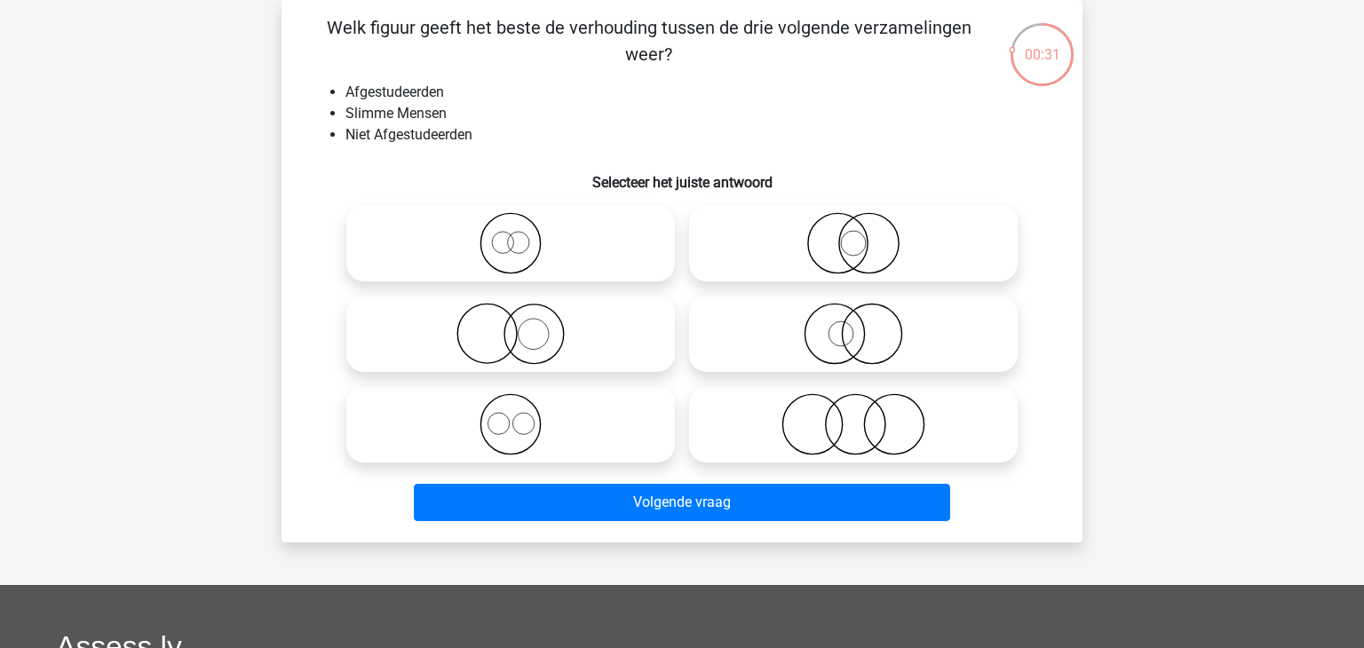
click at [586, 322] on icon at bounding box center [511, 334] width 314 height 62
click at [522, 322] on input "radio" at bounding box center [517, 320] width 12 height 12
radio input "true"
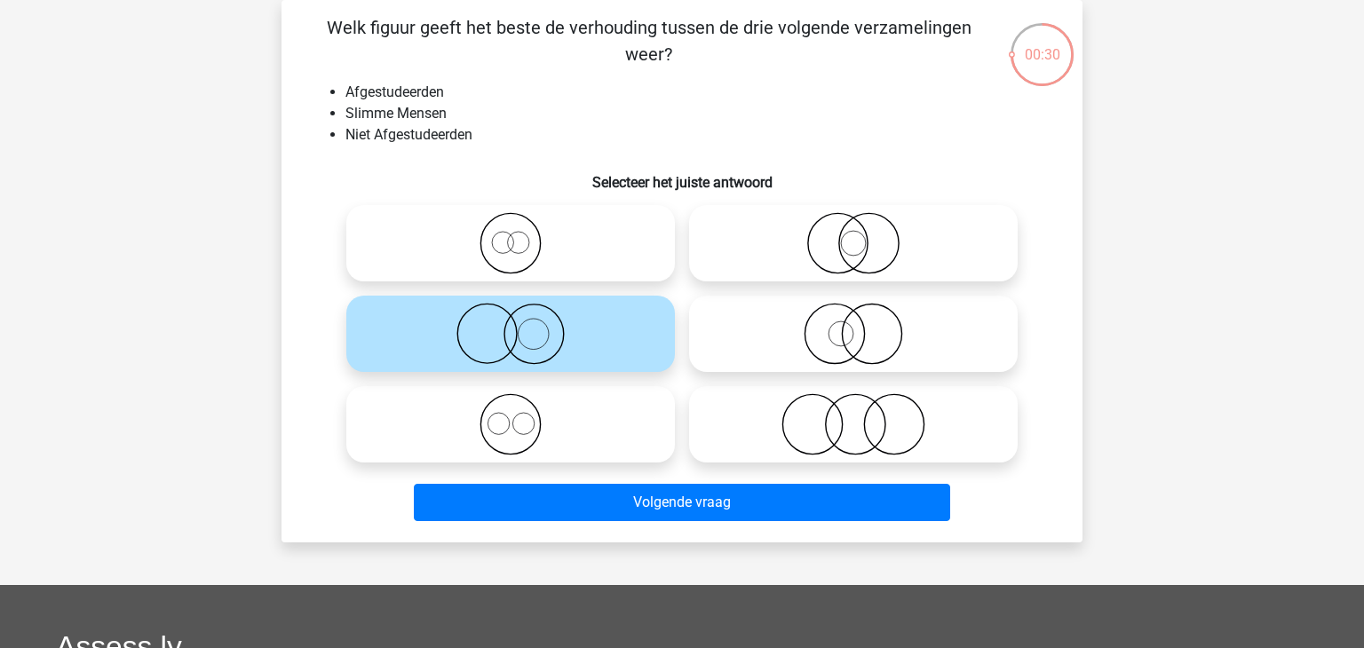
click at [607, 478] on div "Volgende vraag" at bounding box center [682, 499] width 744 height 59
click at [835, 370] on label at bounding box center [853, 334] width 329 height 76
click at [854, 325] on input "radio" at bounding box center [860, 320] width 12 height 12
radio input "true"
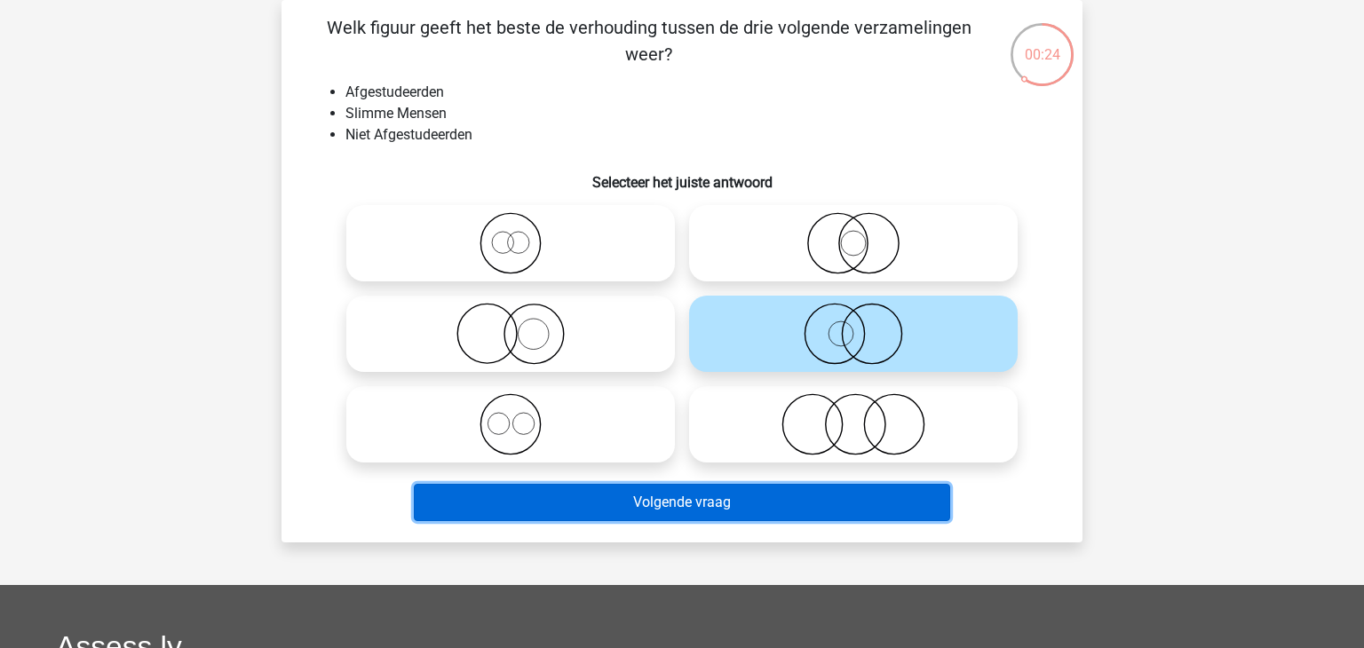
click at [776, 497] on button "Volgende vraag" at bounding box center [682, 502] width 537 height 37
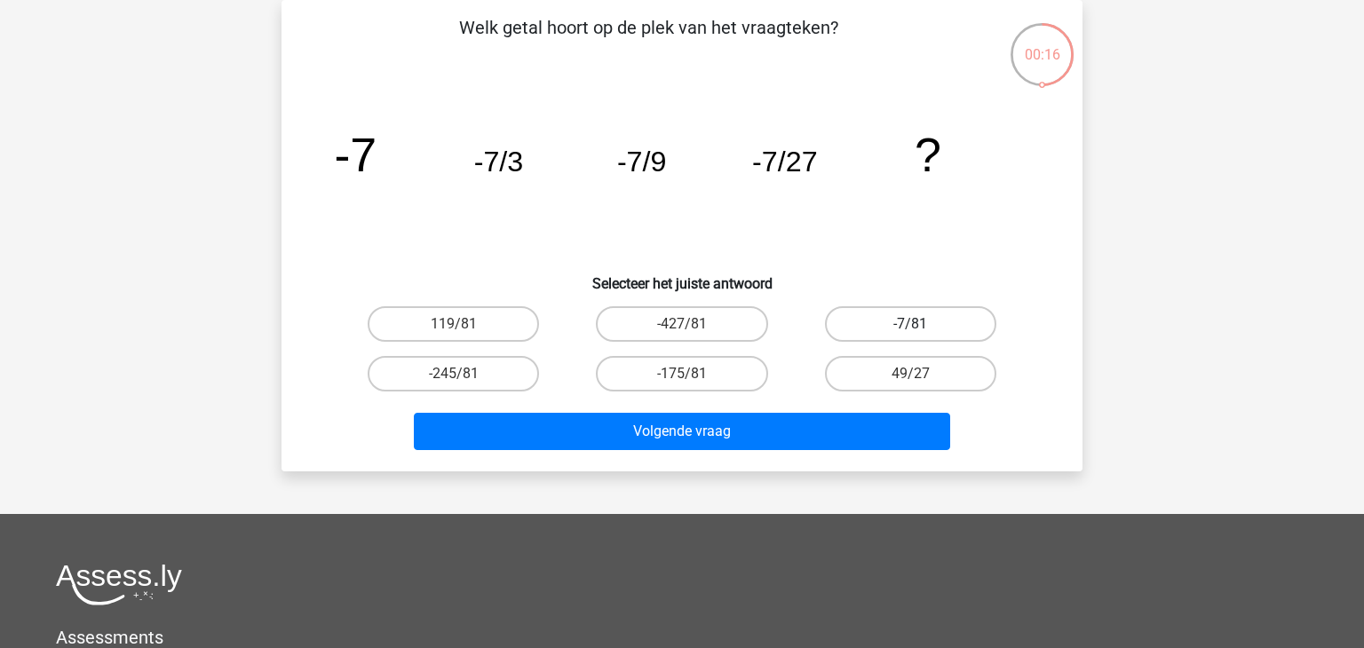
click at [863, 334] on label "-7/81" at bounding box center [910, 324] width 171 height 36
click at [911, 334] on input "-7/81" at bounding box center [917, 330] width 12 height 12
radio input "true"
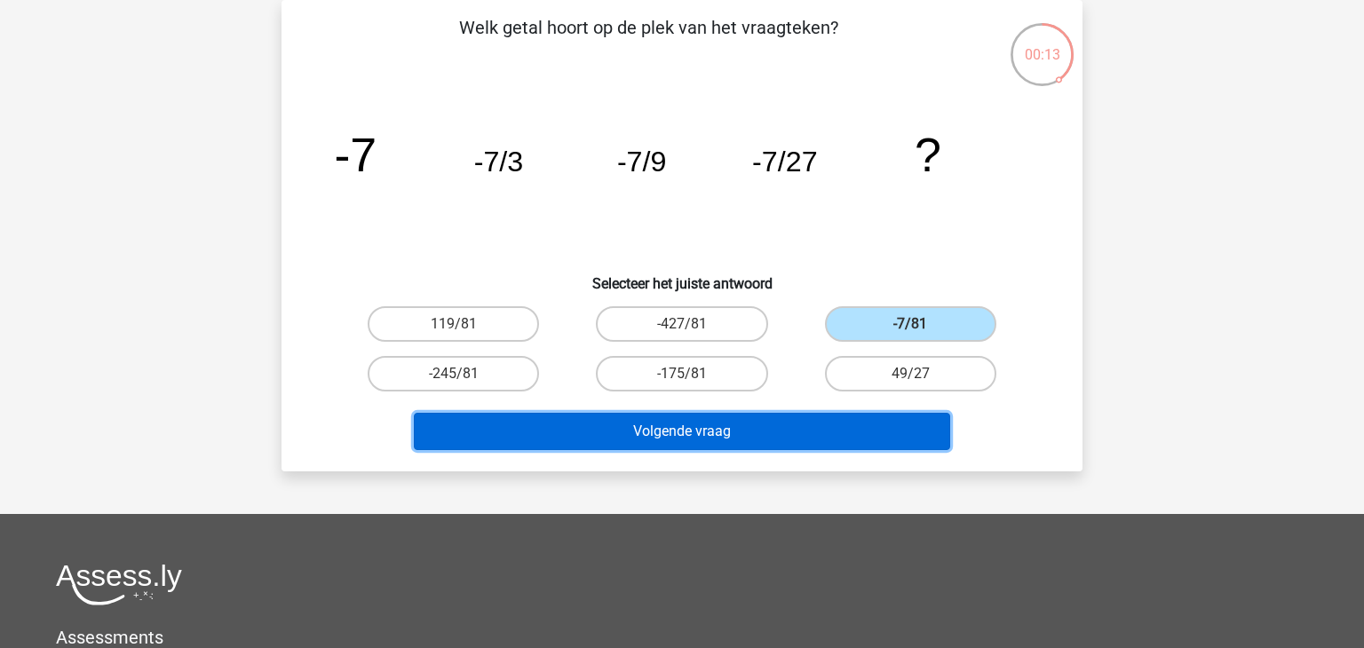
click at [781, 430] on button "Volgende vraag" at bounding box center [682, 431] width 537 height 37
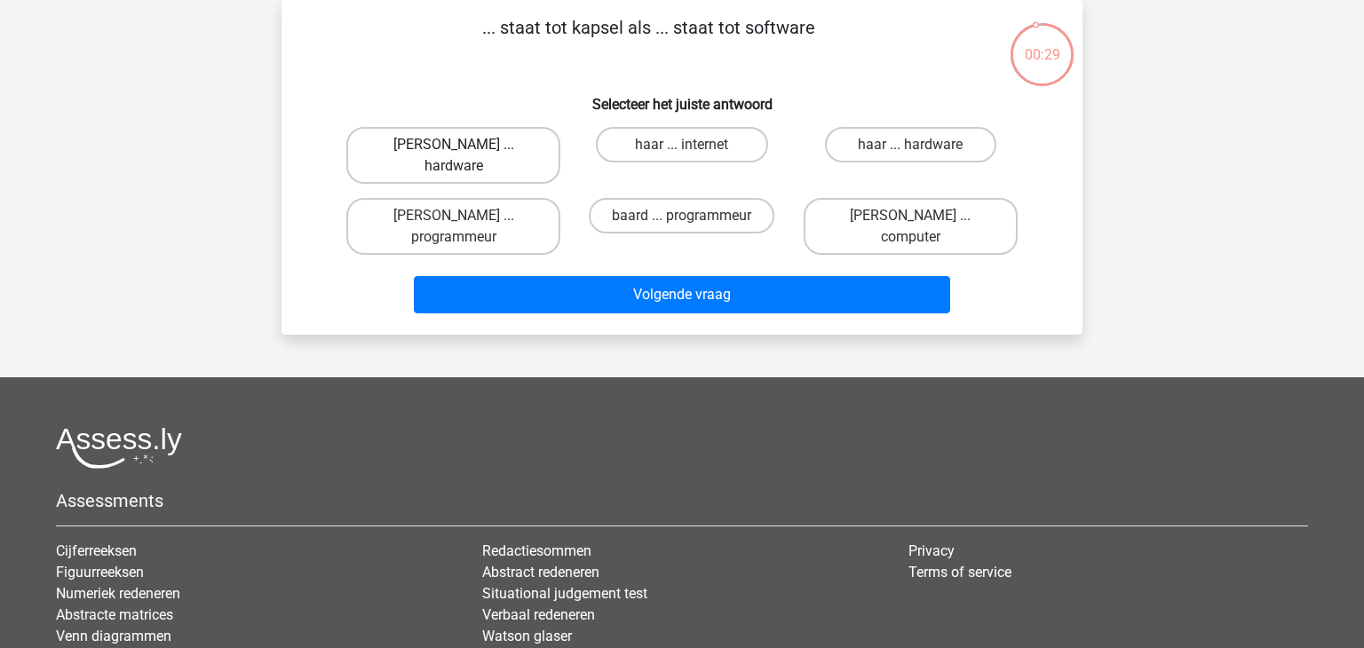
click at [396, 141] on label "kapper ... hardware" at bounding box center [453, 155] width 214 height 57
click at [454, 145] on input "kapper ... hardware" at bounding box center [460, 151] width 12 height 12
radio input "true"
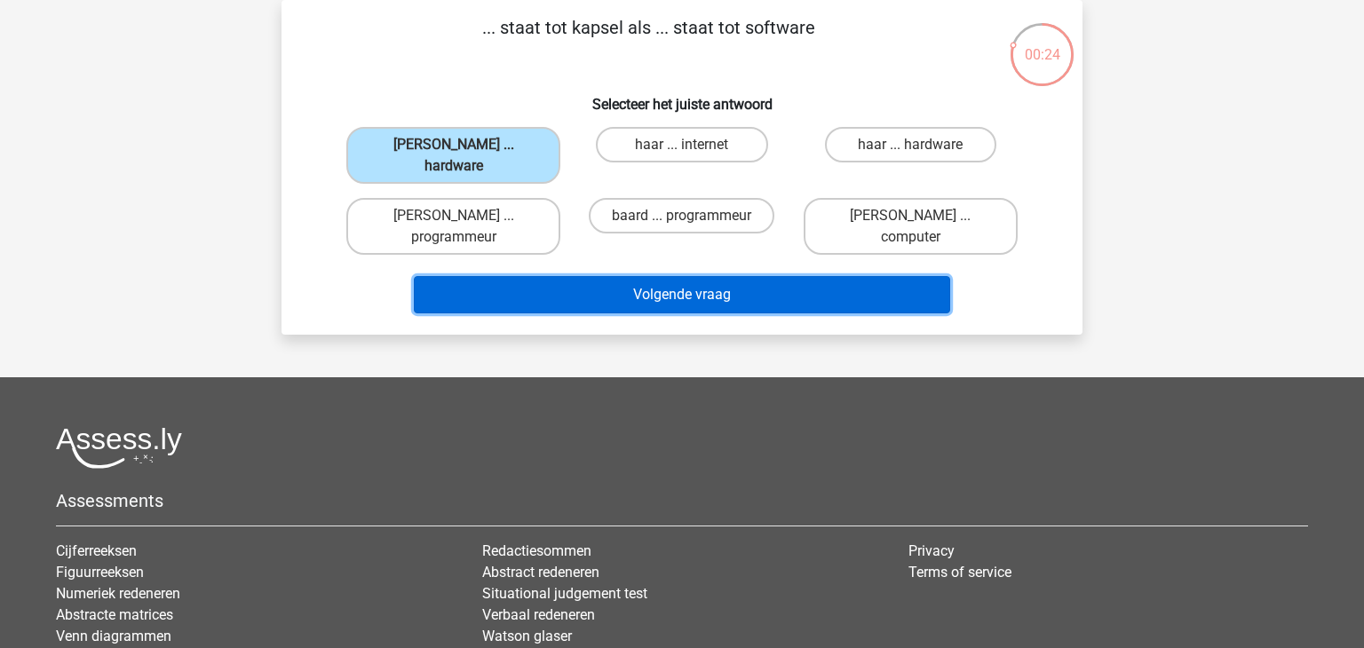
click at [529, 276] on button "Volgende vraag" at bounding box center [682, 294] width 537 height 37
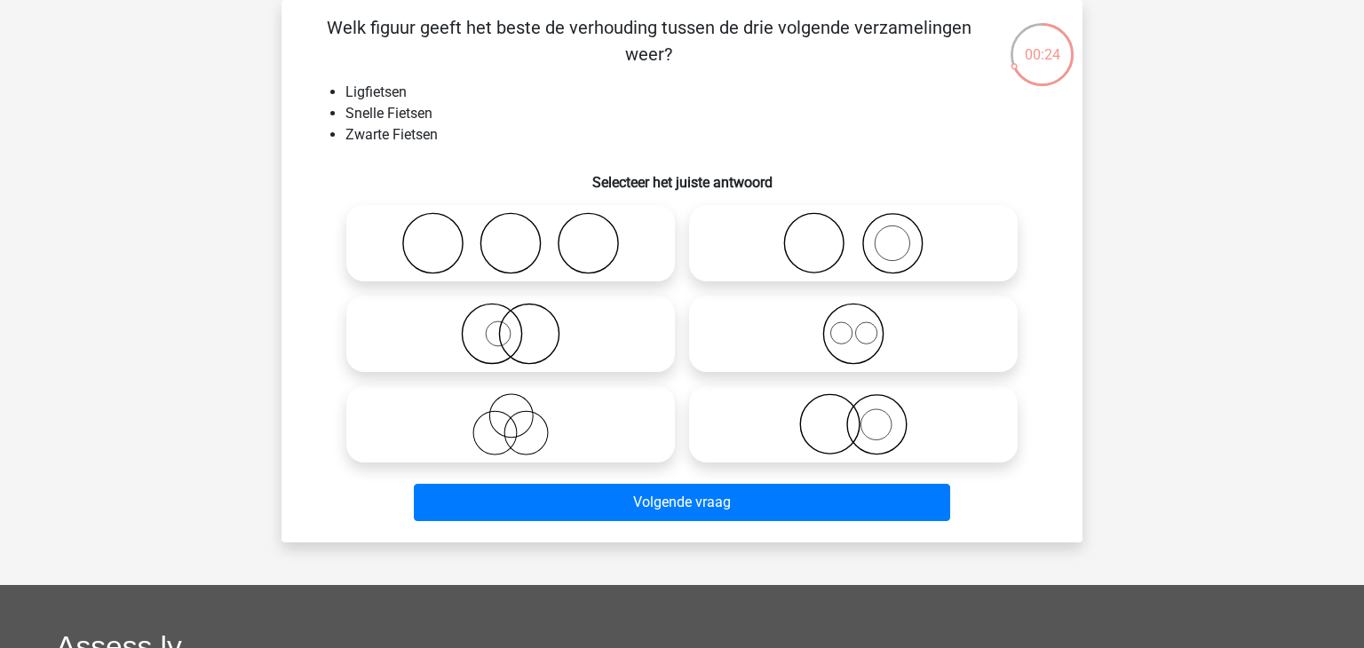
click at [858, 339] on circle at bounding box center [865, 332] width 21 height 21
click at [858, 325] on input "radio" at bounding box center [860, 320] width 12 height 12
radio input "true"
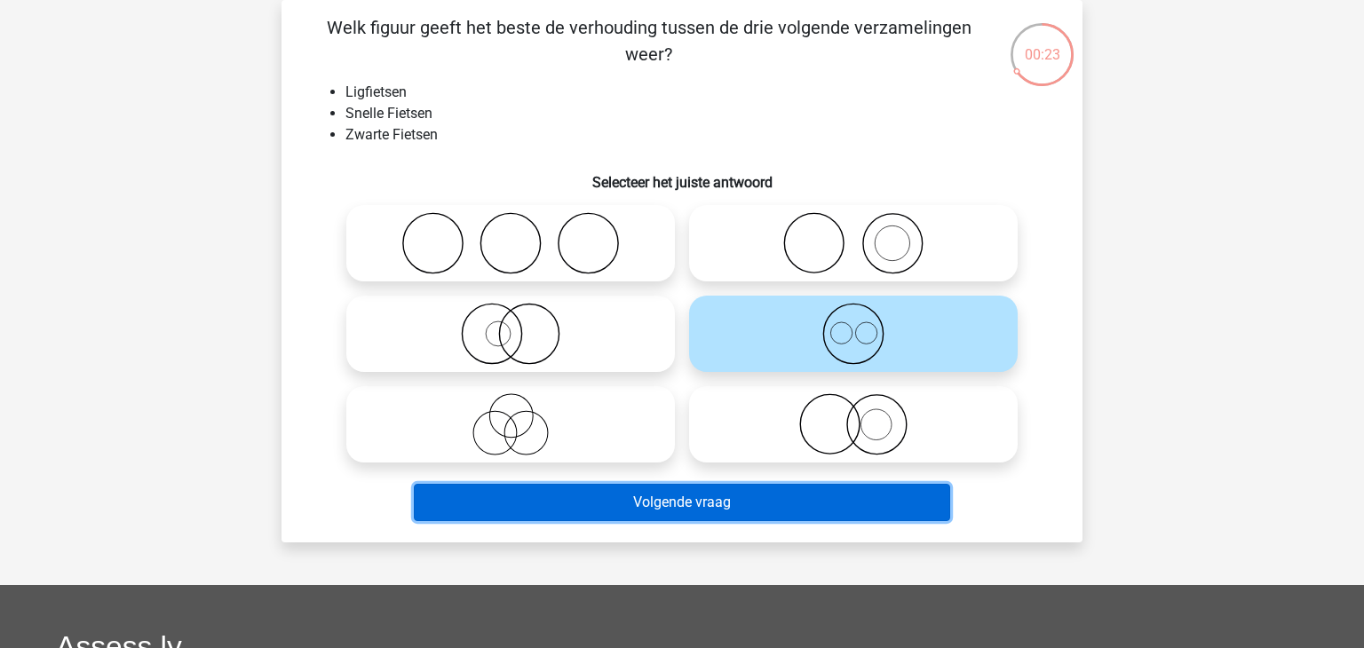
click at [717, 494] on button "Volgende vraag" at bounding box center [682, 502] width 537 height 37
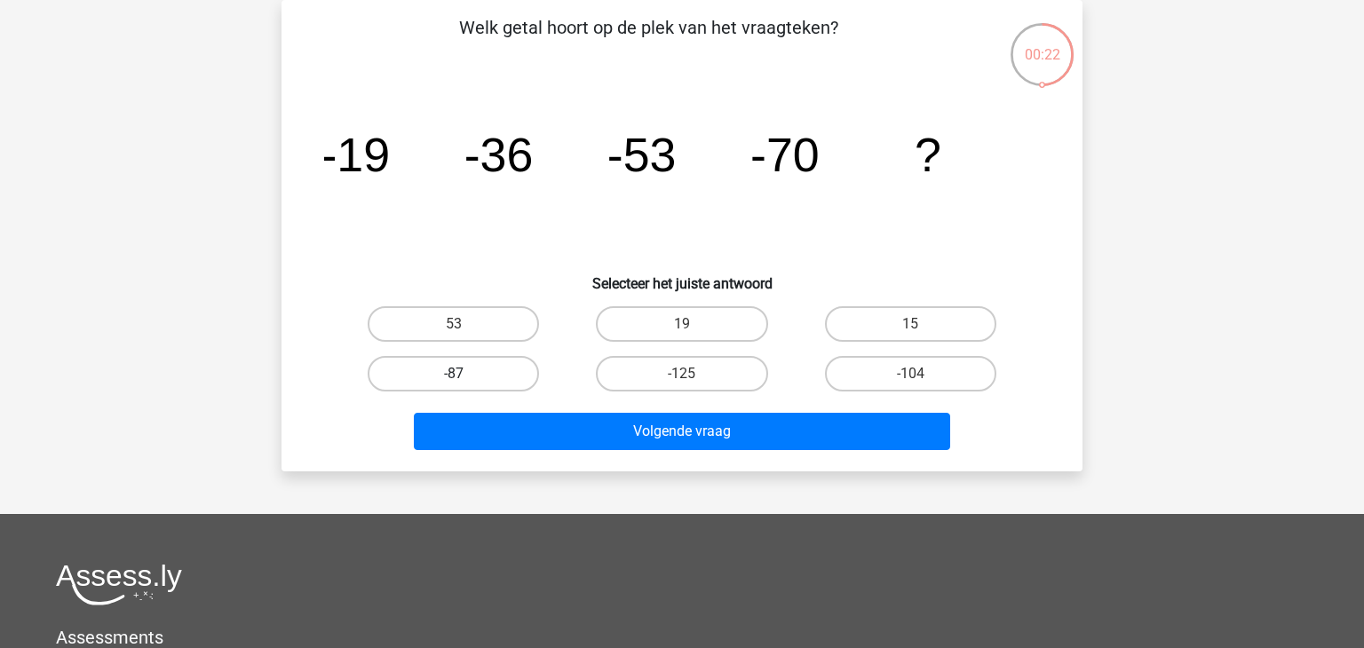
click at [494, 365] on label "-87" at bounding box center [453, 374] width 171 height 36
click at [465, 374] on input "-87" at bounding box center [460, 380] width 12 height 12
radio input "true"
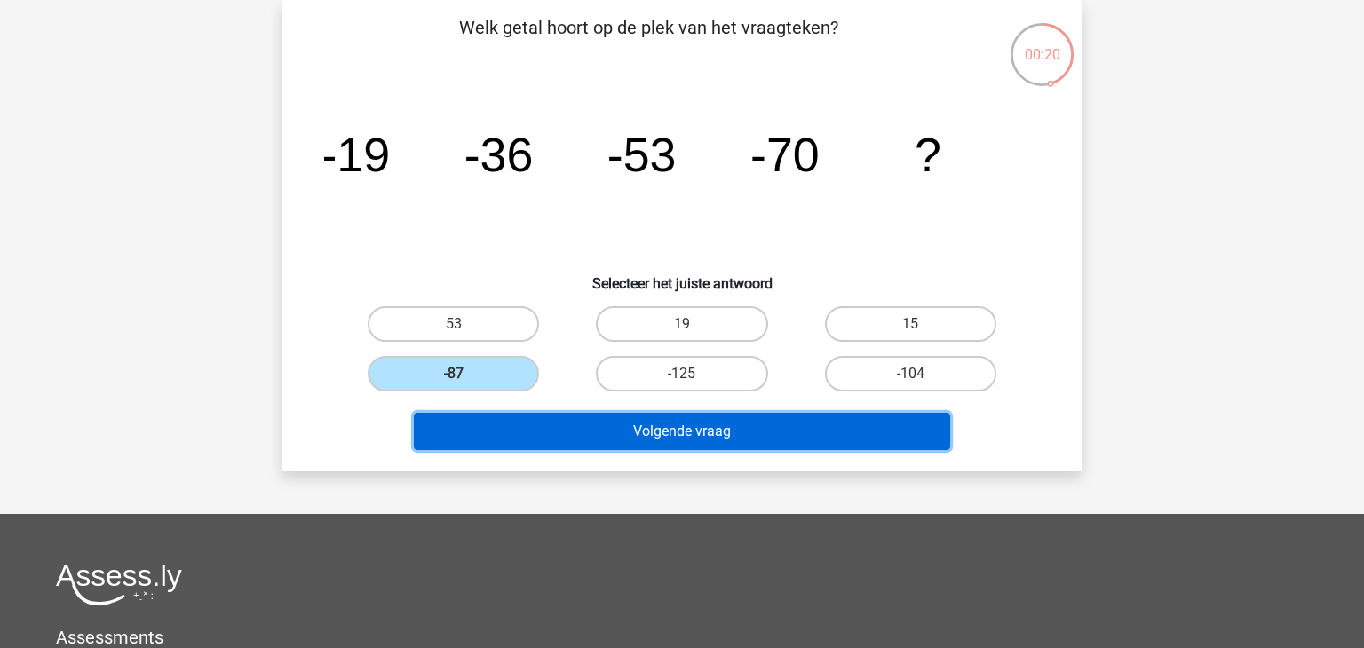
click at [507, 420] on button "Volgende vraag" at bounding box center [682, 431] width 537 height 37
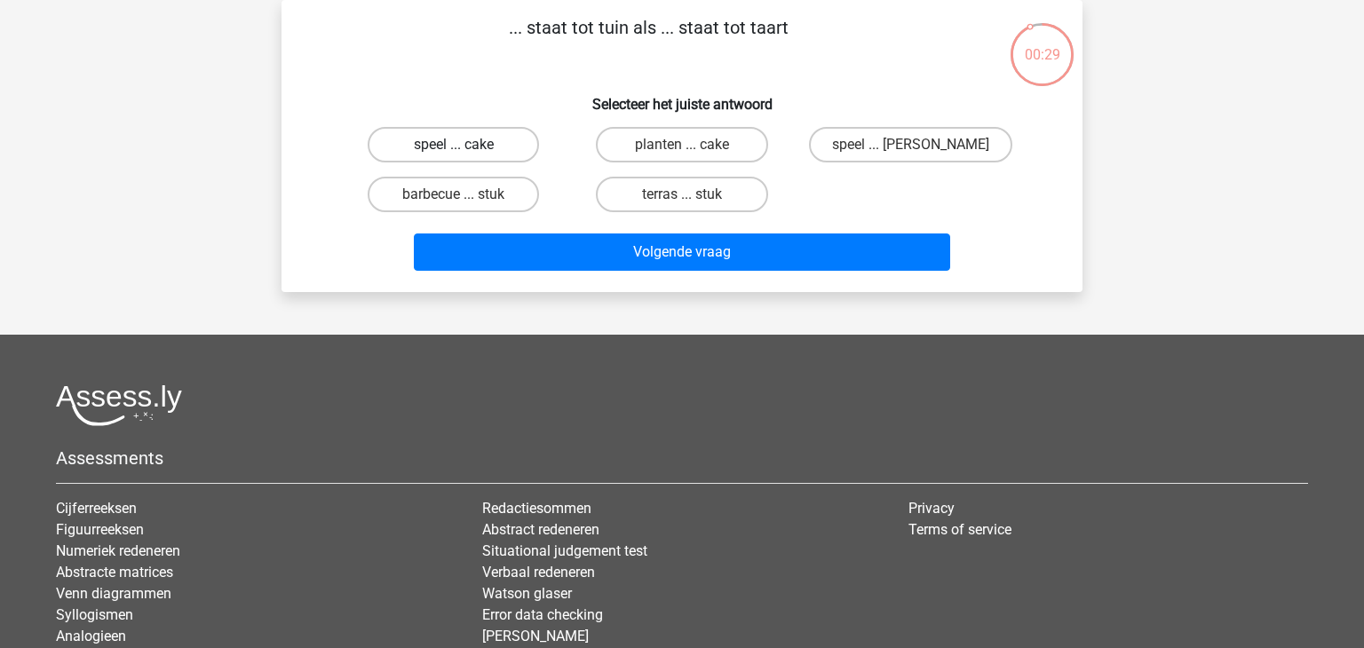
click at [512, 146] on label "speel ... cake" at bounding box center [453, 145] width 171 height 36
click at [465, 146] on input "speel ... cake" at bounding box center [460, 151] width 12 height 12
radio input "true"
click at [896, 154] on label "speel ... appel" at bounding box center [910, 145] width 203 height 36
click at [911, 154] on input "speel ... appel" at bounding box center [917, 151] width 12 height 12
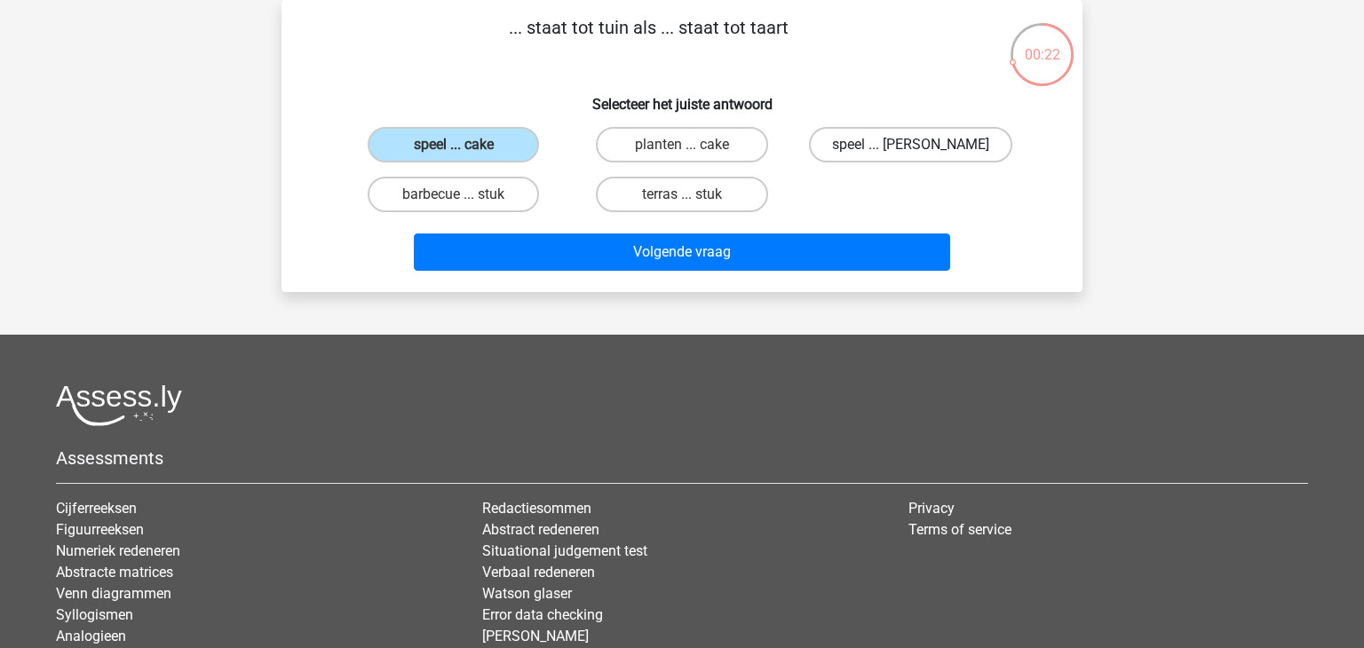
radio input "true"
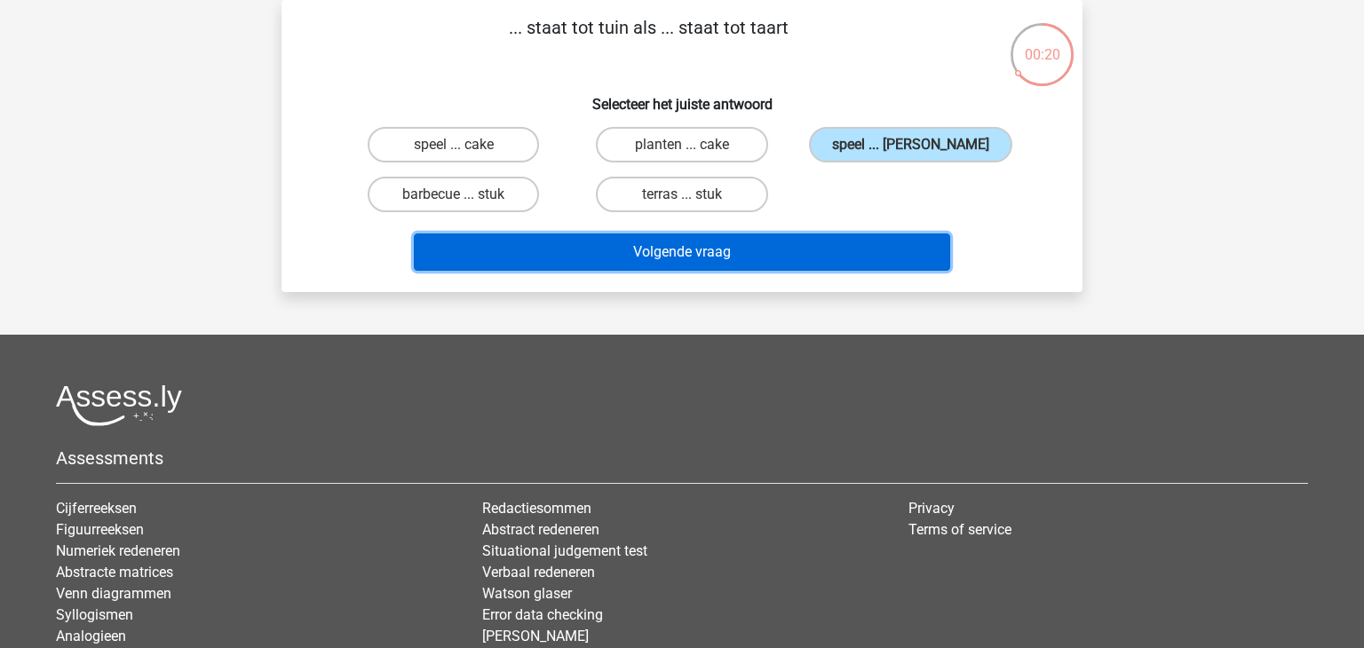
click at [750, 245] on button "Volgende vraag" at bounding box center [682, 252] width 537 height 37
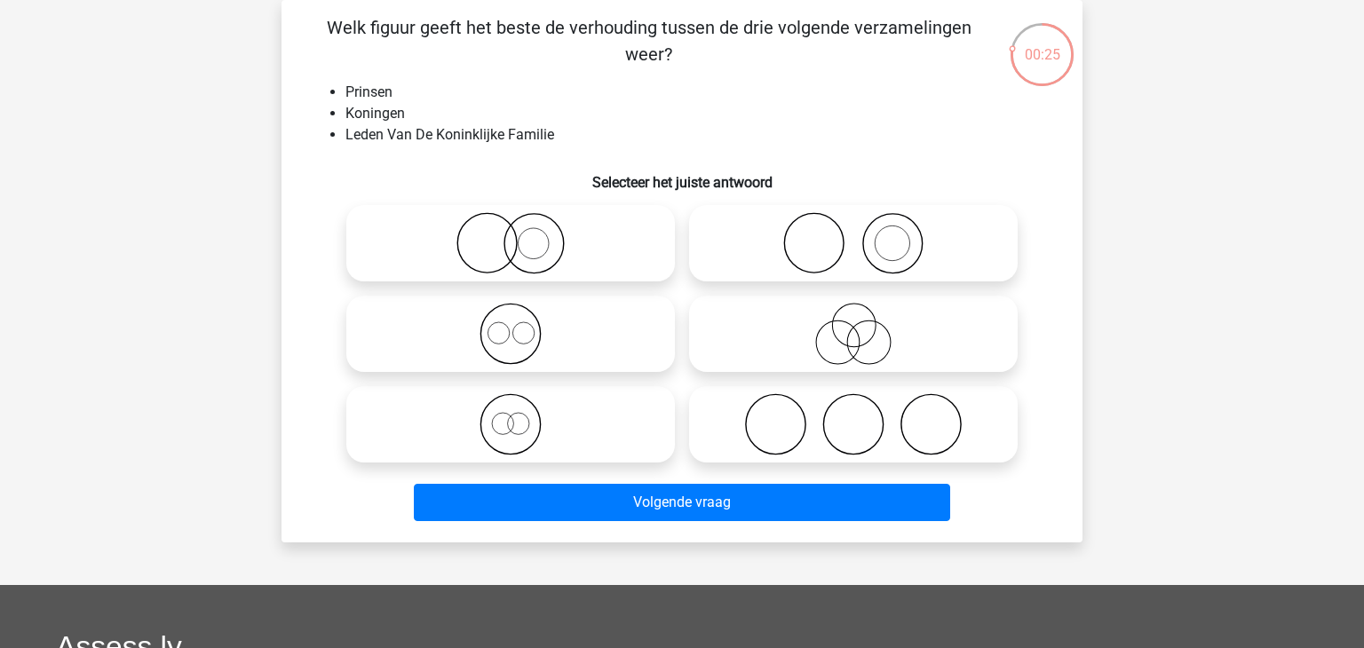
click at [458, 292] on div at bounding box center [510, 334] width 343 height 91
click at [460, 328] on icon at bounding box center [511, 334] width 314 height 62
click at [511, 325] on input "radio" at bounding box center [517, 320] width 12 height 12
radio input "true"
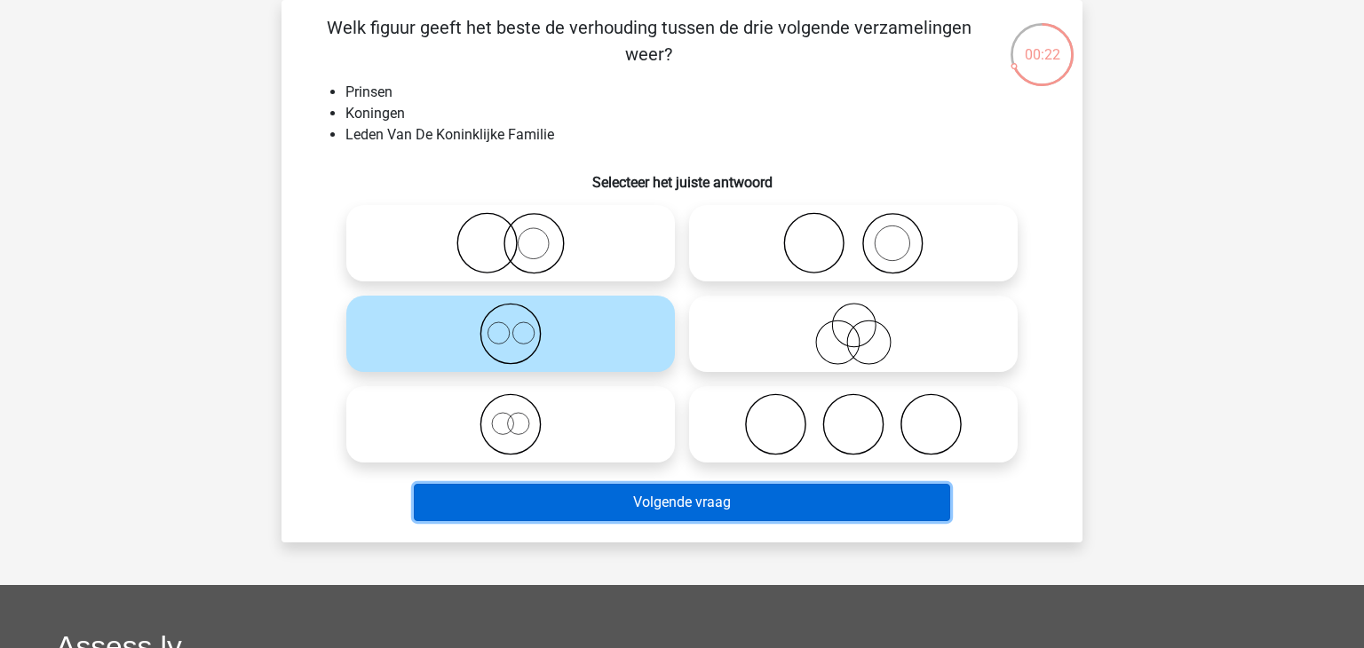
click at [469, 489] on button "Volgende vraag" at bounding box center [682, 502] width 537 height 37
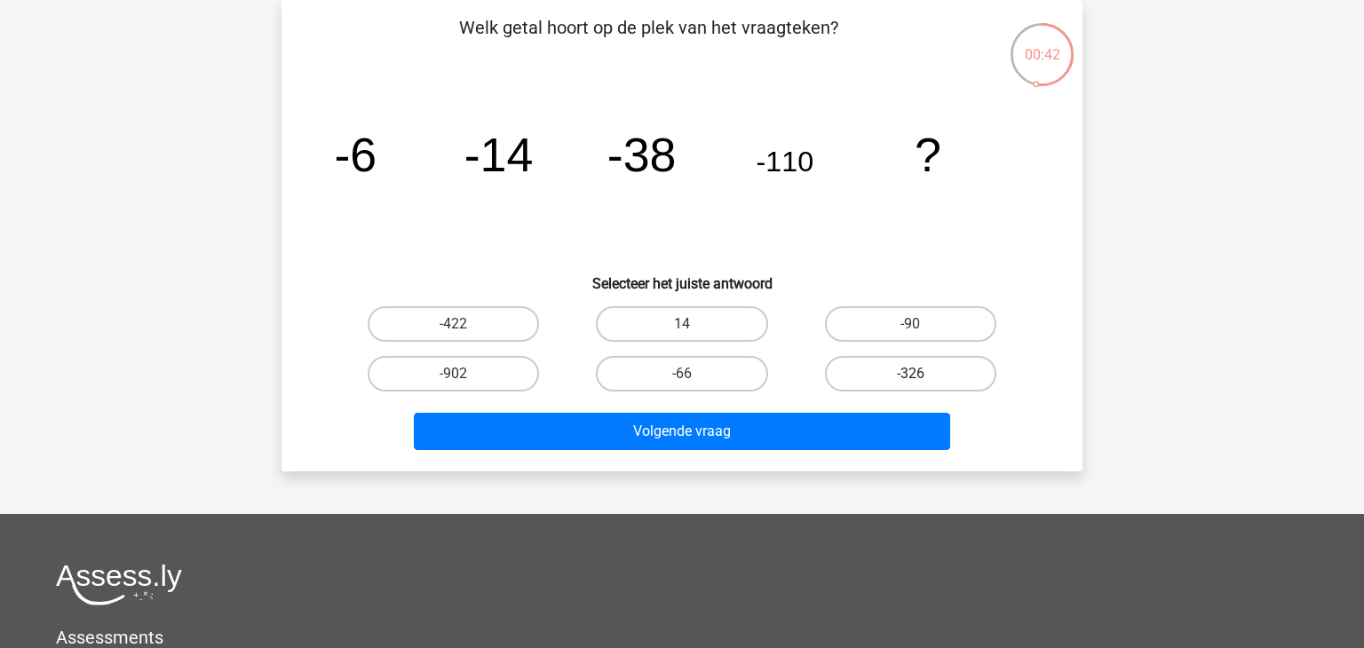
click at [884, 378] on label "-326" at bounding box center [910, 374] width 171 height 36
click at [911, 378] on input "-326" at bounding box center [917, 380] width 12 height 12
radio input "true"
click at [729, 452] on div "Volgende vraag" at bounding box center [682, 435] width 686 height 44
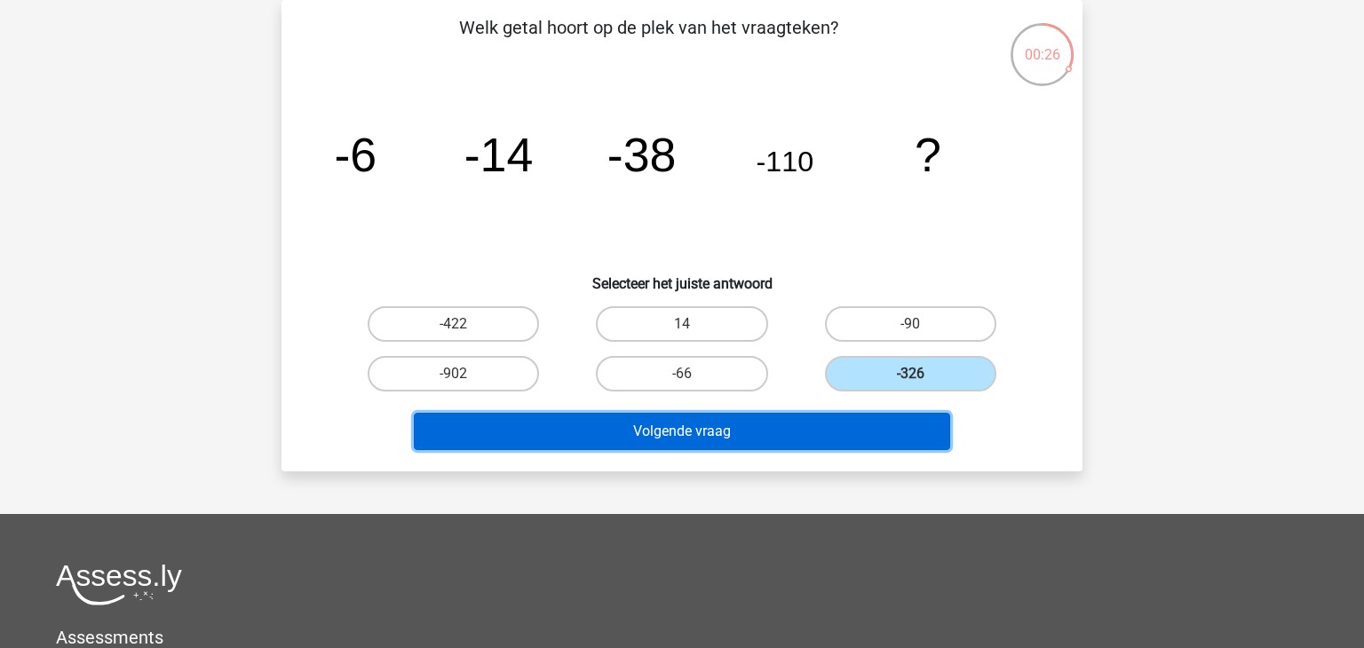
click at [790, 420] on button "Volgende vraag" at bounding box center [682, 431] width 537 height 37
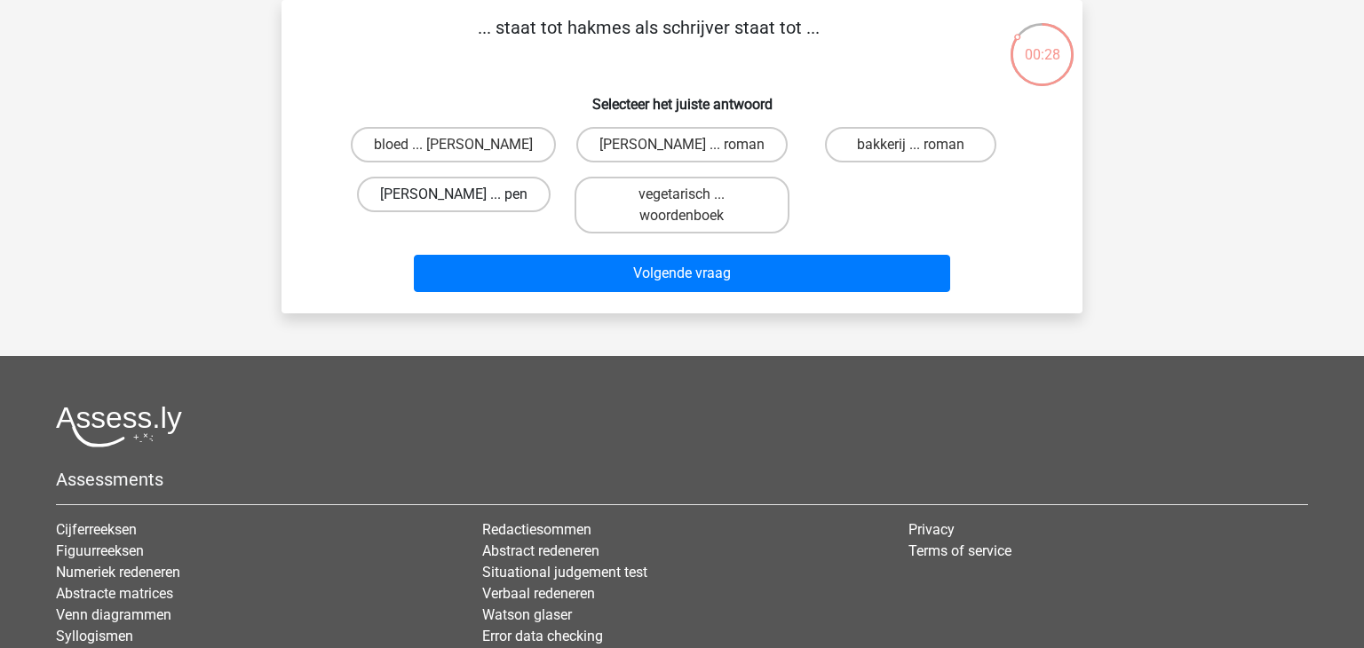
click at [465, 193] on label "slager ... pen" at bounding box center [454, 195] width 194 height 36
click at [465, 195] on input "slager ... pen" at bounding box center [460, 201] width 12 height 12
radio input "true"
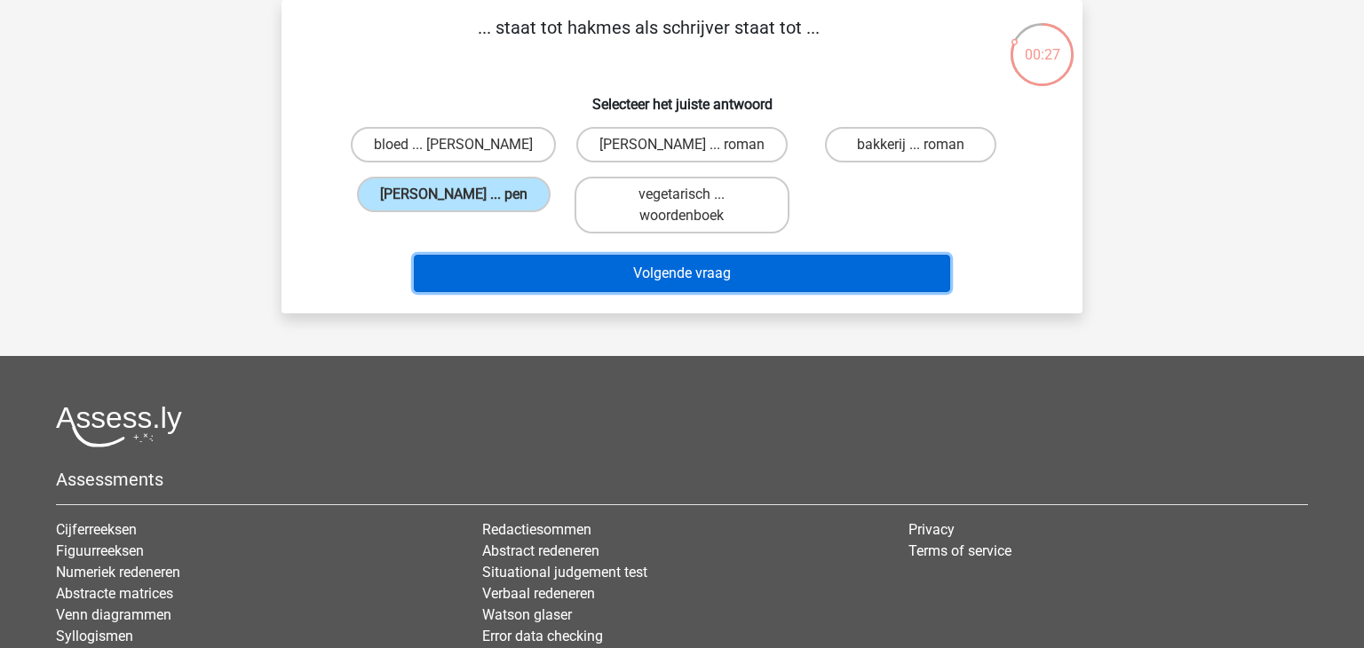
click at [516, 262] on button "Volgende vraag" at bounding box center [682, 273] width 537 height 37
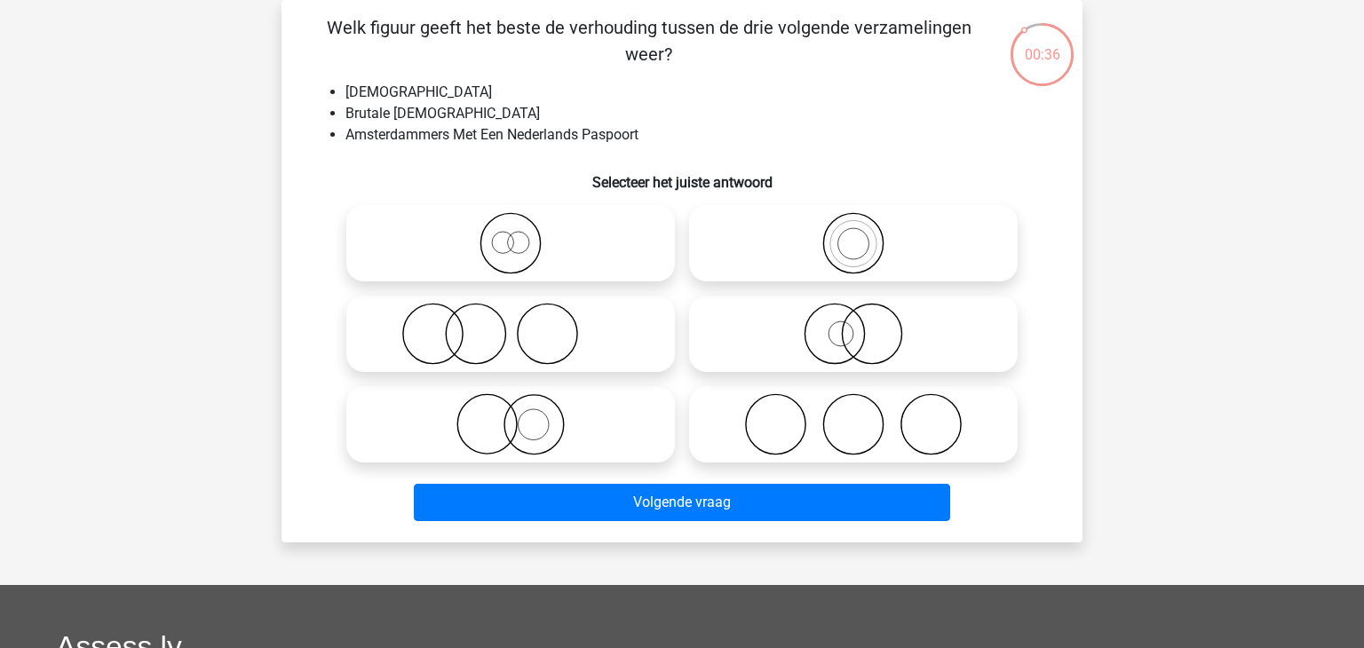
click at [516, 262] on icon at bounding box center [511, 243] width 314 height 62
click at [516, 235] on input "radio" at bounding box center [517, 229] width 12 height 12
radio input "true"
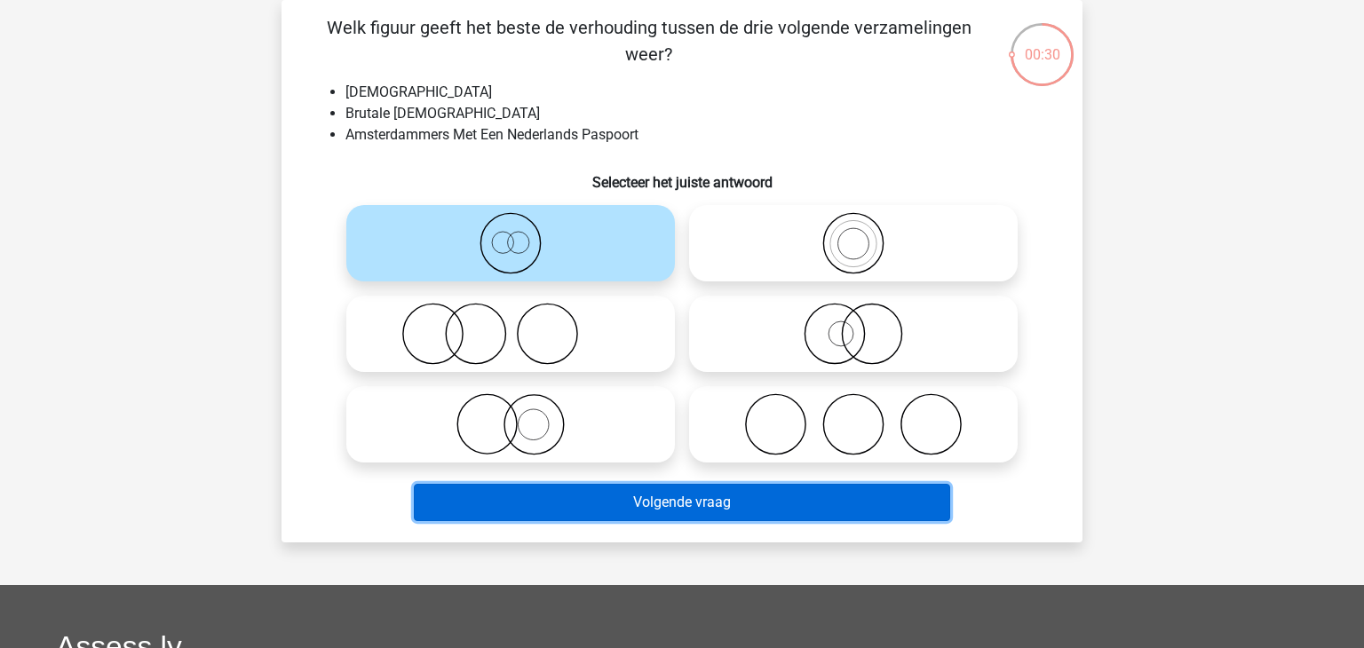
click at [548, 491] on button "Volgende vraag" at bounding box center [682, 502] width 537 height 37
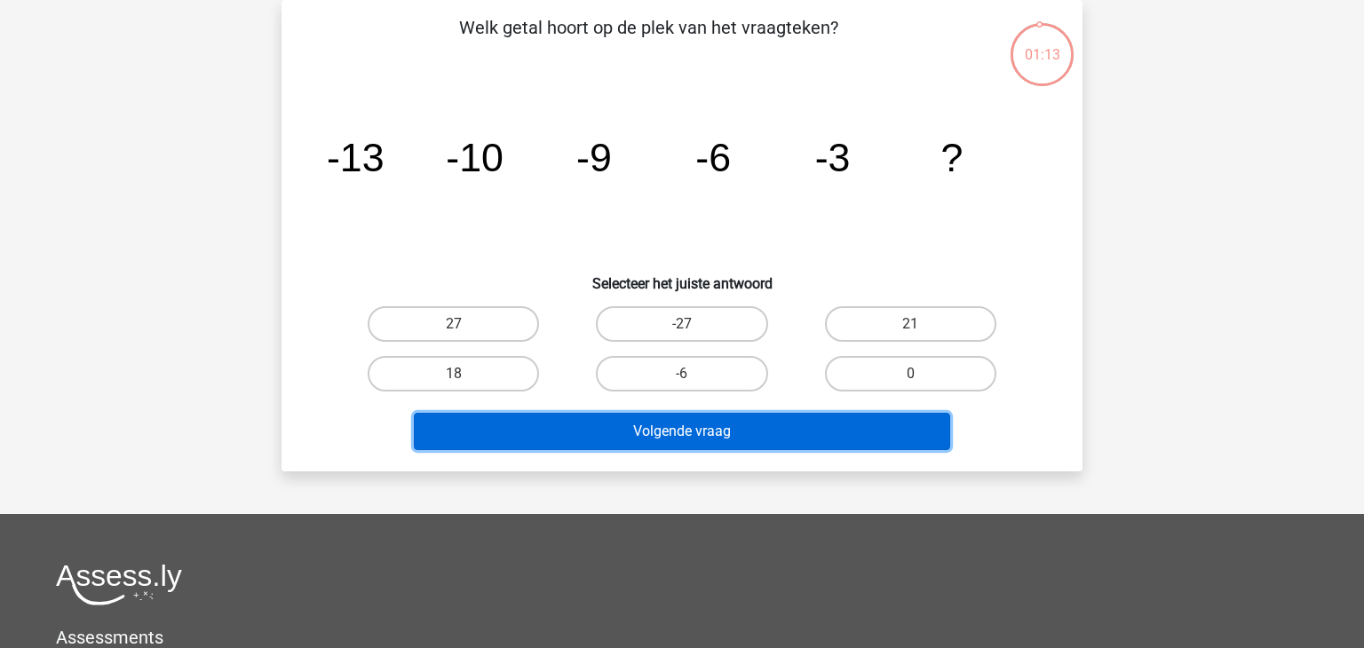
click at [582, 437] on button "Volgende vraag" at bounding box center [682, 431] width 537 height 37
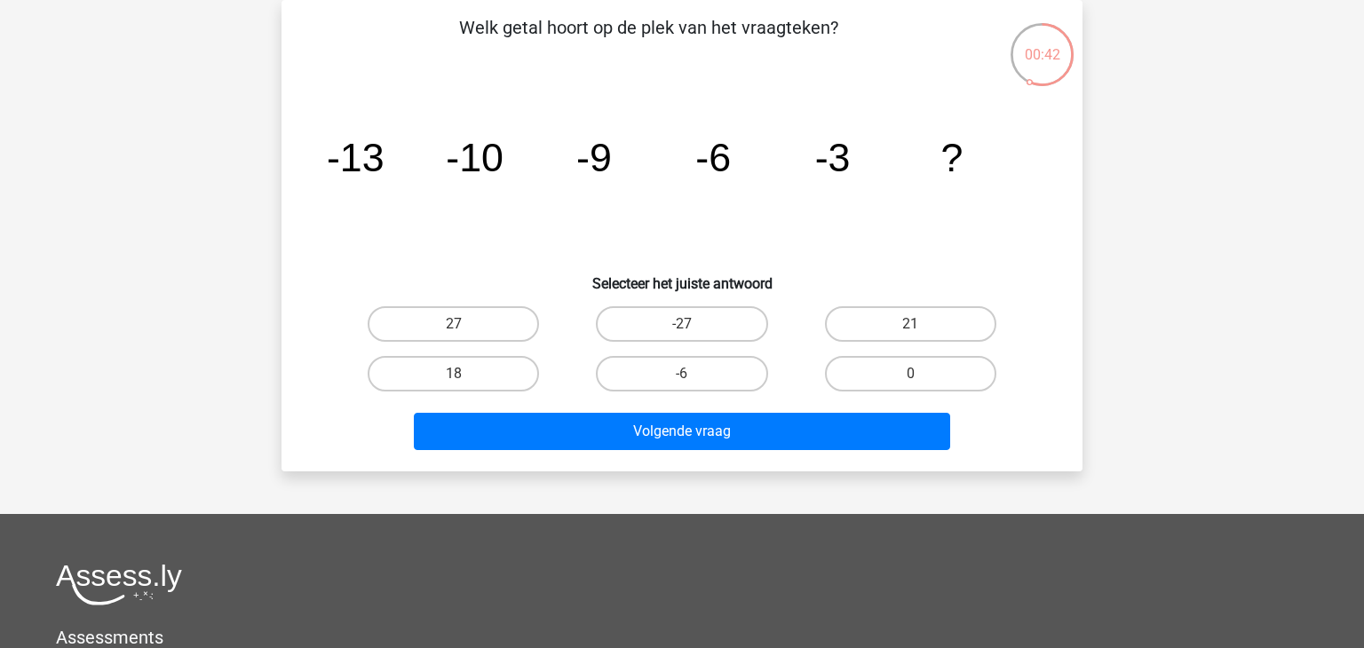
click at [804, 502] on div "Levi Levivermaat@gmail.com" at bounding box center [682, 450] width 1364 height 1065
click at [900, 352] on div "0" at bounding box center [911, 374] width 228 height 50
click at [892, 372] on label "0" at bounding box center [910, 374] width 171 height 36
click at [911, 374] on input "0" at bounding box center [917, 380] width 12 height 12
radio input "true"
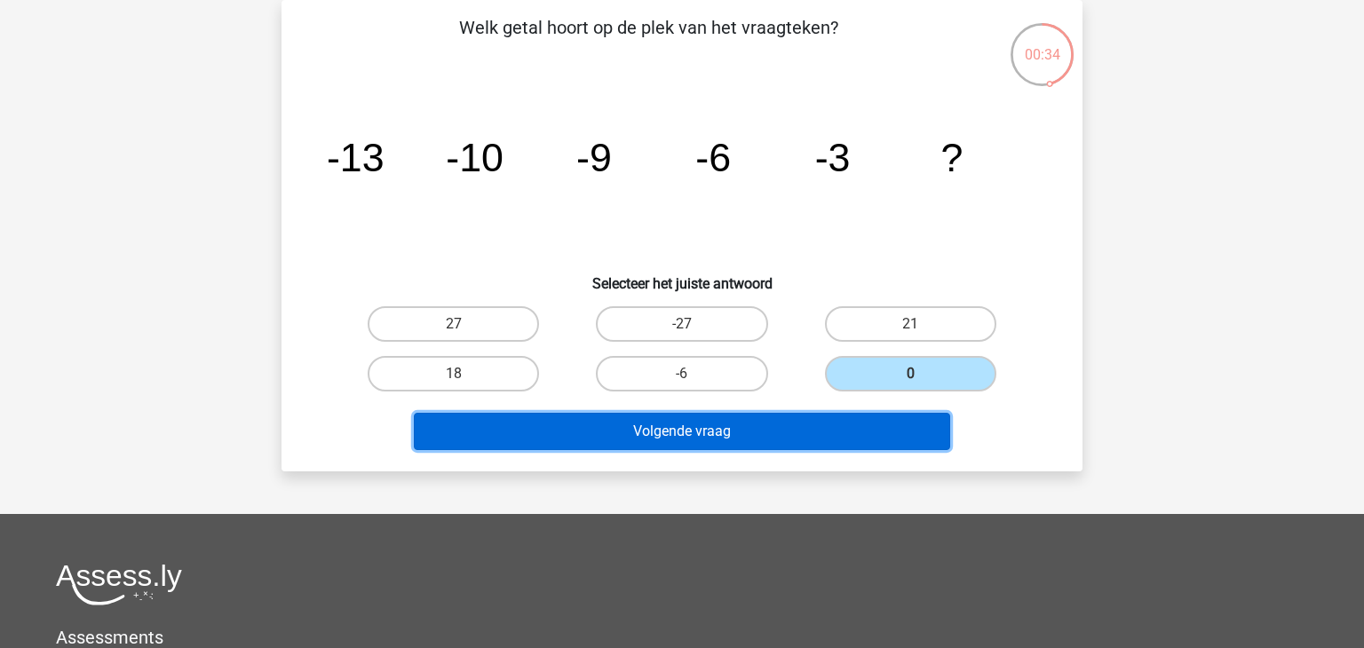
click at [759, 423] on button "Volgende vraag" at bounding box center [682, 431] width 537 height 37
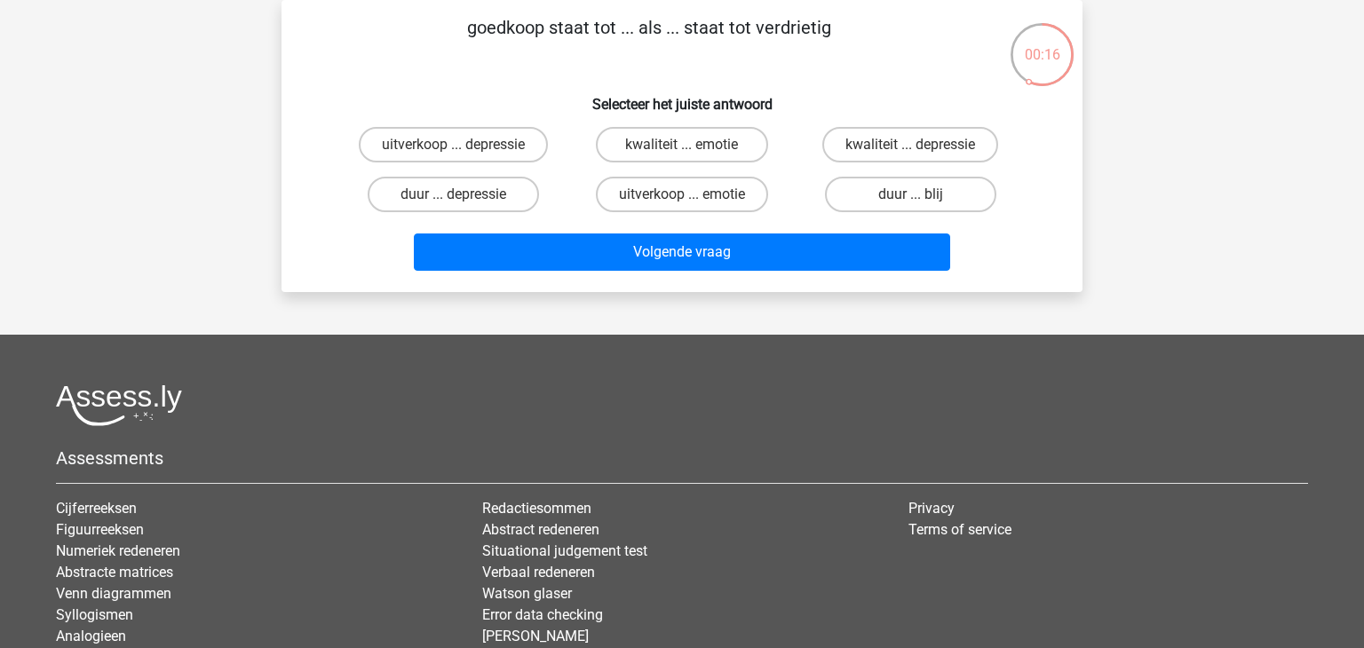
click at [682, 199] on input "uitverkoop ... emotie" at bounding box center [688, 201] width 12 height 12
radio input "true"
click at [502, 196] on label "duur ... depressie" at bounding box center [453, 195] width 171 height 36
click at [465, 196] on input "duur ... depressie" at bounding box center [460, 201] width 12 height 12
radio input "true"
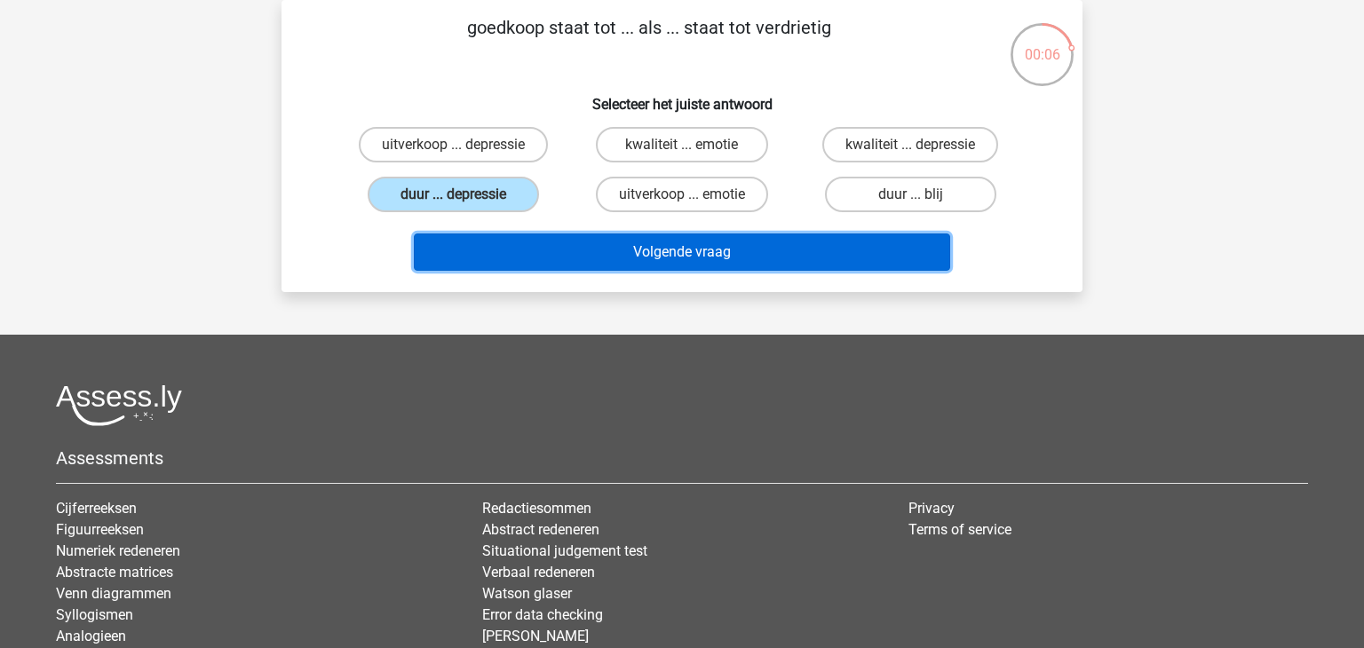
click at [555, 235] on button "Volgende vraag" at bounding box center [682, 252] width 537 height 37
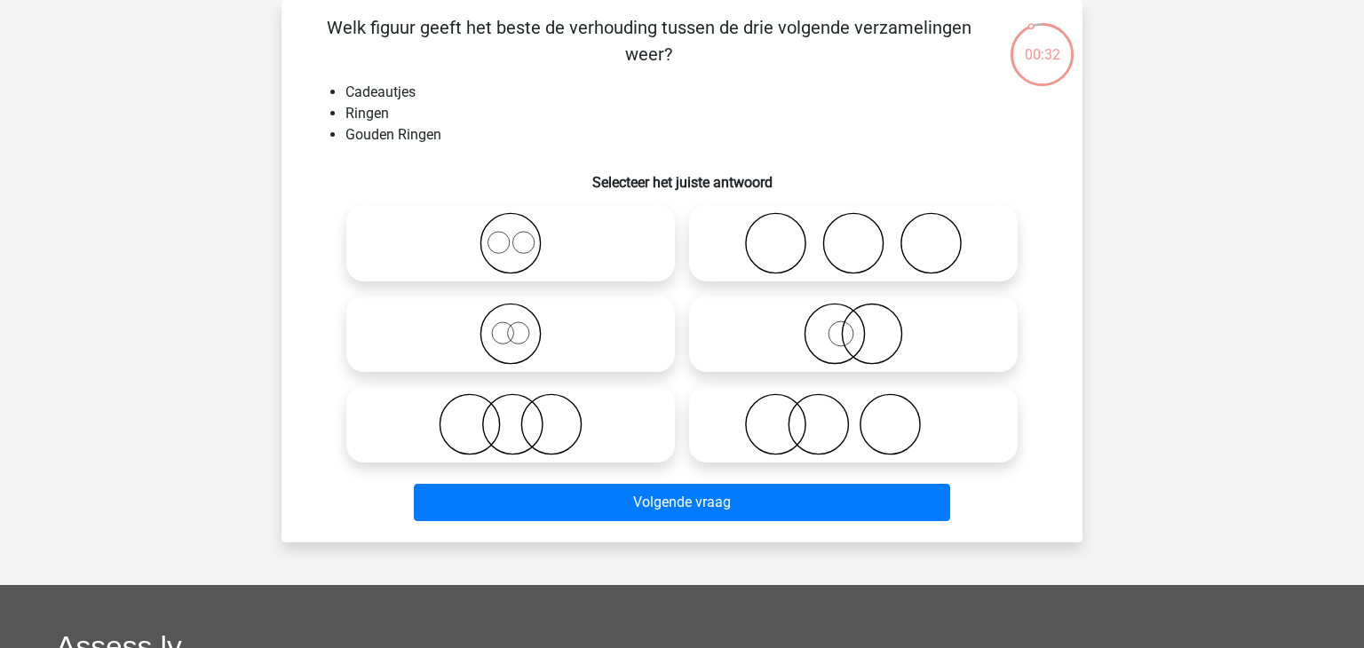
click at [555, 235] on icon at bounding box center [511, 243] width 314 height 62
click at [522, 235] on input "radio" at bounding box center [517, 229] width 12 height 12
radio input "true"
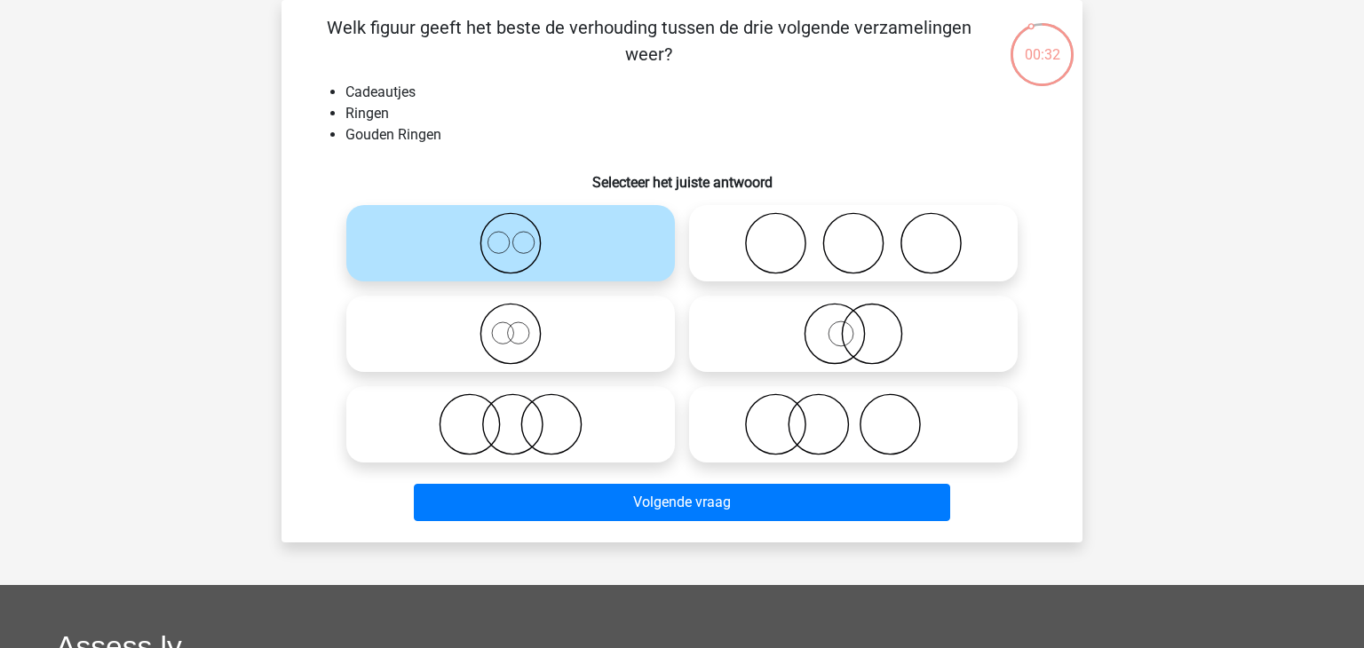
click at [555, 235] on icon at bounding box center [511, 243] width 314 height 62
click at [522, 235] on input "radio" at bounding box center [517, 229] width 12 height 12
click at [576, 250] on icon at bounding box center [511, 243] width 314 height 62
click at [522, 235] on input "radio" at bounding box center [517, 229] width 12 height 12
click at [766, 426] on icon at bounding box center [853, 425] width 314 height 62
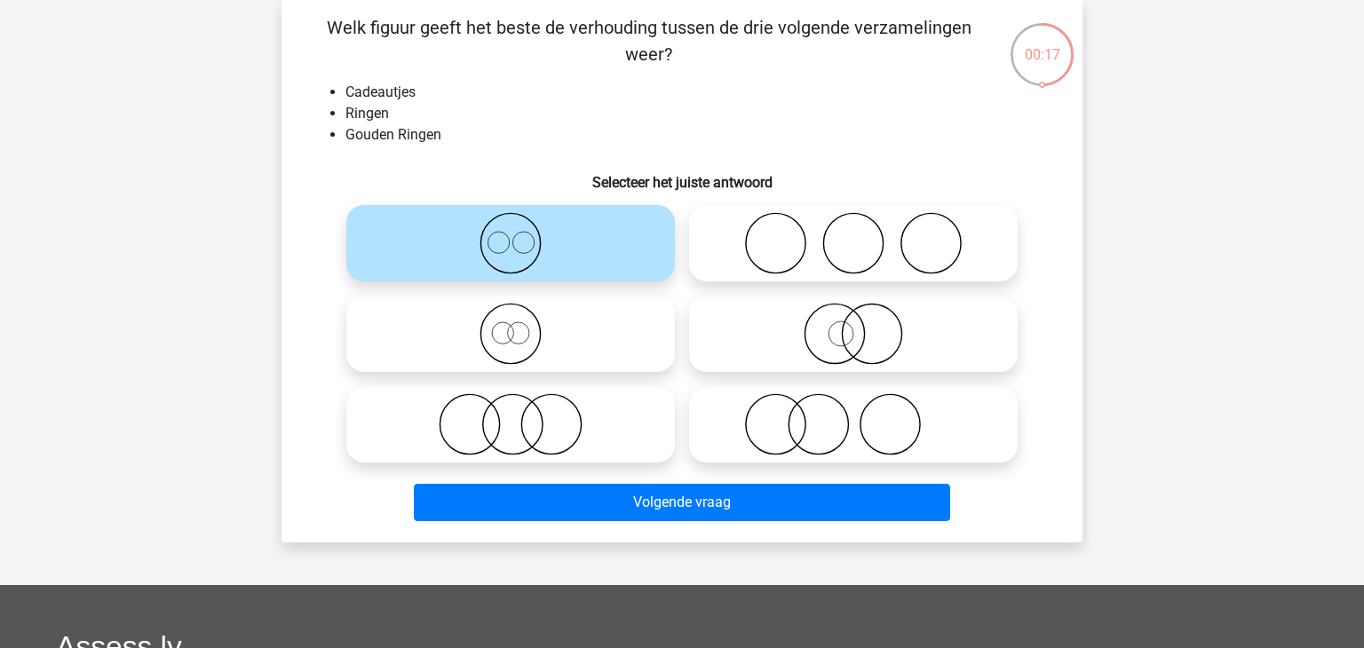
click at [854, 416] on input "radio" at bounding box center [860, 410] width 12 height 12
radio input "true"
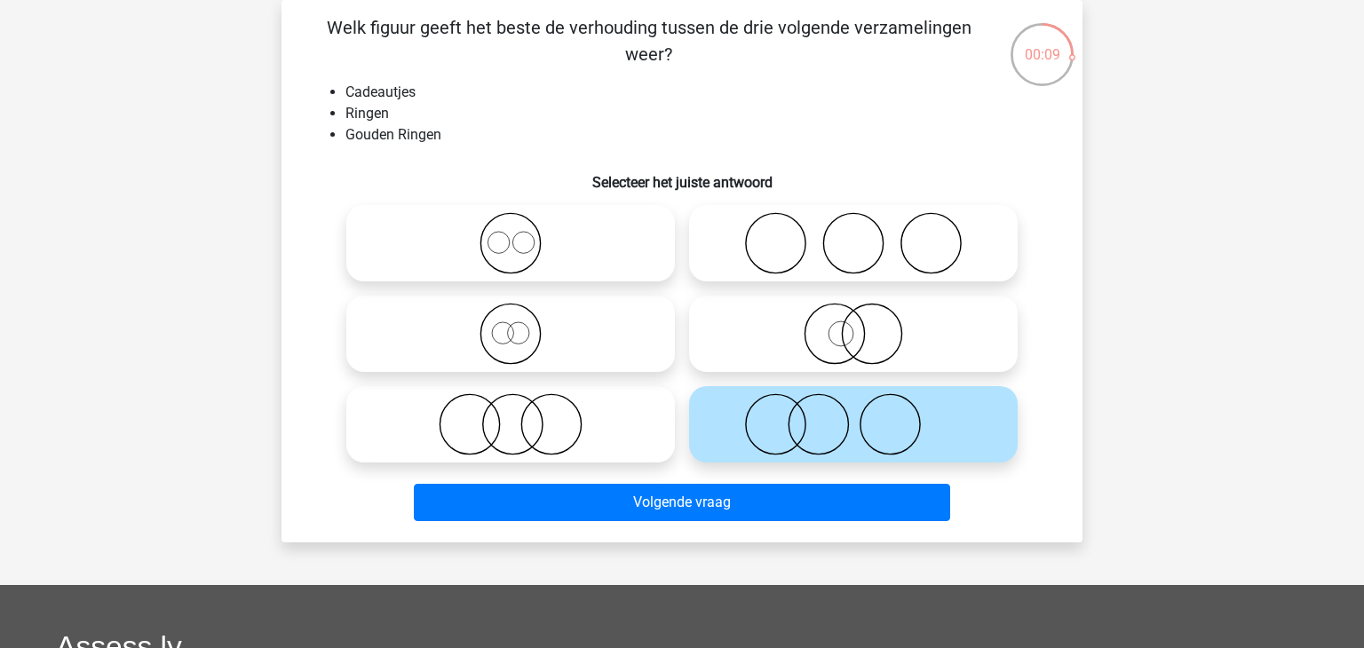
click at [555, 307] on icon at bounding box center [511, 334] width 314 height 62
click at [522, 314] on input "radio" at bounding box center [517, 320] width 12 height 12
radio input "true"
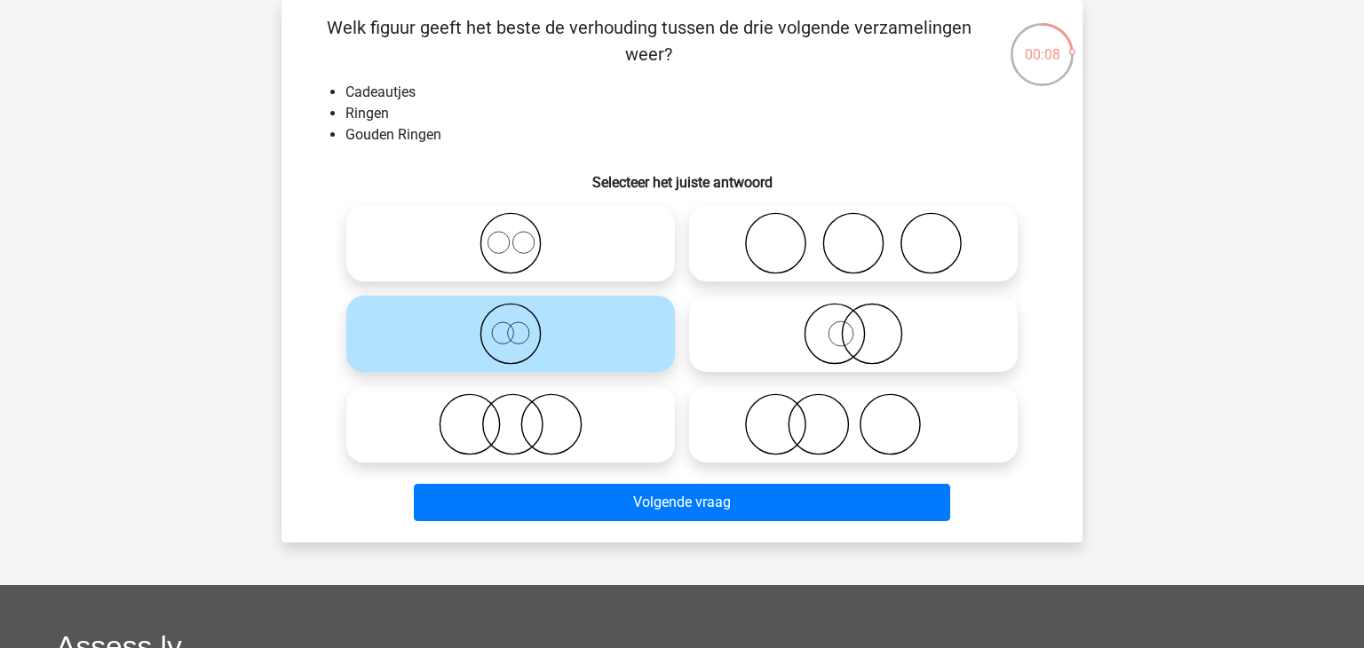
click at [828, 338] on icon at bounding box center [853, 334] width 314 height 62
click at [854, 325] on input "radio" at bounding box center [860, 320] width 12 height 12
radio input "true"
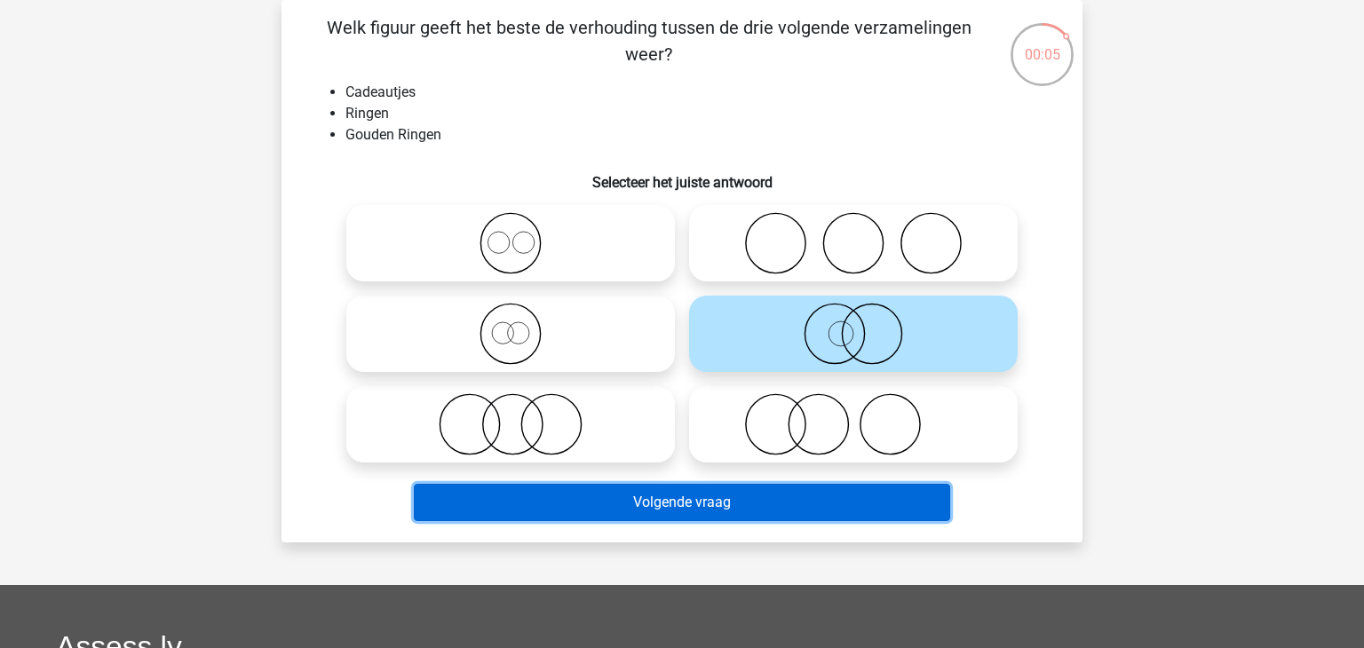
click at [700, 514] on button "Volgende vraag" at bounding box center [682, 502] width 537 height 37
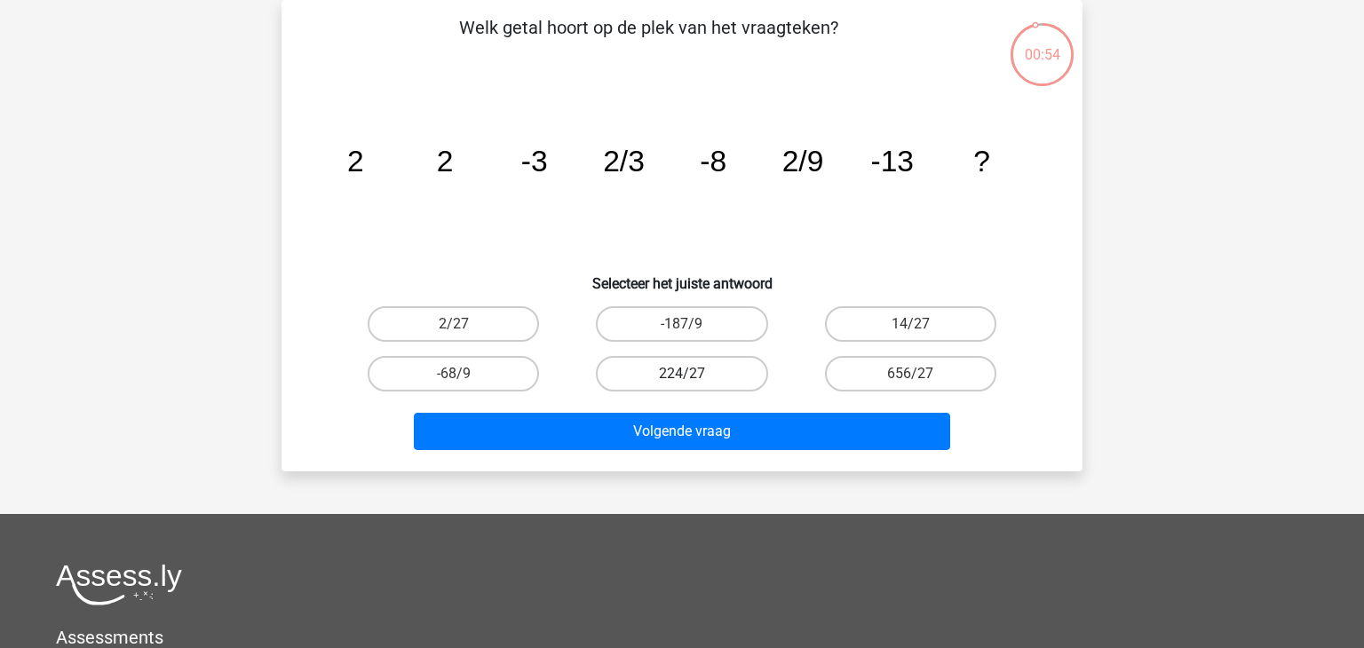
click at [685, 360] on label "224/27" at bounding box center [681, 374] width 171 height 36
click at [685, 374] on input "224/27" at bounding box center [688, 380] width 12 height 12
radio input "true"
click at [589, 179] on icon "image/svg+xml 2 2 -3 2/3 -8 2/9 -13 ?" at bounding box center [682, 171] width 716 height 179
click at [561, 342] on div "224/27" at bounding box center [453, 324] width 214 height 36
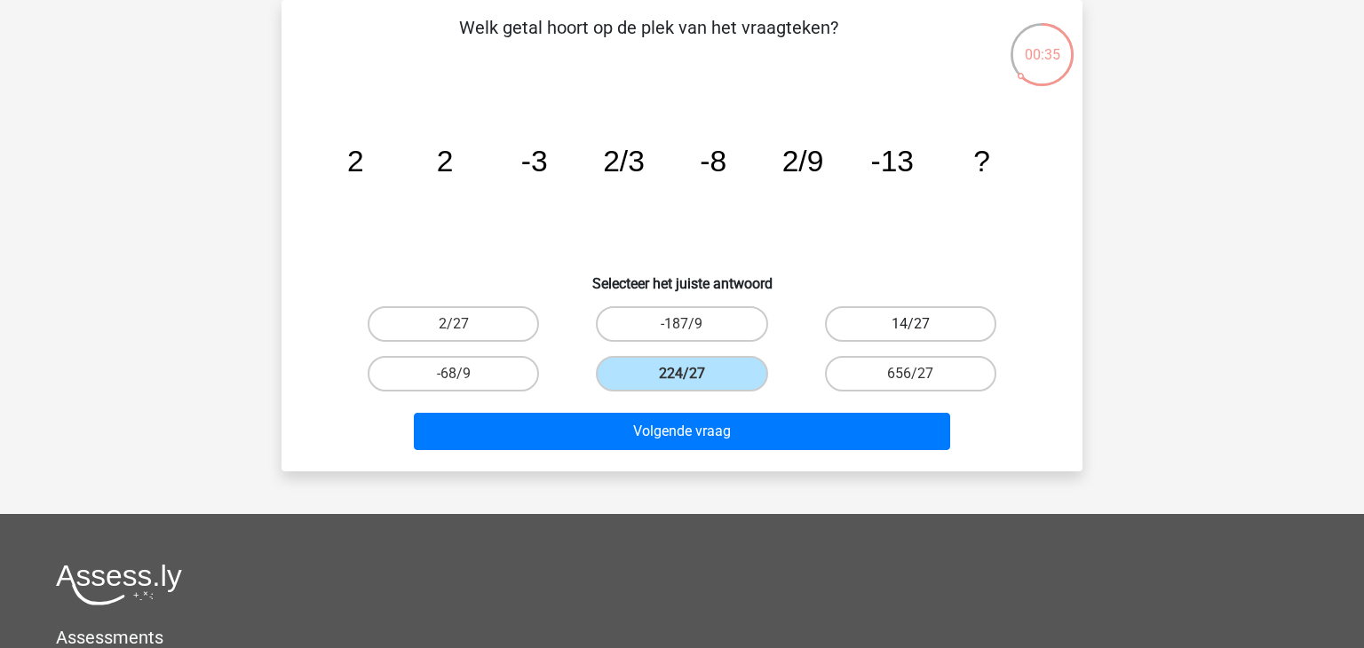
click at [892, 338] on label "14/27" at bounding box center [910, 324] width 171 height 36
click at [911, 336] on input "14/27" at bounding box center [917, 330] width 12 height 12
radio input "true"
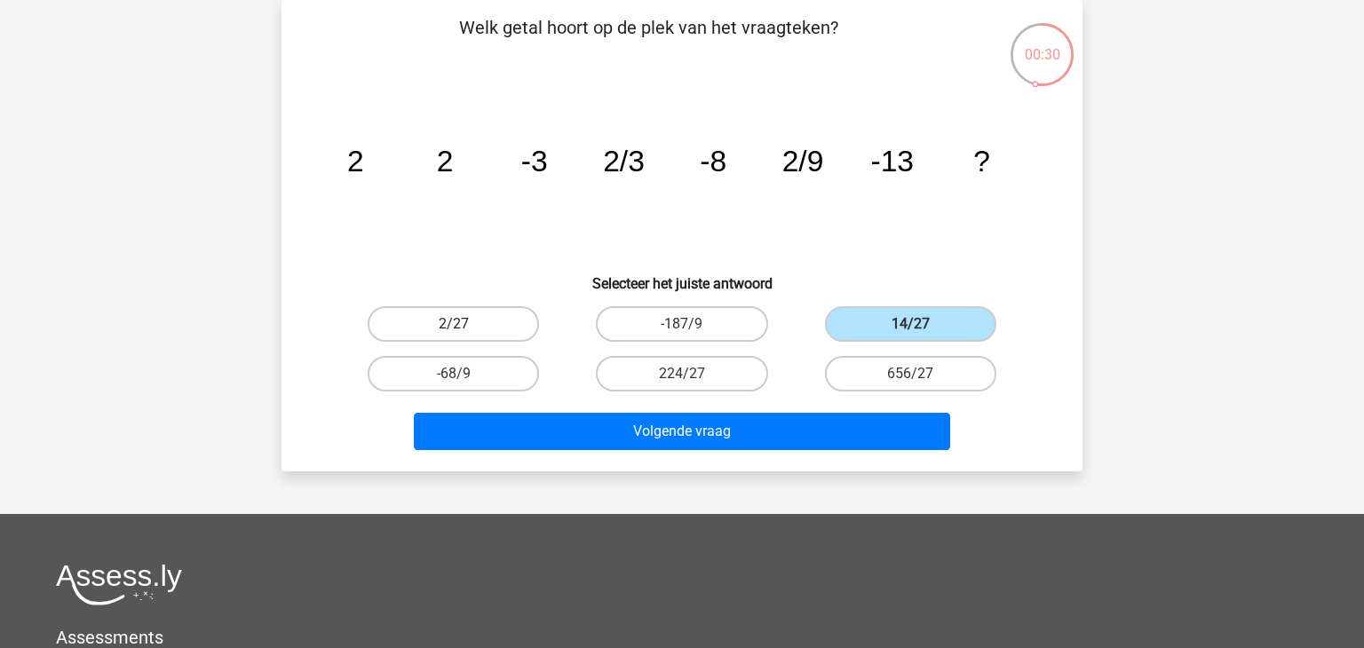
click at [427, 319] on label "2/27" at bounding box center [453, 324] width 171 height 36
click at [454, 324] on input "2/27" at bounding box center [460, 330] width 12 height 12
radio input "true"
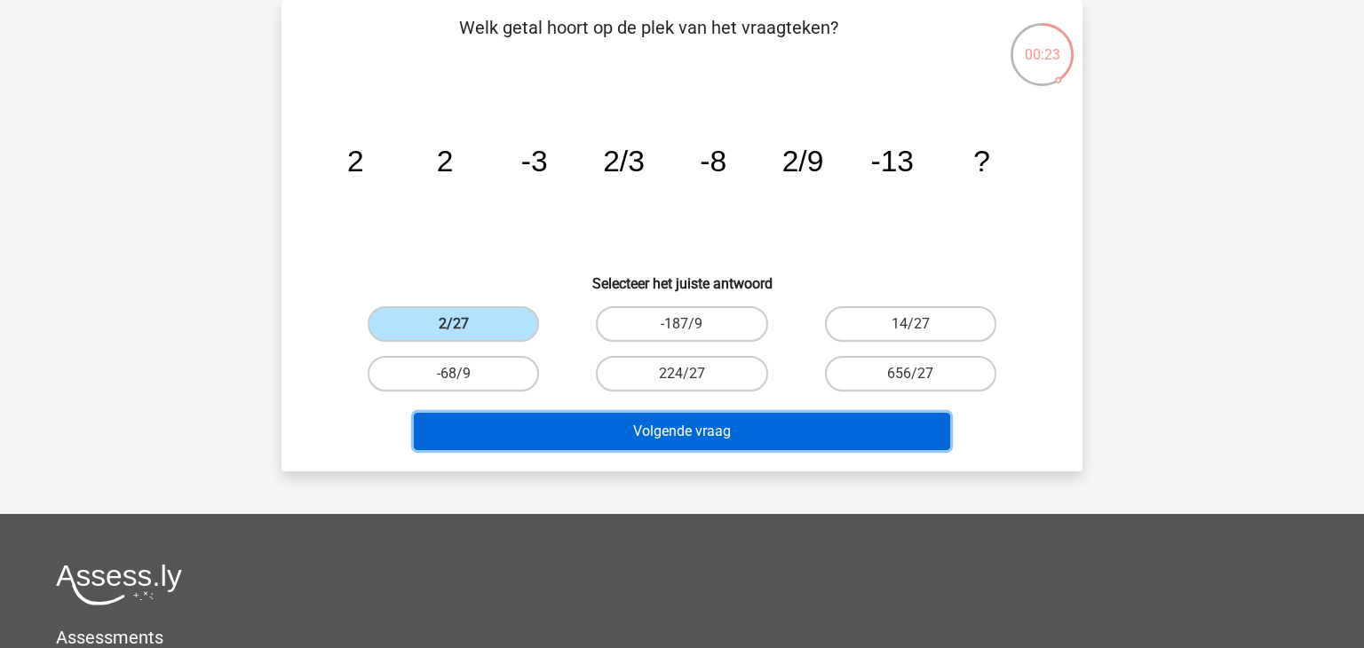
click at [590, 431] on button "Volgende vraag" at bounding box center [682, 431] width 537 height 37
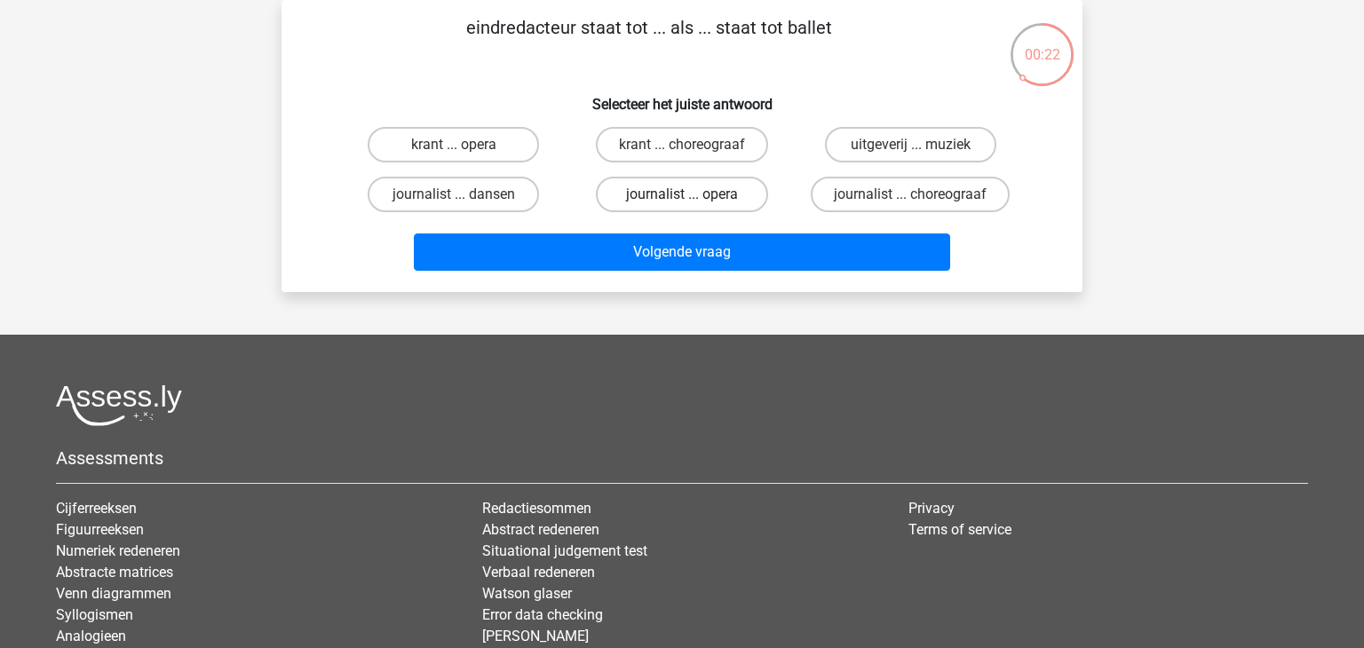
click at [728, 195] on label "journalist ... opera" at bounding box center [681, 195] width 171 height 36
click at [694, 195] on input "journalist ... opera" at bounding box center [688, 201] width 12 height 12
radio input "true"
click at [515, 195] on label "journalist ... dansen" at bounding box center [453, 195] width 171 height 36
click at [465, 195] on input "journalist ... dansen" at bounding box center [460, 201] width 12 height 12
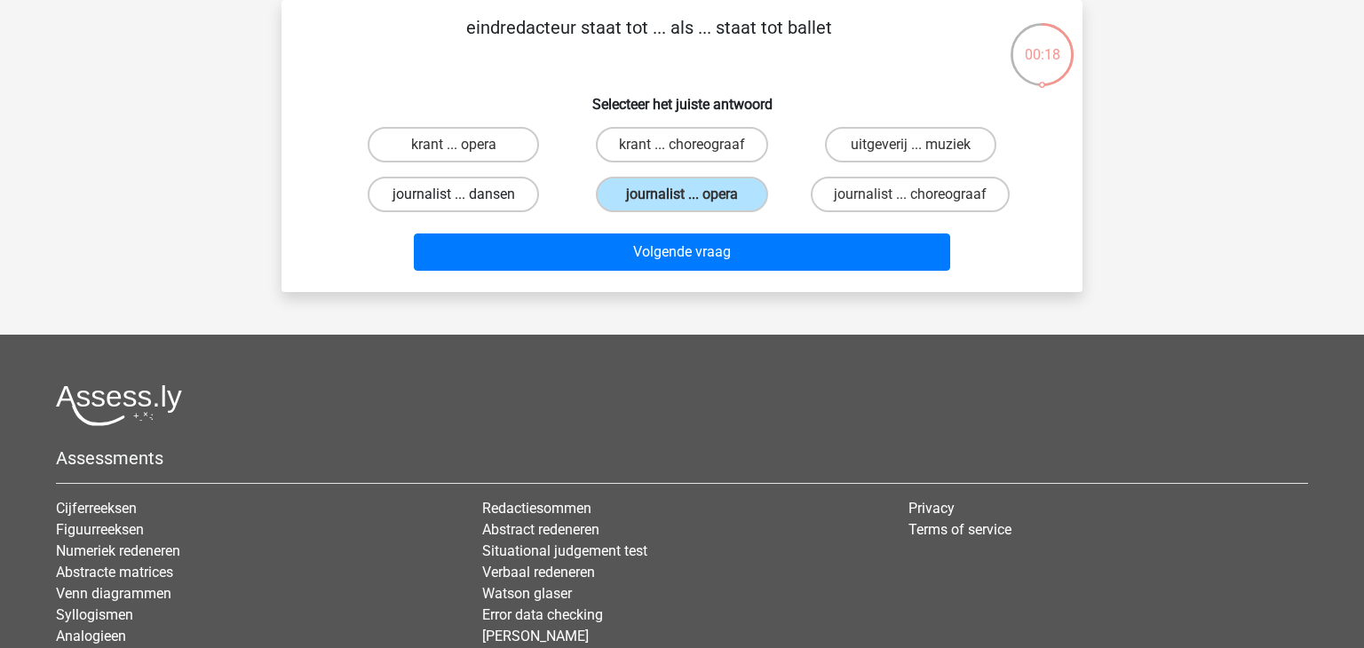
radio input "true"
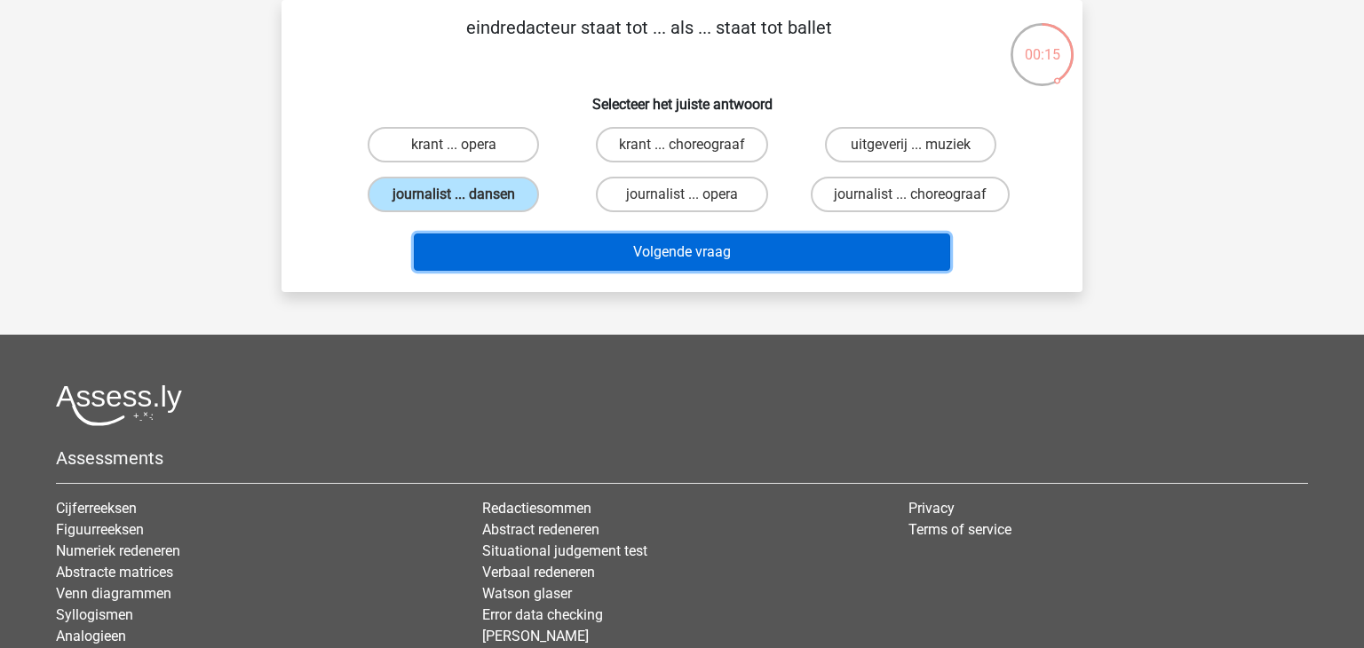
click at [522, 244] on button "Volgende vraag" at bounding box center [682, 252] width 537 height 37
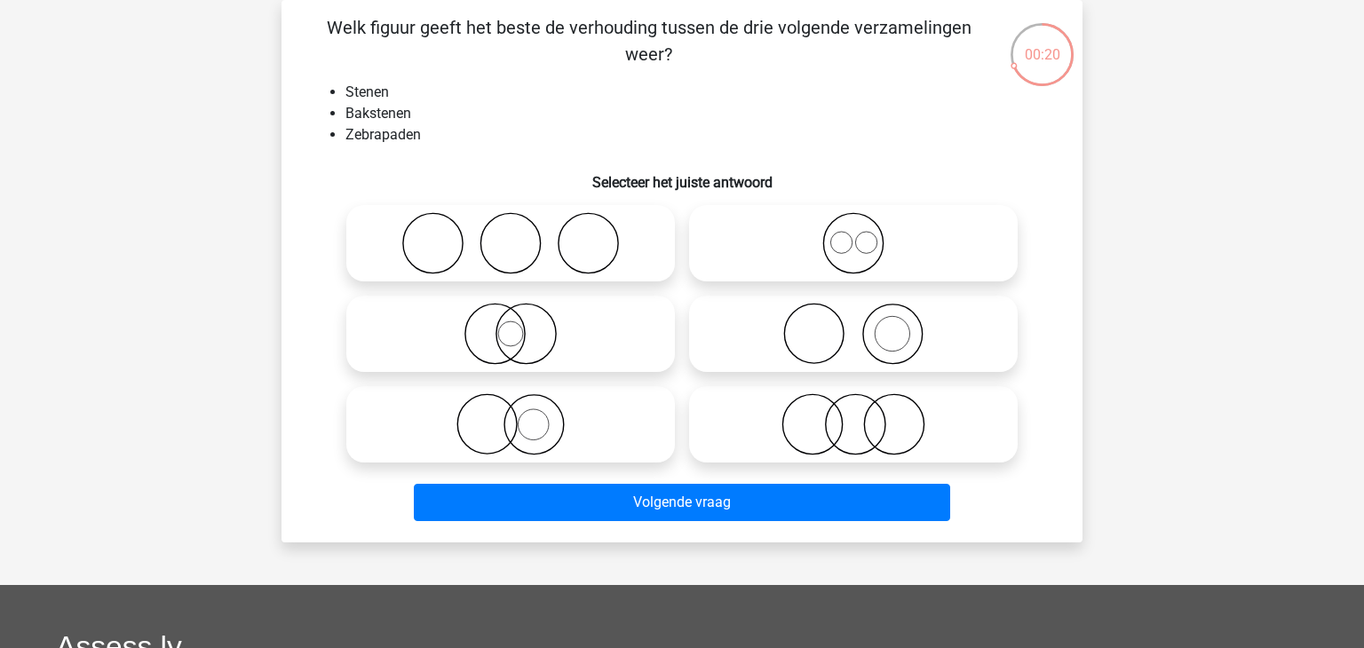
click at [946, 331] on icon at bounding box center [853, 334] width 314 height 62
click at [865, 325] on input "radio" at bounding box center [860, 320] width 12 height 12
radio input "true"
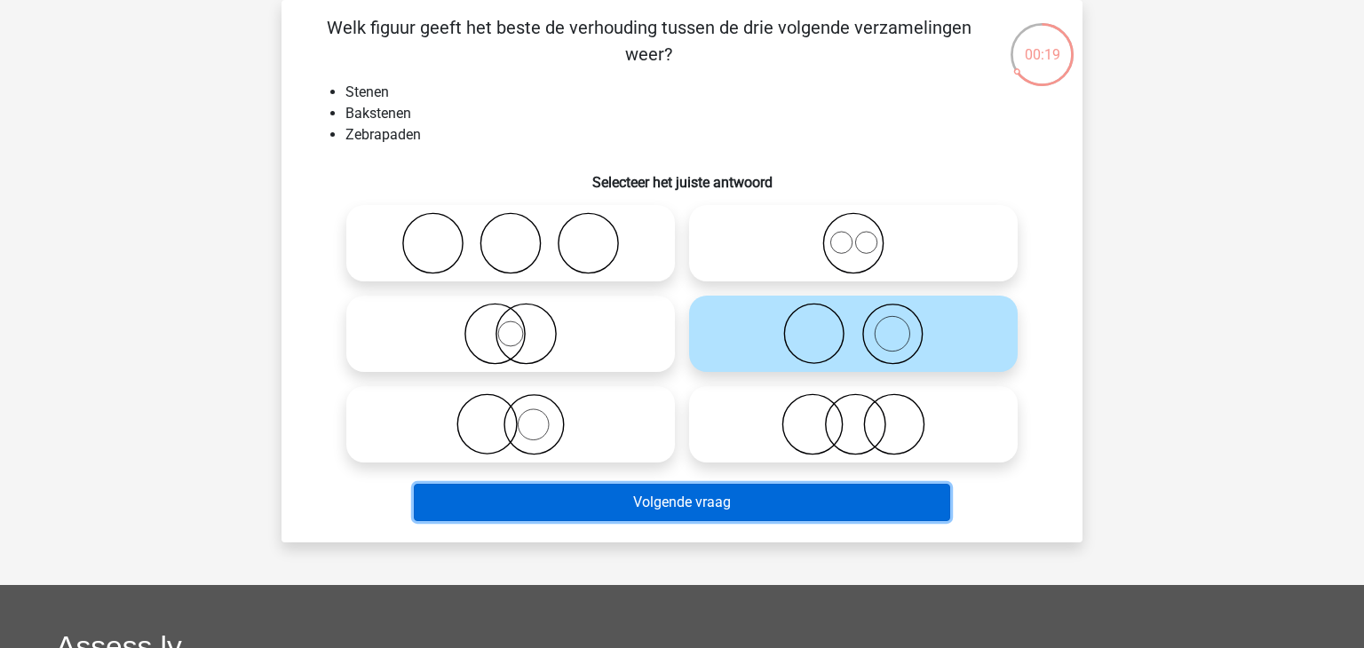
click at [831, 519] on button "Volgende vraag" at bounding box center [682, 502] width 537 height 37
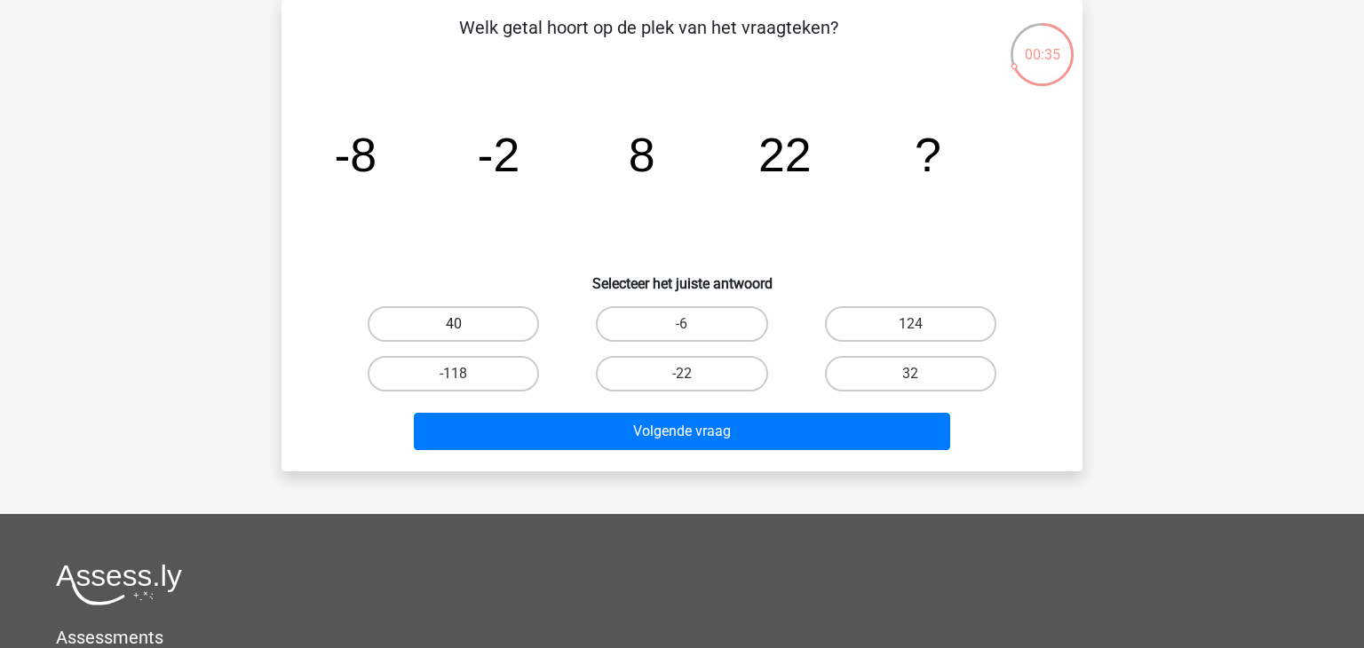
click at [510, 338] on label "40" at bounding box center [453, 324] width 171 height 36
click at [465, 336] on input "40" at bounding box center [460, 330] width 12 height 12
radio input "true"
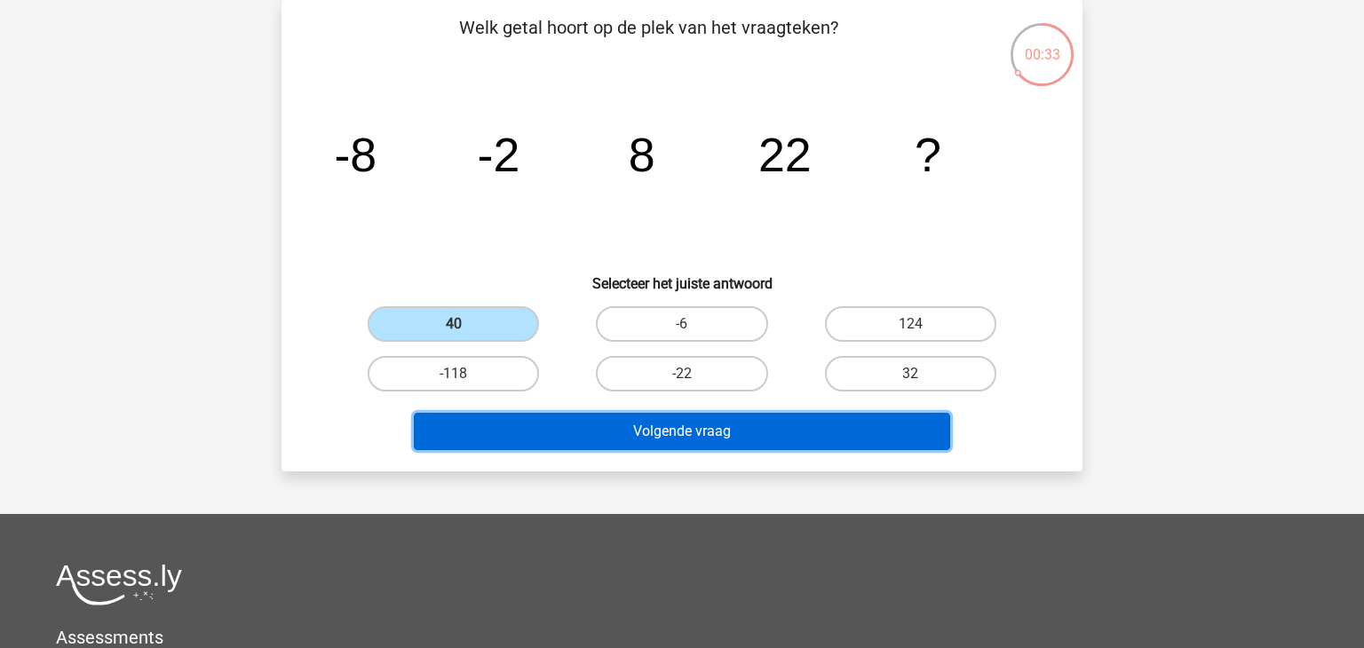
click at [550, 423] on button "Volgende vraag" at bounding box center [682, 431] width 537 height 37
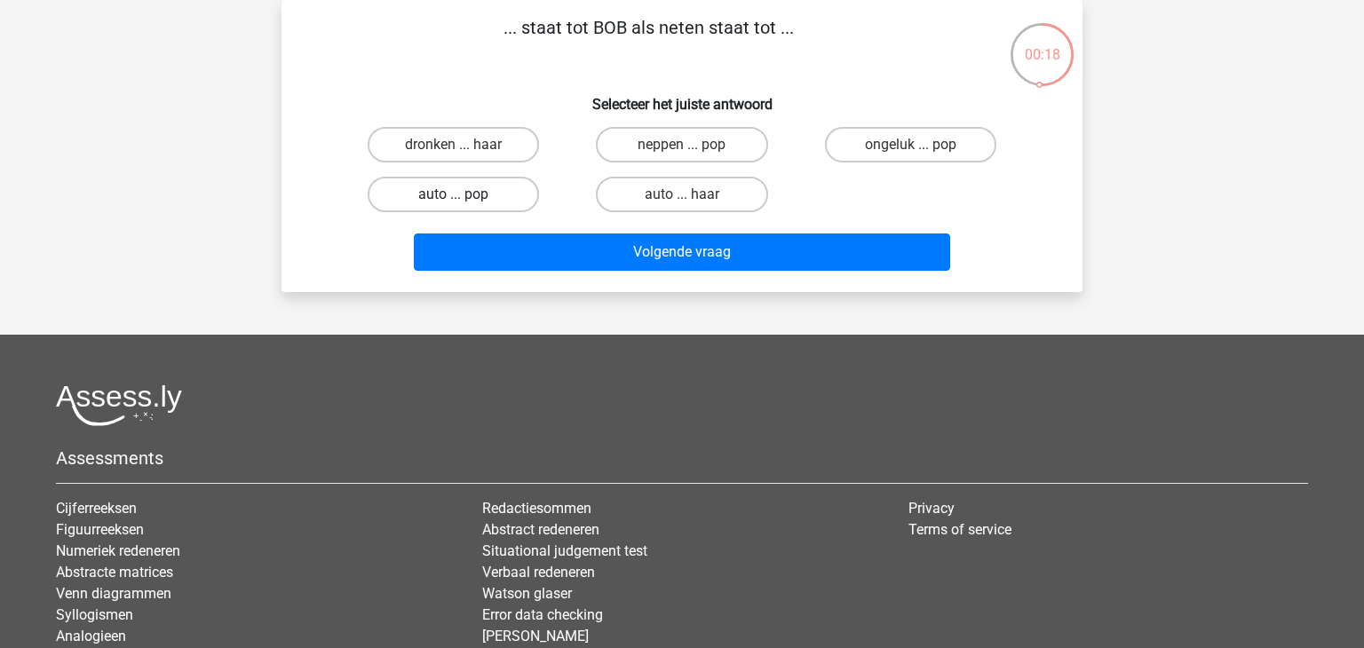
click at [474, 191] on label "auto ... pop" at bounding box center [453, 195] width 171 height 36
click at [465, 195] on input "auto ... pop" at bounding box center [460, 201] width 12 height 12
radio input "true"
click at [459, 154] on input "dronken ... haar" at bounding box center [460, 151] width 12 height 12
radio input "true"
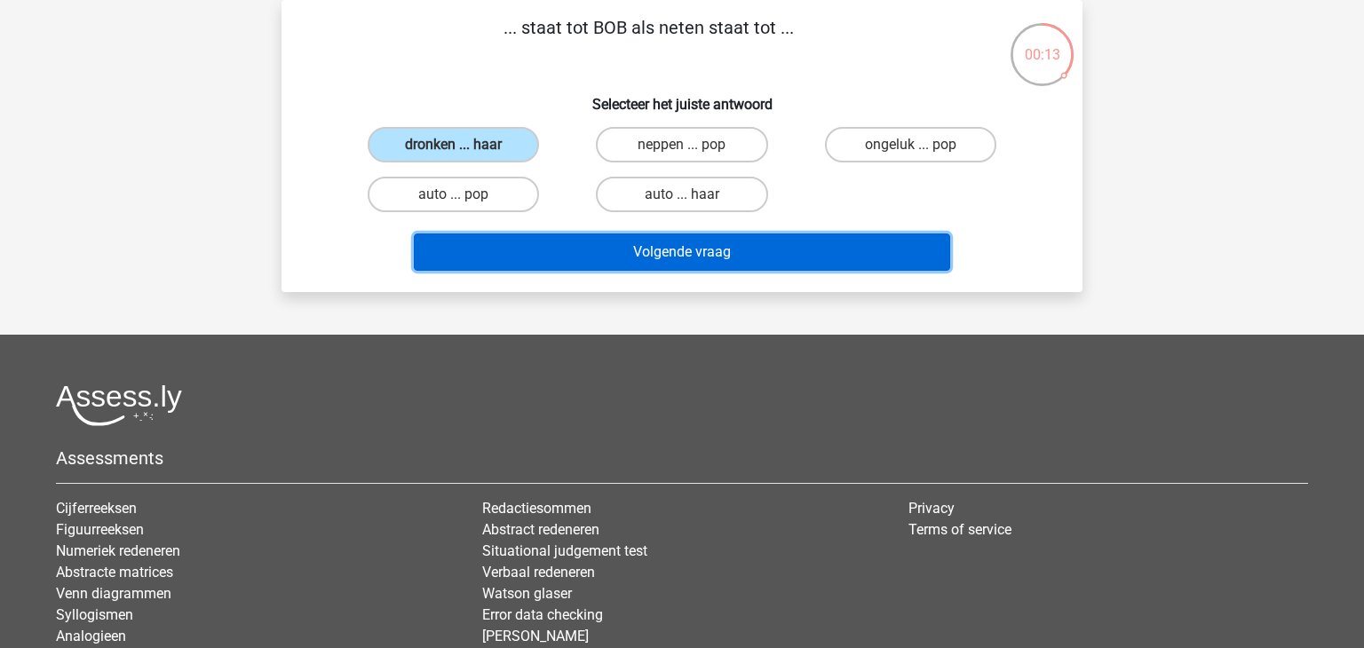
click at [510, 235] on button "Volgende vraag" at bounding box center [682, 252] width 537 height 37
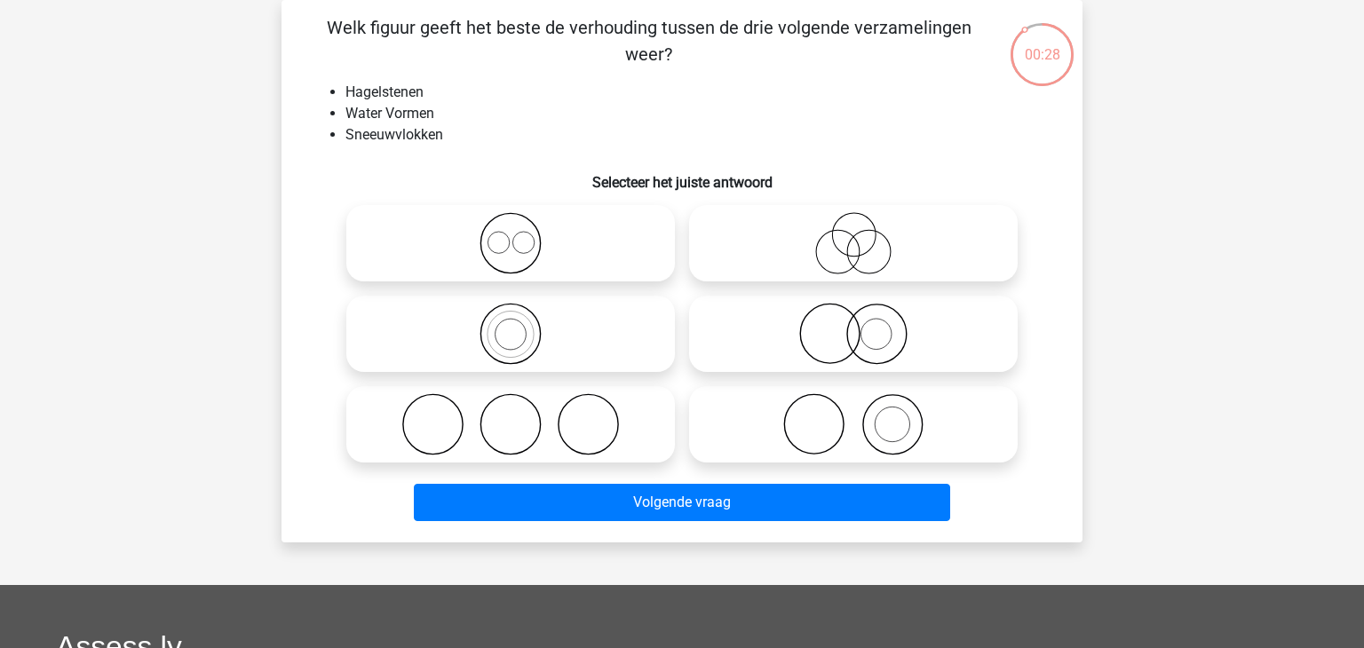
click at [510, 235] on icon at bounding box center [511, 243] width 314 height 62
click at [511, 235] on input "radio" at bounding box center [517, 229] width 12 height 12
radio input "true"
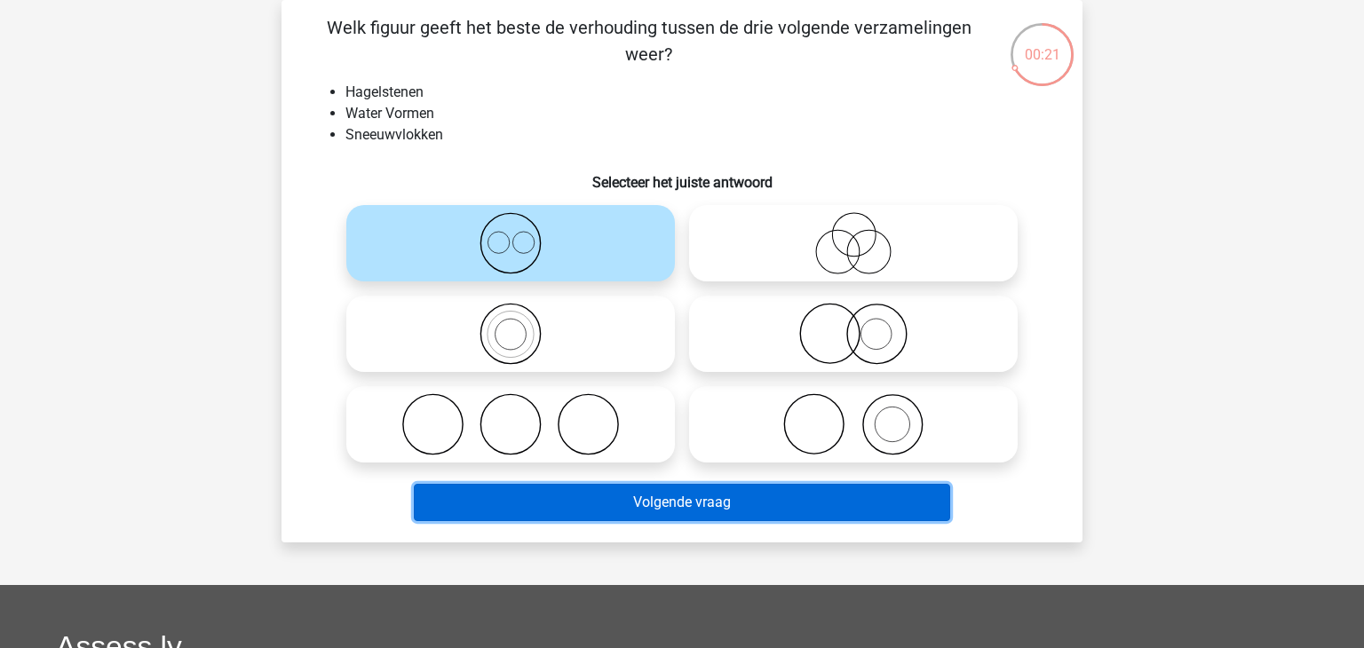
click at [499, 510] on button "Volgende vraag" at bounding box center [682, 502] width 537 height 37
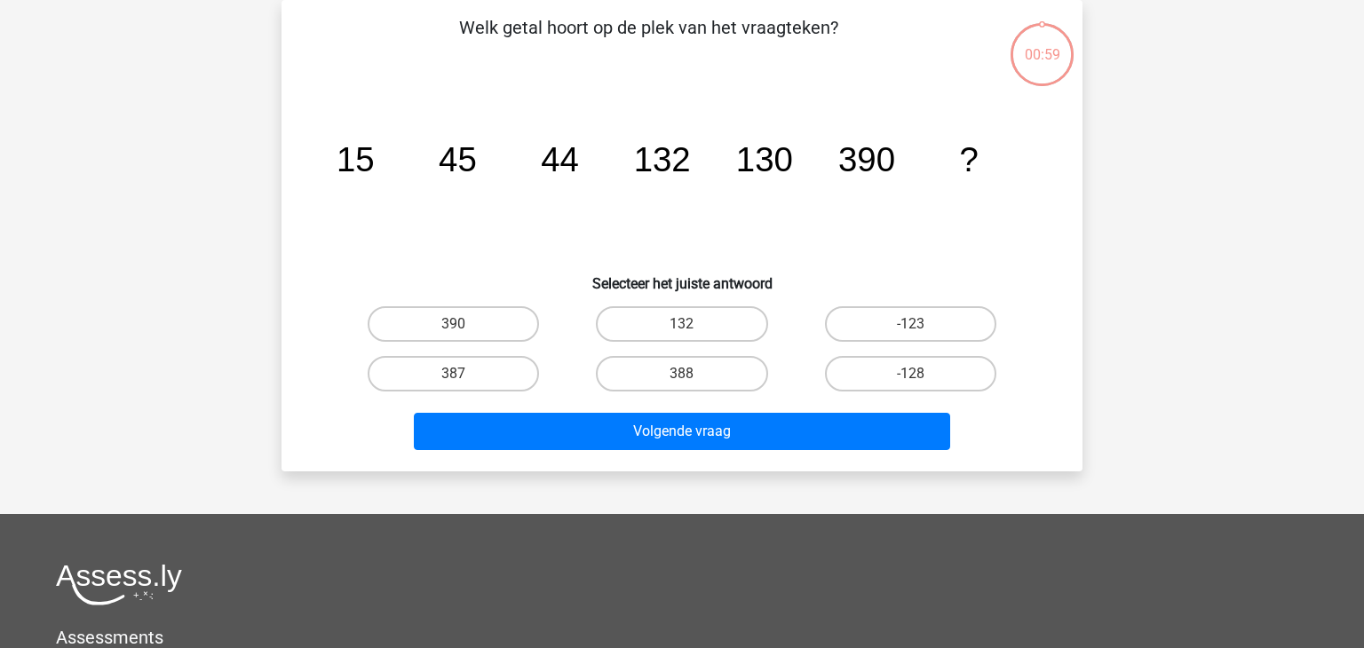
click at [499, 510] on div "Levi Levivermaat@gmail.com" at bounding box center [682, 450] width 1364 height 1065
click at [351, 342] on div "387" at bounding box center [453, 324] width 214 height 36
click at [486, 376] on label "387" at bounding box center [453, 374] width 171 height 36
click at [465, 376] on input "387" at bounding box center [460, 380] width 12 height 12
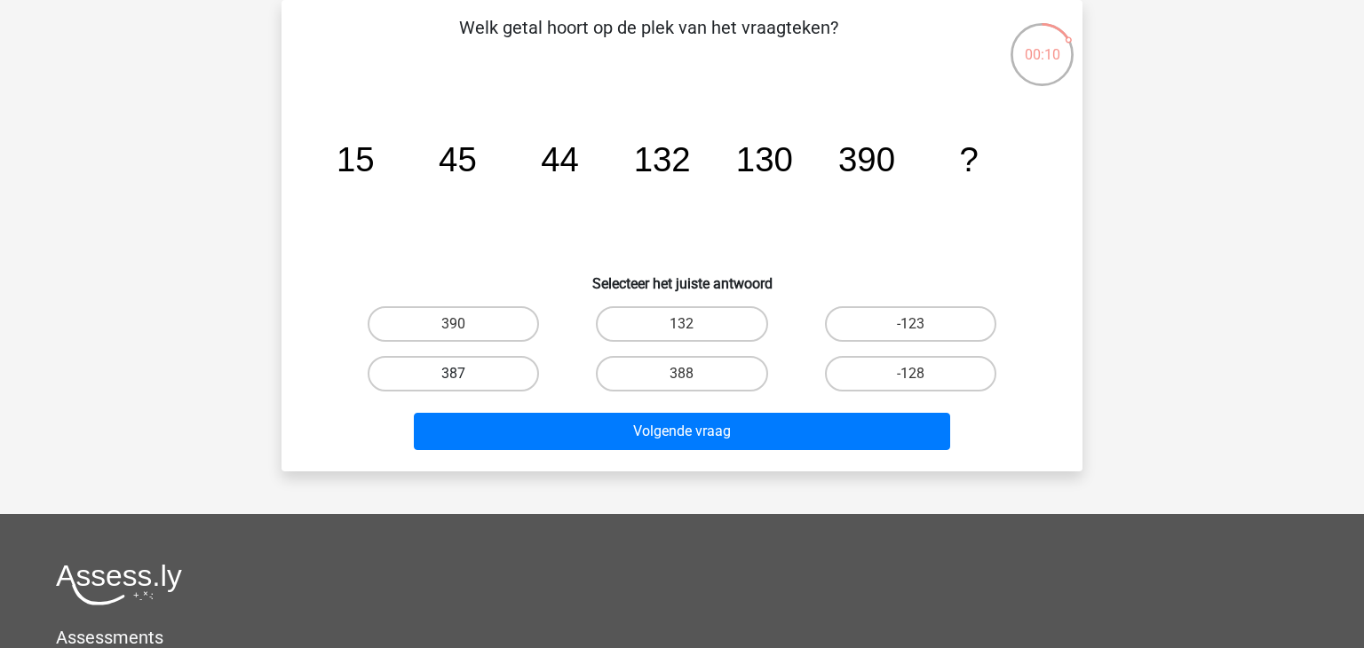
radio input "true"
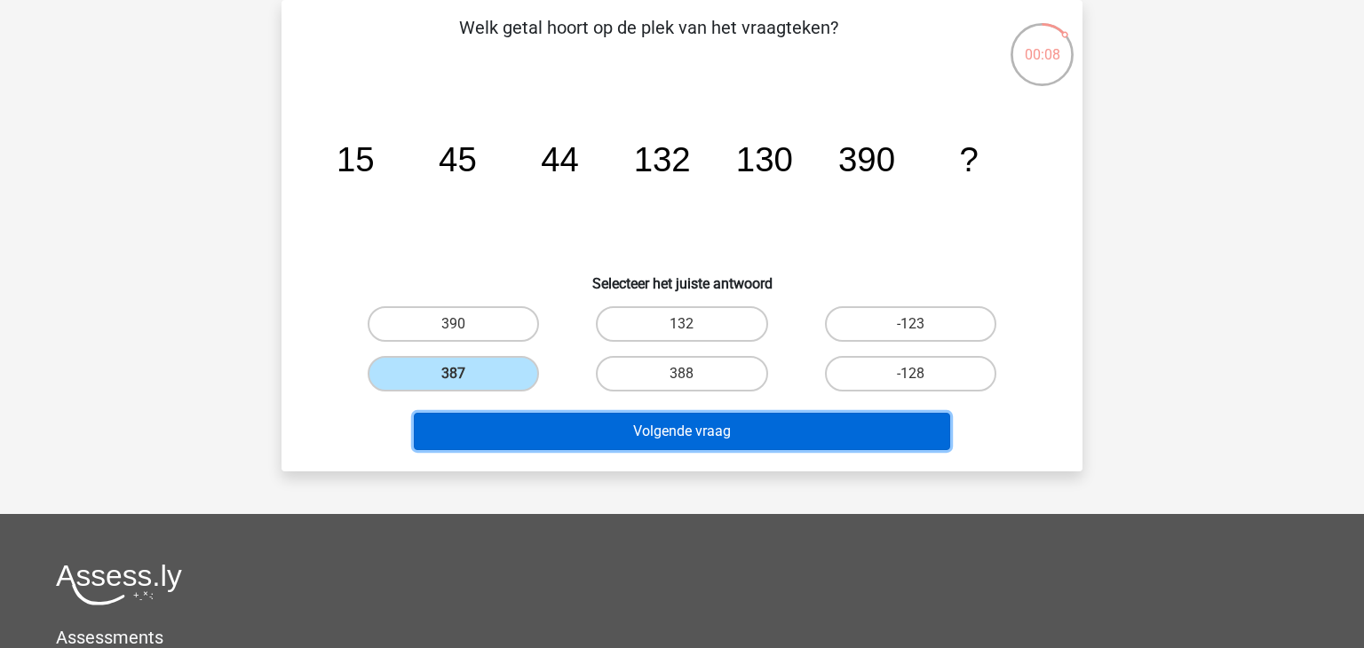
click at [501, 418] on button "Volgende vraag" at bounding box center [682, 431] width 537 height 37
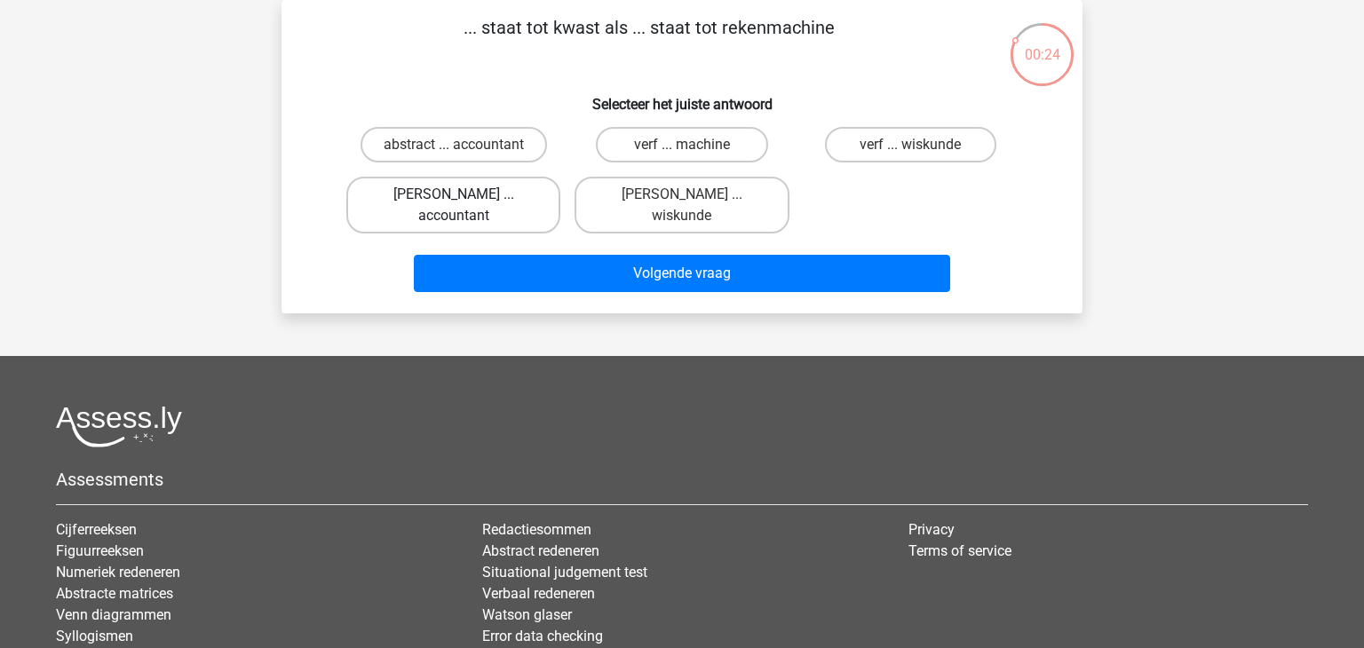
click at [505, 191] on label "schilder ... accountant" at bounding box center [453, 205] width 214 height 57
click at [465, 195] on input "schilder ... accountant" at bounding box center [460, 201] width 12 height 12
radio input "true"
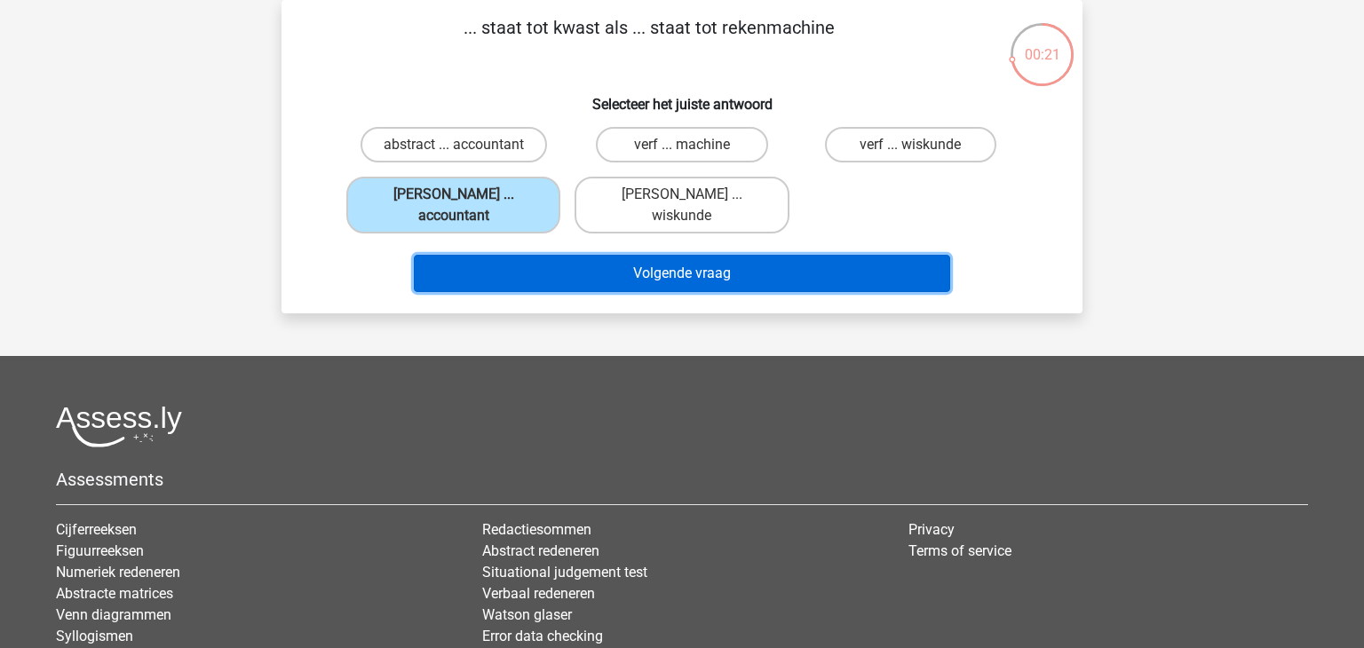
click at [597, 263] on button "Volgende vraag" at bounding box center [682, 273] width 537 height 37
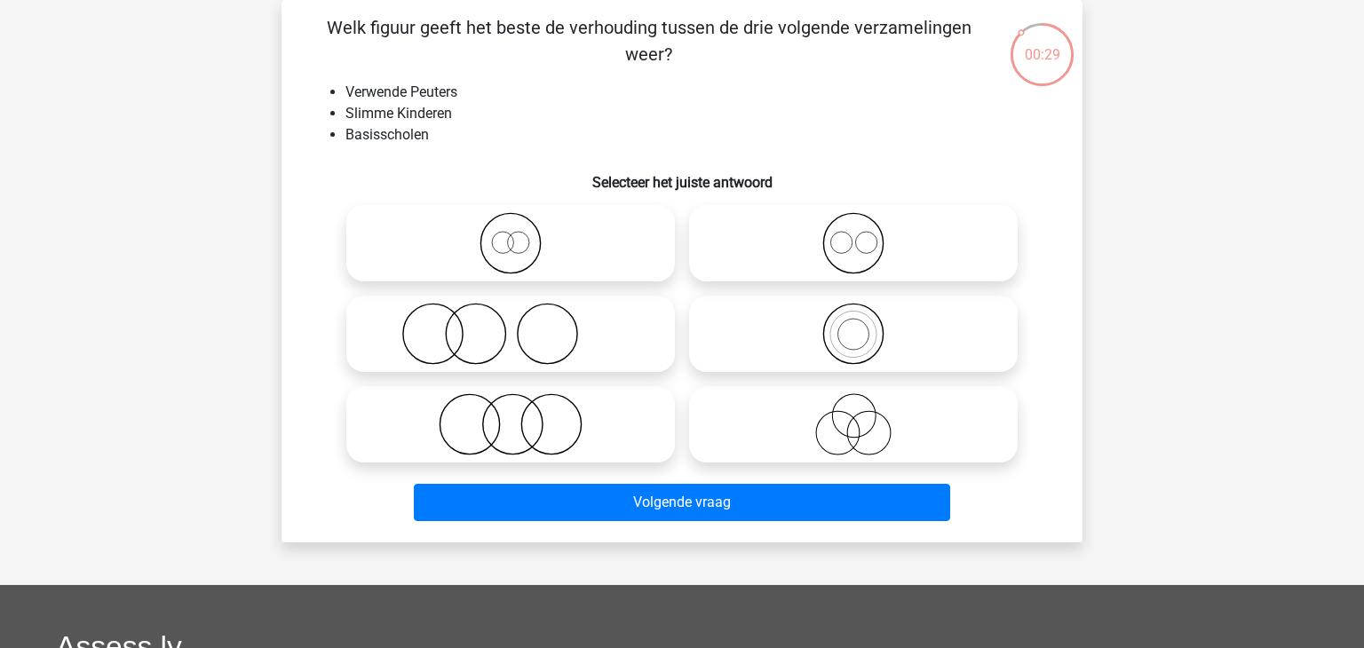
click at [481, 133] on li "Basisscholen" at bounding box center [700, 134] width 709 height 21
click at [534, 254] on icon at bounding box center [511, 243] width 314 height 62
click at [522, 235] on input "radio" at bounding box center [517, 229] width 12 height 12
radio input "true"
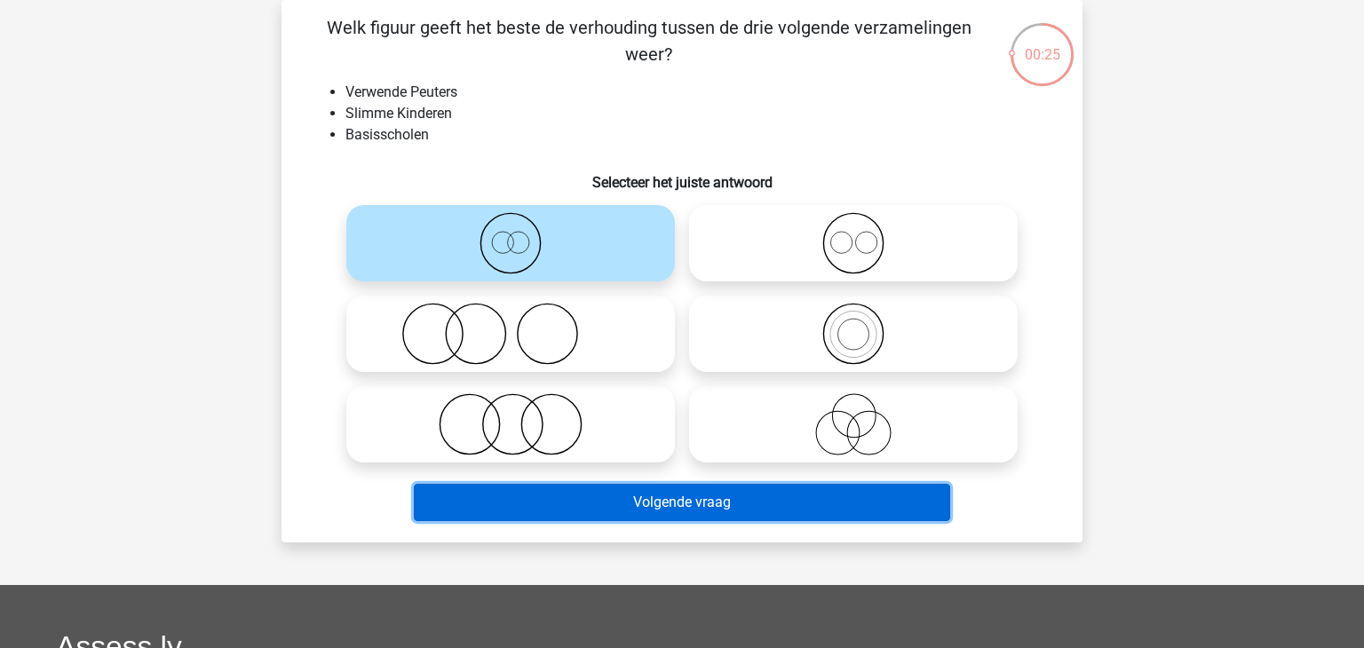
click at [570, 493] on button "Volgende vraag" at bounding box center [682, 502] width 537 height 37
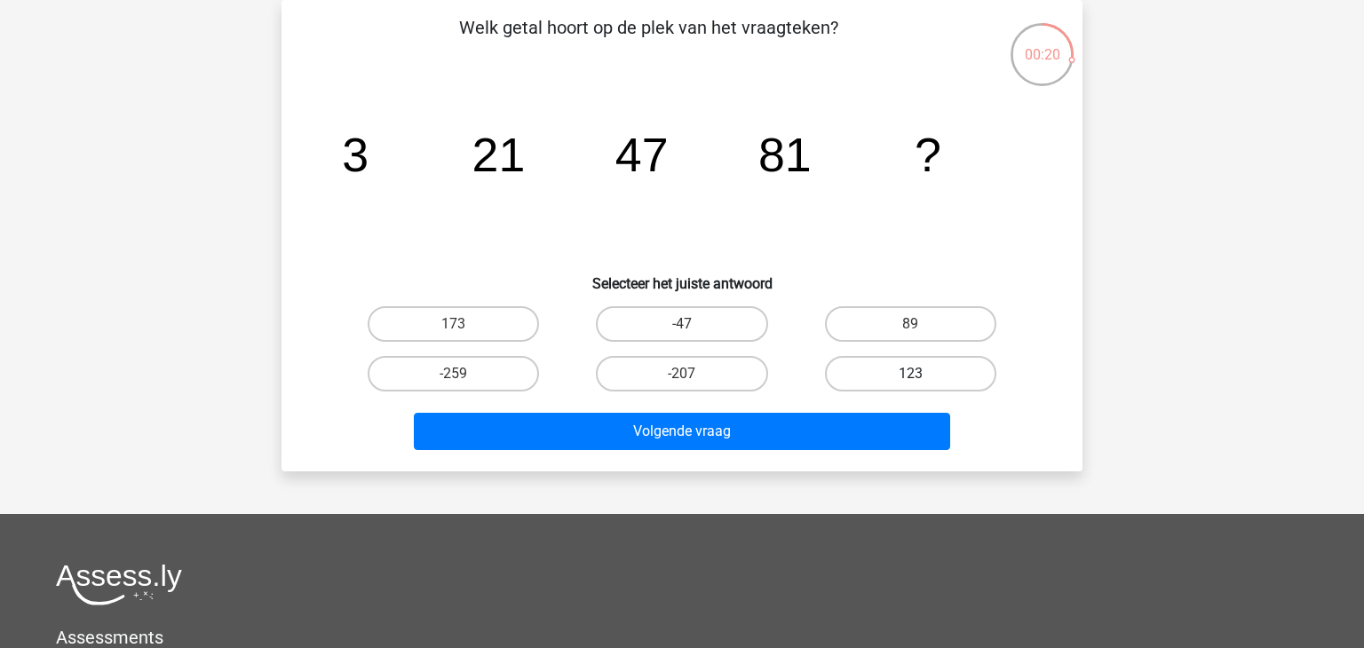
click at [950, 361] on label "123" at bounding box center [910, 374] width 171 height 36
click at [922, 374] on input "123" at bounding box center [917, 380] width 12 height 12
radio input "true"
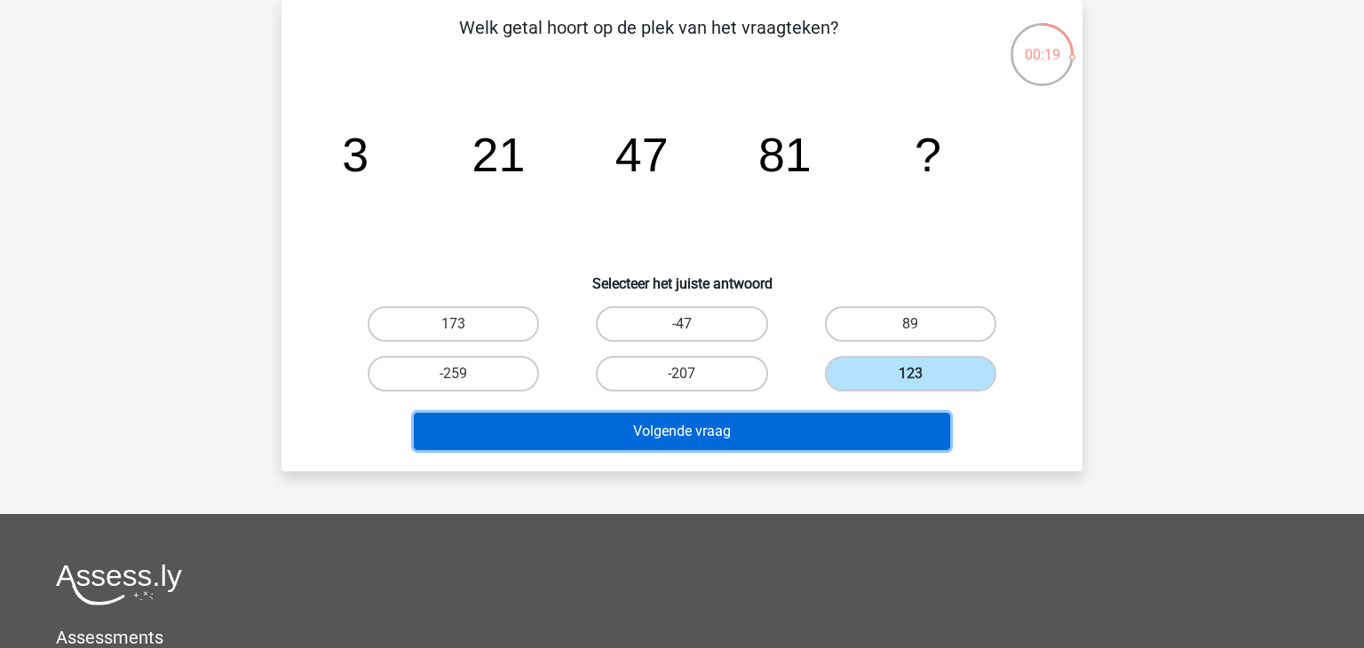
click at [821, 438] on button "Volgende vraag" at bounding box center [682, 431] width 537 height 37
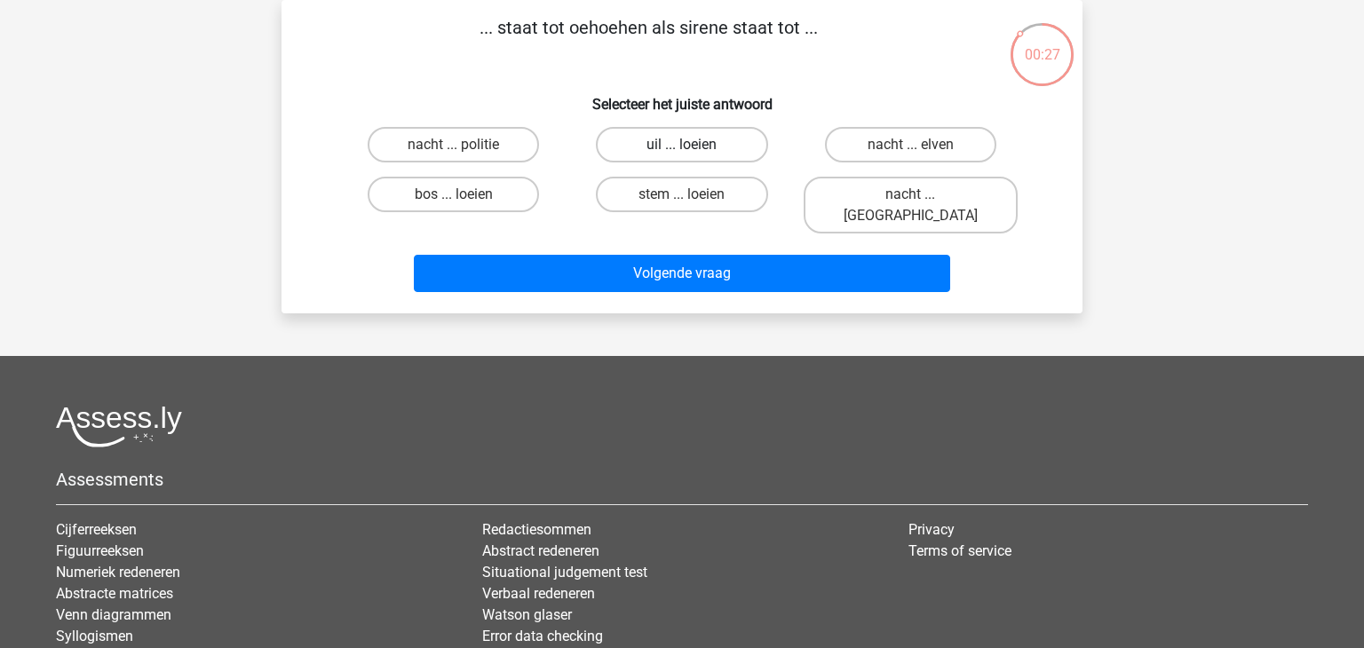
click at [642, 154] on label "uil ... loeien" at bounding box center [681, 145] width 171 height 36
click at [682, 154] on input "uil ... loeien" at bounding box center [688, 151] width 12 height 12
radio input "true"
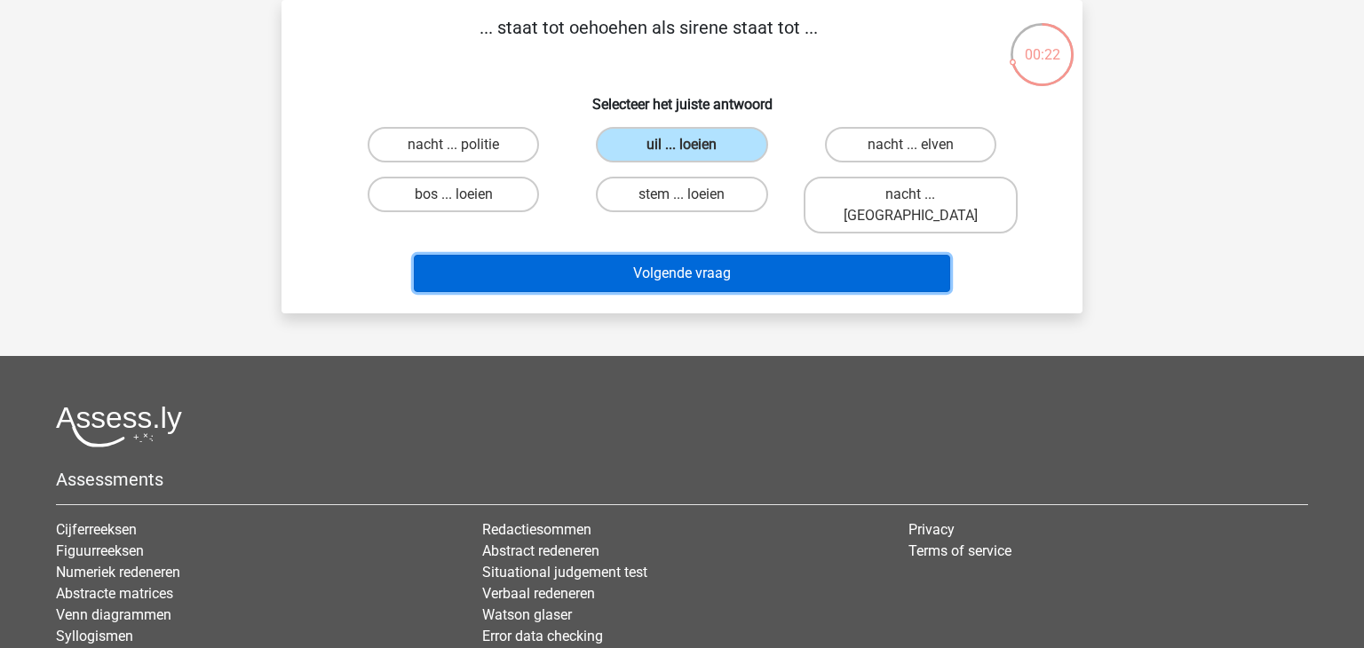
click at [678, 255] on button "Volgende vraag" at bounding box center [682, 273] width 537 height 37
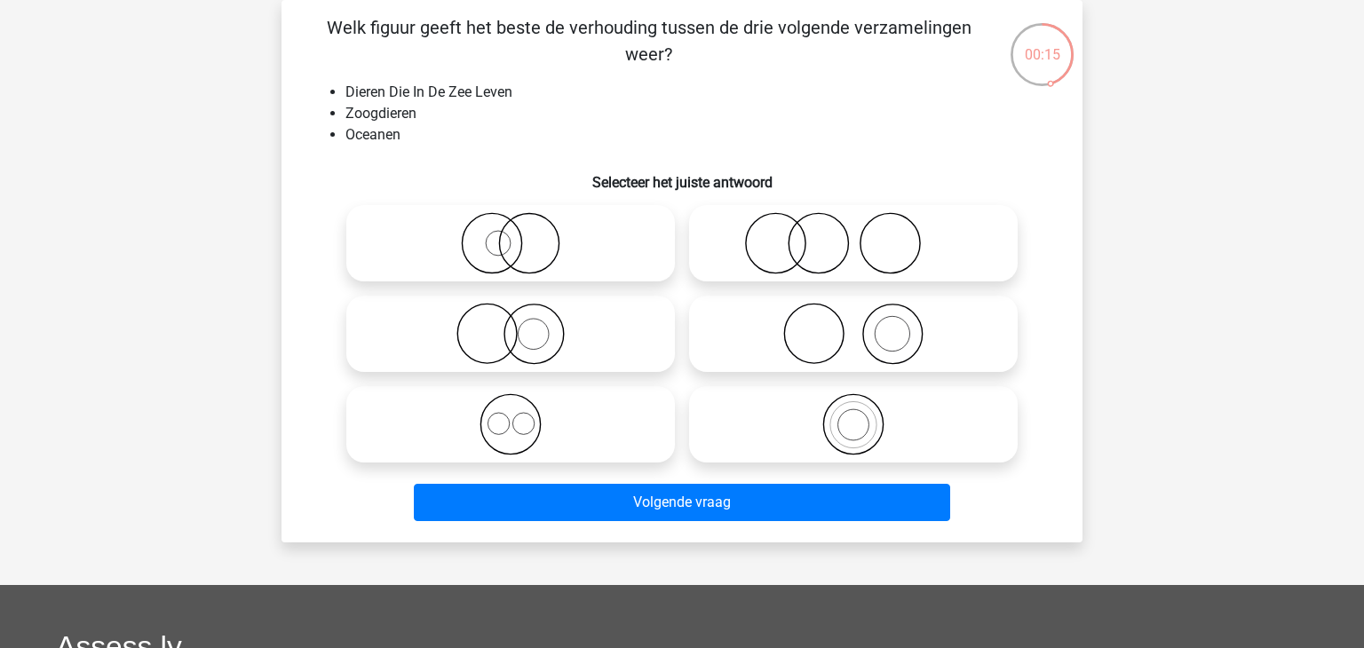
click at [889, 413] on icon at bounding box center [853, 425] width 314 height 62
click at [865, 413] on input "radio" at bounding box center [860, 410] width 12 height 12
radio input "true"
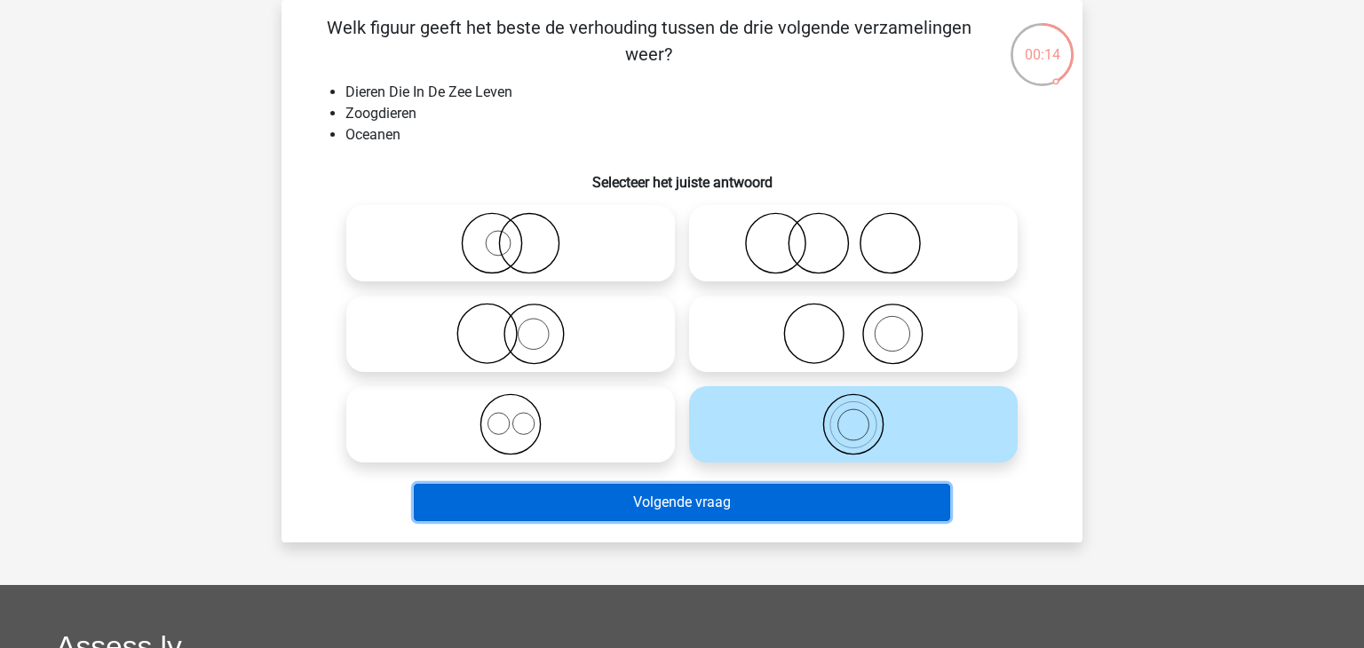
click at [742, 508] on button "Volgende vraag" at bounding box center [682, 502] width 537 height 37
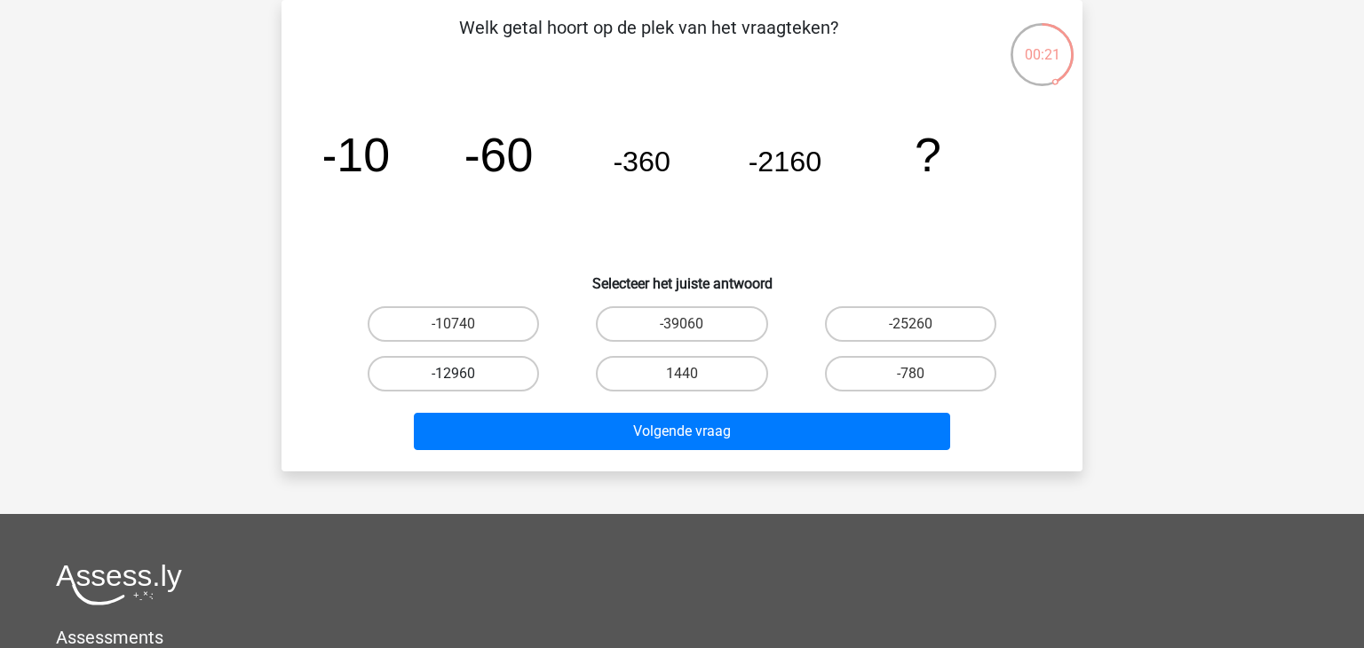
click at [447, 369] on label "-12960" at bounding box center [453, 374] width 171 height 36
click at [454, 374] on input "-12960" at bounding box center [460, 380] width 12 height 12
radio input "true"
click at [503, 324] on label "-10740" at bounding box center [453, 324] width 171 height 36
click at [465, 324] on input "-10740" at bounding box center [460, 330] width 12 height 12
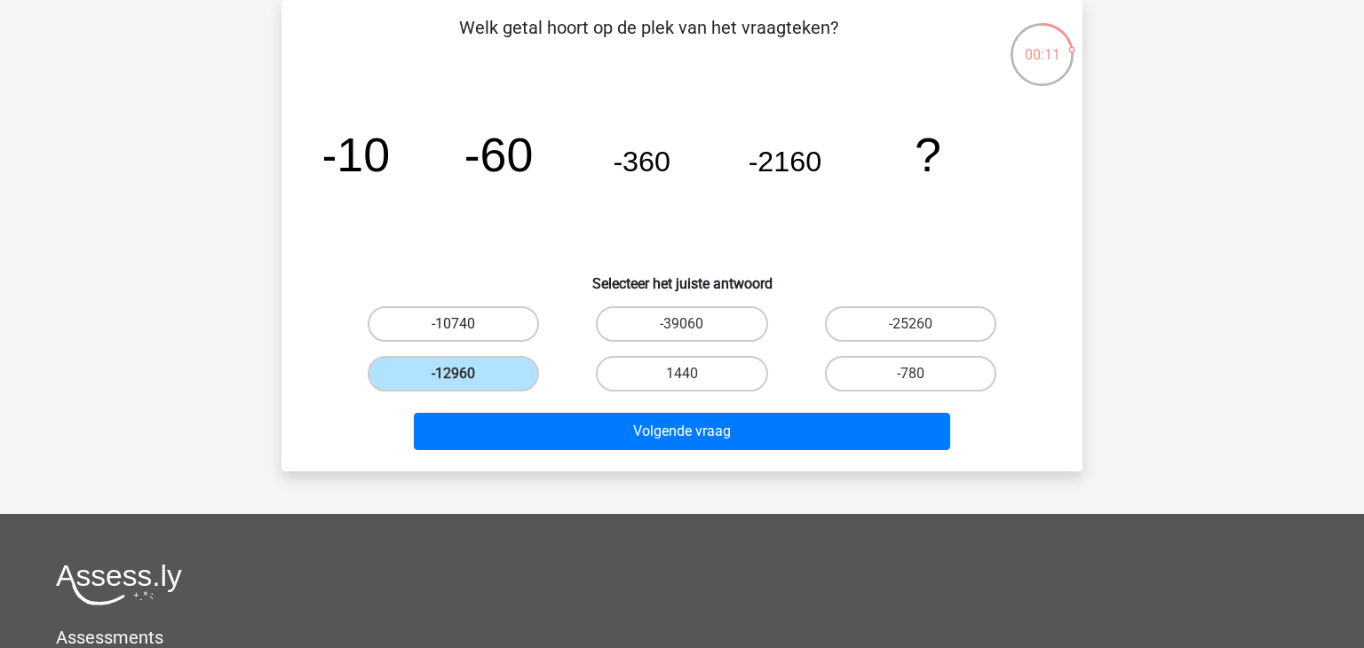
radio input "true"
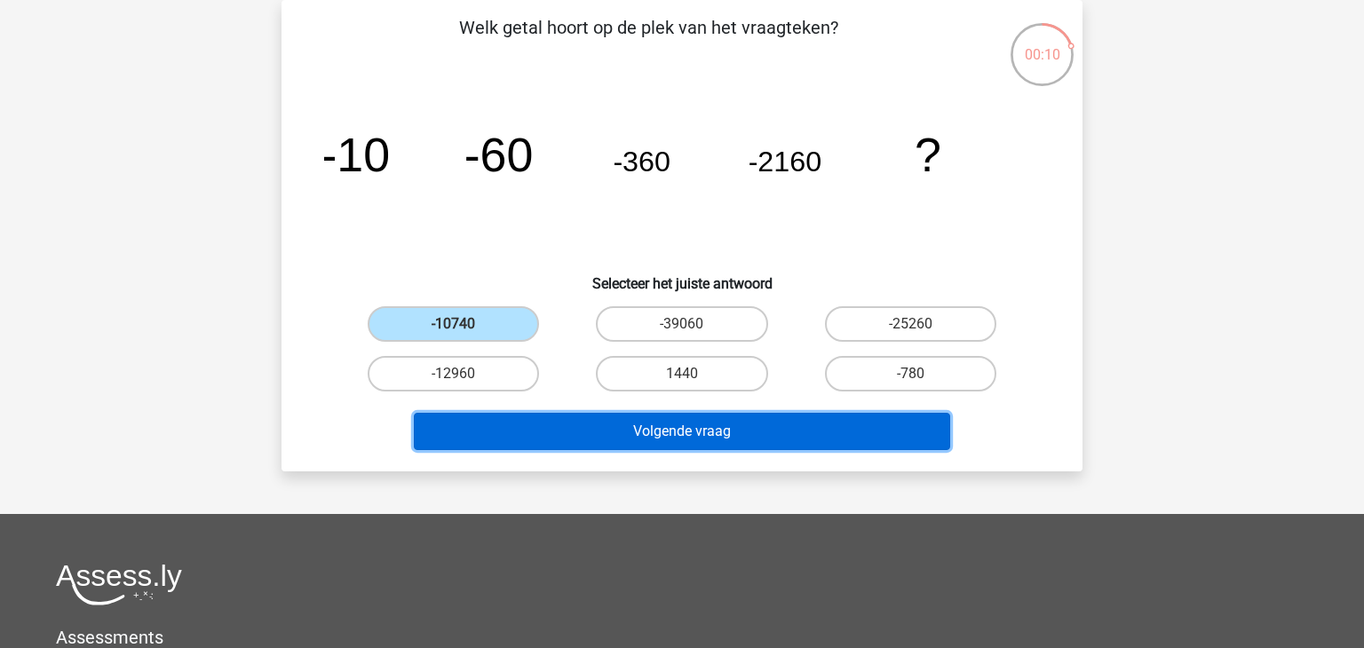
click at [563, 433] on button "Volgende vraag" at bounding box center [682, 431] width 537 height 37
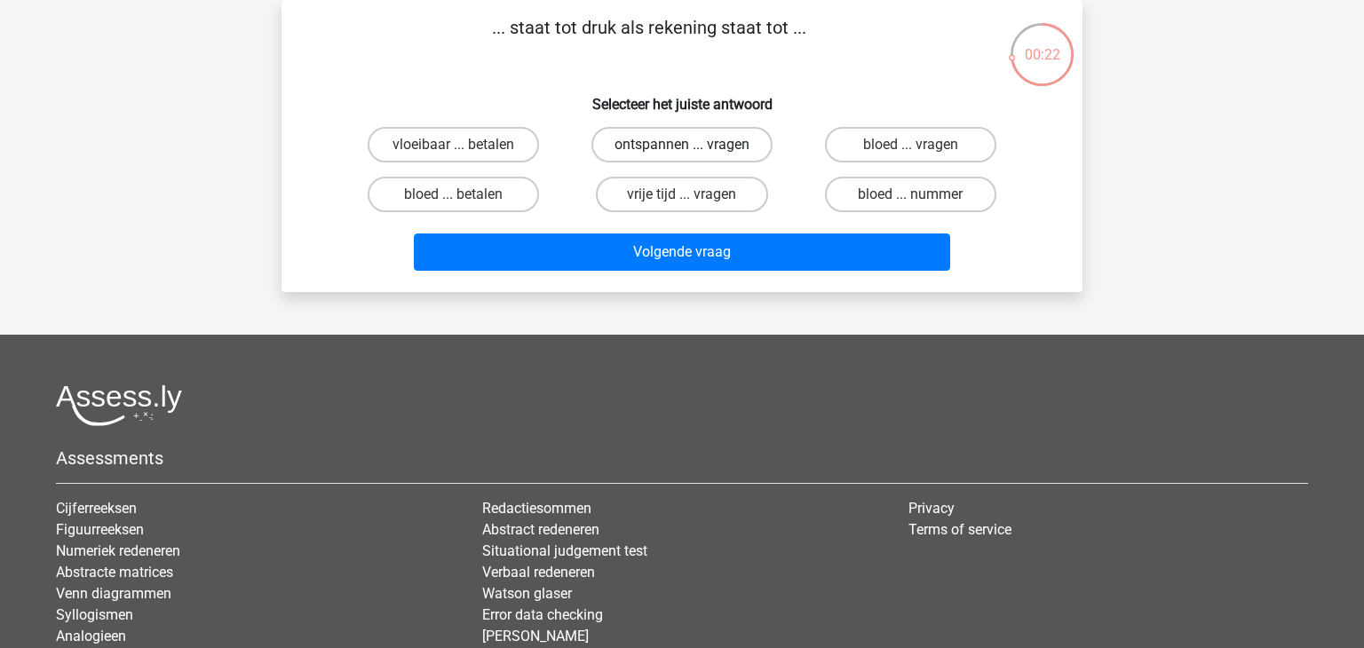
click at [709, 155] on label "ontspannen ... vragen" at bounding box center [682, 145] width 181 height 36
click at [694, 155] on input "ontspannen ... vragen" at bounding box center [688, 151] width 12 height 12
radio input "true"
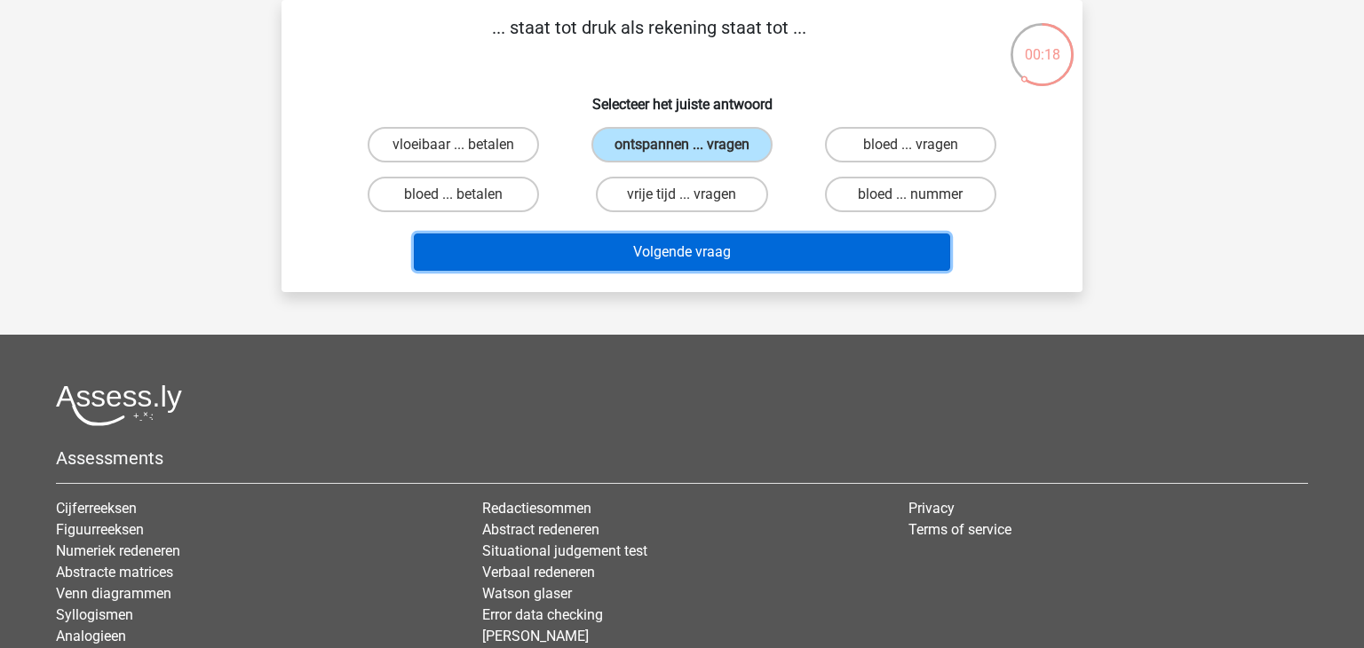
click at [769, 240] on button "Volgende vraag" at bounding box center [682, 252] width 537 height 37
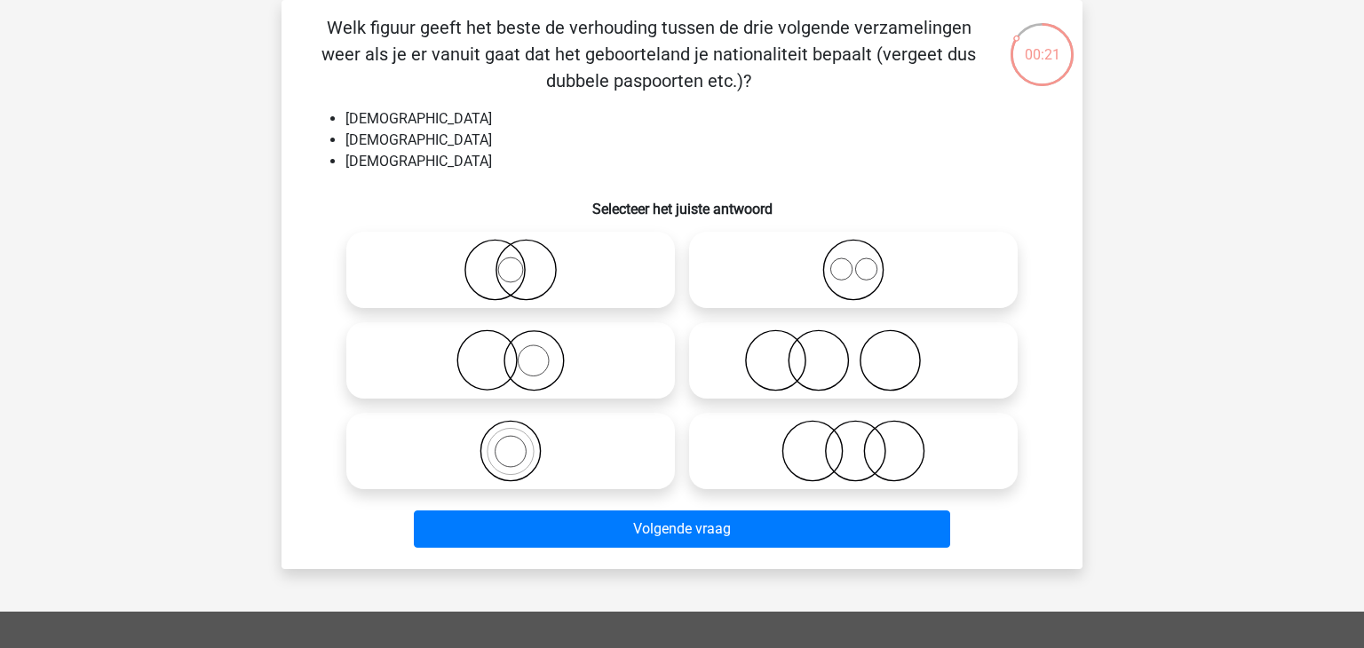
click at [856, 282] on icon at bounding box center [853, 270] width 314 height 62
click at [856, 261] on input "radio" at bounding box center [860, 256] width 12 height 12
radio input "true"
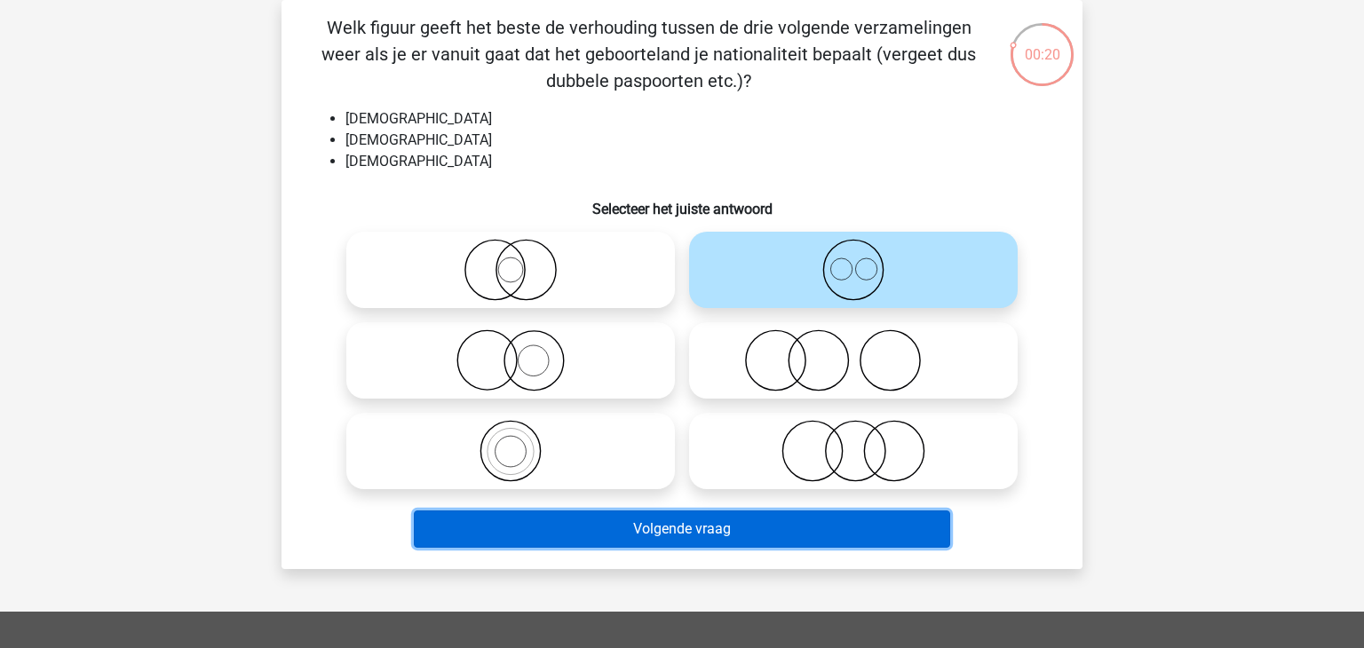
click at [690, 525] on button "Volgende vraag" at bounding box center [682, 529] width 537 height 37
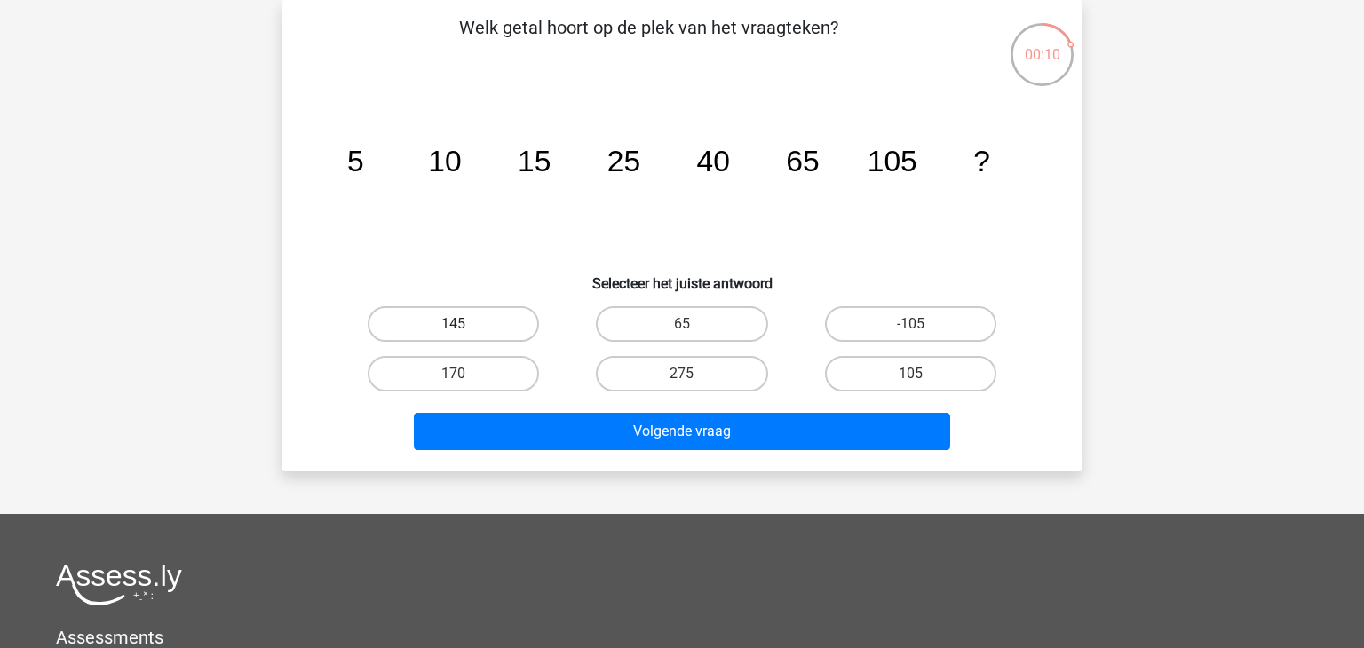
click at [463, 313] on label "145" at bounding box center [453, 324] width 171 height 36
click at [463, 324] on input "145" at bounding box center [460, 330] width 12 height 12
radio input "true"
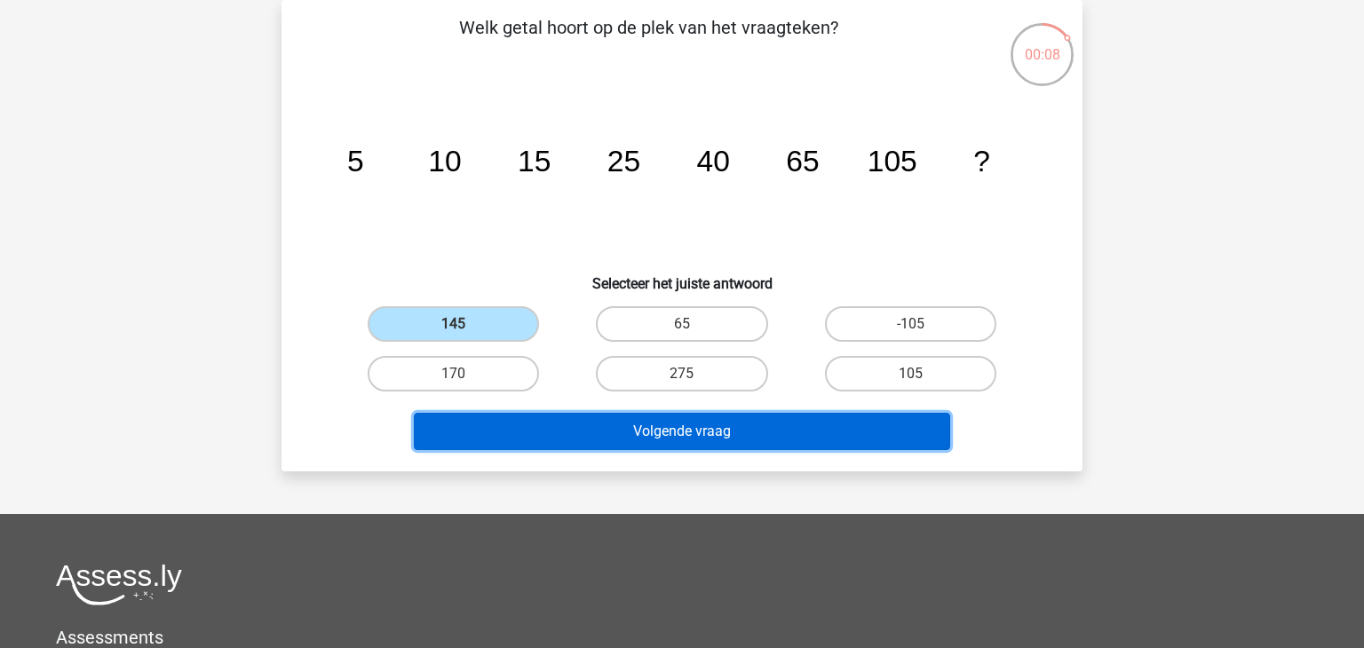
click at [488, 419] on button "Volgende vraag" at bounding box center [682, 431] width 537 height 37
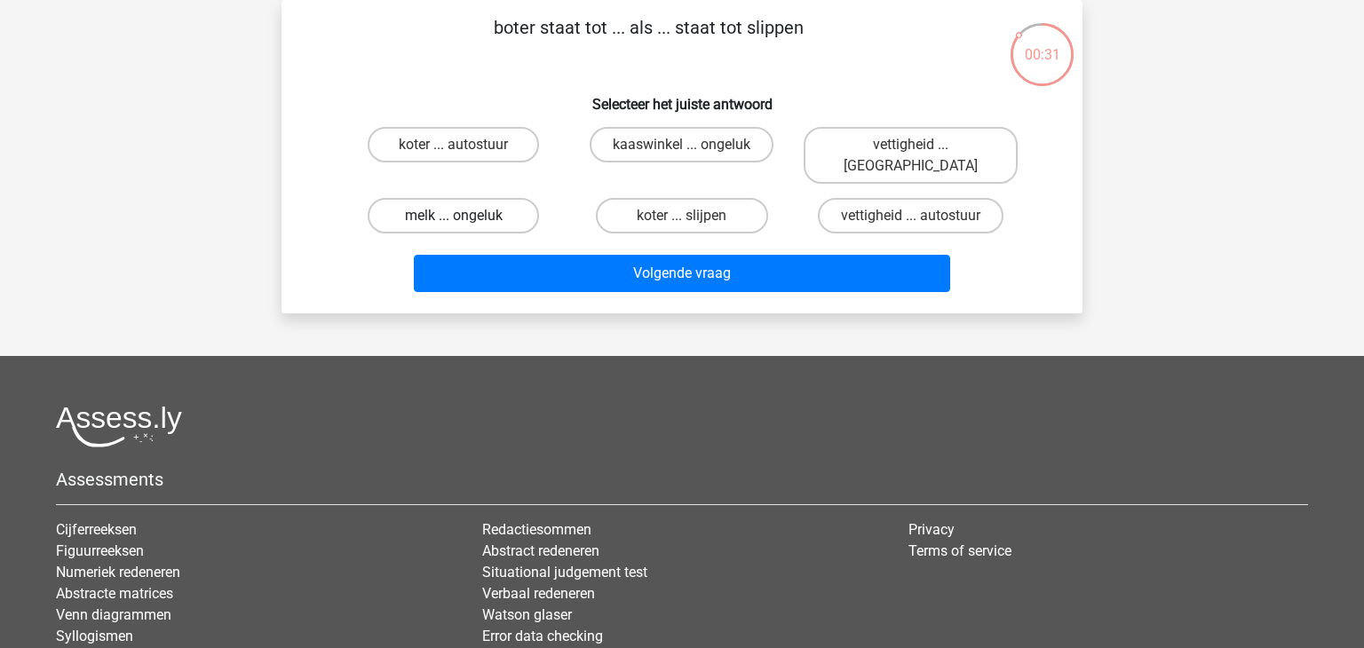
click at [493, 198] on label "melk ... ongeluk" at bounding box center [453, 216] width 171 height 36
click at [465, 216] on input "melk ... ongeluk" at bounding box center [460, 222] width 12 height 12
radio input "true"
click at [903, 155] on label "vettigheid ... remspoor" at bounding box center [911, 155] width 214 height 57
click at [911, 155] on input "vettigheid ... remspoor" at bounding box center [917, 151] width 12 height 12
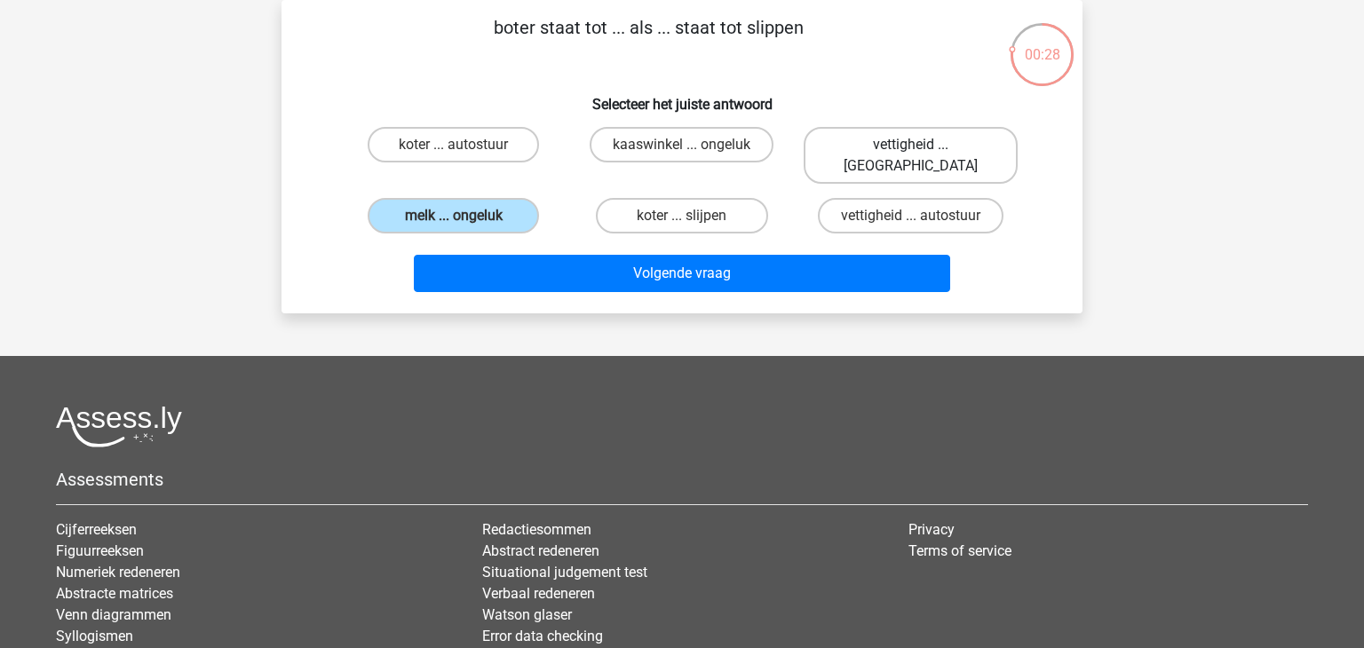
radio input "true"
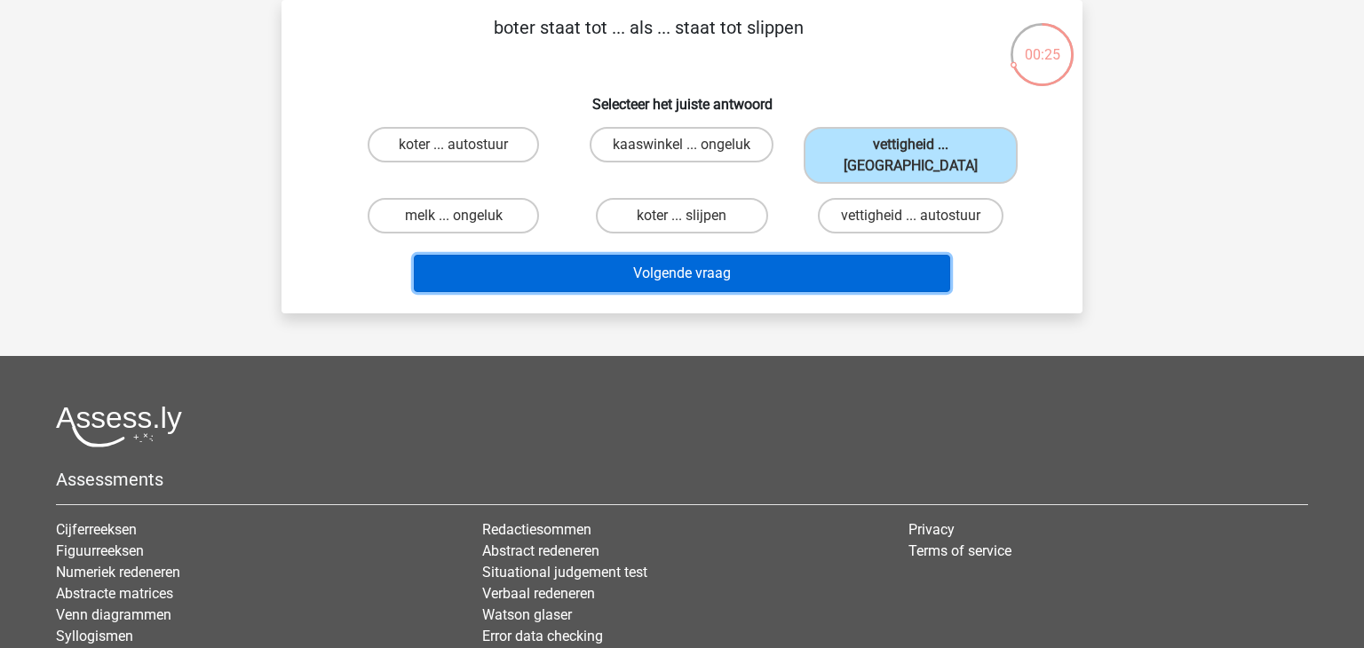
click at [759, 255] on button "Volgende vraag" at bounding box center [682, 273] width 537 height 37
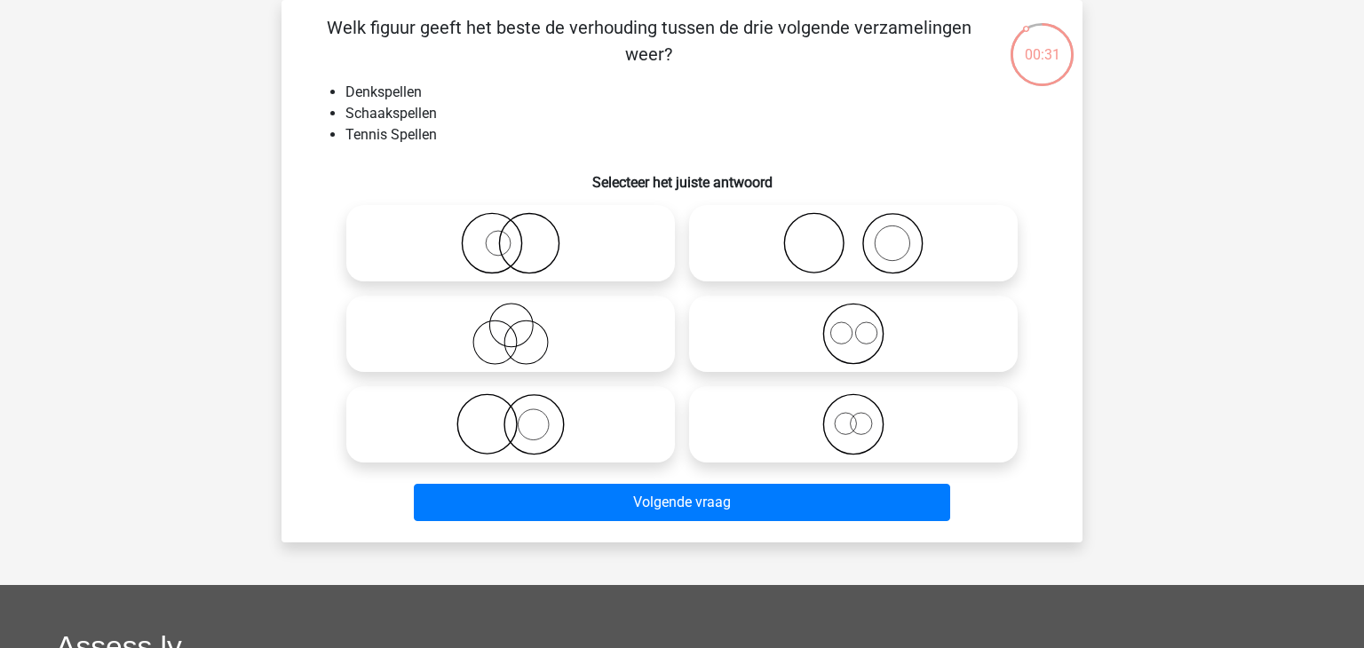
click at [515, 201] on div at bounding box center [510, 243] width 343 height 91
click at [880, 247] on icon at bounding box center [853, 243] width 314 height 62
click at [865, 235] on input "radio" at bounding box center [860, 229] width 12 height 12
radio input "true"
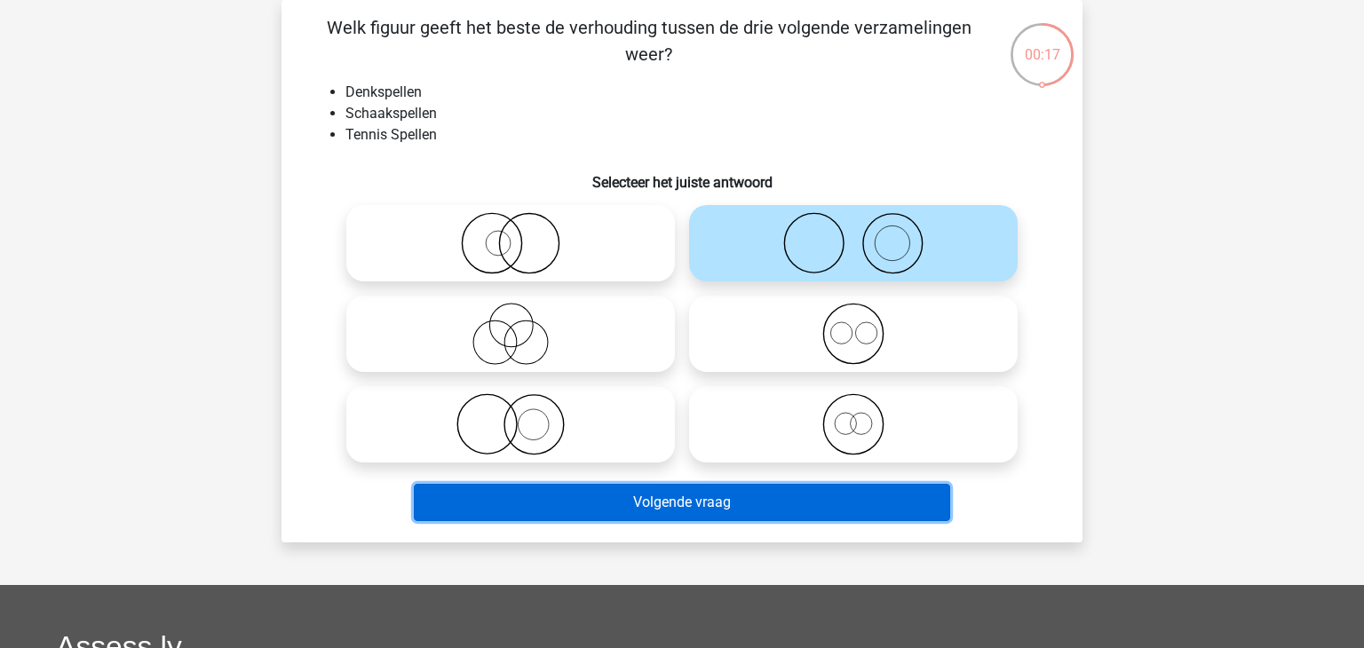
click at [698, 503] on button "Volgende vraag" at bounding box center [682, 502] width 537 height 37
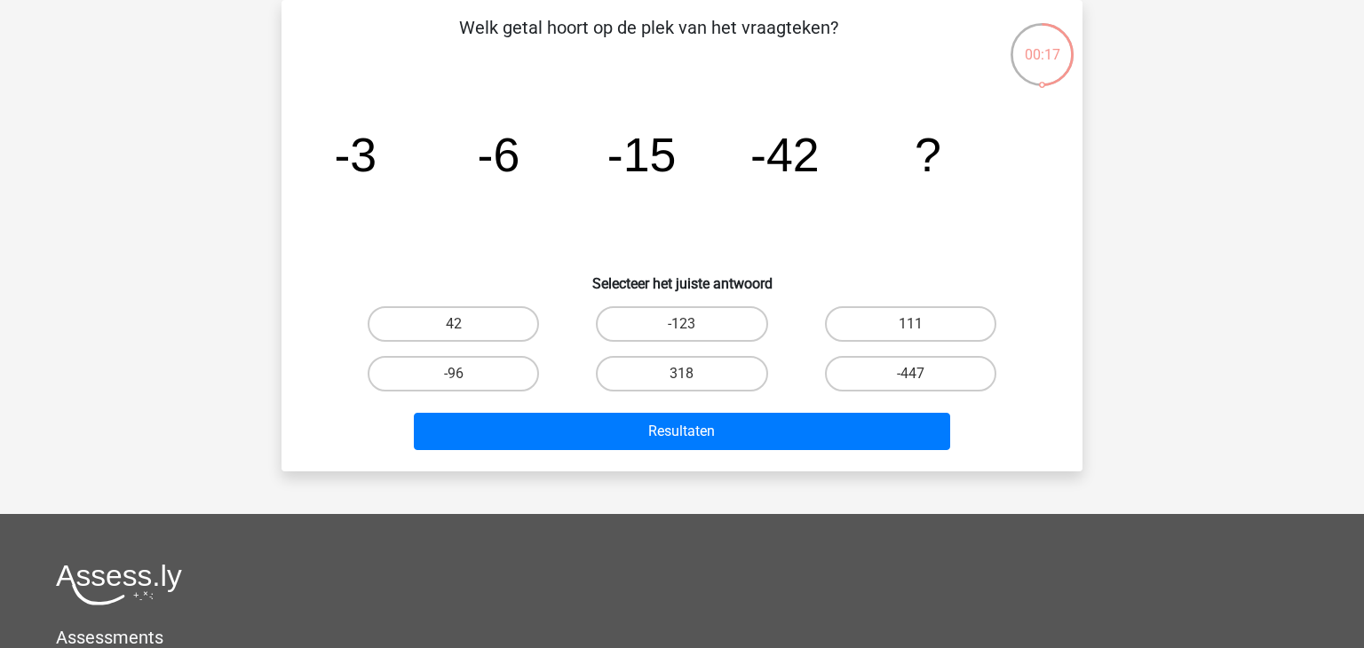
click at [698, 503] on div "Levi Levivermaat@gmail.com" at bounding box center [682, 450] width 1364 height 1065
click at [696, 341] on div "-123" at bounding box center [682, 324] width 228 height 50
click at [498, 365] on label "-96" at bounding box center [453, 374] width 171 height 36
click at [465, 374] on input "-96" at bounding box center [460, 380] width 12 height 12
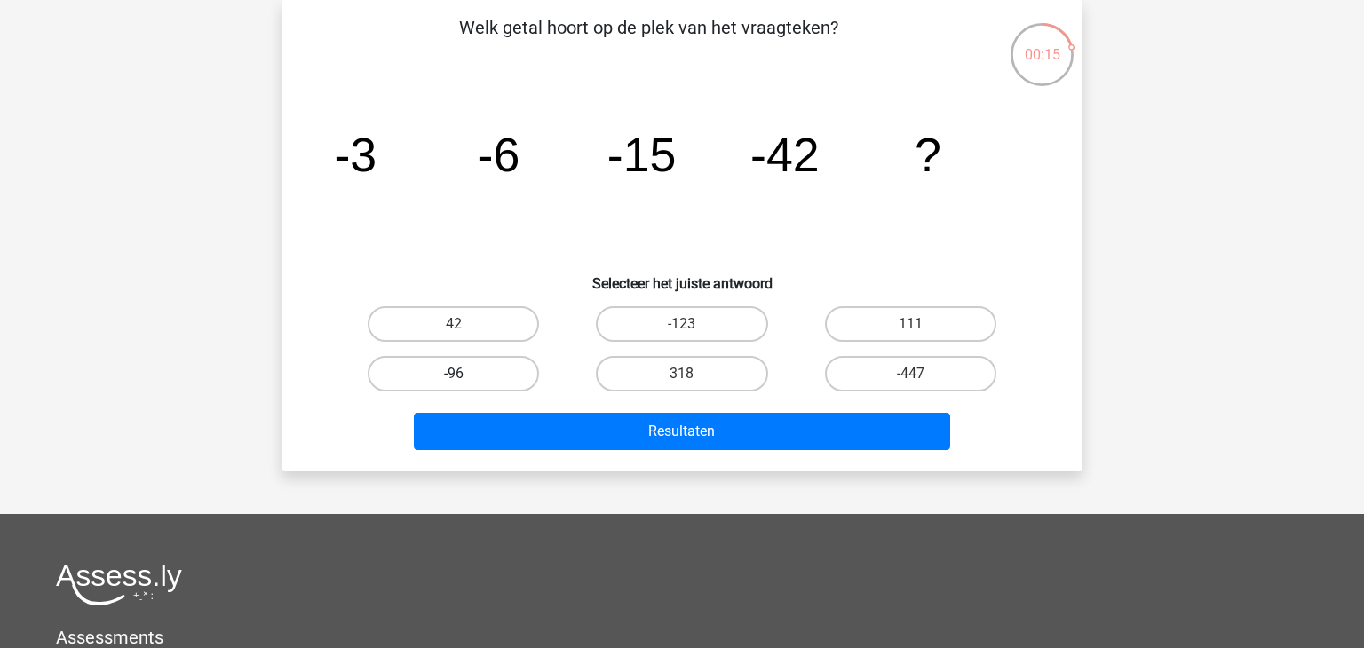
radio input "true"
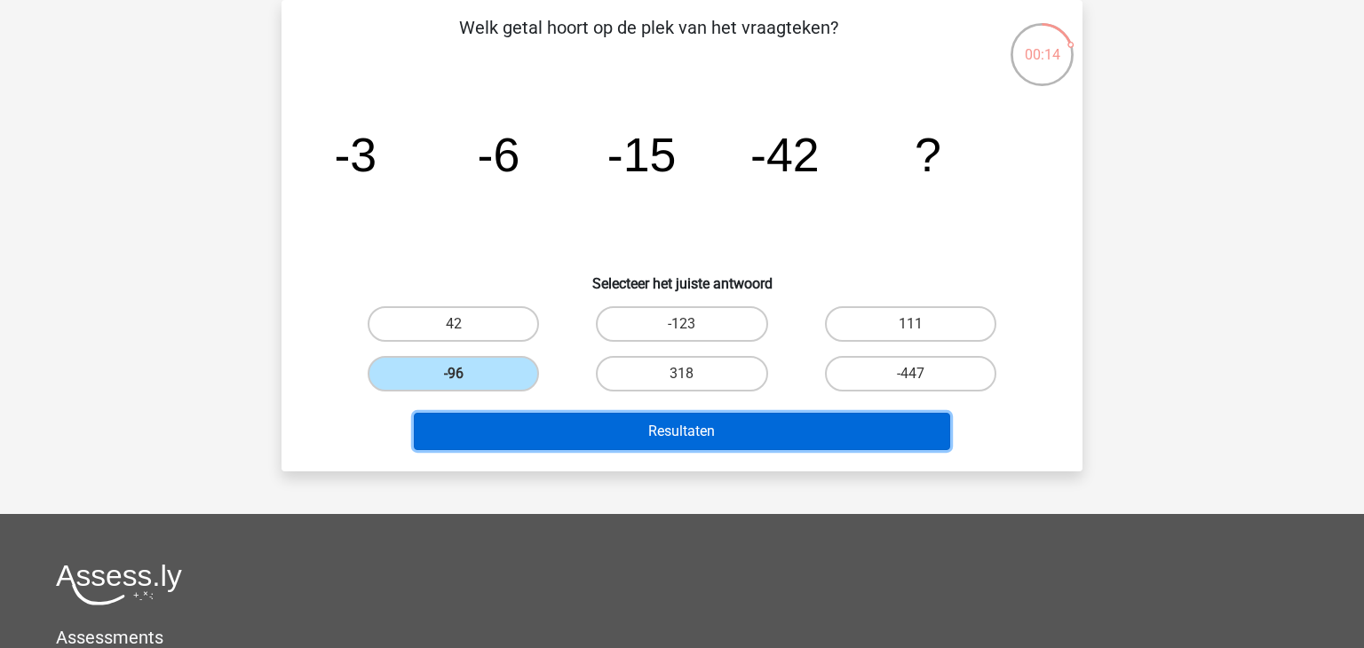
click at [508, 417] on button "Resultaten" at bounding box center [682, 431] width 537 height 37
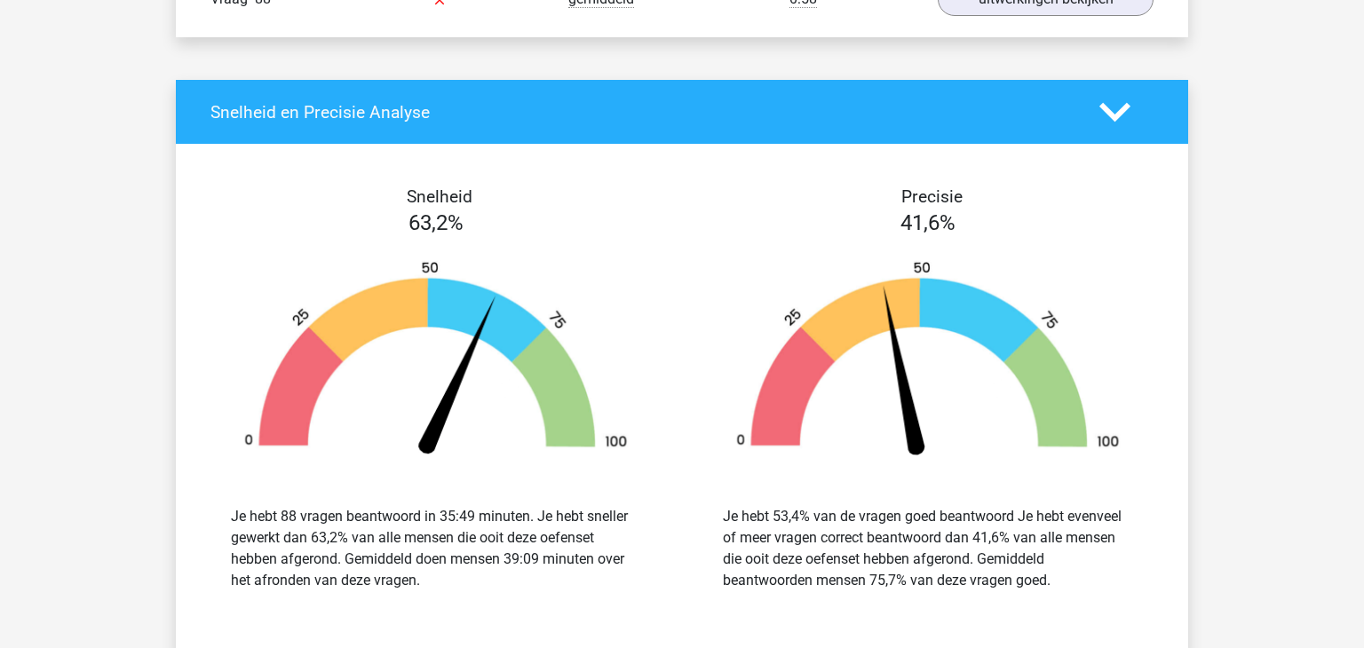
scroll to position [5885, 0]
